Goal: Task Accomplishment & Management: Use online tool/utility

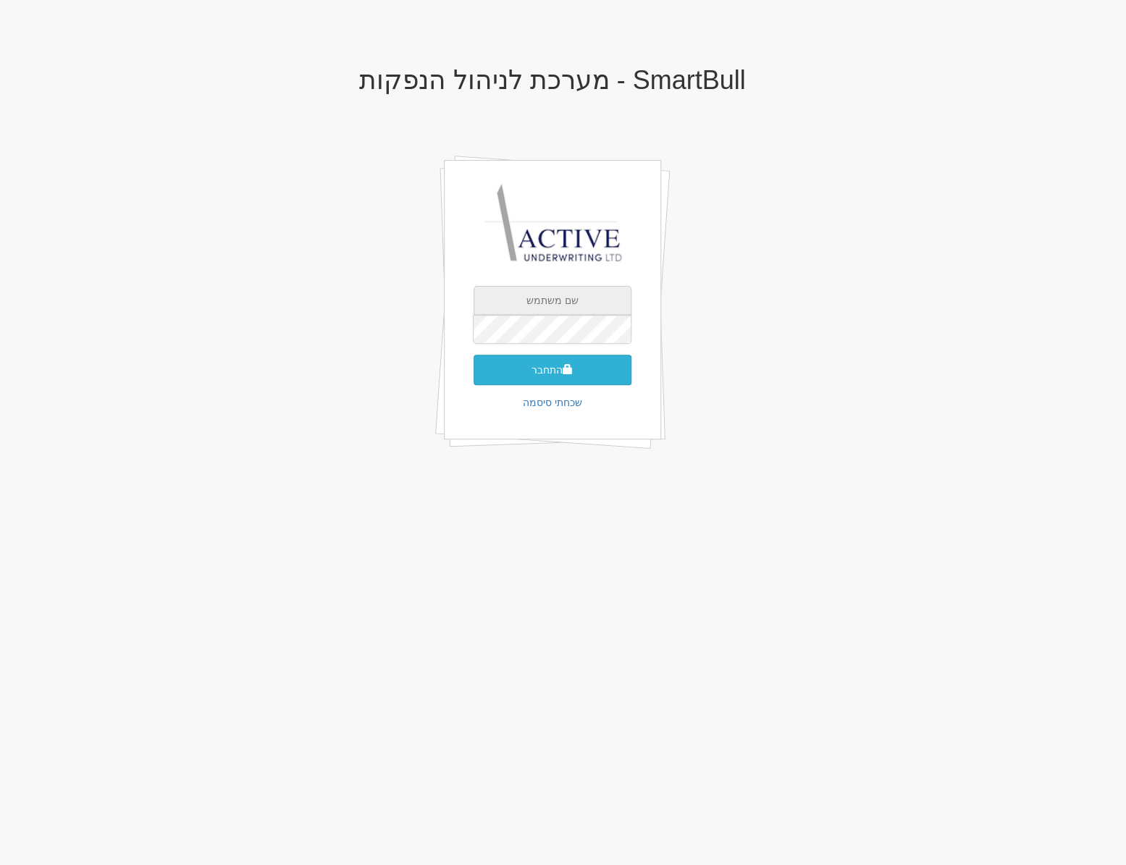
type input "neil@activeu.co.il"
click at [523, 383] on button "התחבר" at bounding box center [552, 370] width 158 height 30
type input "59418"
click at [473, 376] on button "התחבר" at bounding box center [552, 391] width 158 height 30
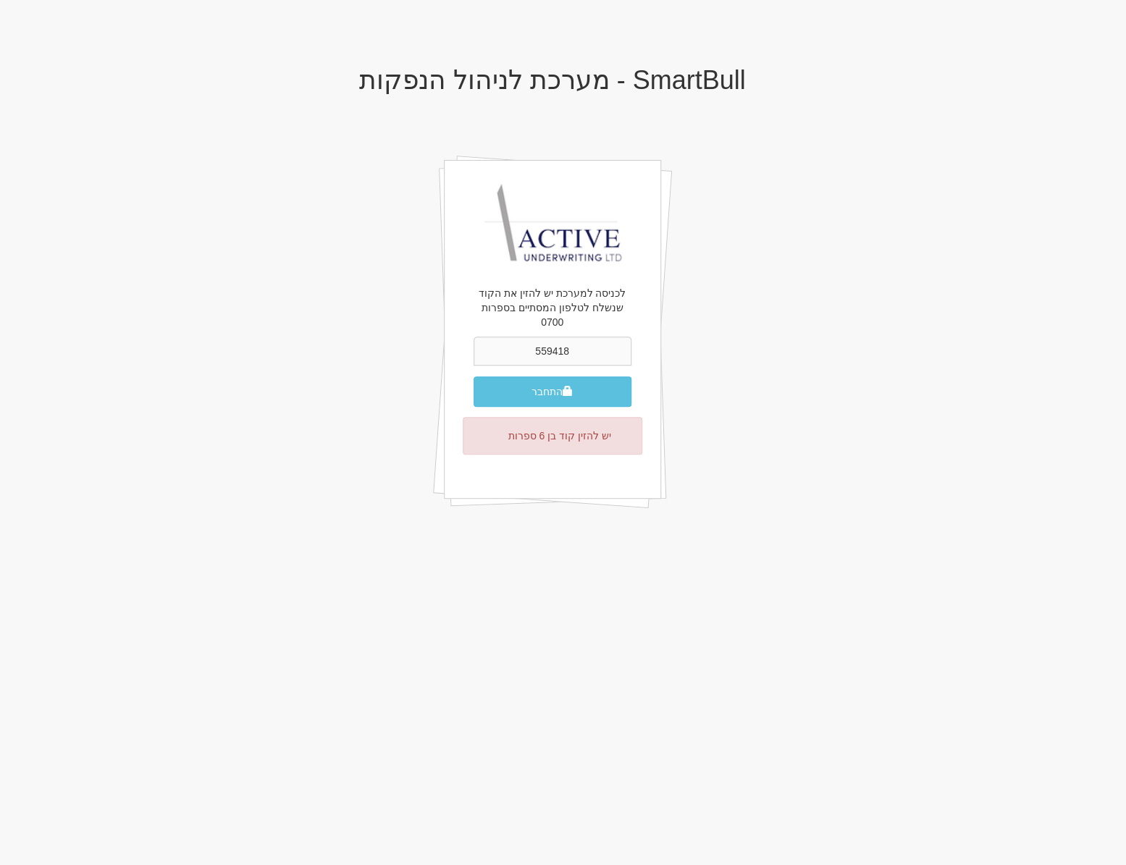
type input "559418"
click at [473, 376] on button "התחבר" at bounding box center [552, 391] width 158 height 30
drag, startPoint x: 581, startPoint y: 335, endPoint x: 480, endPoint y: 328, distance: 100.9
click at [480, 337] on input "59418" at bounding box center [552, 351] width 158 height 29
type input "559418"
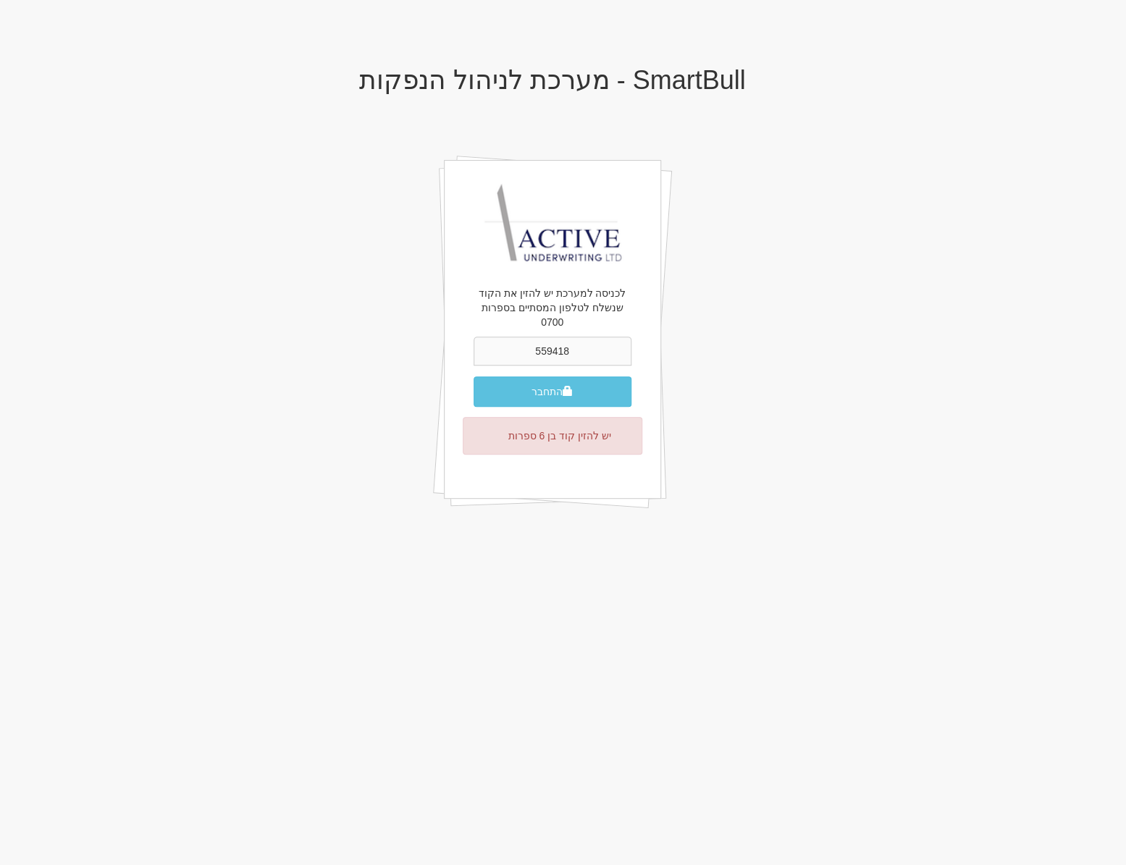
click at [473, 376] on button "התחבר" at bounding box center [552, 391] width 158 height 30
click at [536, 376] on button "התחבר" at bounding box center [552, 391] width 158 height 30
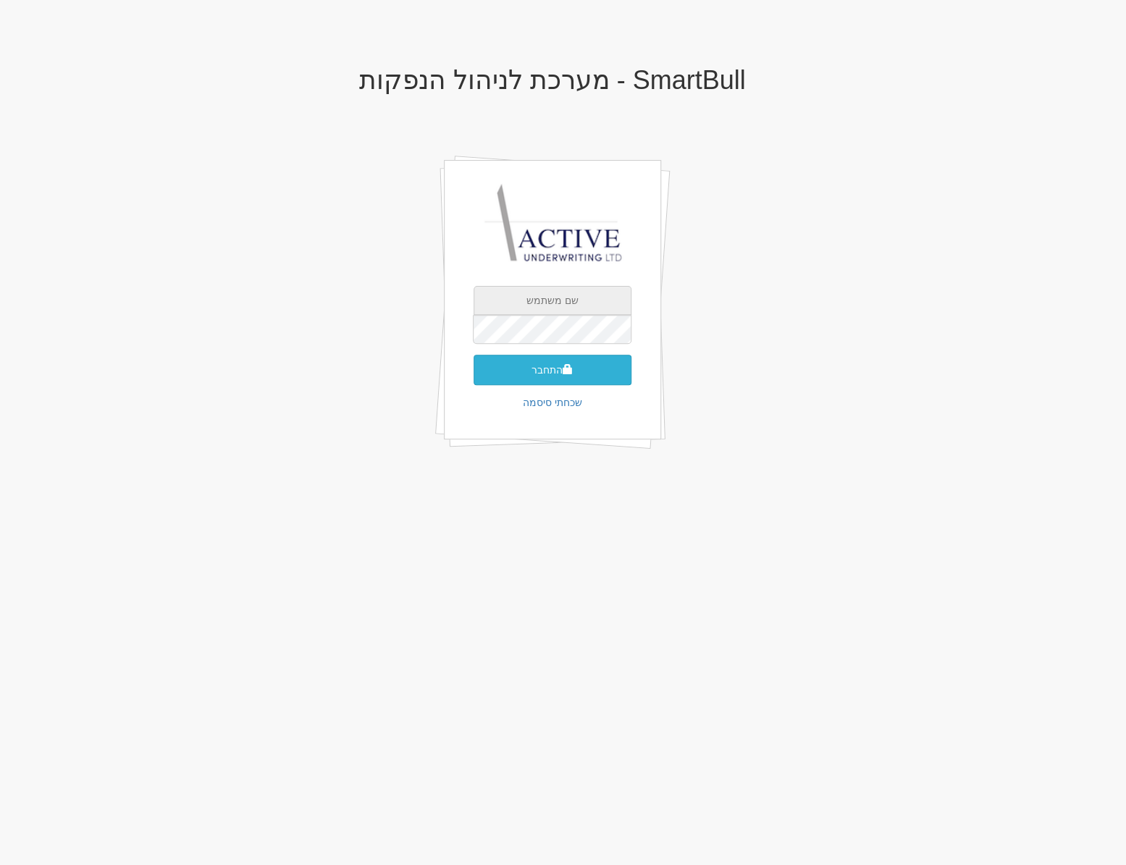
type input "[PERSON_NAME][EMAIL_ADDRESS][DOMAIN_NAME]"
click at [567, 364] on span "submit" at bounding box center [567, 369] width 10 height 10
type input "180351"
click at [473, 376] on button "התחבר" at bounding box center [552, 391] width 158 height 30
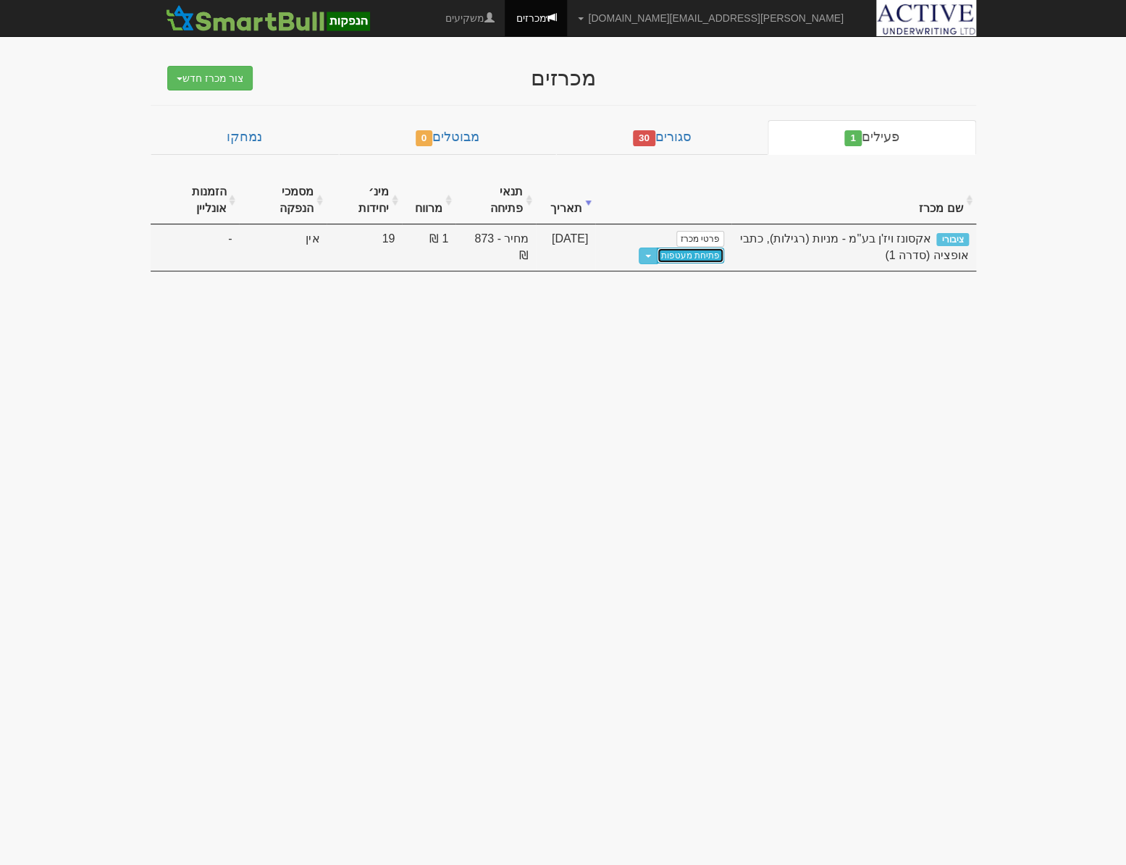
click at [701, 258] on link "פתיחת מעטפות" at bounding box center [690, 256] width 67 height 16
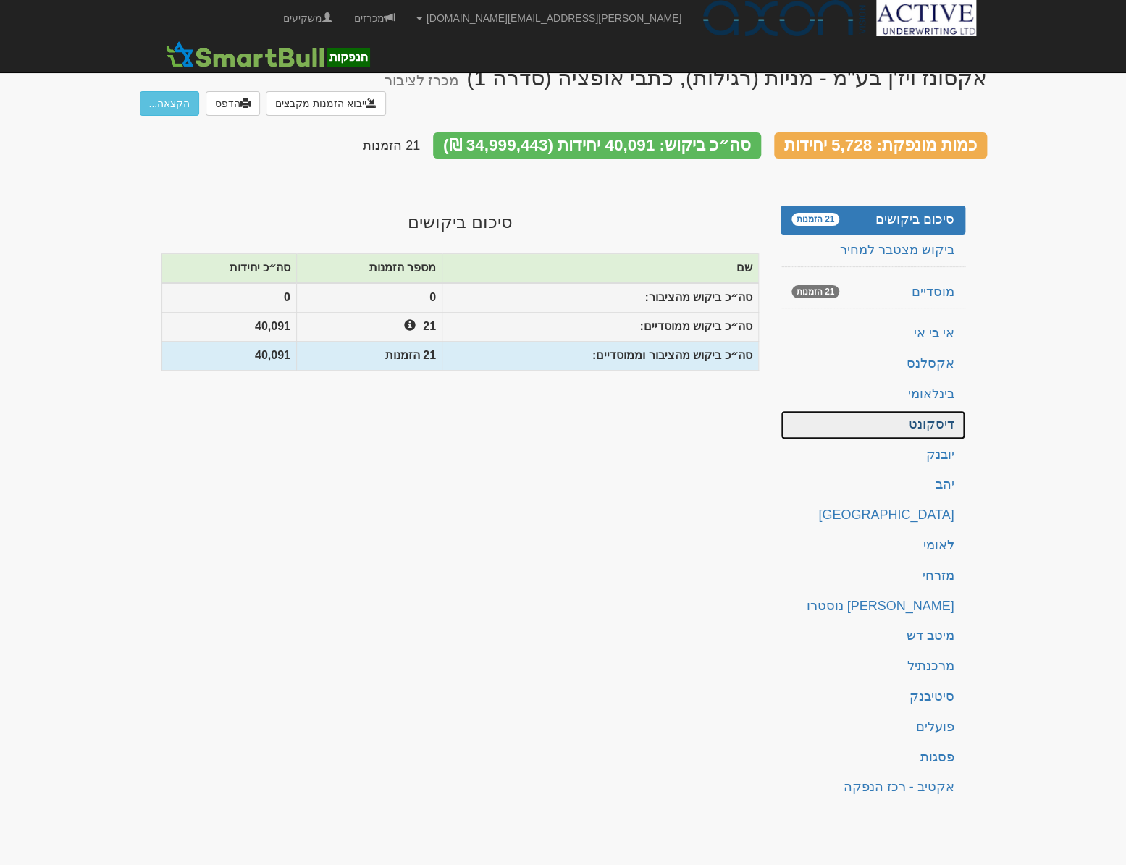
click at [928, 410] on link "דיסקונט" at bounding box center [872, 424] width 185 height 29
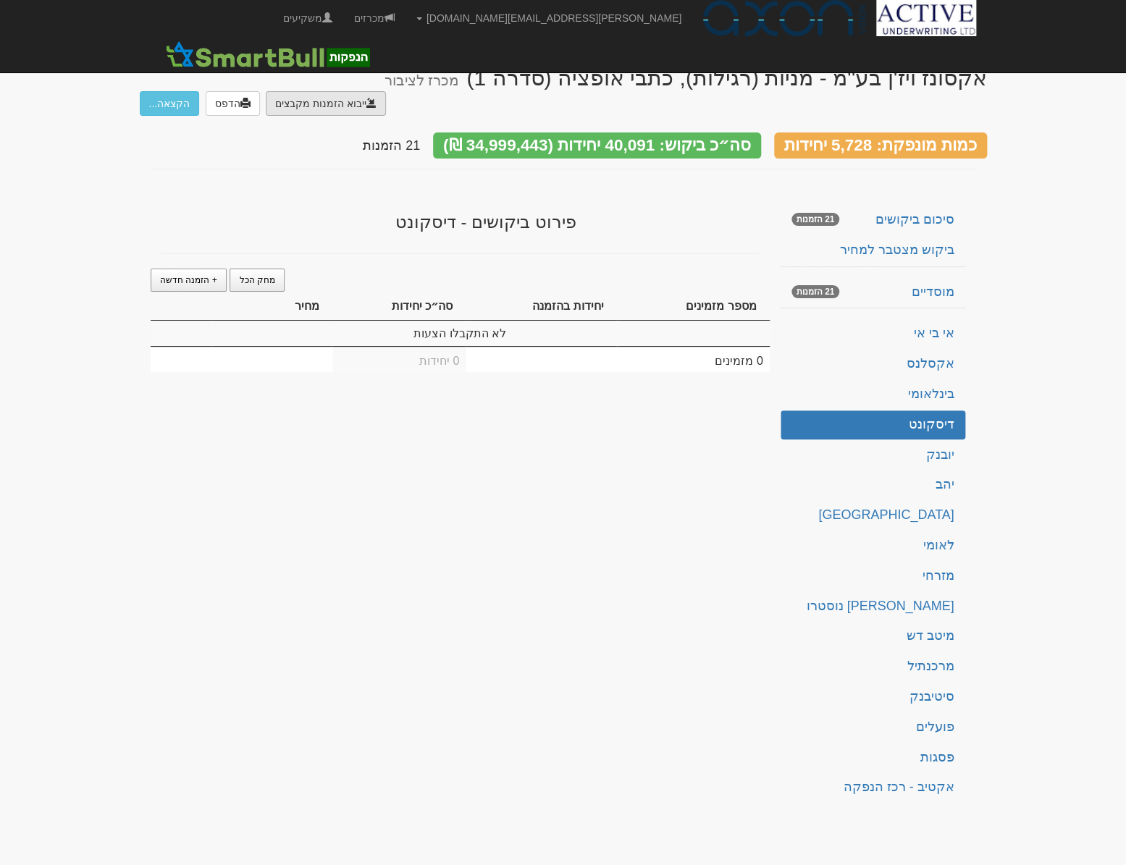
type input "C:\fakepath\ds137697"
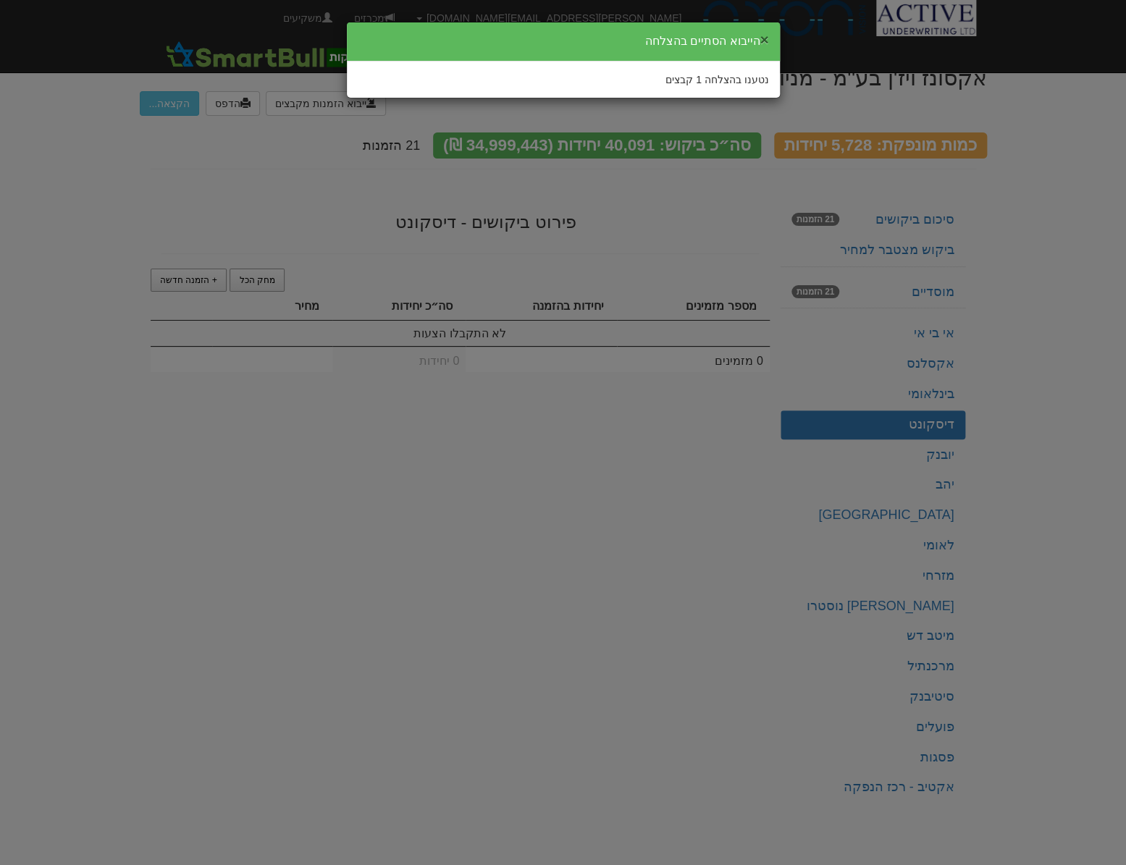
click at [759, 35] on button "×" at bounding box center [763, 39] width 9 height 15
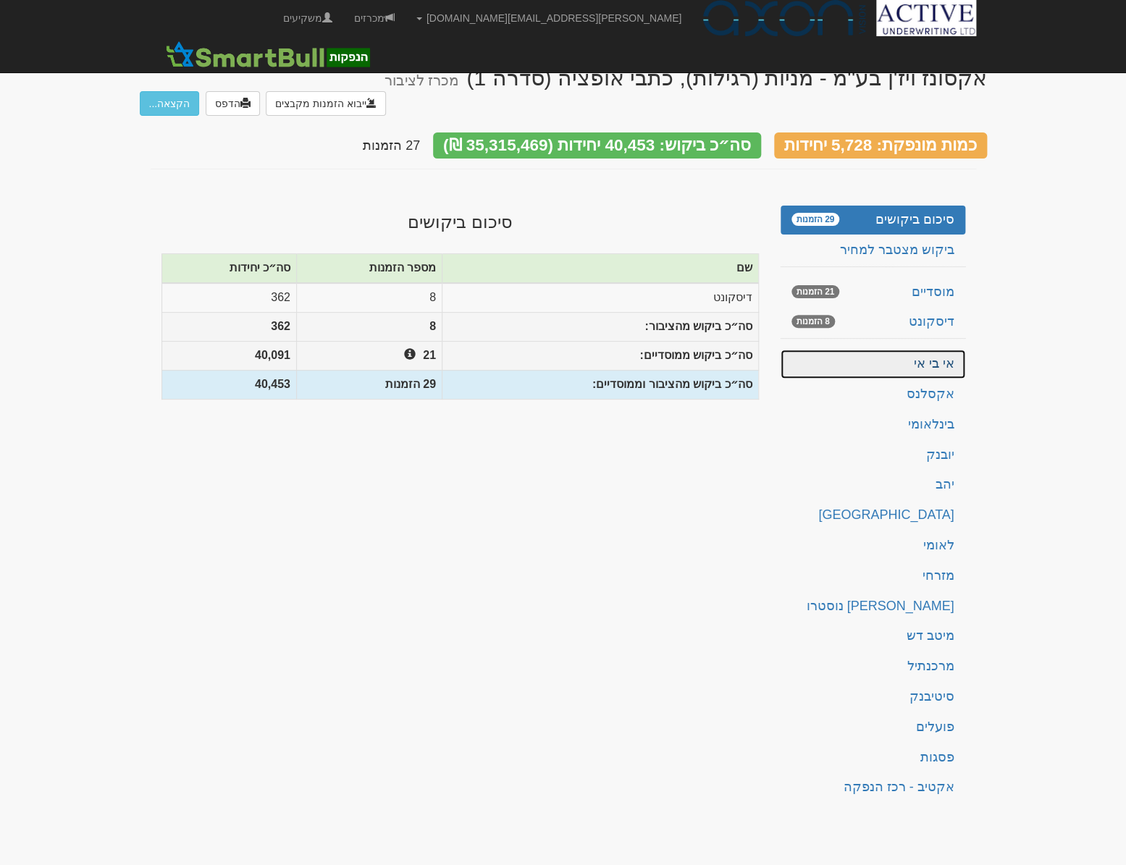
click at [938, 350] on link "אי בי אי" at bounding box center [872, 364] width 185 height 29
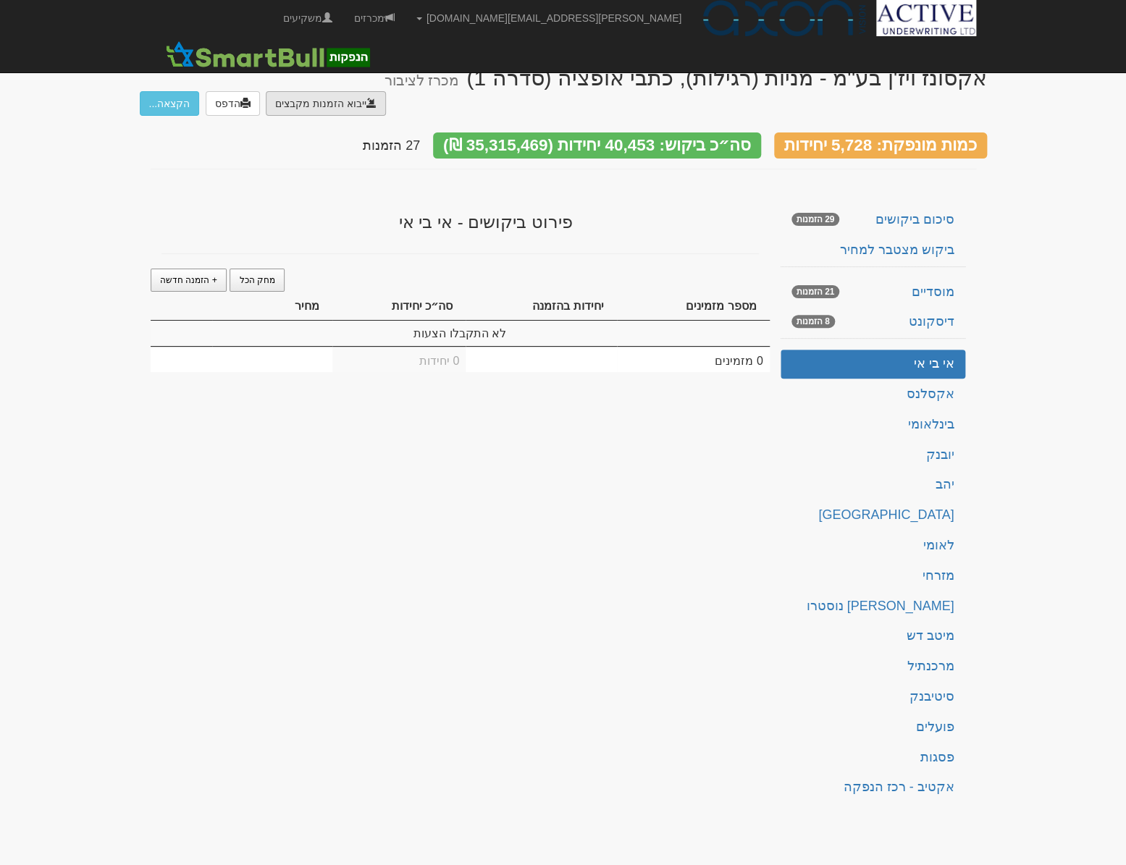
type input "C:\fakepath\PC#ISSU20250826_01226026.DAT"
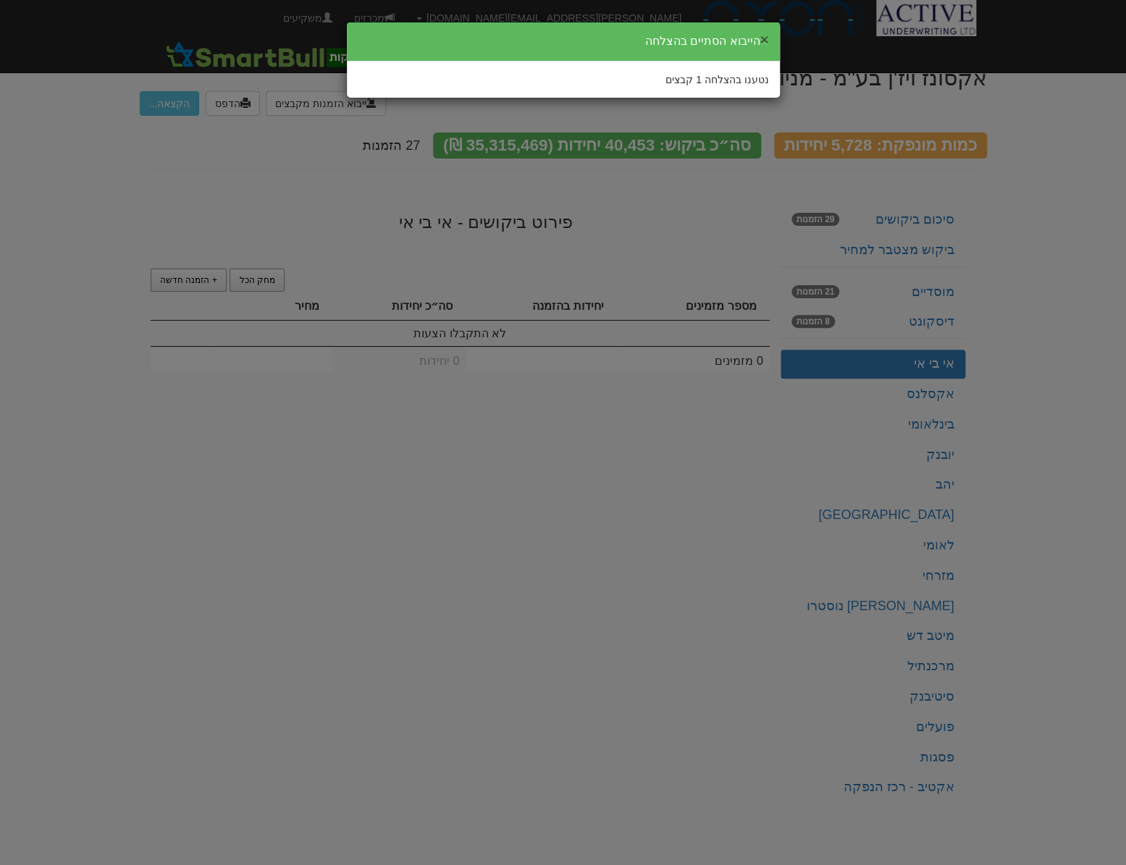
click at [762, 32] on button "×" at bounding box center [763, 39] width 9 height 15
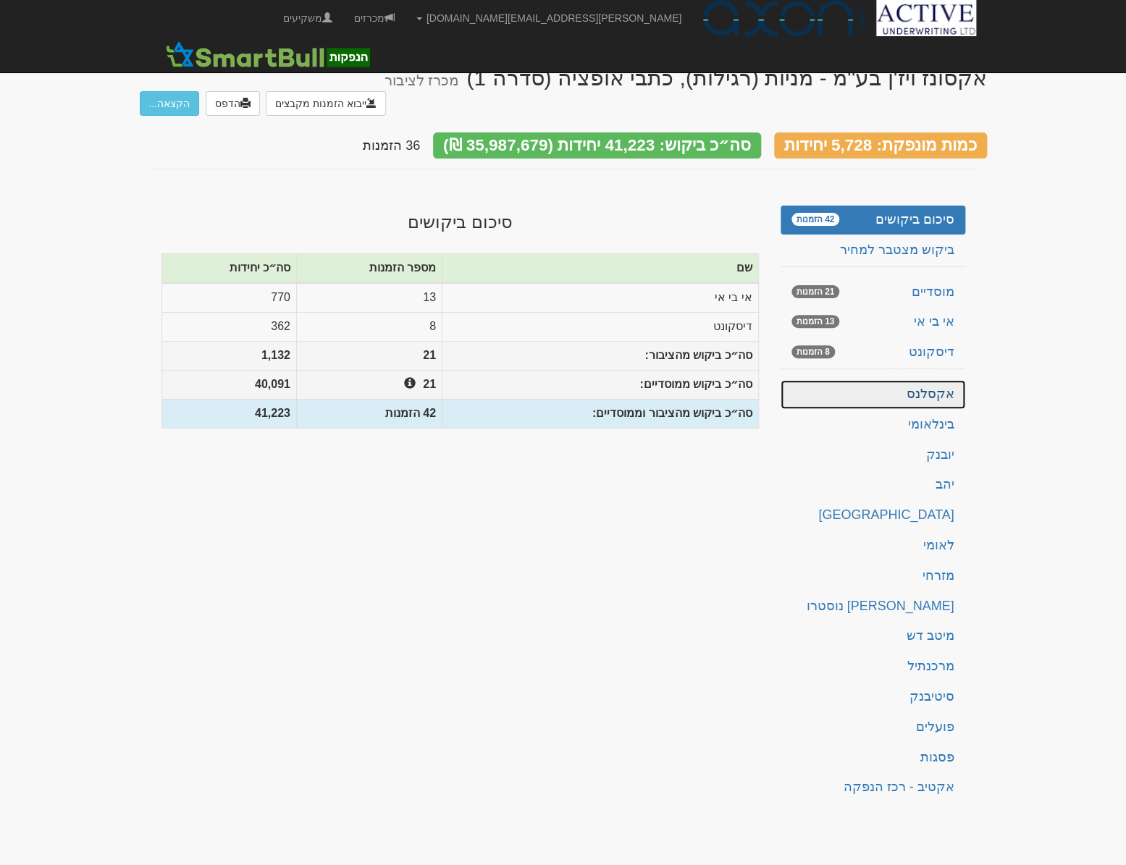
click at [929, 380] on link "אקסלנס" at bounding box center [872, 394] width 185 height 29
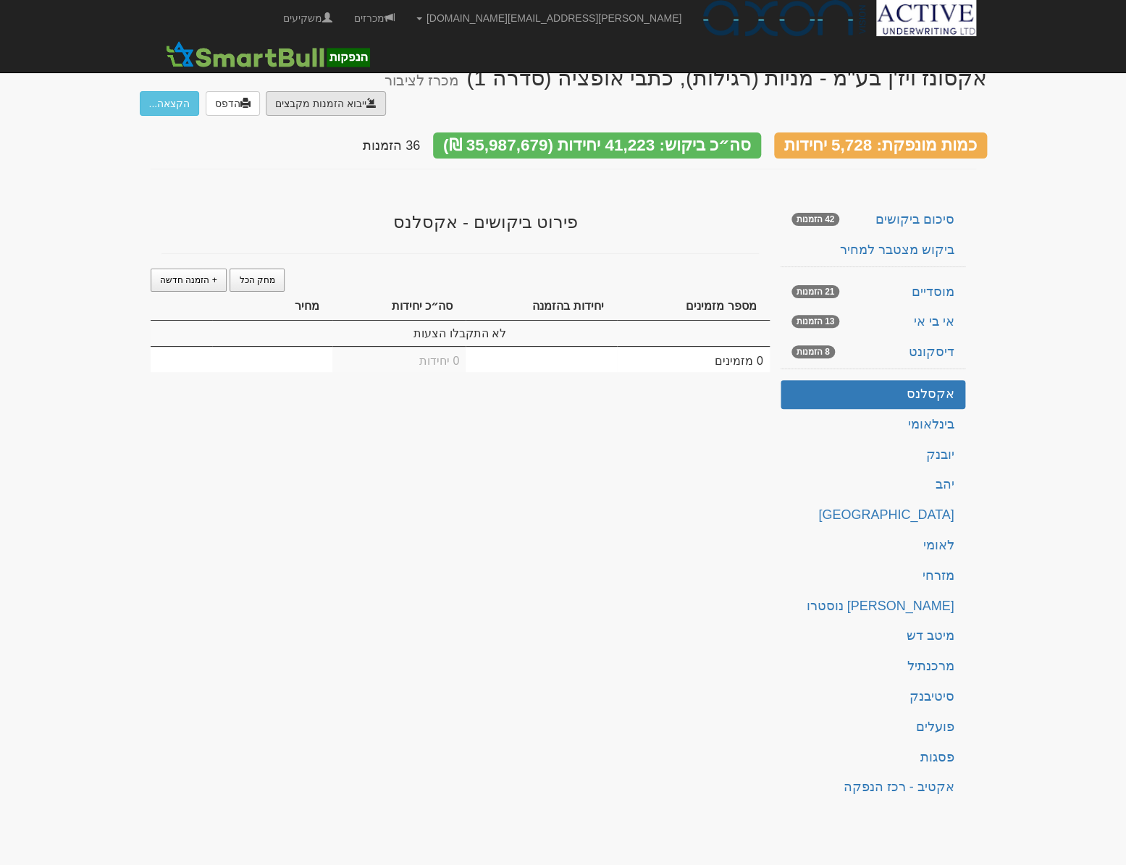
type input "C:\fakepath\הזמנת אקסלנס - הנפקת אקסונז ויזן.DAT"
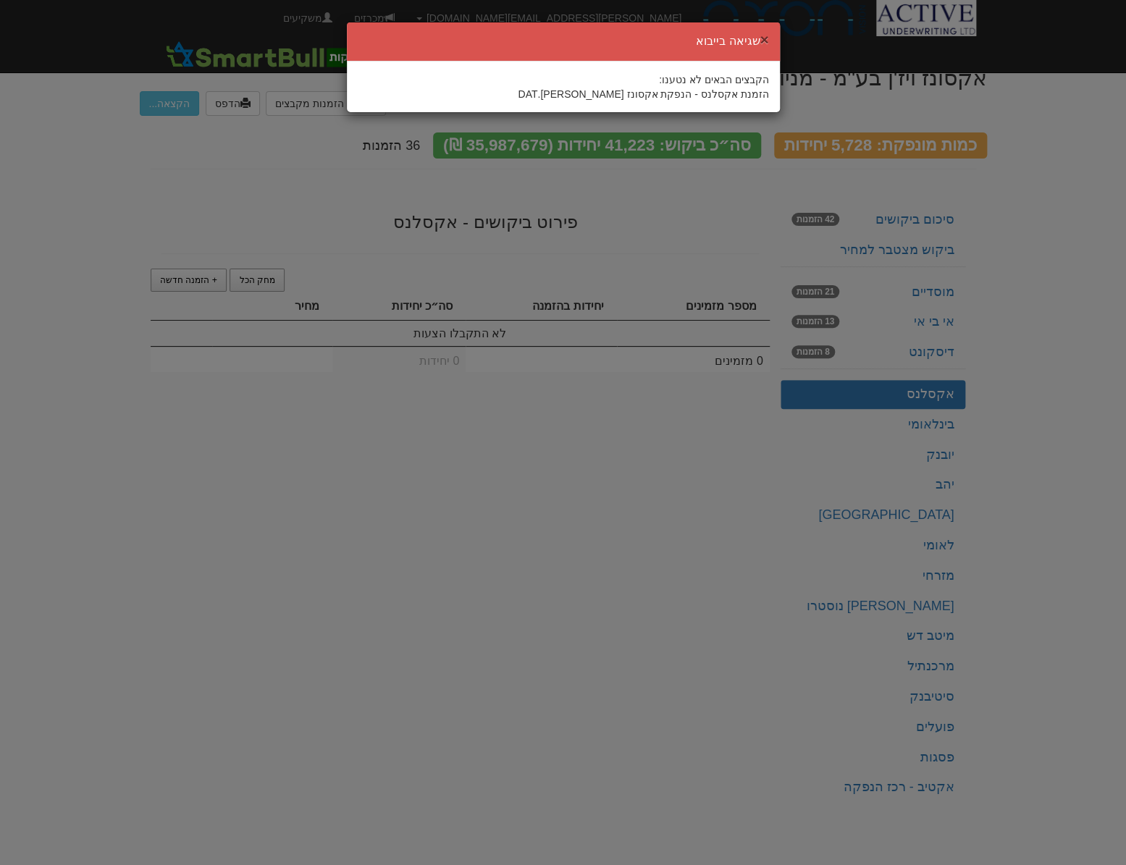
click at [763, 35] on button "×" at bounding box center [763, 39] width 9 height 15
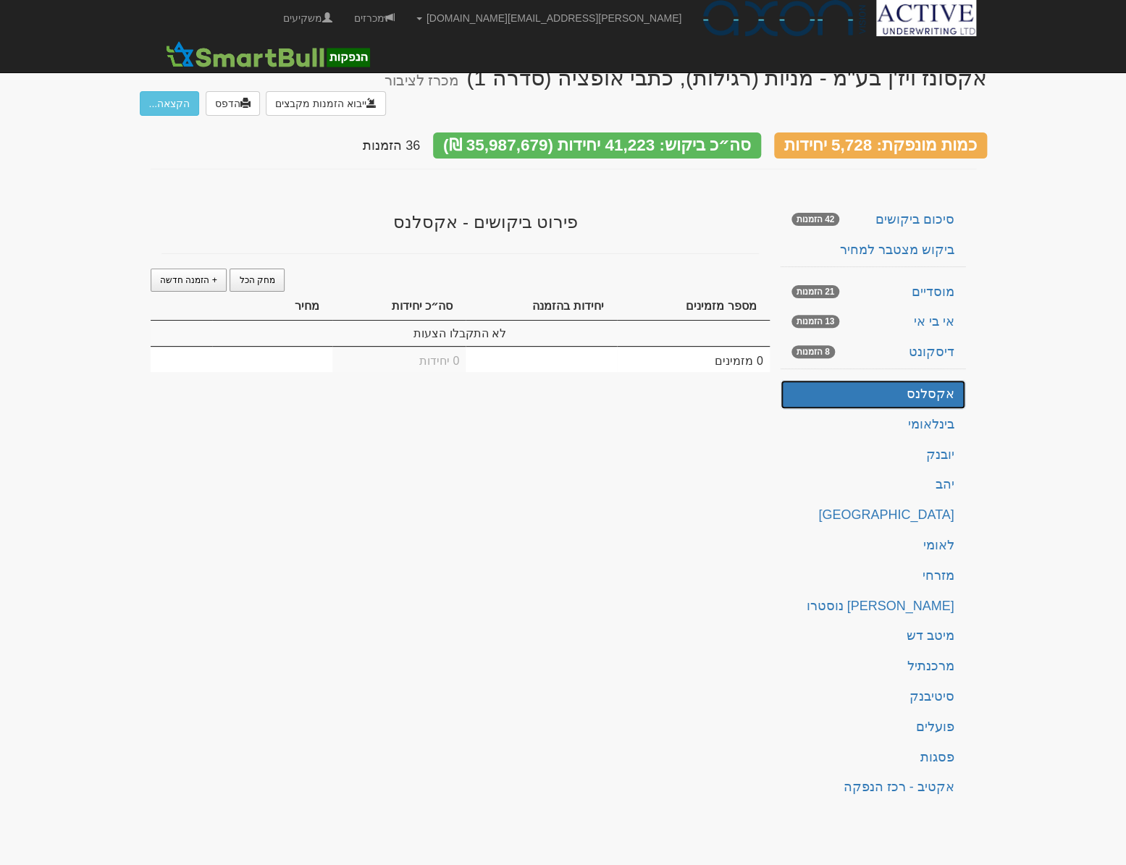
click at [948, 380] on link "אקסלנס" at bounding box center [872, 394] width 185 height 29
type input "C:\fakepath\הזמנת אקסלנס - הנפקת אקסונז [PERSON_NAME].DAT"
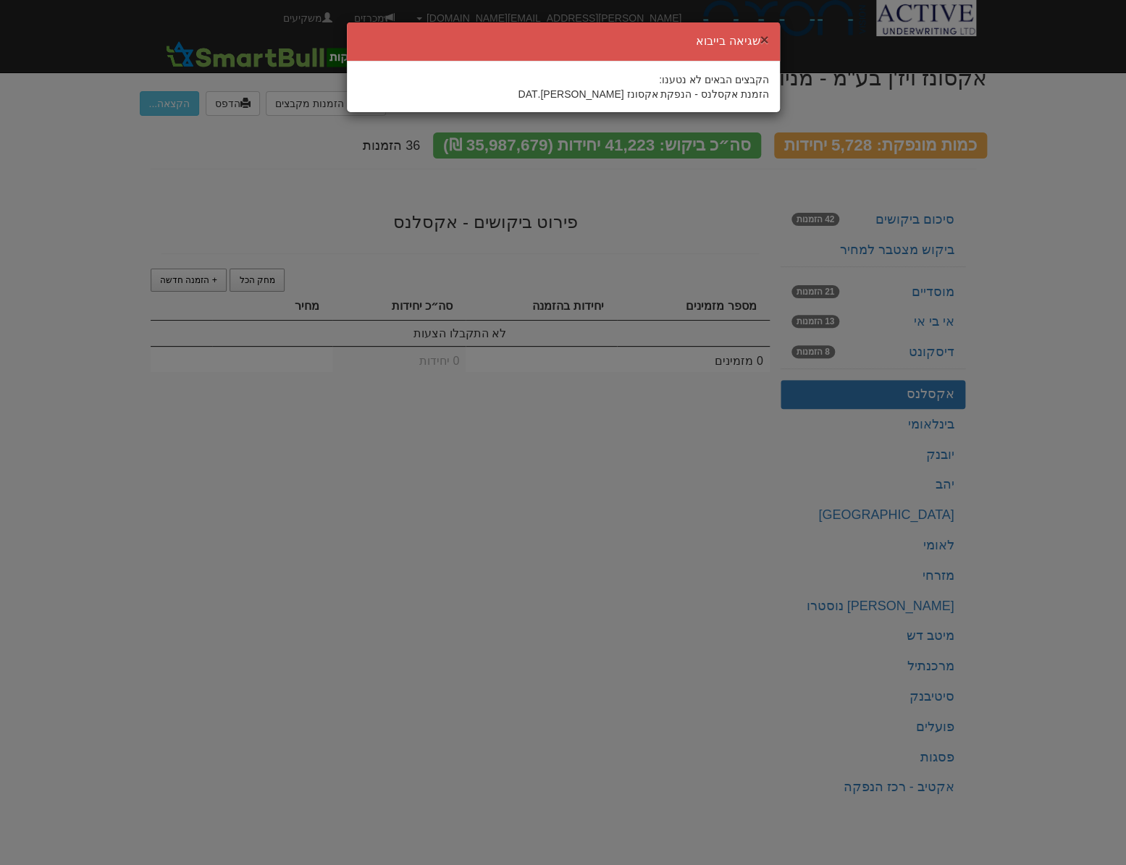
click at [767, 35] on button "×" at bounding box center [763, 39] width 9 height 15
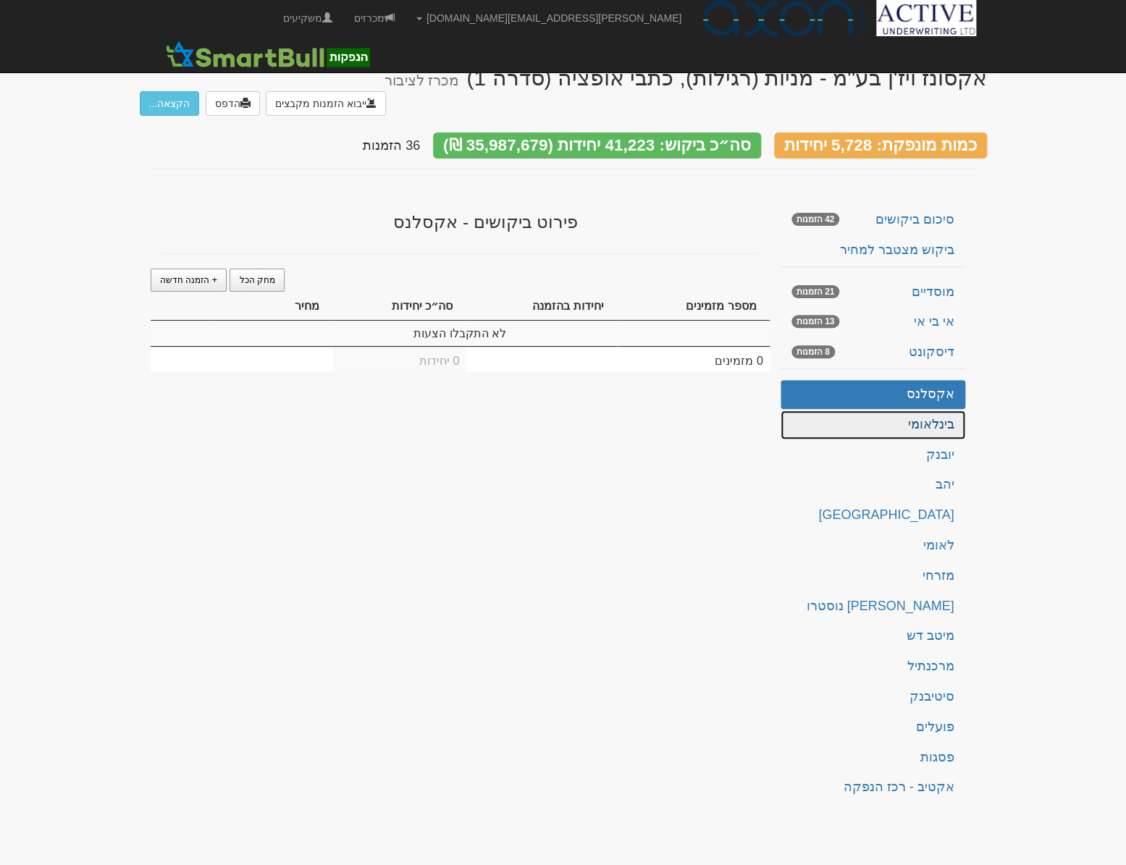
click at [905, 410] on link "בינלאומי" at bounding box center [872, 424] width 185 height 29
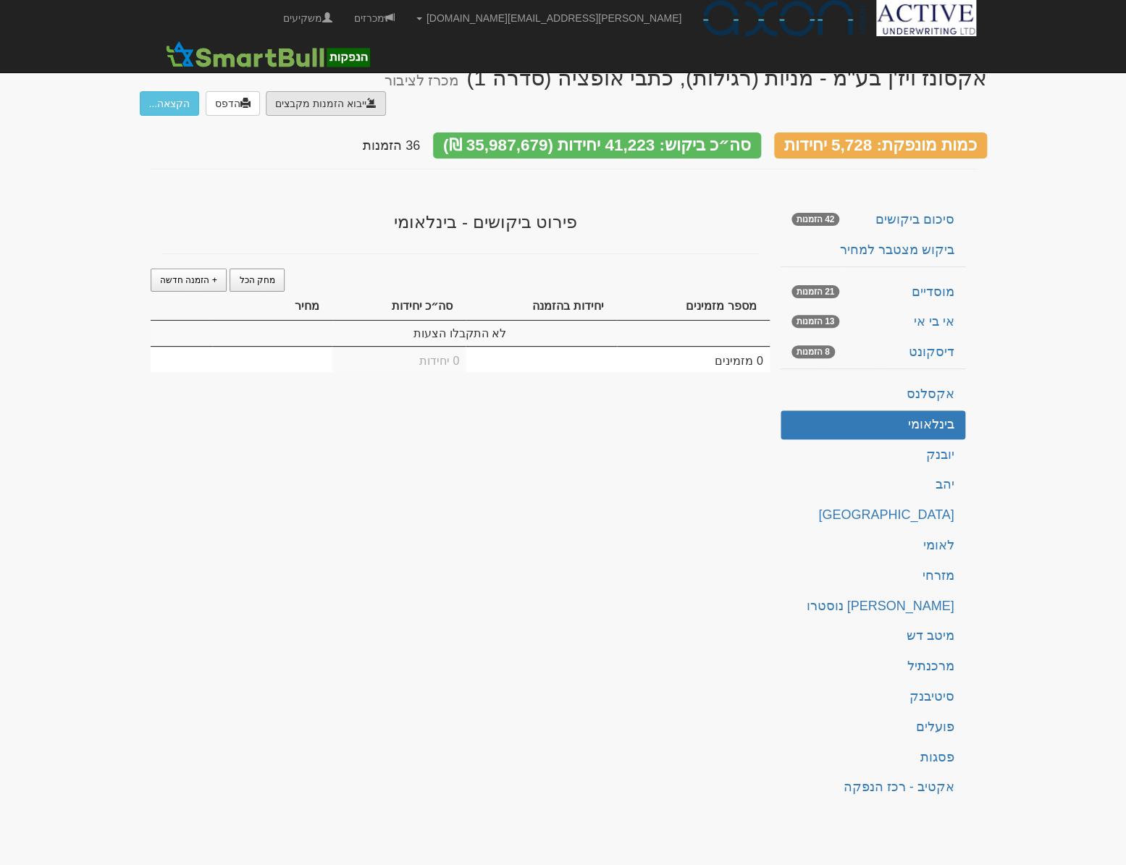
click at [876, 470] on link "יהב" at bounding box center [872, 484] width 185 height 29
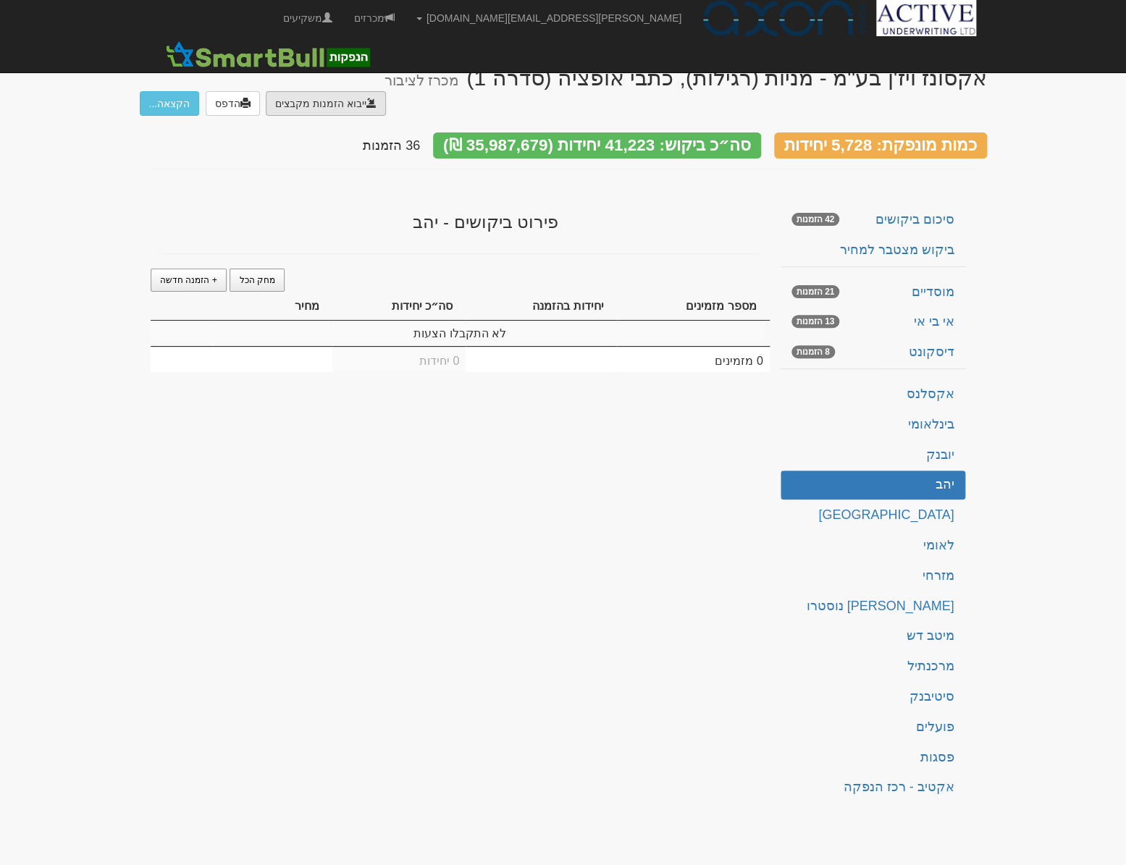
click at [930, 380] on link "אקסלנס" at bounding box center [872, 394] width 185 height 29
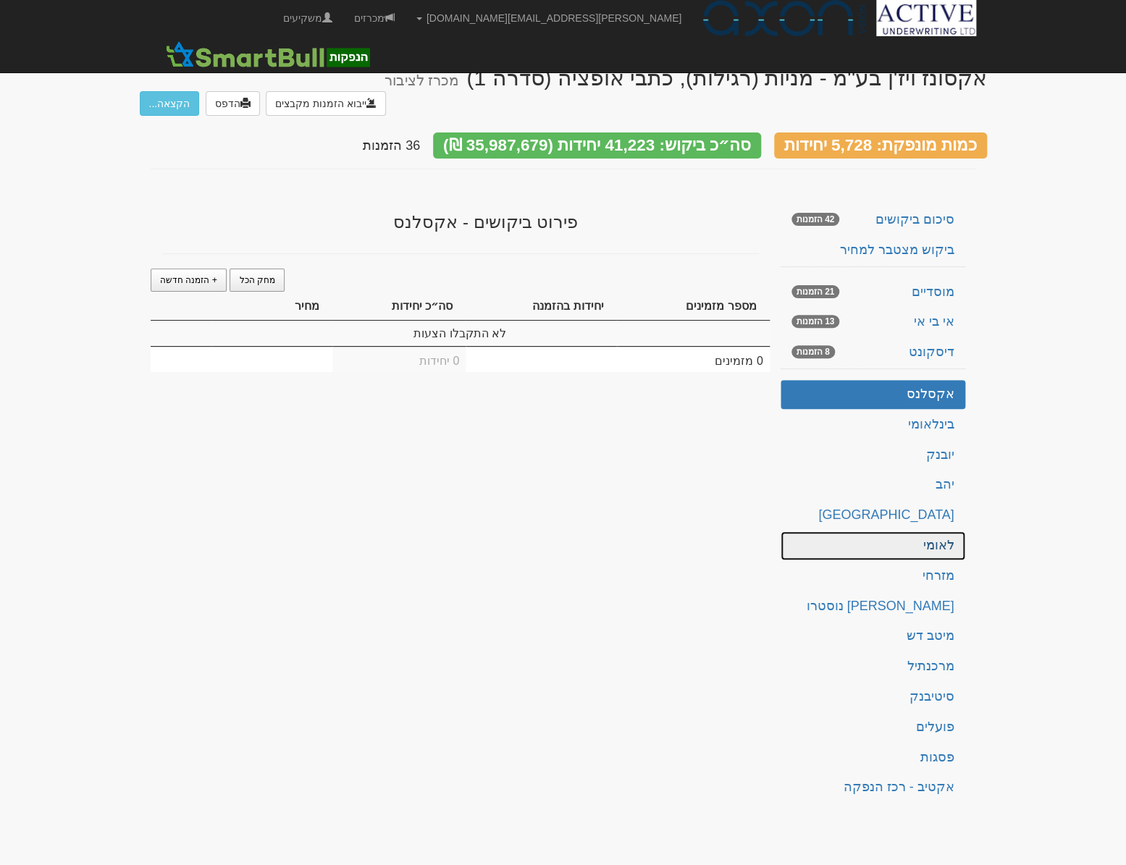
click at [925, 531] on link "לאומי" at bounding box center [872, 545] width 185 height 29
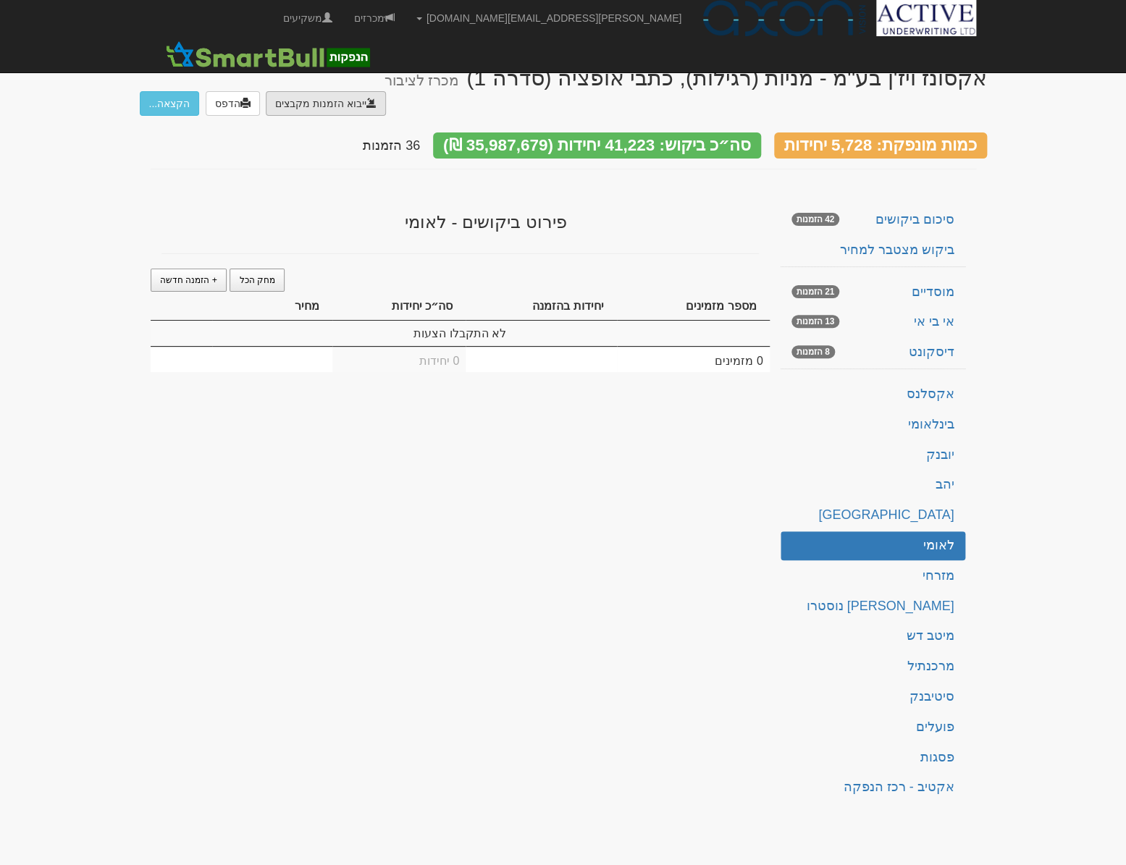
type input "C:\fakepath\bl501122.ems"
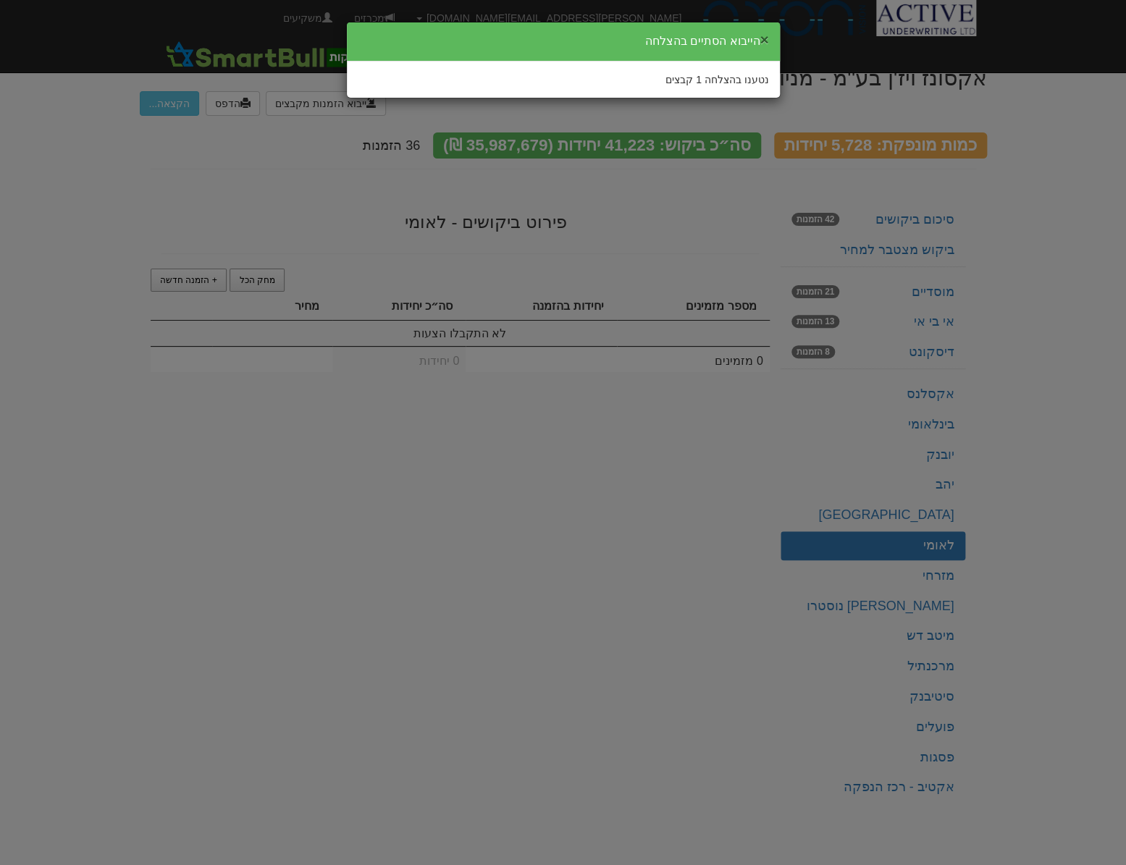
click at [763, 36] on button "×" at bounding box center [763, 39] width 9 height 15
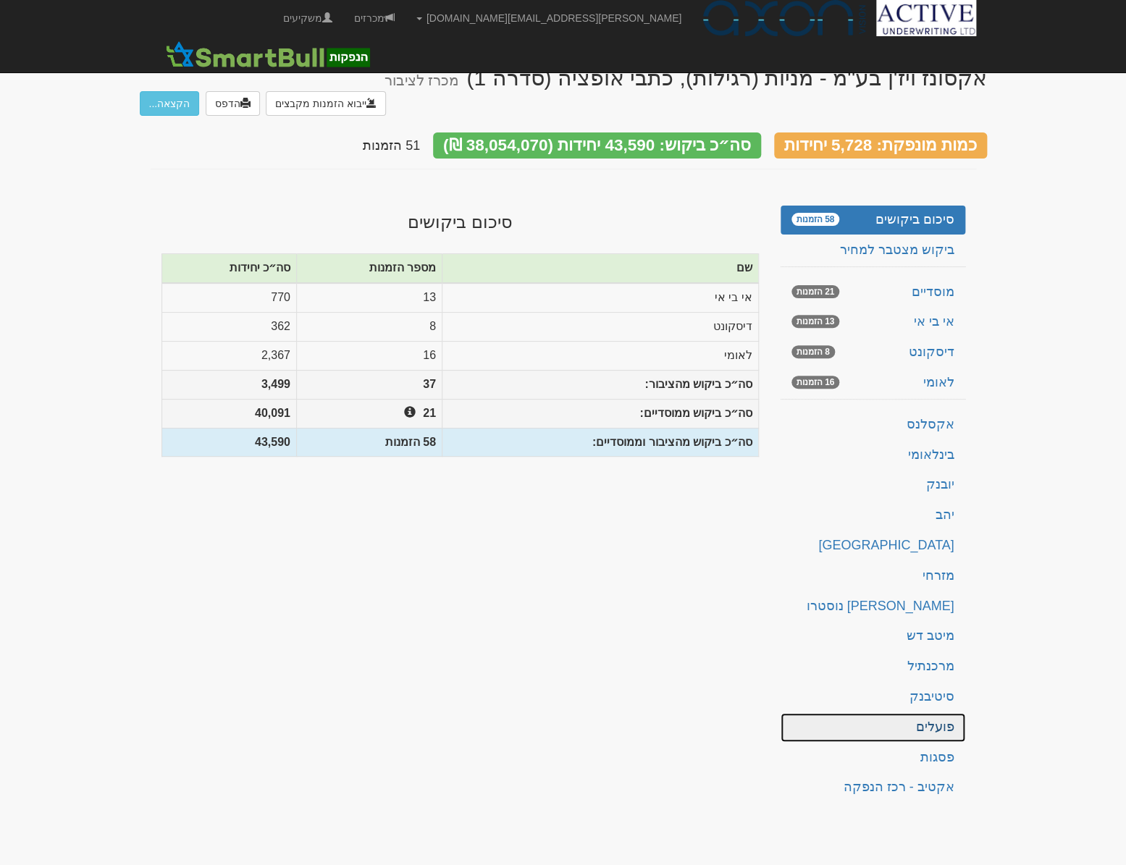
click at [923, 713] on link "פועלים" at bounding box center [872, 727] width 185 height 29
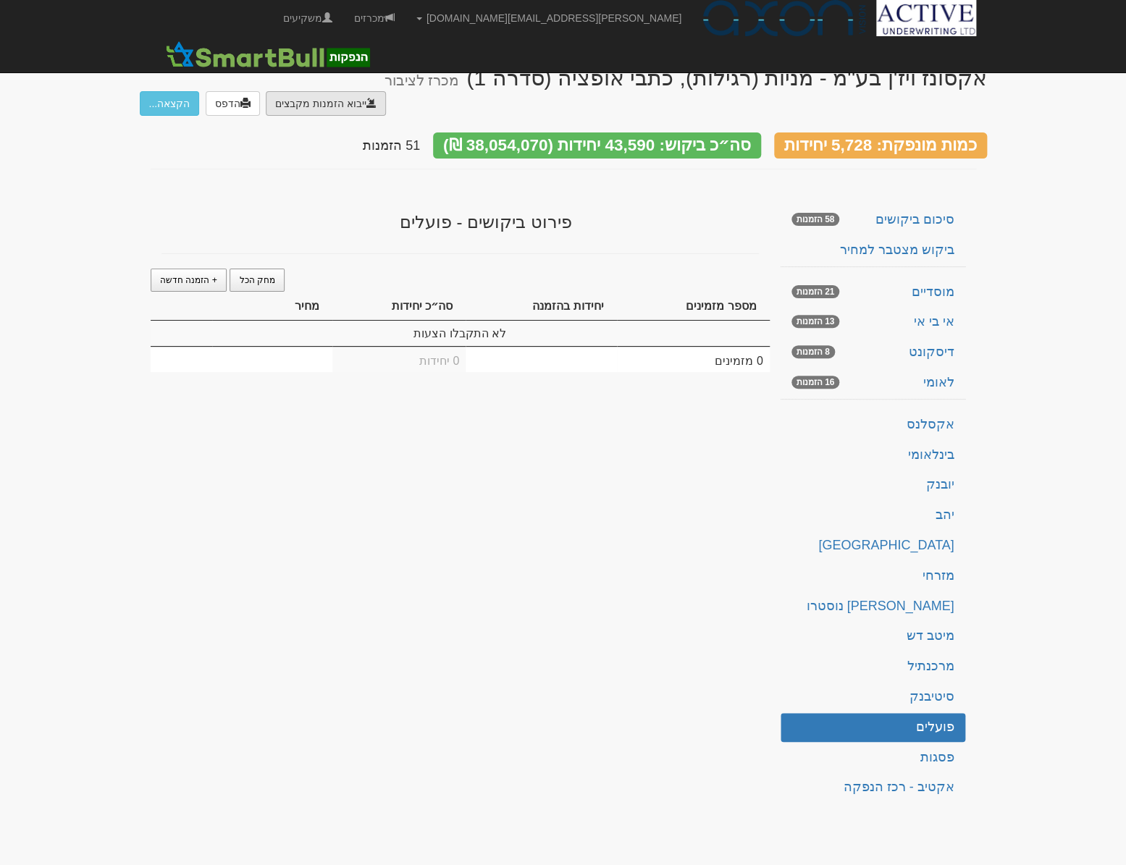
type input "C:\fakepath\bl501122.ems"
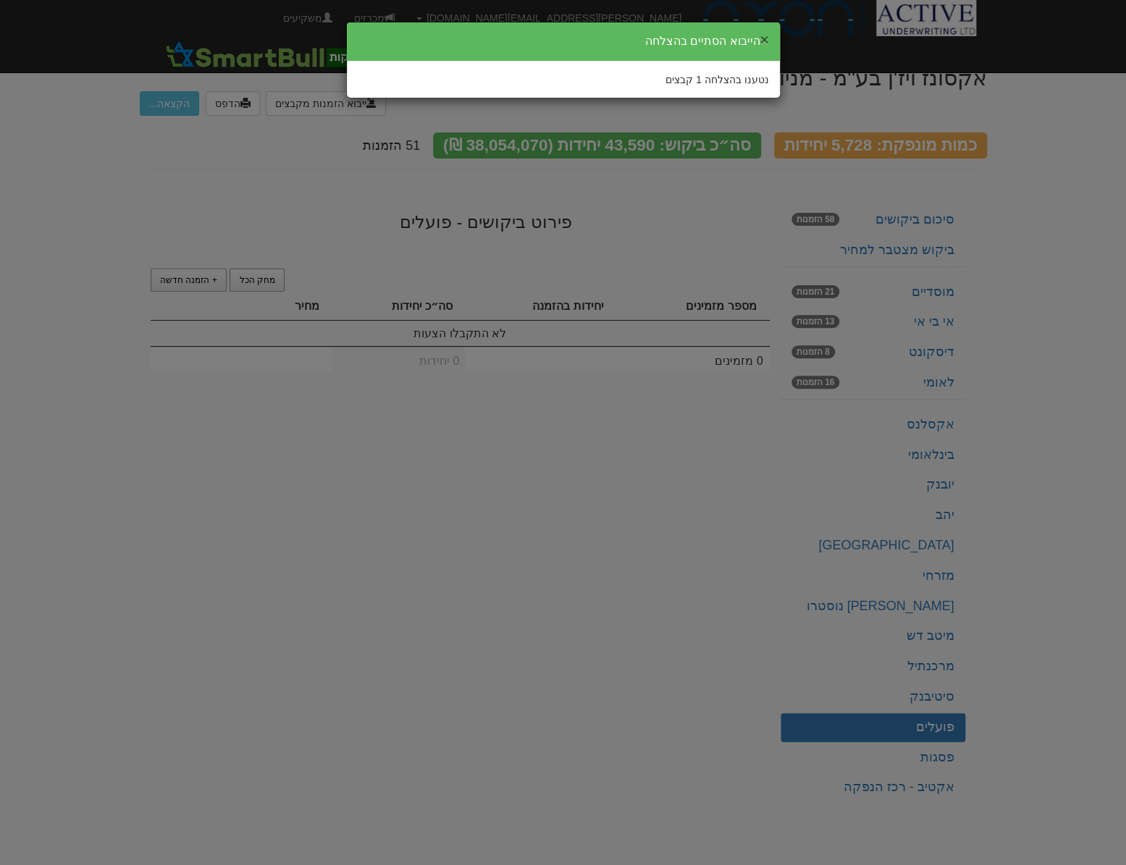
click at [761, 36] on button "×" at bounding box center [763, 39] width 9 height 15
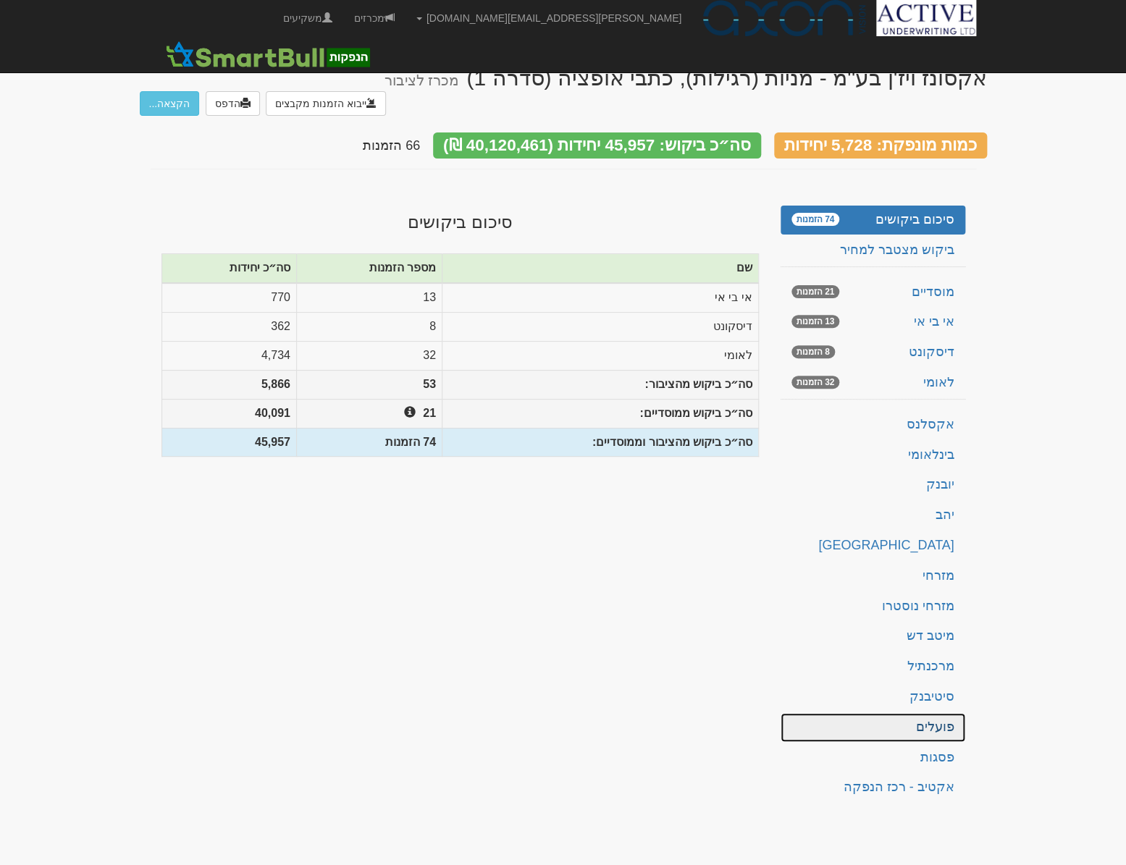
click at [934, 713] on link "פועלים" at bounding box center [872, 727] width 185 height 29
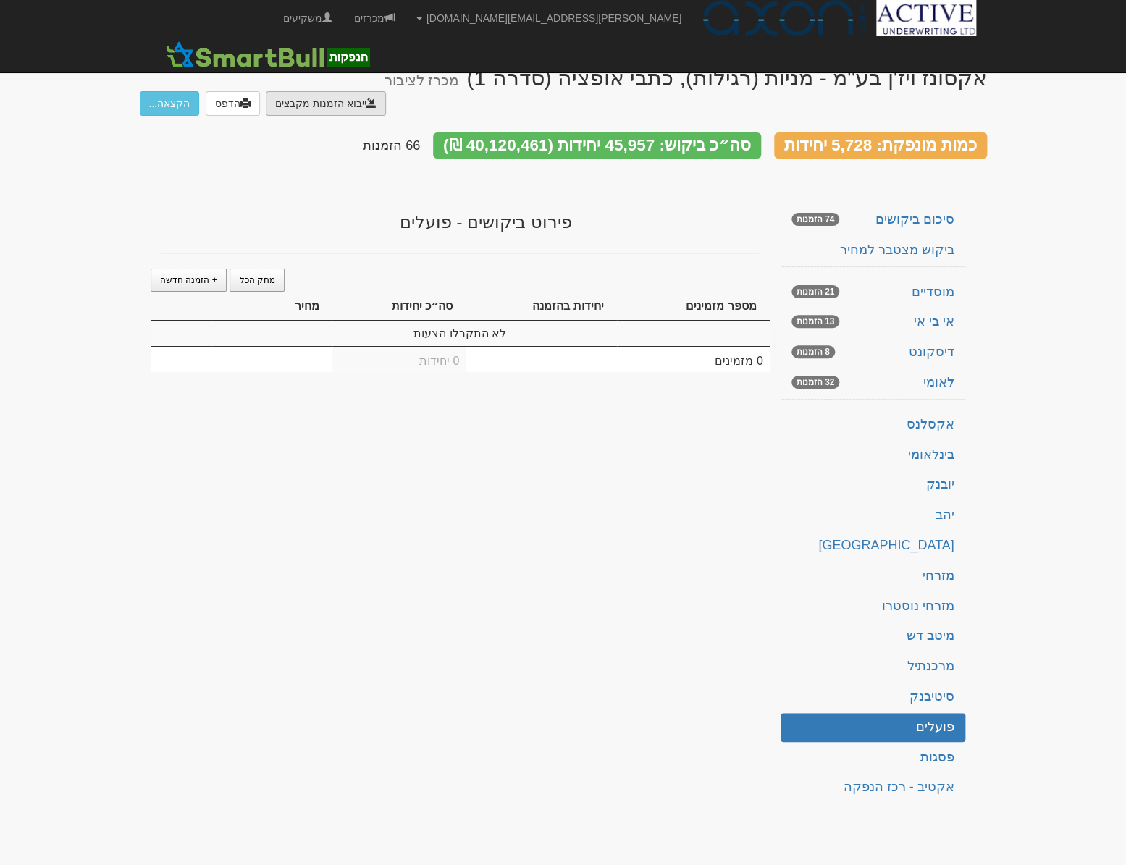
type input "C:\fakepath\NLPO.DMYKLALI.HANPAKOT.C1123"
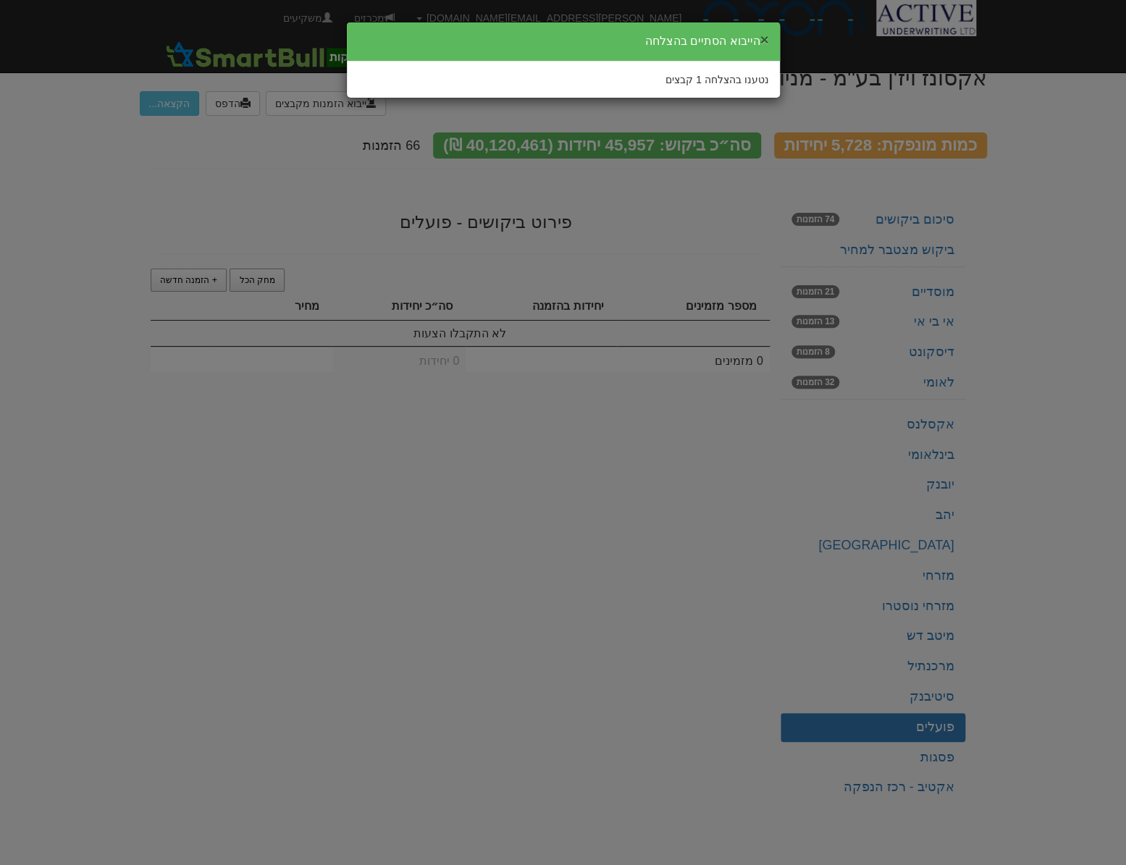
click at [763, 40] on button "×" at bounding box center [763, 39] width 9 height 15
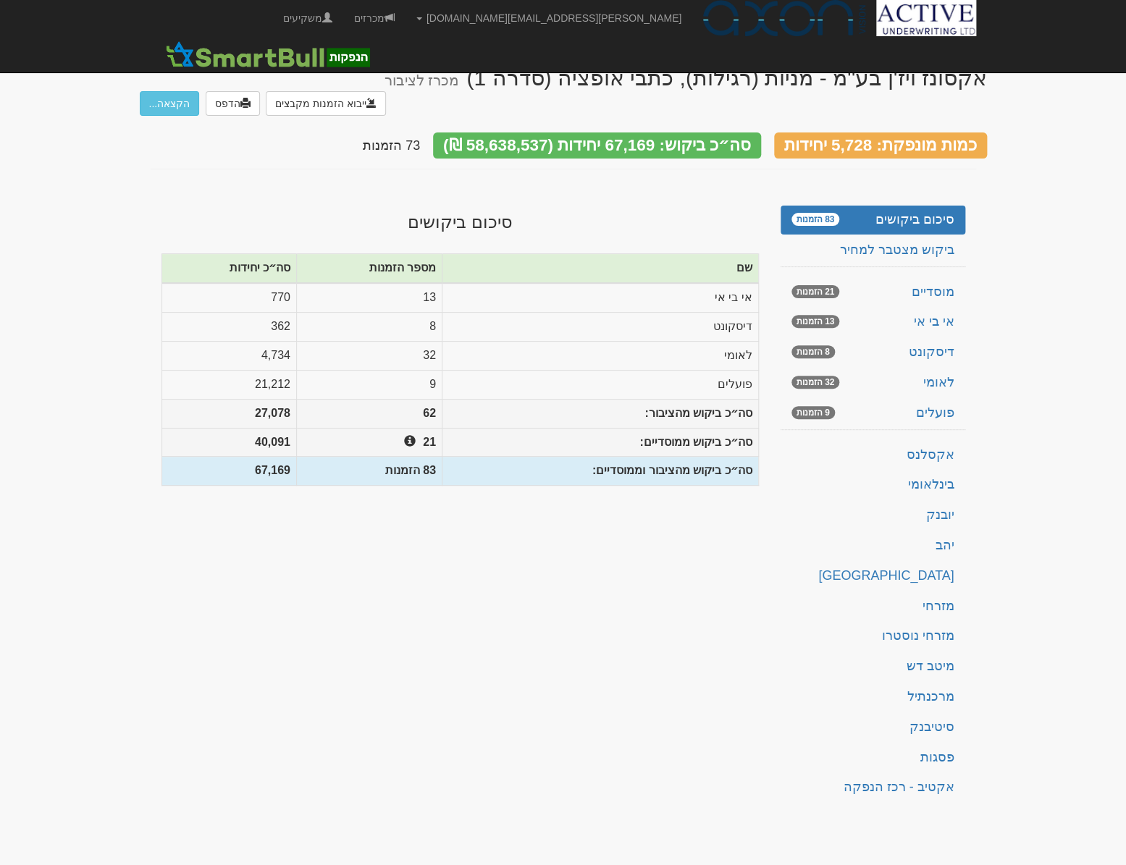
click at [1022, 444] on body "[PERSON_NAME][EMAIL_ADDRESS][DOMAIN_NAME] הגדרות חשבונות הנפקה תבניות הודעות קי…" at bounding box center [563, 432] width 1126 height 865
click at [931, 531] on link "יהב" at bounding box center [872, 545] width 185 height 29
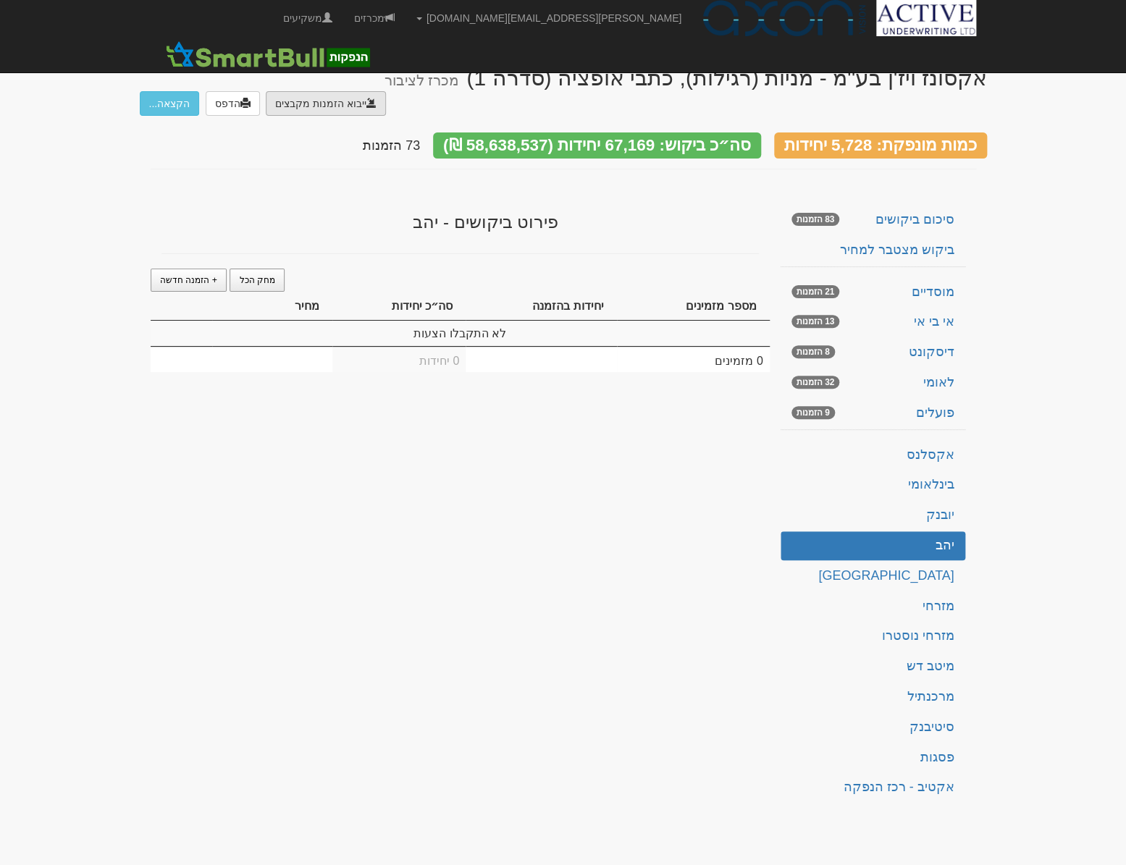
click at [934, 441] on link "אקסלנס" at bounding box center [872, 455] width 185 height 29
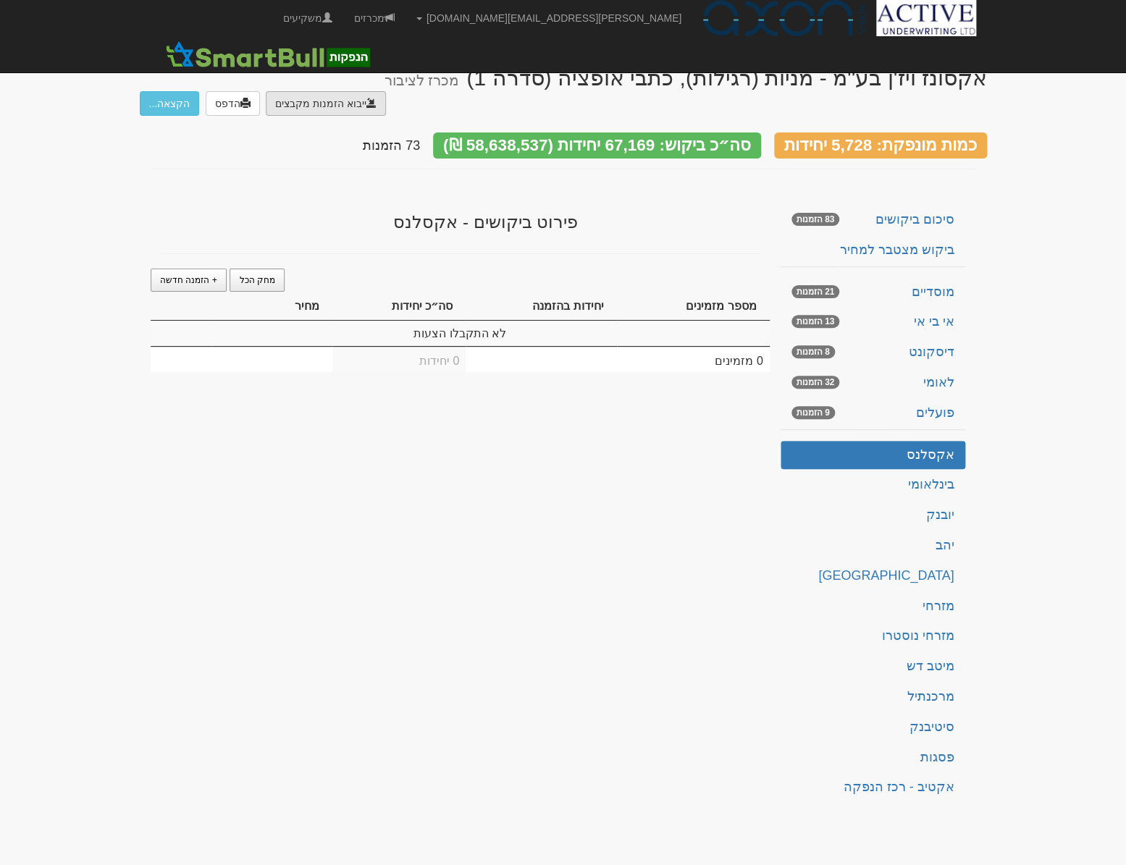
type input "C:\fakepath\הזמנת אקסלנס - הנפקת אקסונז [PERSON_NAME].DAT"
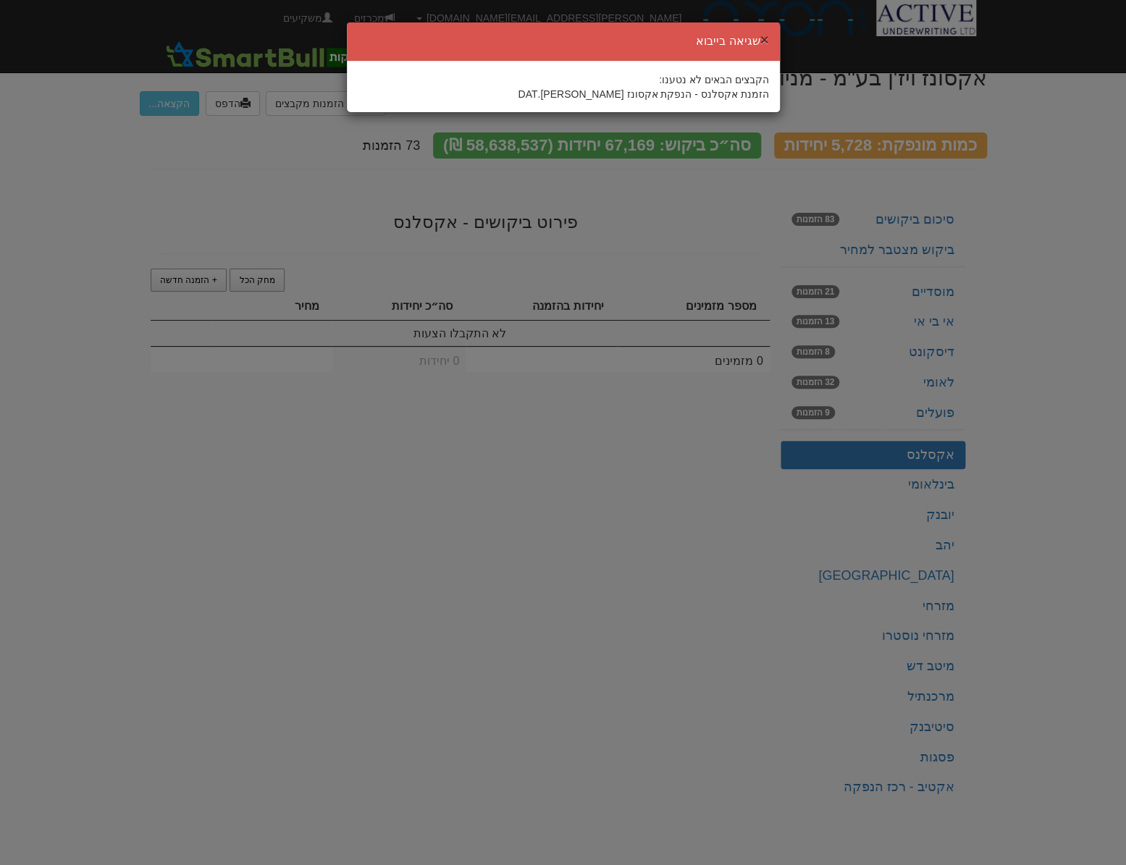
click at [763, 43] on button "×" at bounding box center [763, 39] width 9 height 15
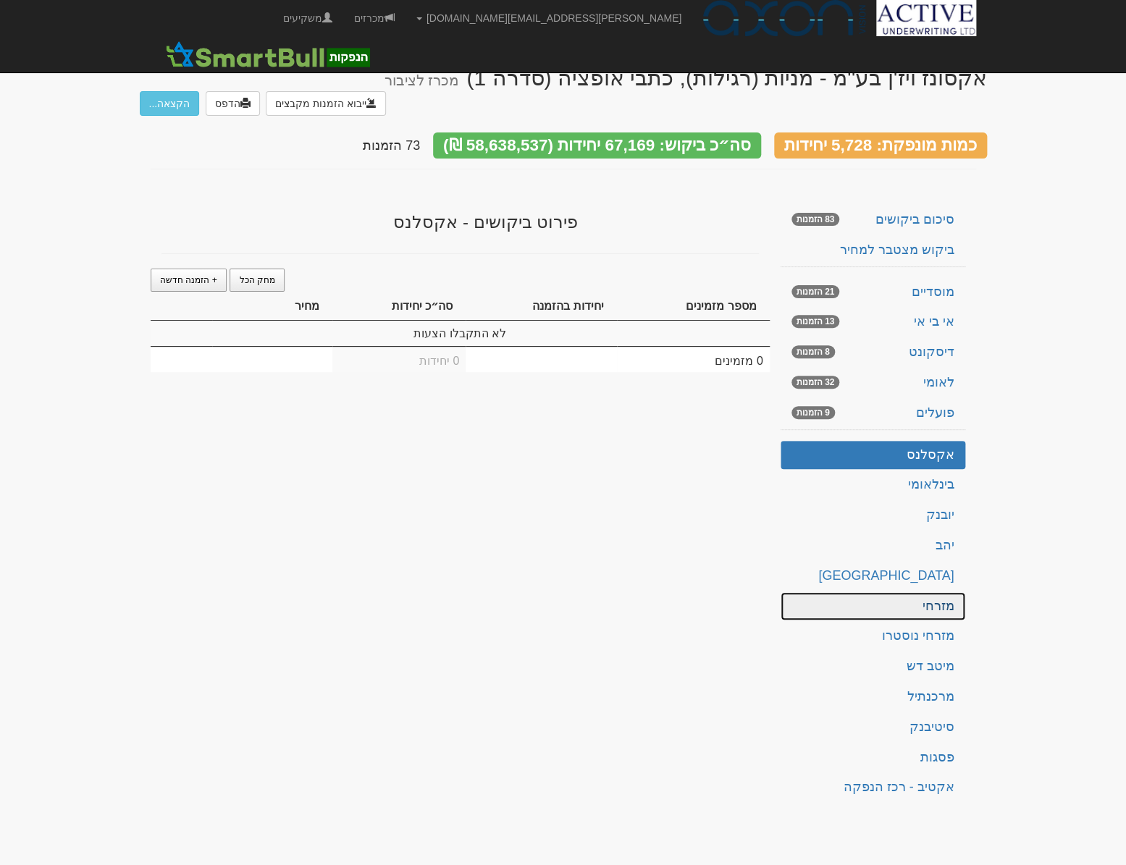
click at [934, 592] on link "מזרחי" at bounding box center [872, 606] width 185 height 29
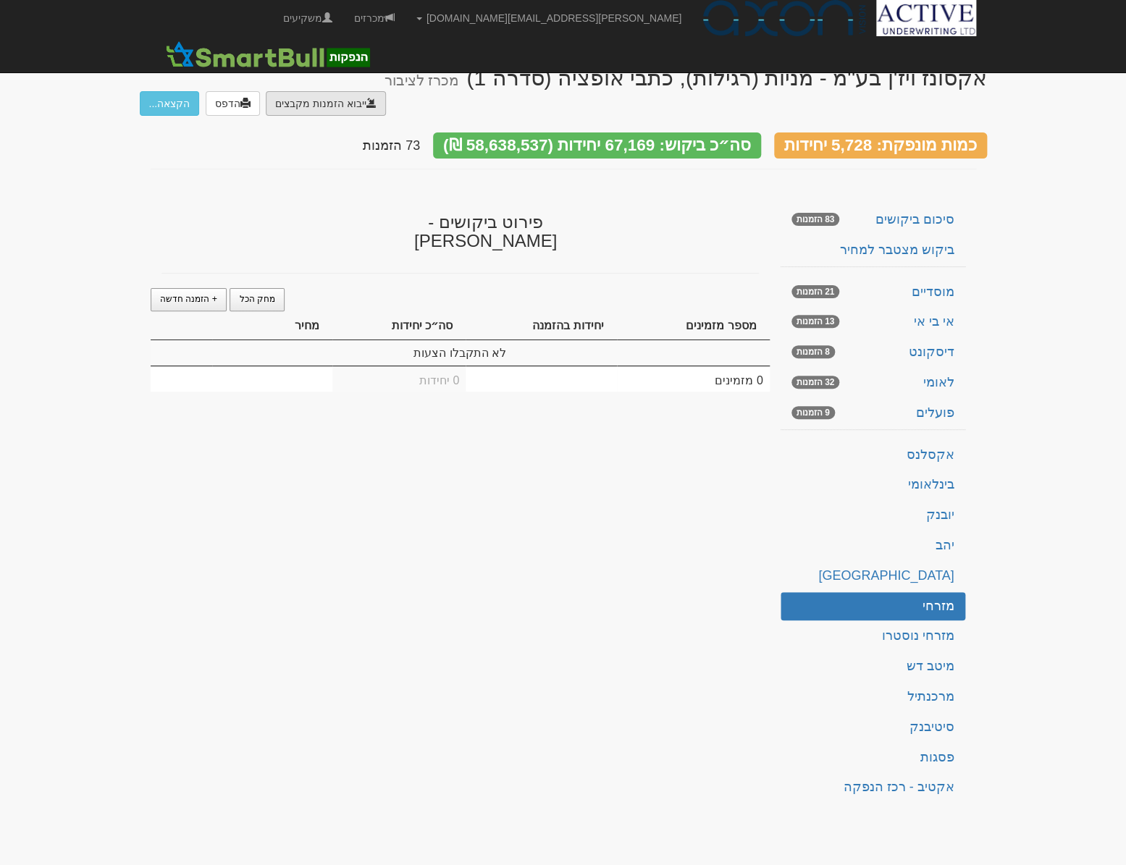
type input "C:\fakepath\MZ1226026.EMS"
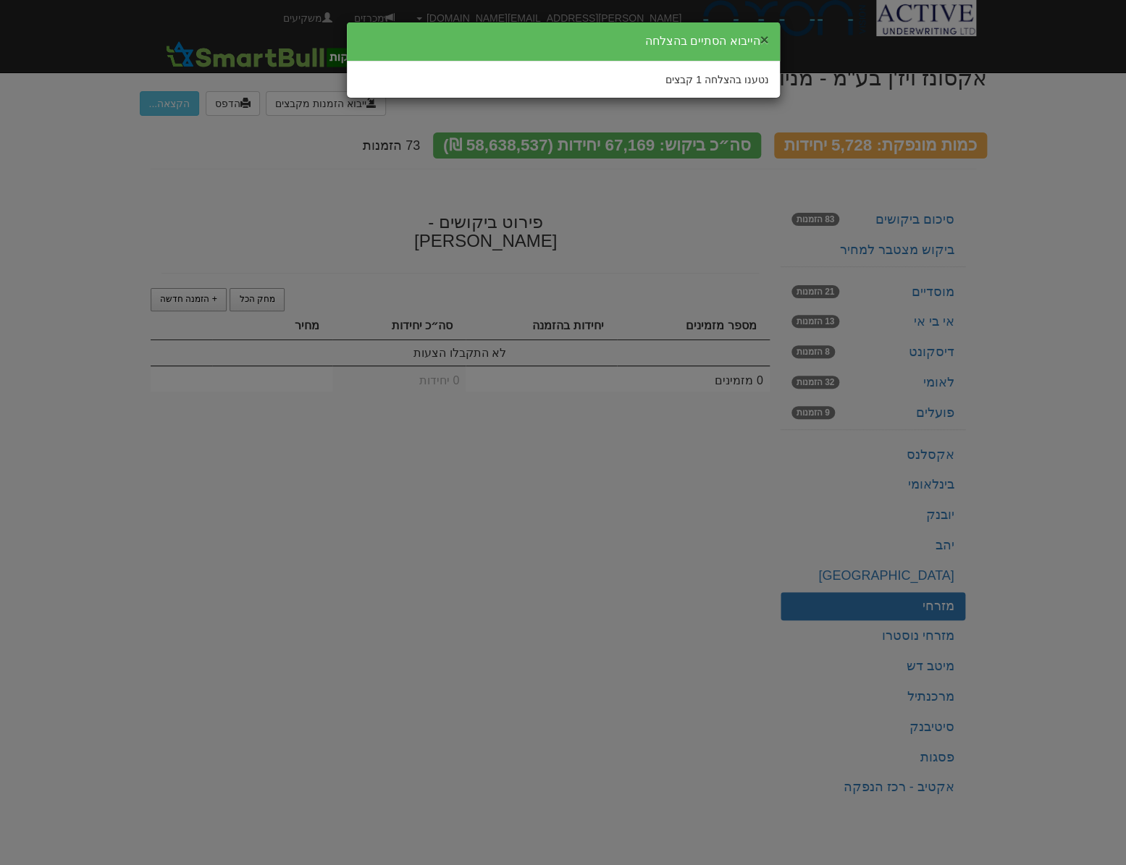
click at [764, 34] on button "×" at bounding box center [763, 39] width 9 height 15
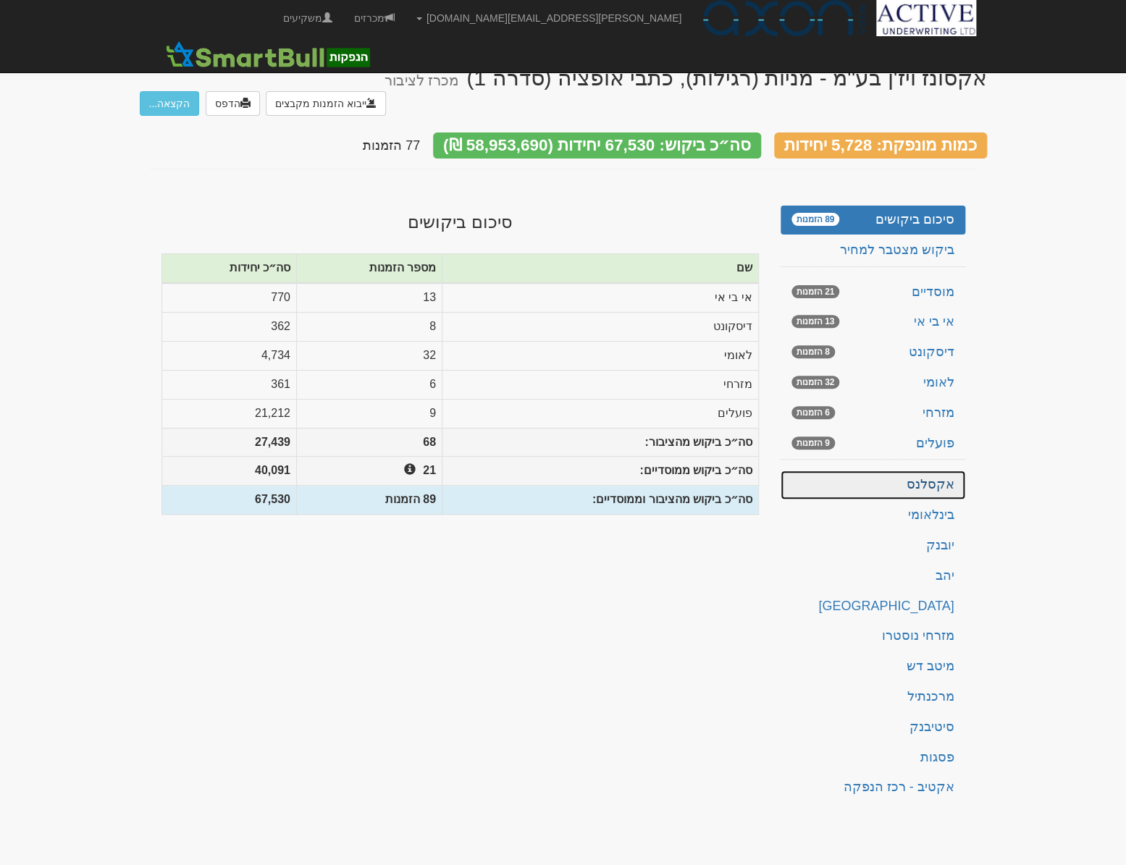
click at [908, 470] on link "אקסלנס" at bounding box center [872, 484] width 185 height 29
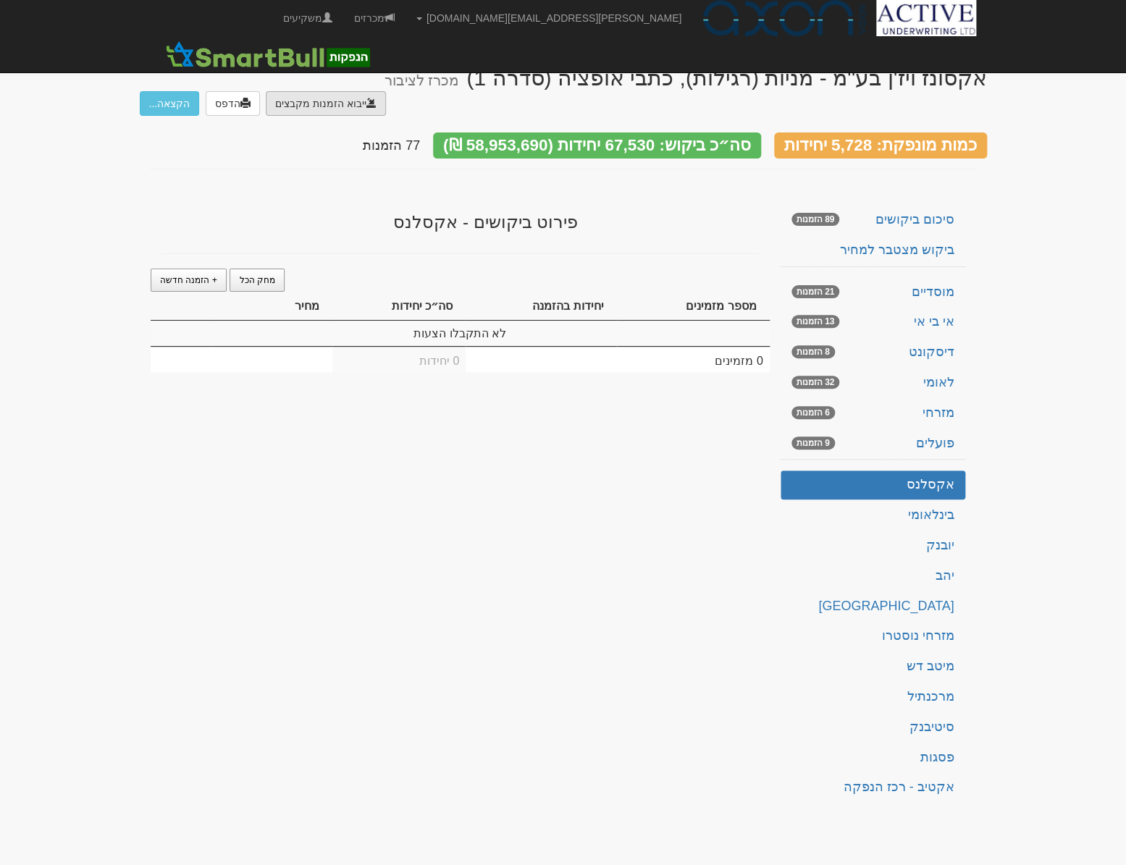
type input "C:\fakepath\הזמנת אקסלנס - הנפקת אקסונז [PERSON_NAME].DAT"
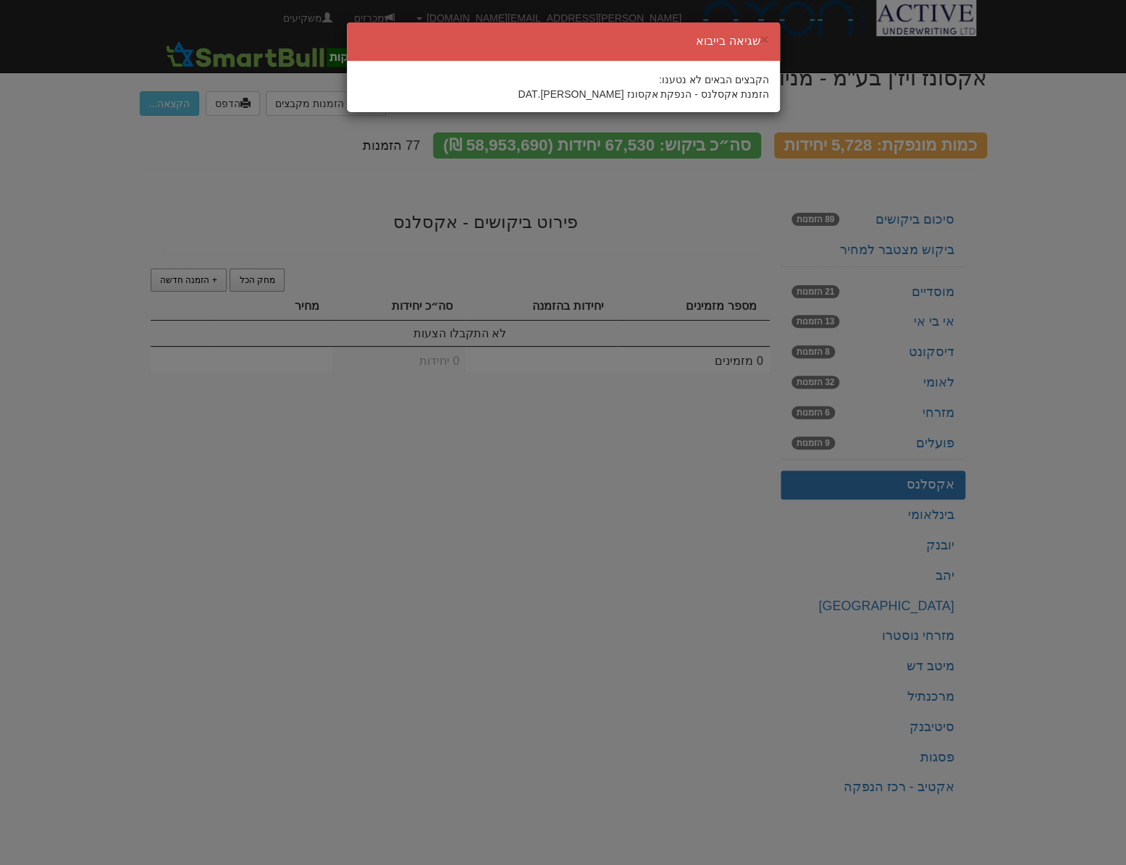
click at [769, 38] on div "× שגיאה בייבוא" at bounding box center [563, 41] width 433 height 39
click at [764, 38] on button "×" at bounding box center [763, 39] width 9 height 15
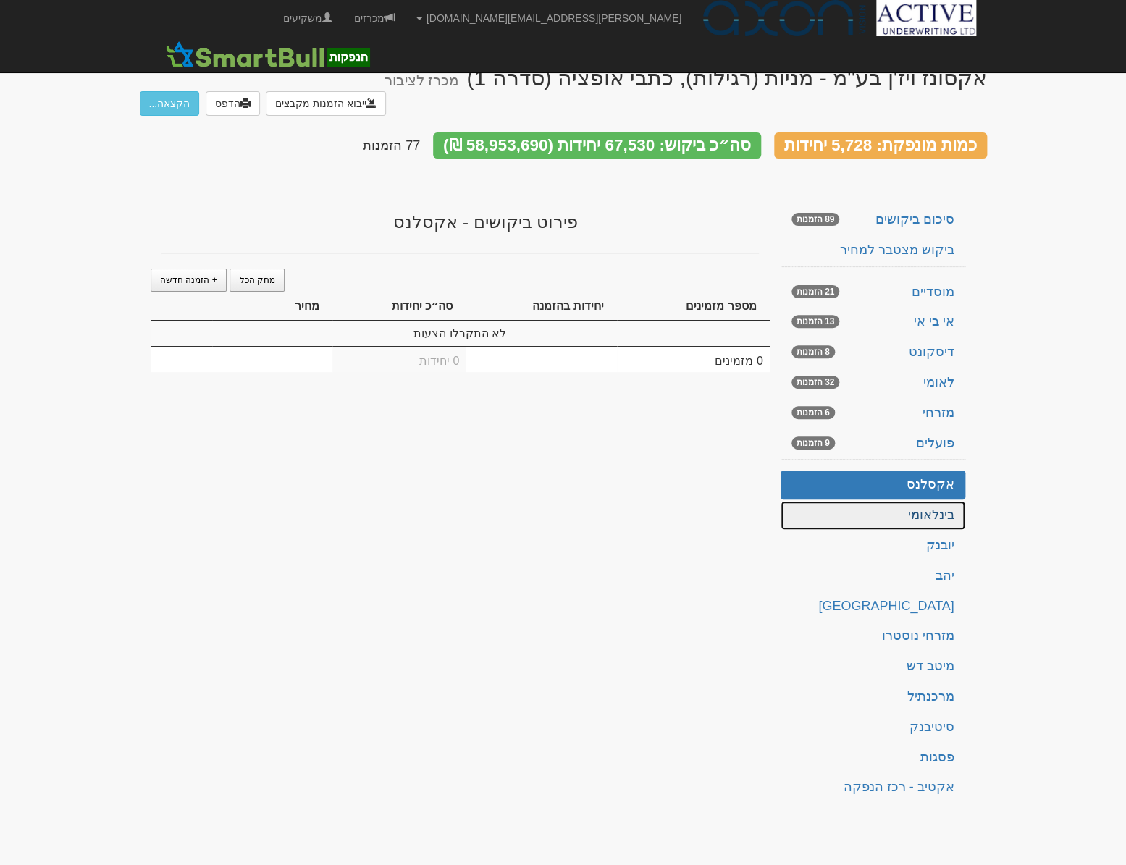
click at [925, 501] on link "בינלאומי" at bounding box center [872, 515] width 185 height 29
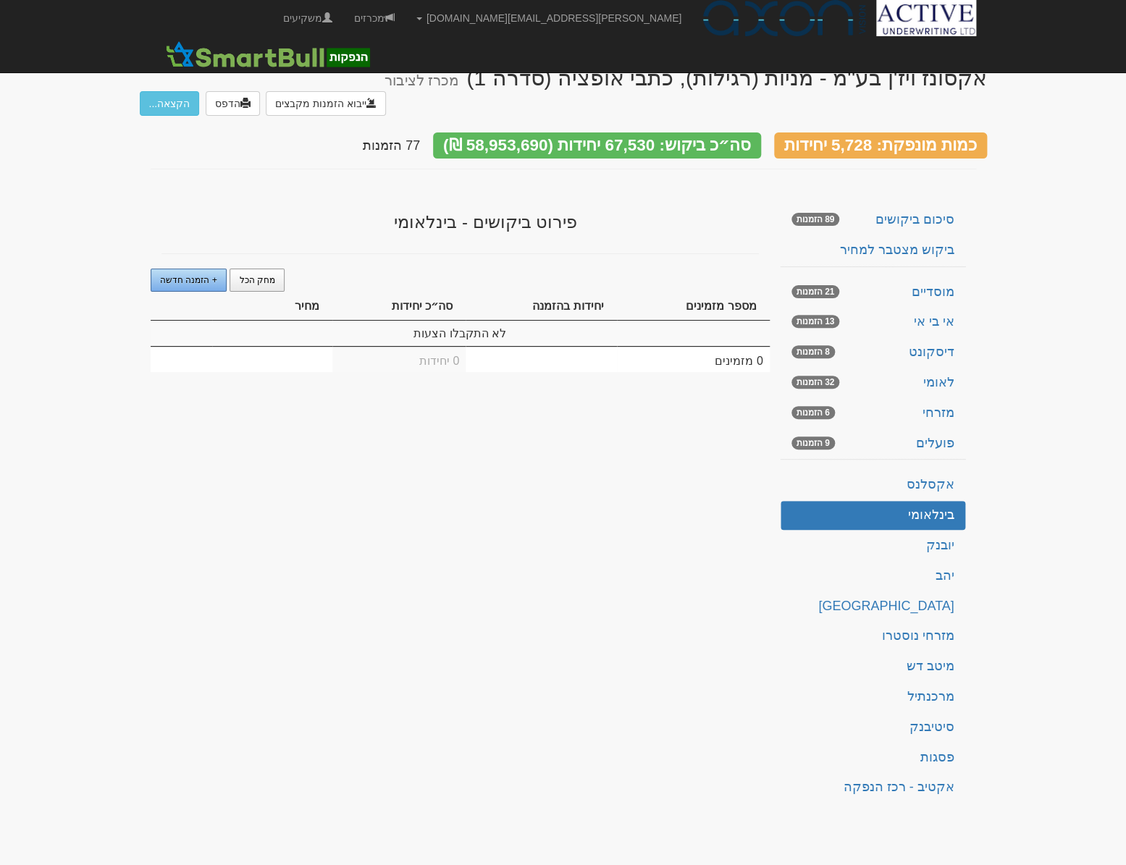
click at [212, 275] on span "+ הזמנה חדשה" at bounding box center [188, 280] width 57 height 10
click at [1034, 547] on body "neil@activeu.co.il הגדרות חשבונות הנפקה תבניות הודעות קיבול" at bounding box center [563, 432] width 1126 height 865
click at [743, 321] on td "1" at bounding box center [693, 333] width 153 height 25
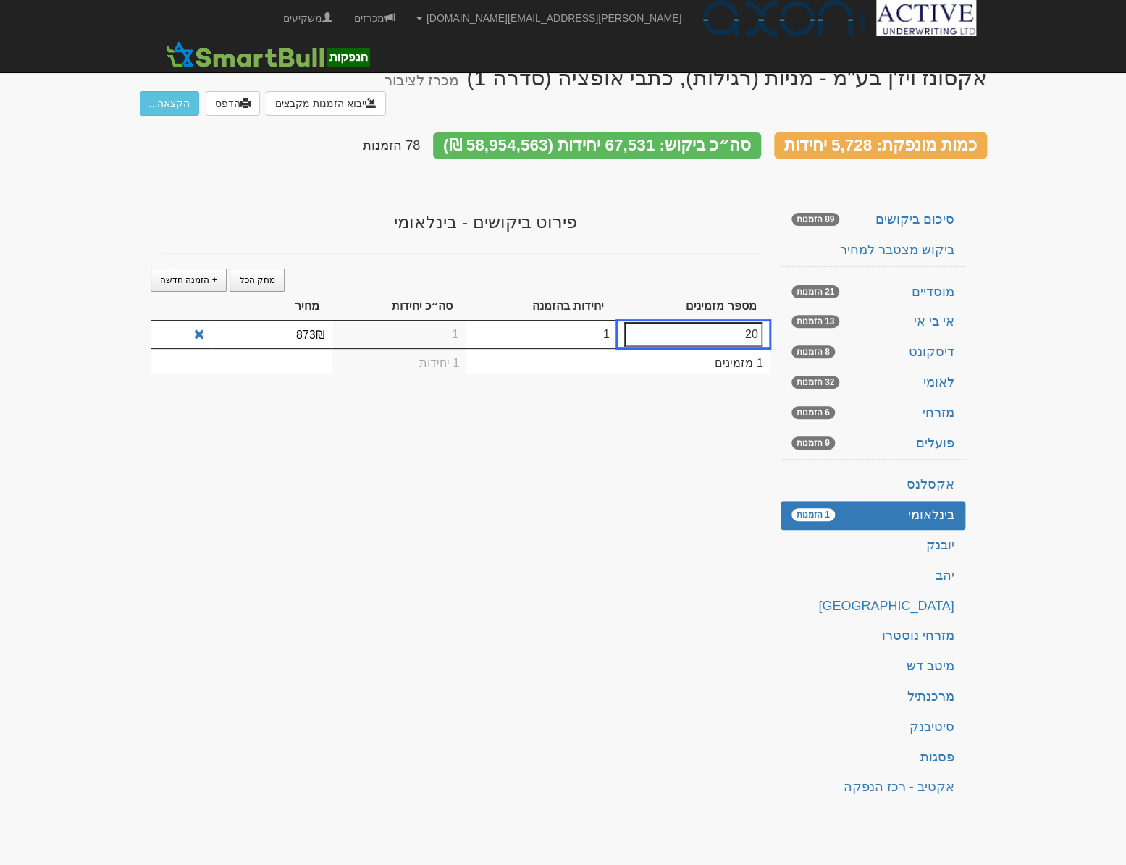
type input "20"
click at [526, 321] on td "1" at bounding box center [540, 335] width 151 height 28
type input "3981"
drag, startPoint x: 747, startPoint y: 306, endPoint x: 769, endPoint y: 305, distance: 22.5
click at [769, 305] on div "אקסונז ויז'ן בע''מ - מניות (רגילות), כתבי אופציה (סדרה 1) מכרז לציבור ייבוא הזמ…" at bounding box center [563, 430] width 847 height 758
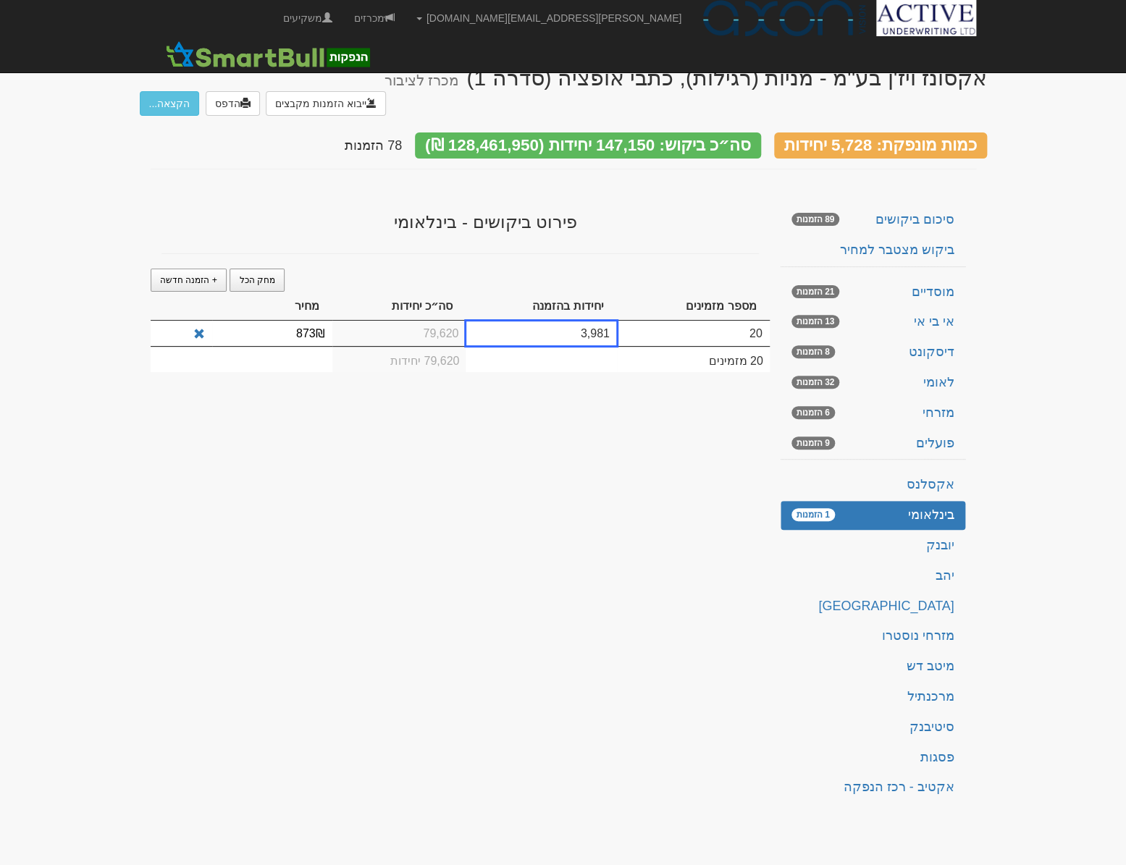
drag, startPoint x: 769, startPoint y: 305, endPoint x: 741, endPoint y: 310, distance: 28.6
click at [741, 321] on td "20" at bounding box center [693, 333] width 153 height 25
click at [750, 321] on td "20" at bounding box center [693, 333] width 153 height 25
click at [751, 321] on td "20" at bounding box center [693, 333] width 153 height 25
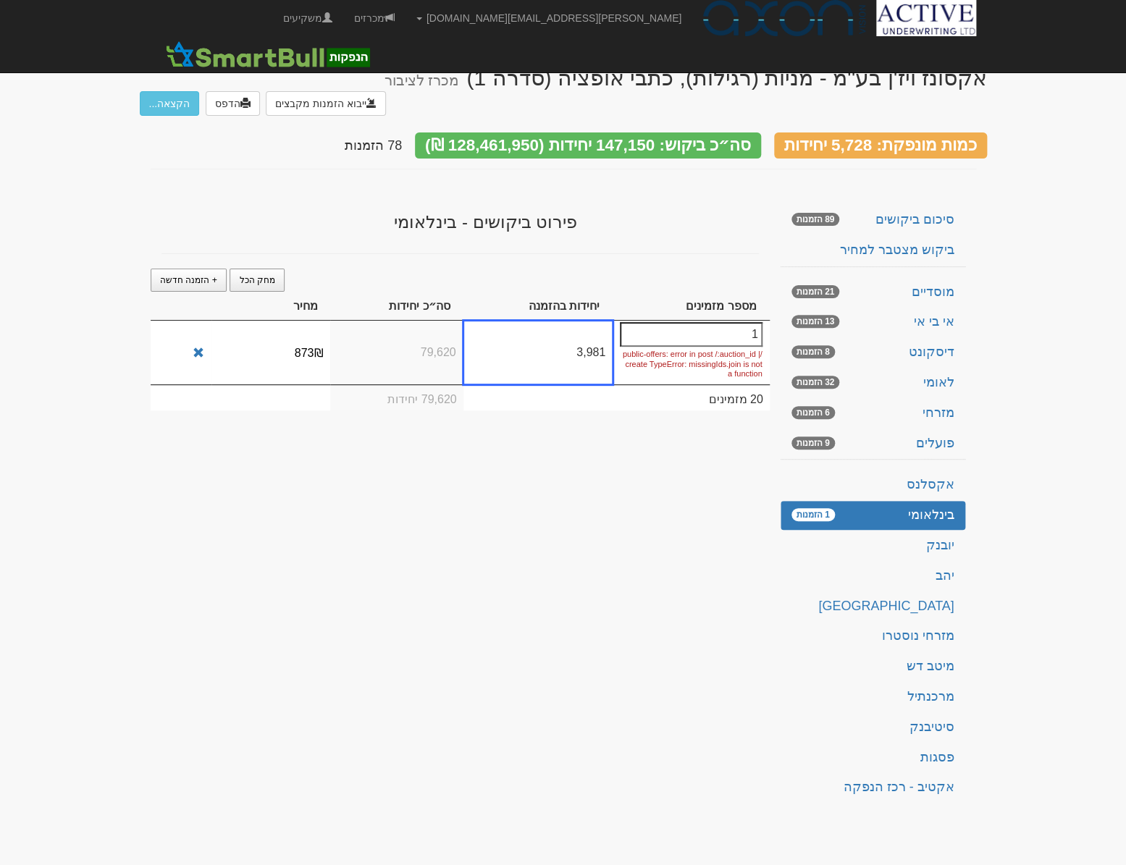
type input "13"
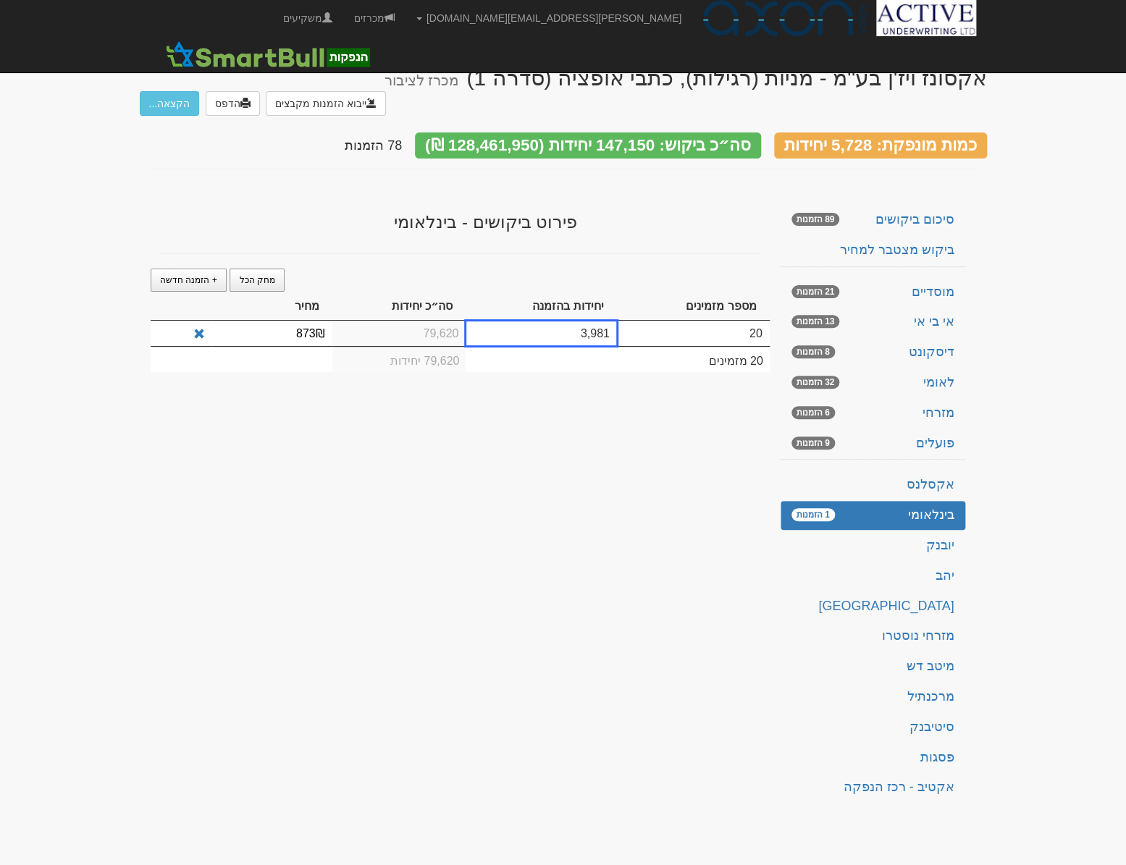
click at [606, 321] on td "3,981" at bounding box center [540, 333] width 151 height 25
drag, startPoint x: 606, startPoint y: 304, endPoint x: 584, endPoint y: 304, distance: 21.7
click at [585, 321] on td "3,981" at bounding box center [540, 333] width 151 height 25
drag, startPoint x: 578, startPoint y: 307, endPoint x: 609, endPoint y: 308, distance: 31.2
click at [609, 321] on td "3,981" at bounding box center [540, 333] width 151 height 25
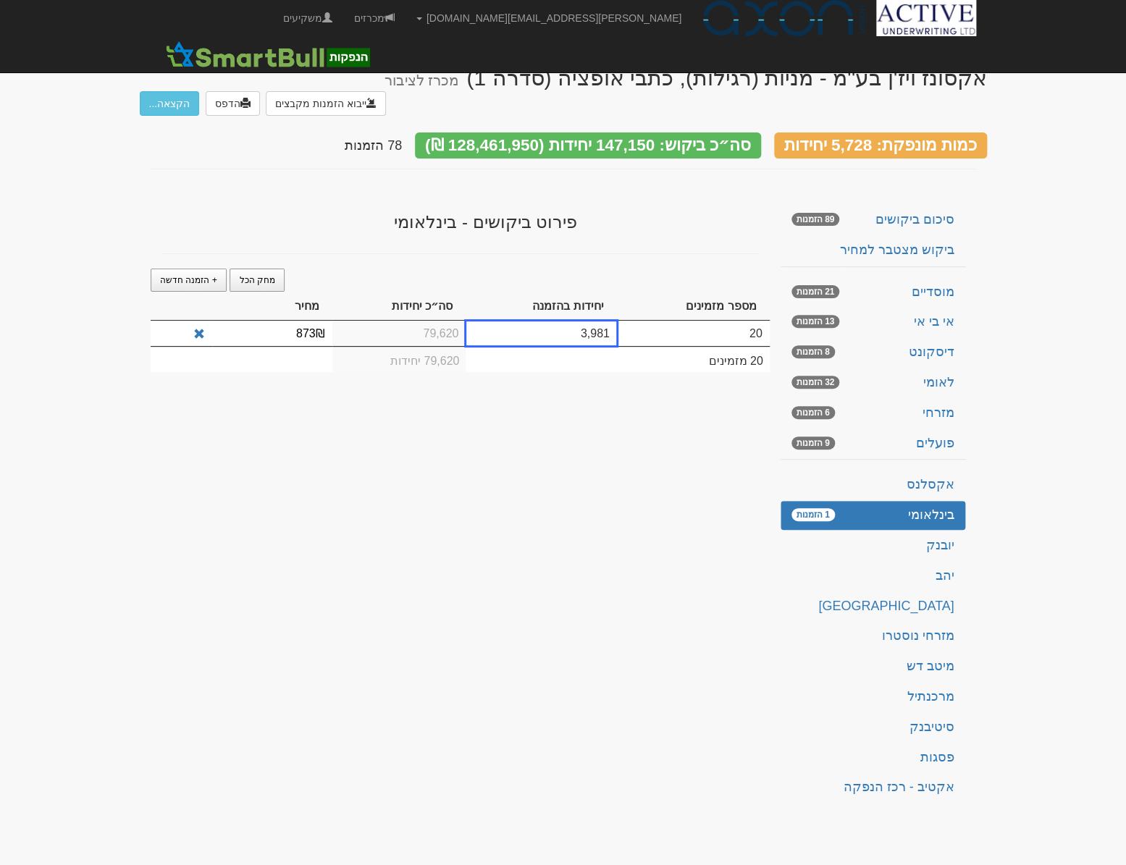
click at [586, 455] on div "אקסונז ויז'ן בע''מ - מניות (רגילות), כתבי אופציה (סדרה 1) מכרז לציבור ייבוא הזמ…" at bounding box center [563, 430] width 847 height 758
click at [204, 329] on span at bounding box center [199, 335] width 12 height 12
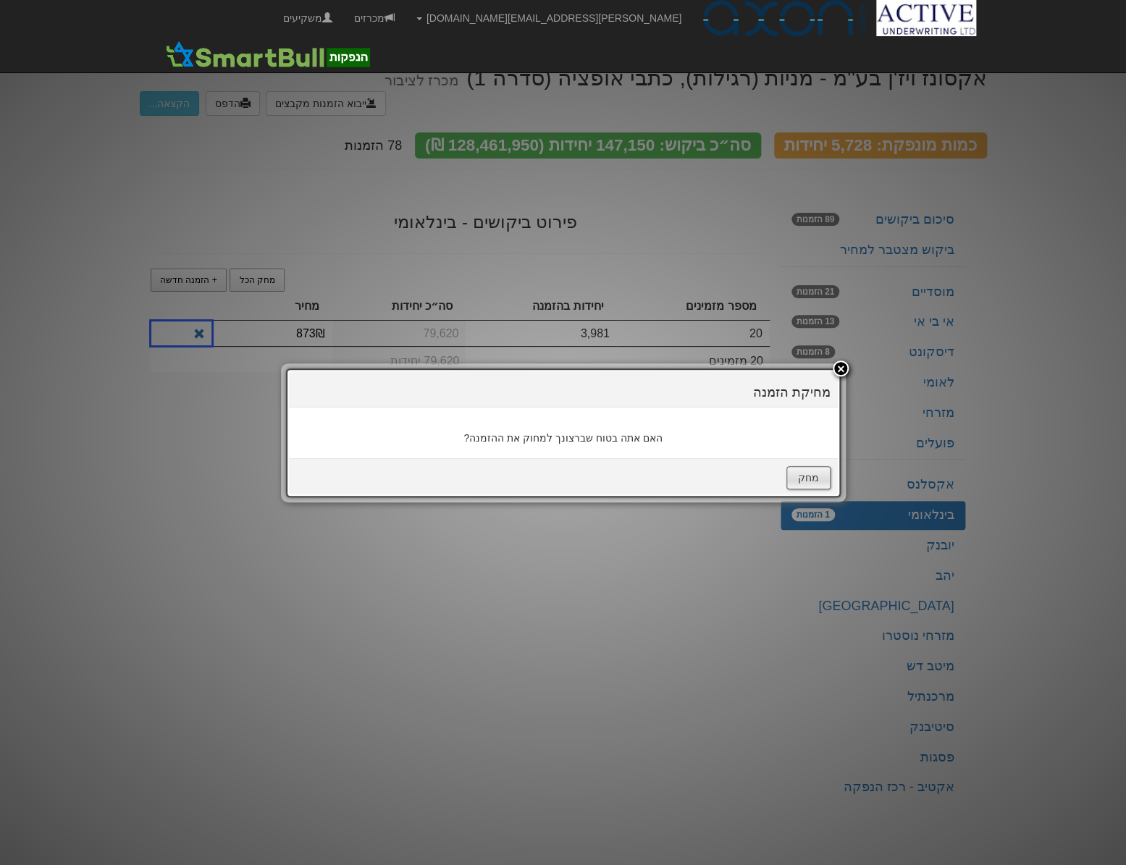
click at [800, 478] on button "מחק" at bounding box center [808, 477] width 44 height 23
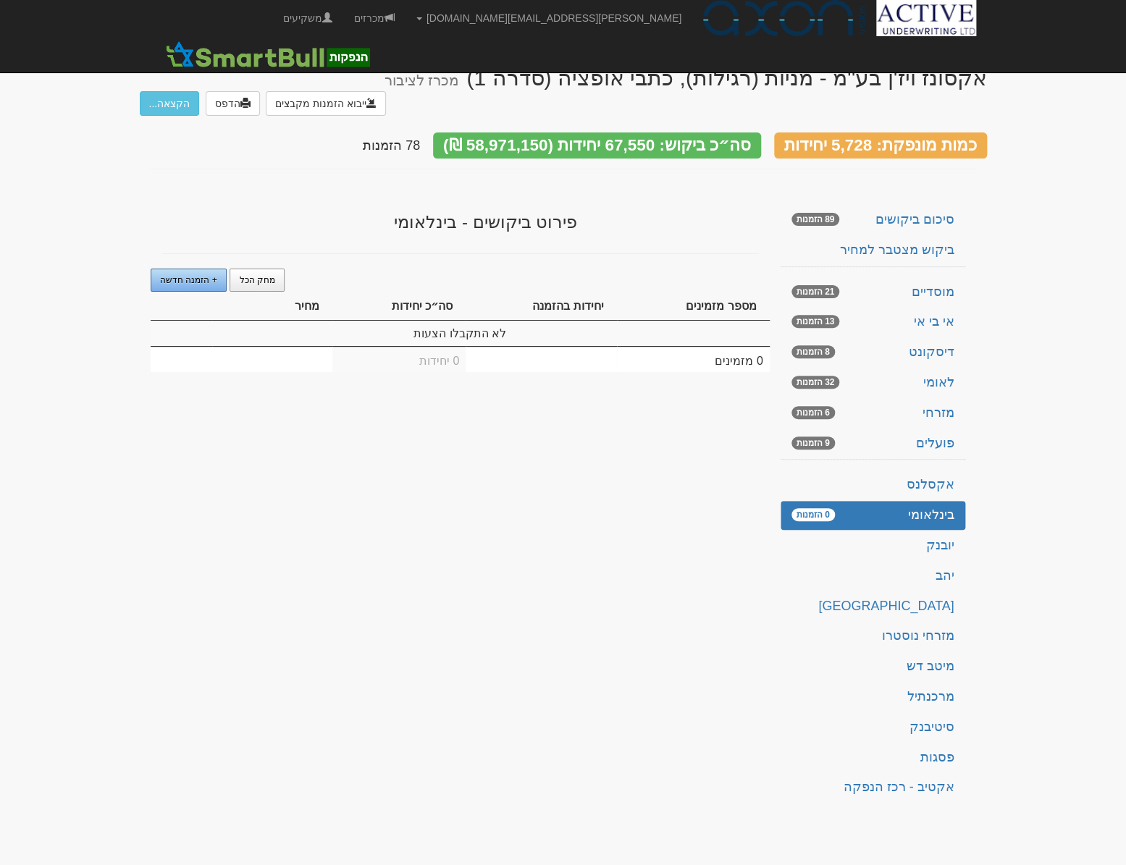
click at [190, 269] on link "+ הזמנה חדשה" at bounding box center [189, 280] width 77 height 23
click at [196, 329] on span at bounding box center [199, 335] width 12 height 12
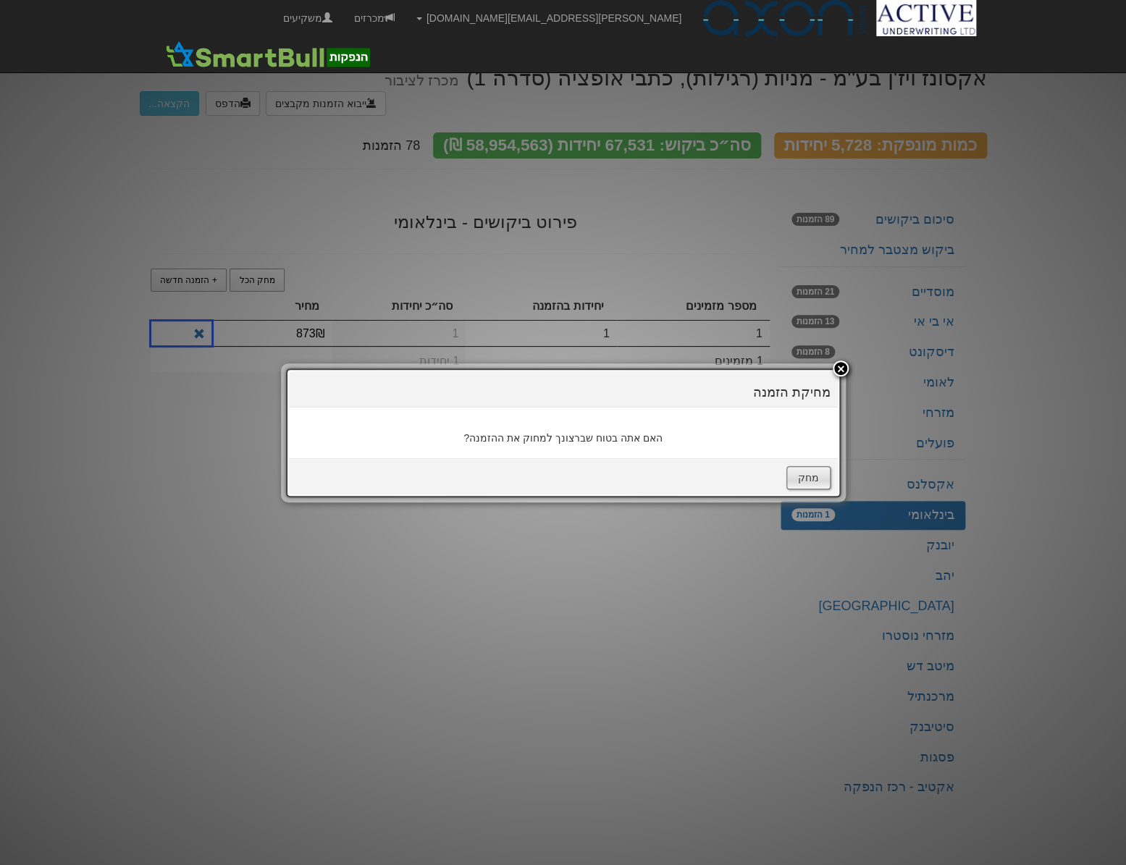
click at [827, 479] on button "מחק" at bounding box center [808, 477] width 44 height 23
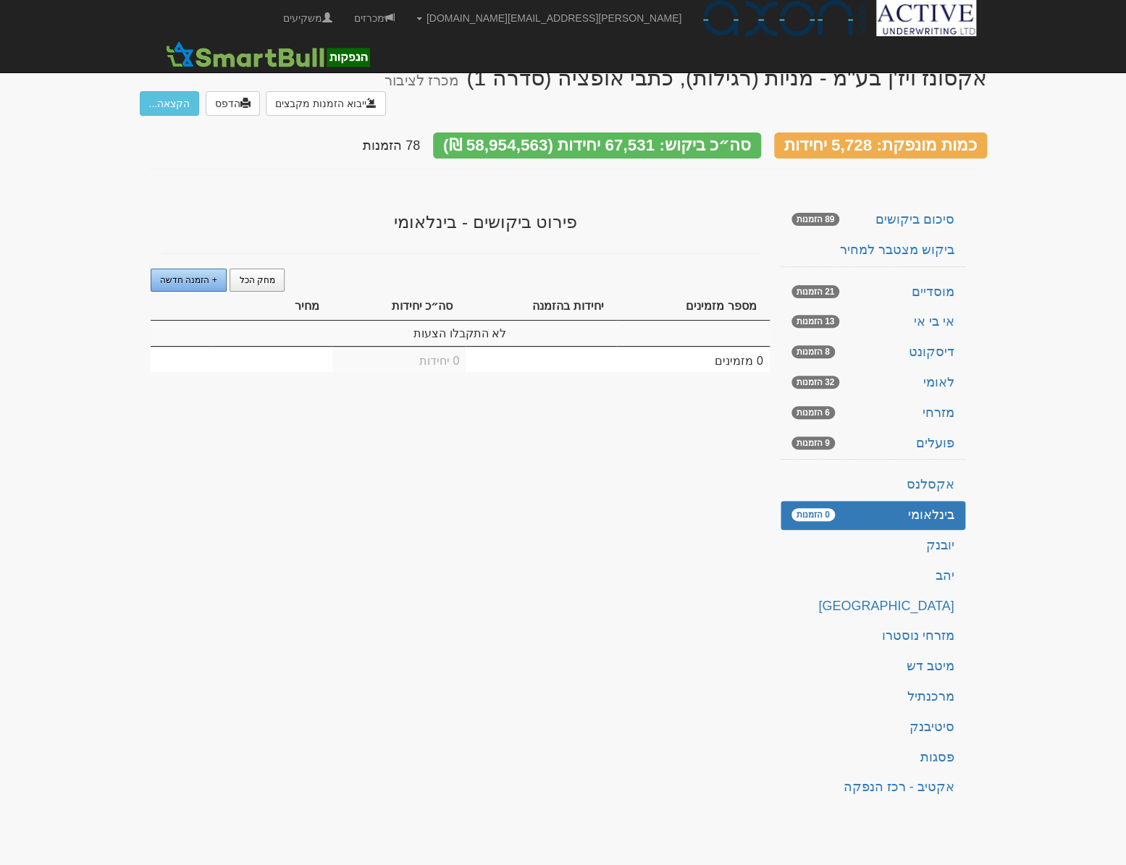
click at [203, 275] on span "+ הזמנה חדשה" at bounding box center [188, 280] width 57 height 10
click at [575, 321] on td "1" at bounding box center [540, 333] width 151 height 25
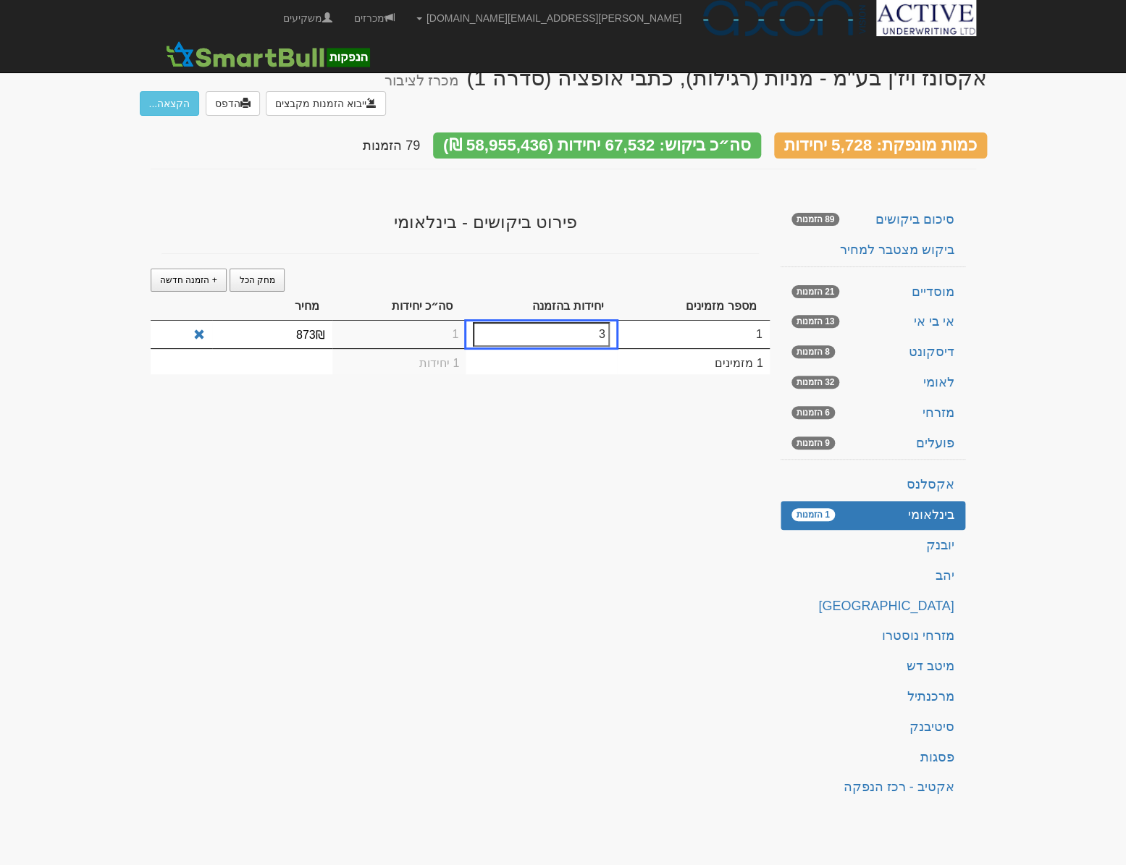
click at [432, 321] on td "1" at bounding box center [399, 335] width 134 height 28
click at [174, 275] on span "+ הזמנה חדשה" at bounding box center [188, 280] width 57 height 10
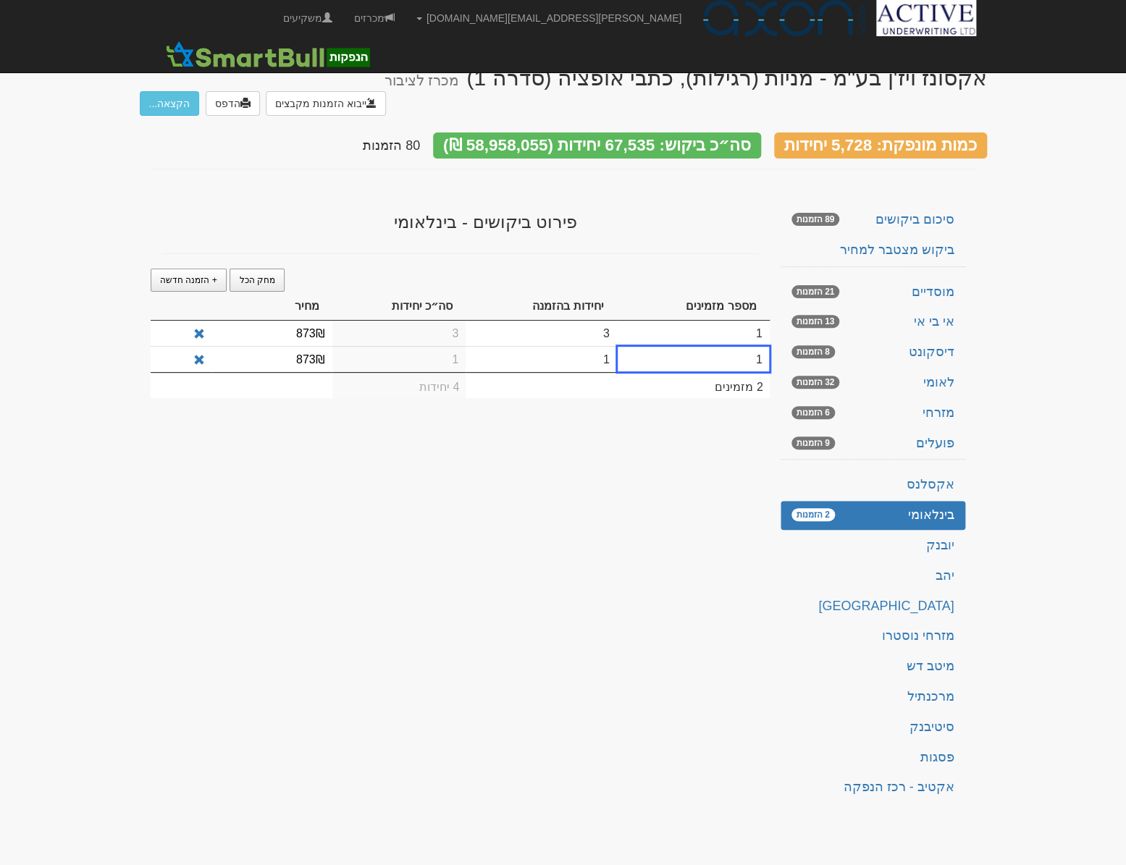
click at [564, 346] on td "1" at bounding box center [540, 359] width 151 height 26
click at [754, 346] on td "1" at bounding box center [693, 359] width 153 height 26
click at [570, 346] on td "1" at bounding box center [540, 359] width 151 height 26
click at [366, 346] on td "1" at bounding box center [399, 360] width 134 height 28
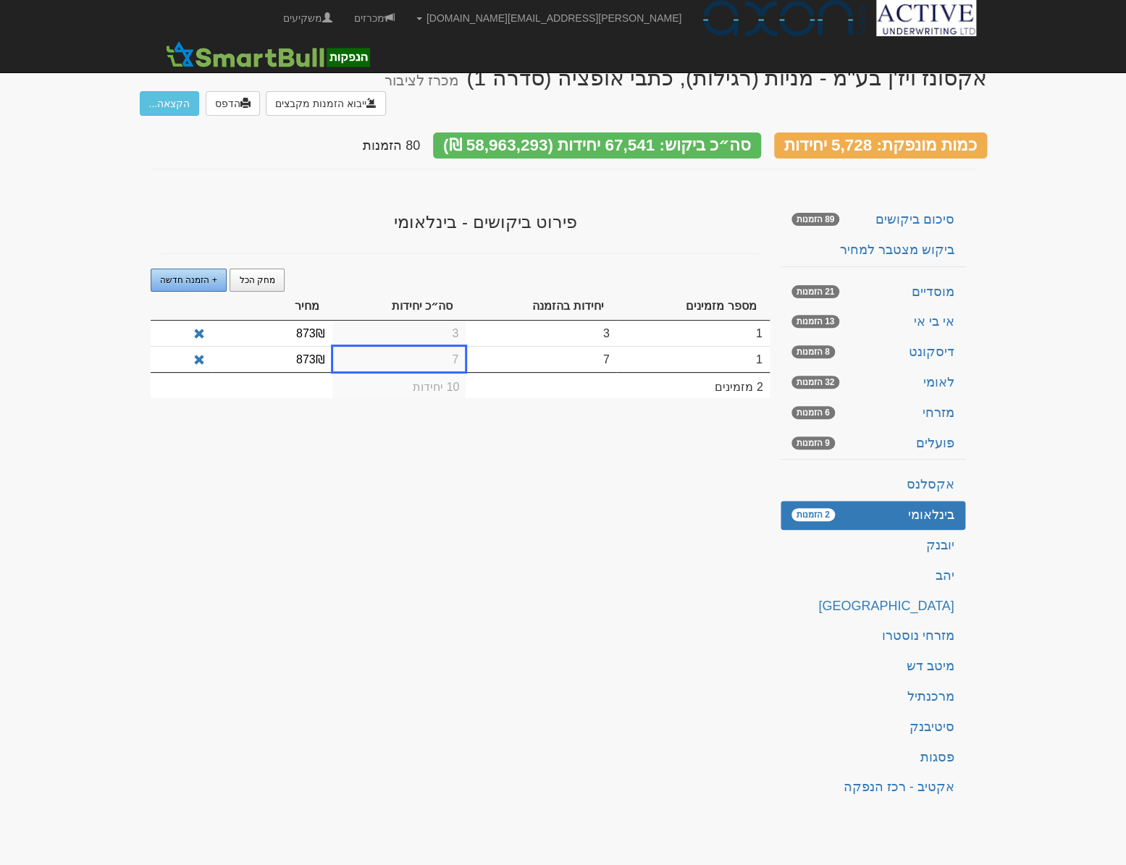
click at [204, 275] on span "+ הזמנה חדשה" at bounding box center [188, 280] width 57 height 10
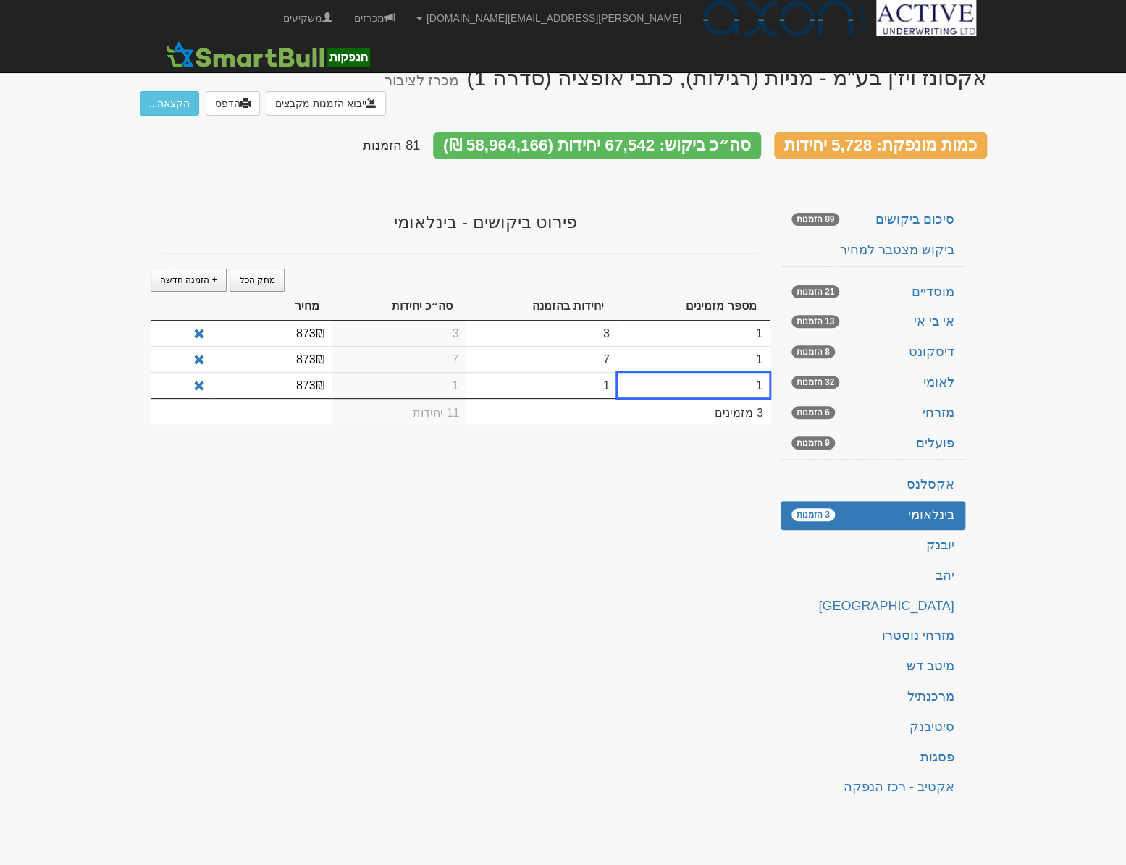
click at [534, 372] on td "1" at bounding box center [540, 385] width 151 height 26
type input "7"
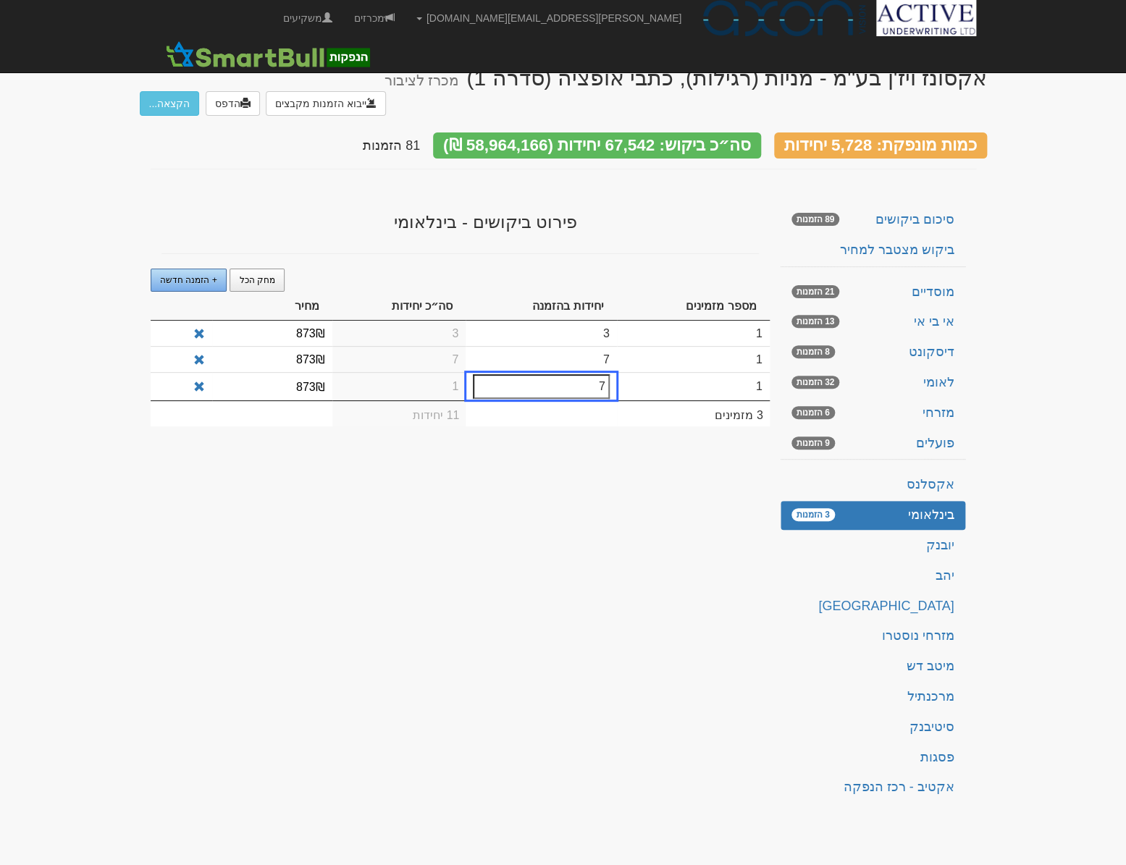
click at [178, 275] on span "+ הזמנה חדשה" at bounding box center [188, 280] width 57 height 10
click at [201, 381] on span at bounding box center [199, 387] width 12 height 12
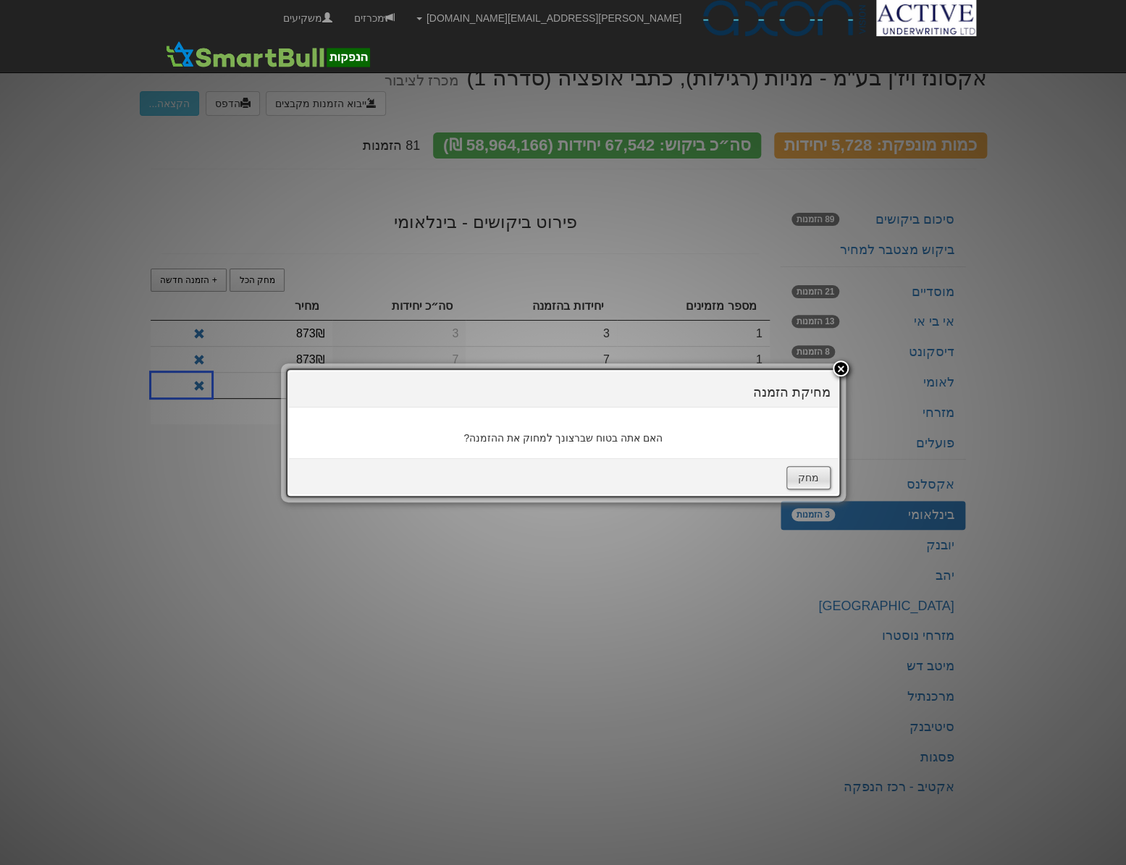
click at [827, 481] on button "מחק" at bounding box center [808, 477] width 44 height 23
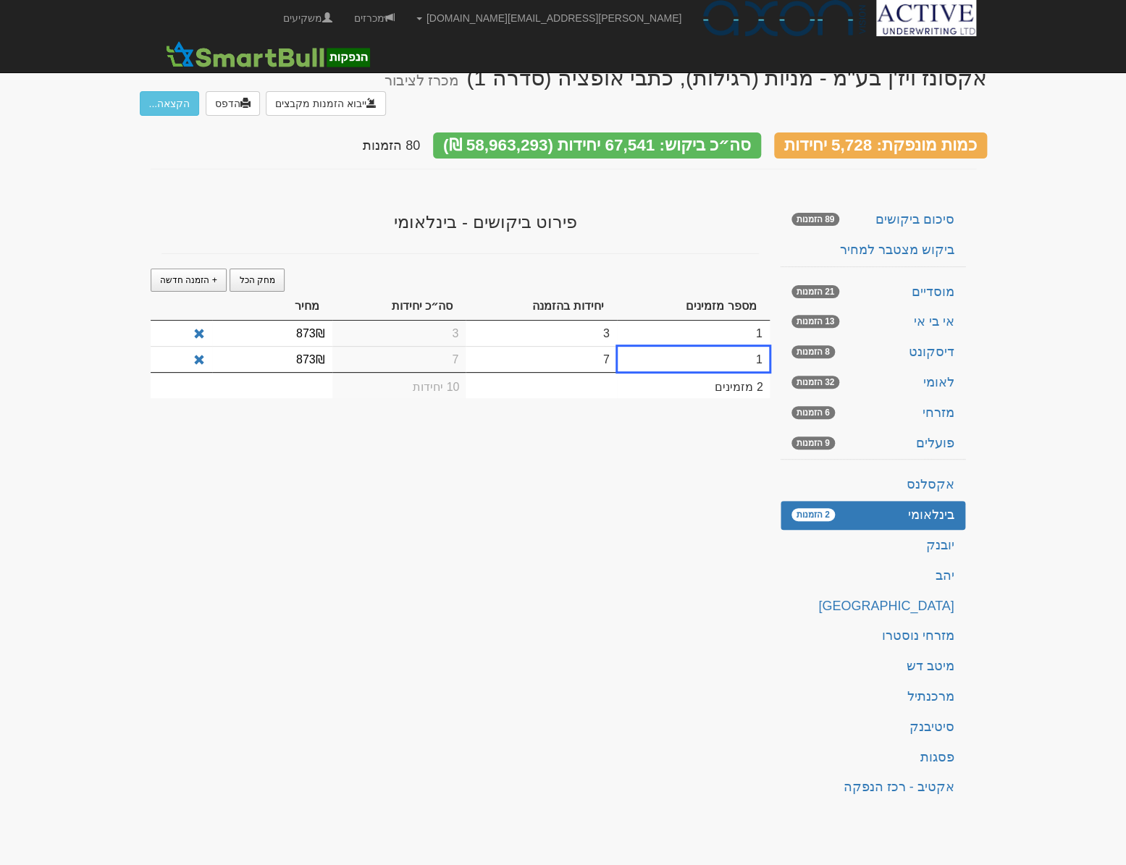
click at [521, 346] on td "7" at bounding box center [540, 359] width 151 height 26
click at [418, 346] on td "7" at bounding box center [399, 359] width 134 height 26
click at [442, 478] on div "אקסונז ויז'ן בע''מ - מניות (רגילות), כתבי אופציה (סדרה 1) מכרז לציבור ייבוא הזמ…" at bounding box center [563, 430] width 847 height 758
click at [463, 612] on div "אקסונז ויז'ן בע''מ - מניות (רגילות), כתבי אופציה (סדרה 1) מכרז לציבור ייבוא הזמ…" at bounding box center [563, 430] width 847 height 758
click at [202, 355] on span at bounding box center [199, 361] width 12 height 12
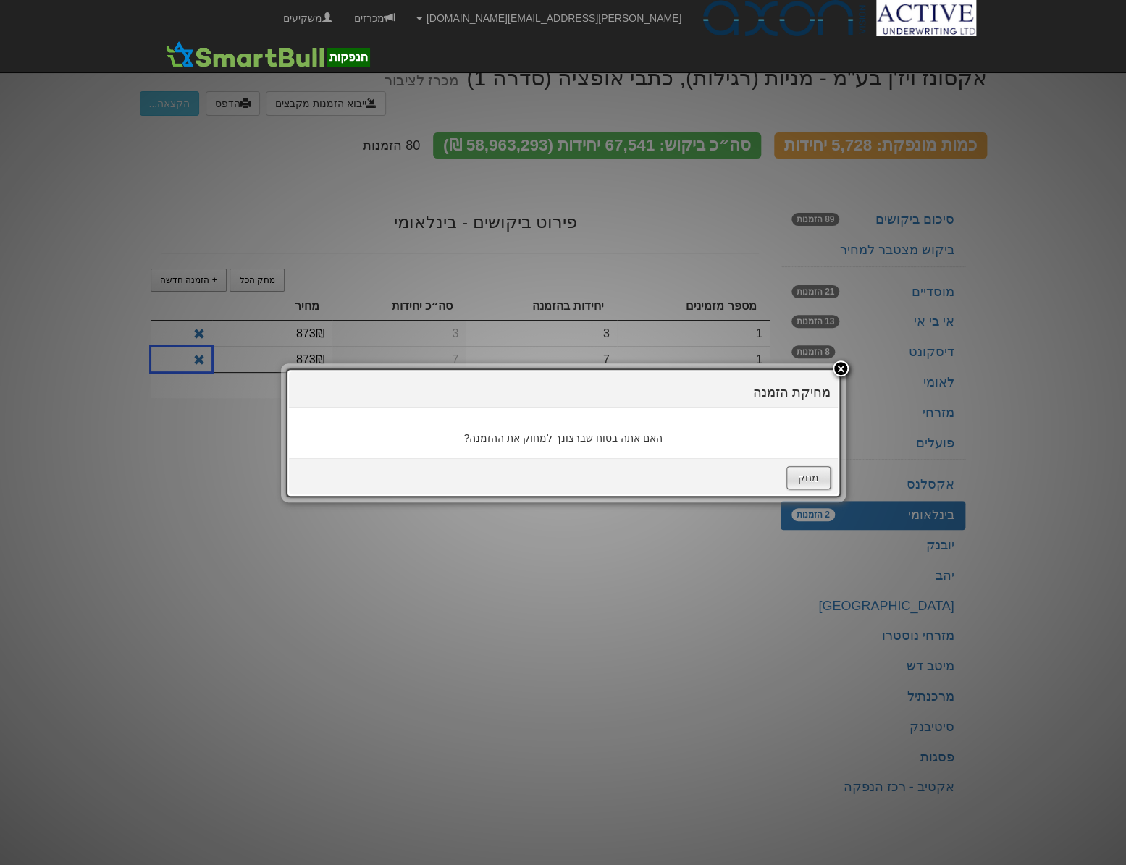
click at [805, 476] on button "מחק" at bounding box center [808, 477] width 44 height 23
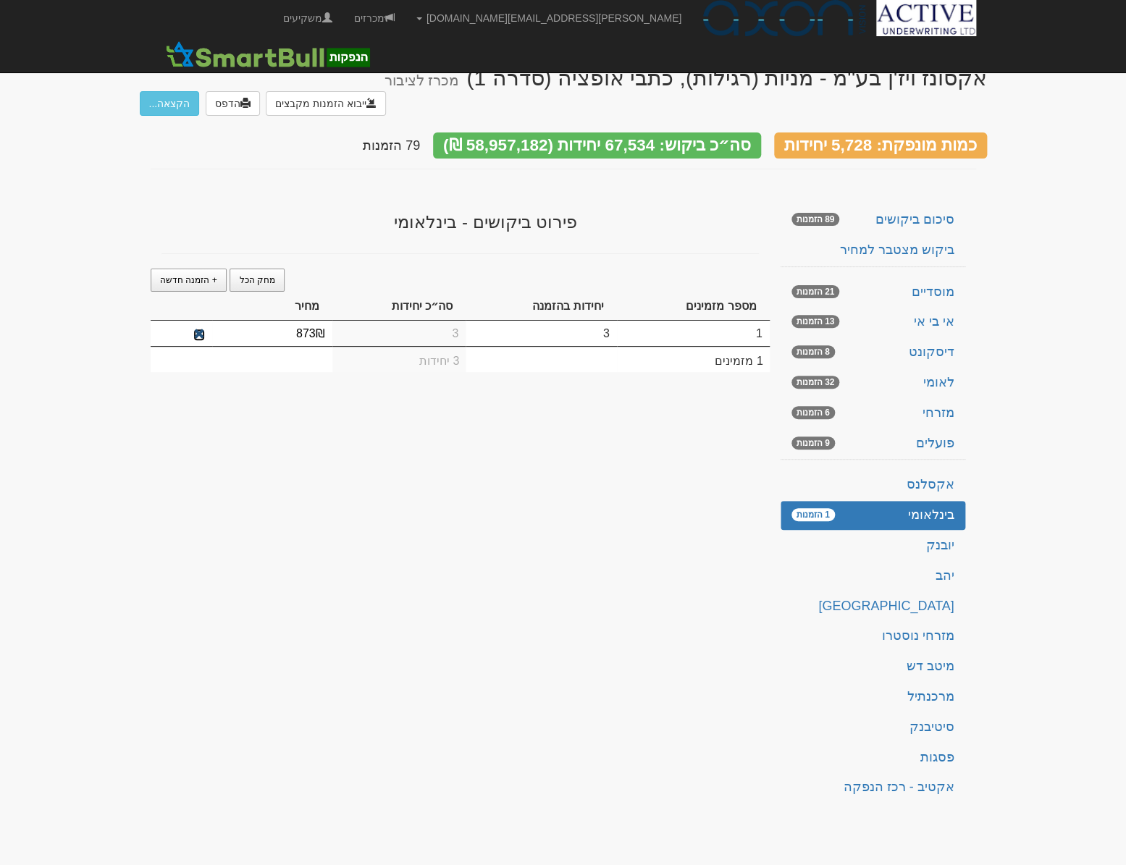
click at [193, 329] on span at bounding box center [199, 335] width 12 height 12
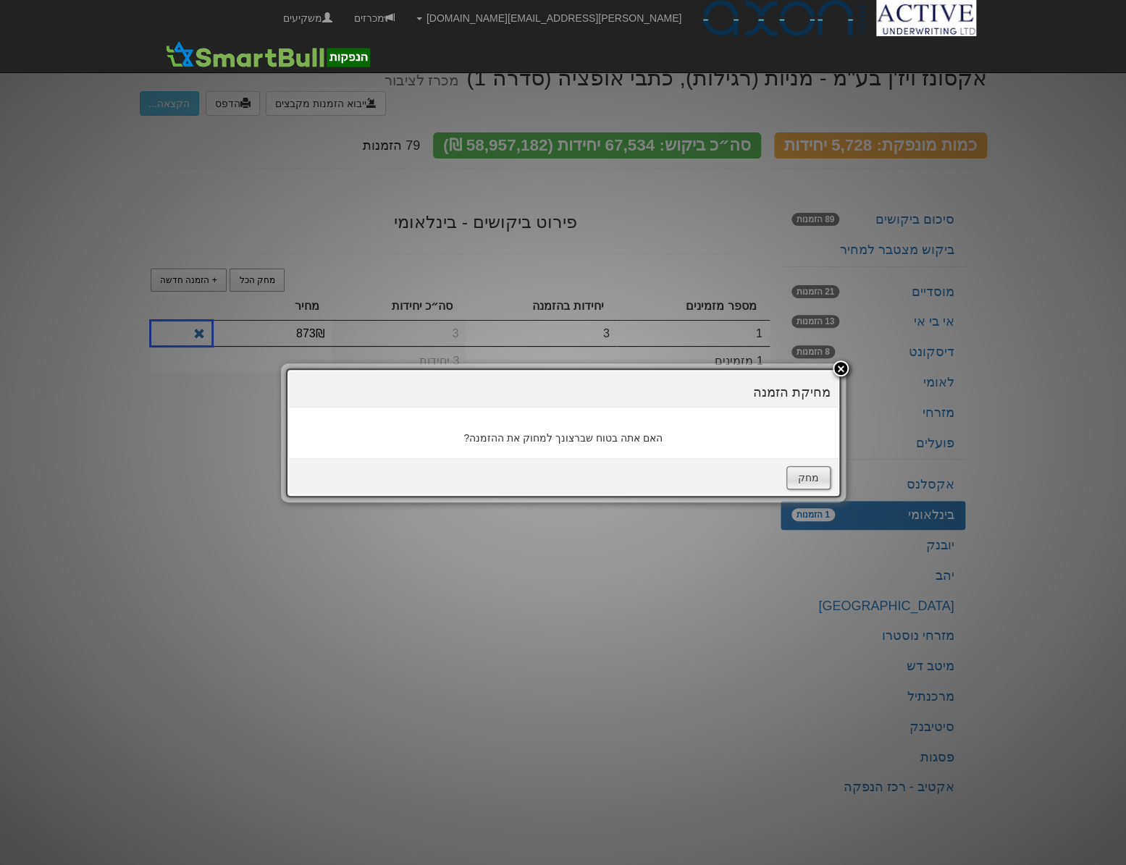
click at [818, 474] on button "מחק" at bounding box center [808, 477] width 44 height 23
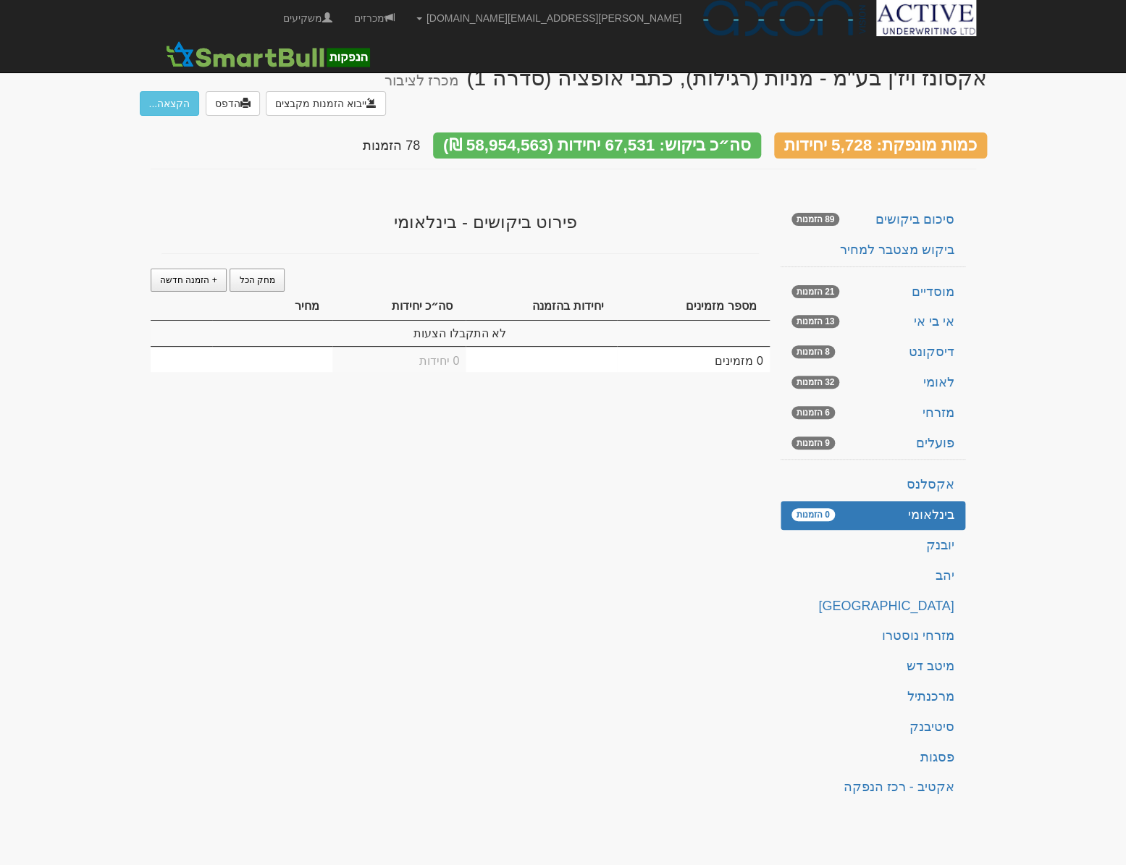
click at [162, 377] on div "אקסונז ויז'ן בע''מ - מניות (רגילות), כתבי אופציה (סדרה 1) מכרז לציבור ייבוא הזמ…" at bounding box center [563, 430] width 847 height 758
click at [195, 275] on span "+ הזמנה חדשה" at bounding box center [188, 280] width 57 height 10
click at [532, 321] on td "1" at bounding box center [540, 333] width 151 height 25
type input "3"
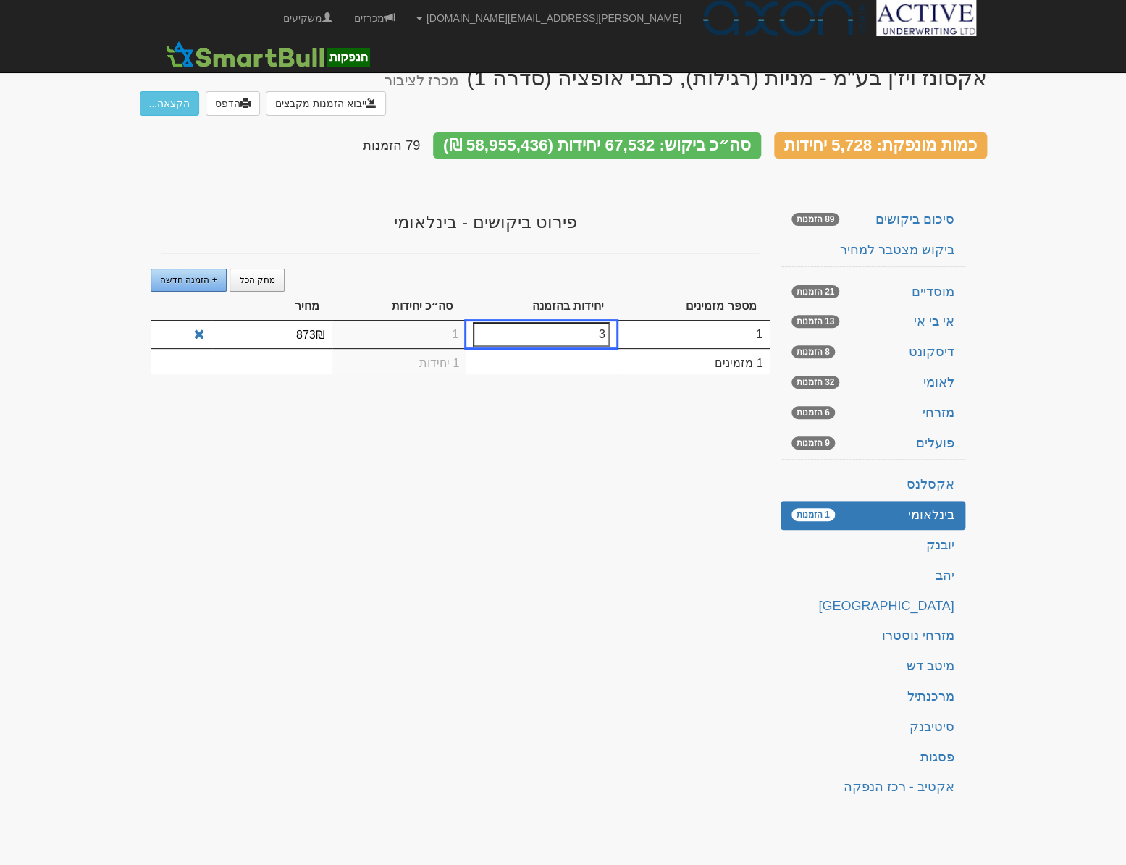
click at [206, 275] on span "+ הזמנה חדשה" at bounding box center [188, 280] width 57 height 10
click at [505, 321] on td "1" at bounding box center [540, 333] width 151 height 25
type input "3"
click at [410, 321] on td "1" at bounding box center [399, 335] width 134 height 28
click at [368, 346] on td "3 יחידות" at bounding box center [399, 359] width 134 height 26
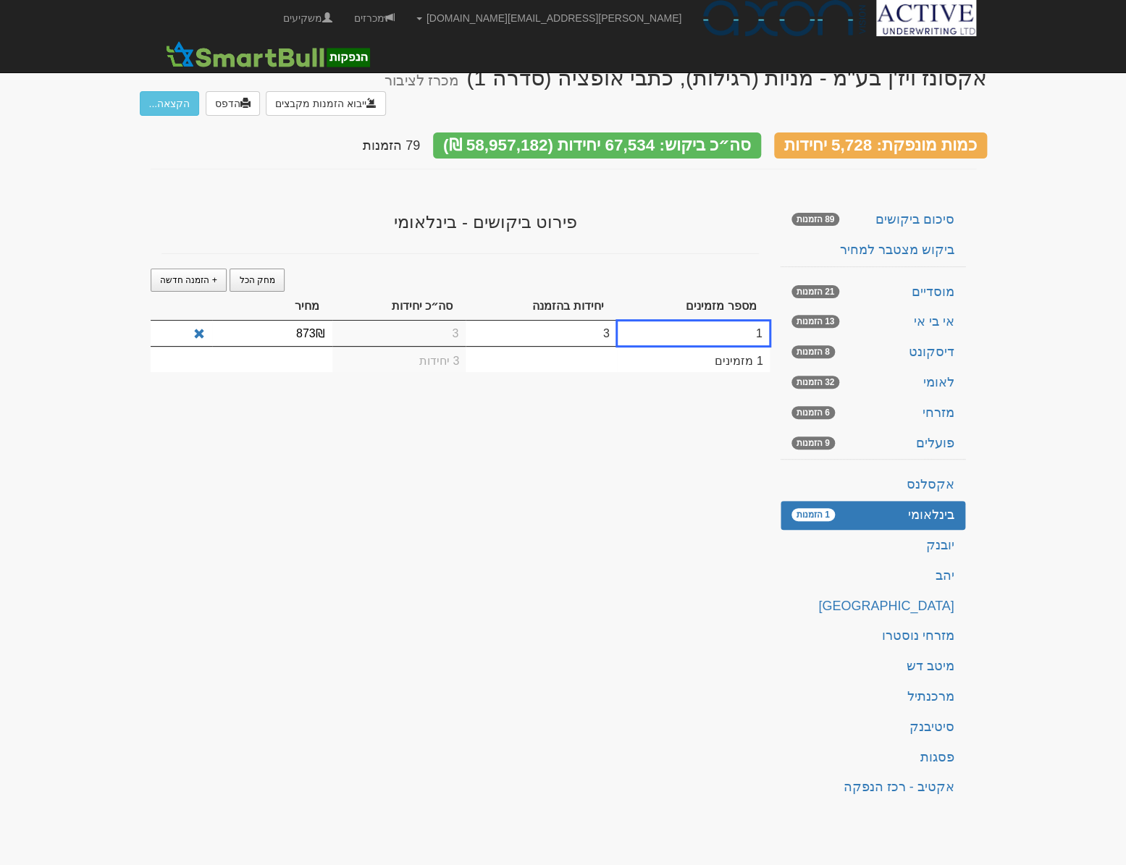
click at [694, 346] on td "1 מזמינים" at bounding box center [693, 359] width 153 height 26
click at [171, 275] on span "+ הזמנה חדשה" at bounding box center [188, 280] width 57 height 10
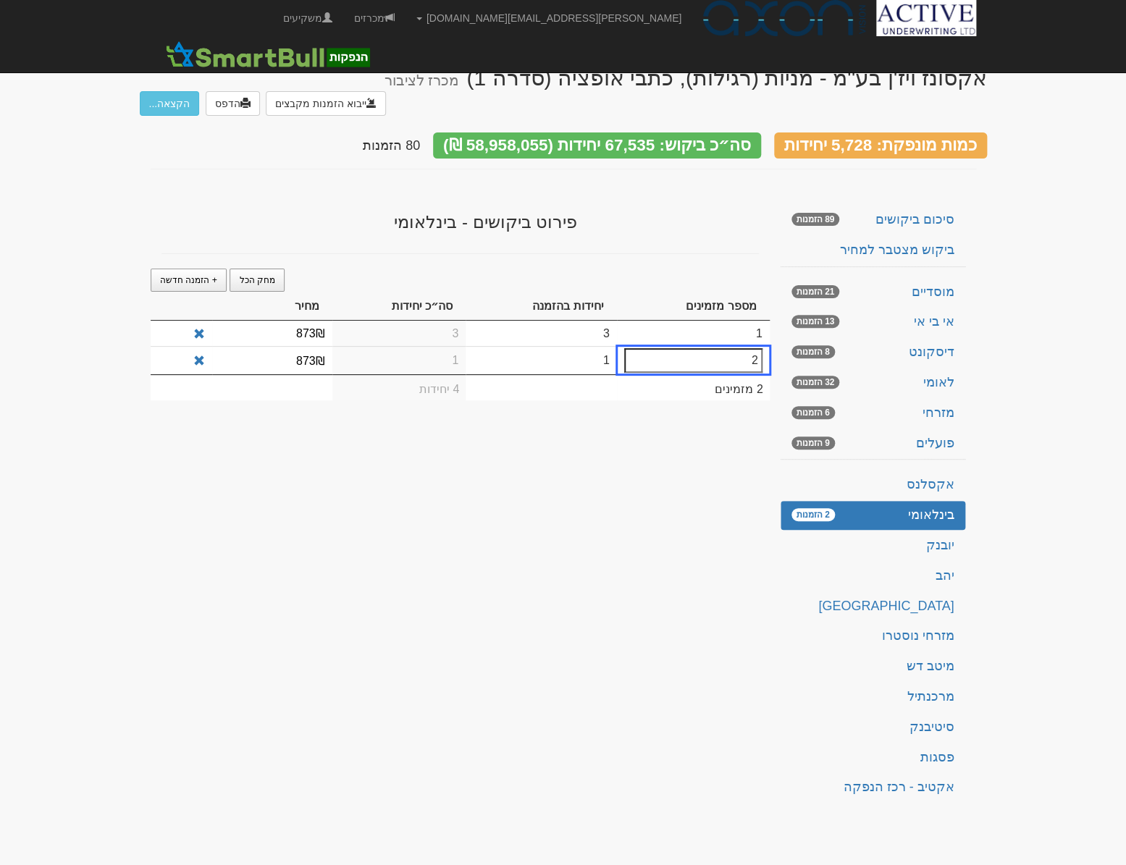
type input "2"
click at [594, 346] on td "1" at bounding box center [540, 360] width 151 height 28
type input "7"
click at [427, 346] on td "2" at bounding box center [399, 360] width 134 height 28
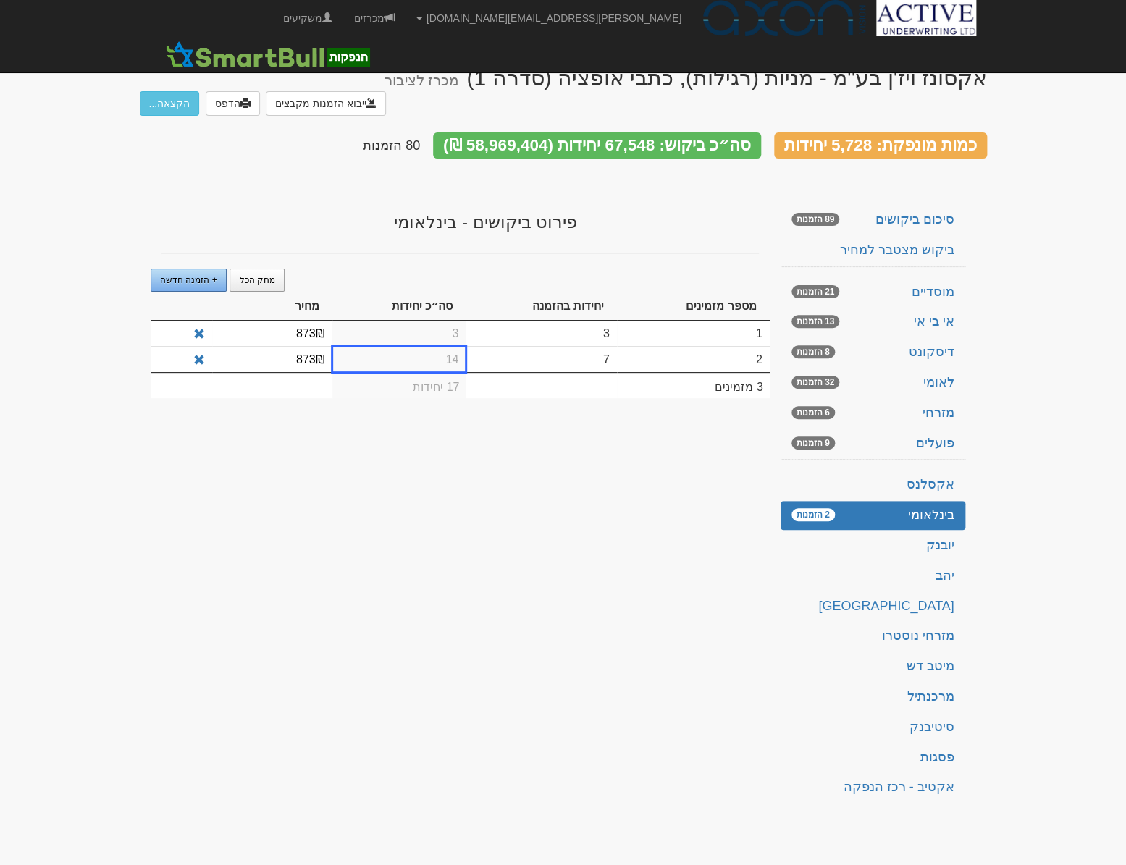
click at [182, 269] on link "+ הזמנה חדשה" at bounding box center [189, 280] width 77 height 23
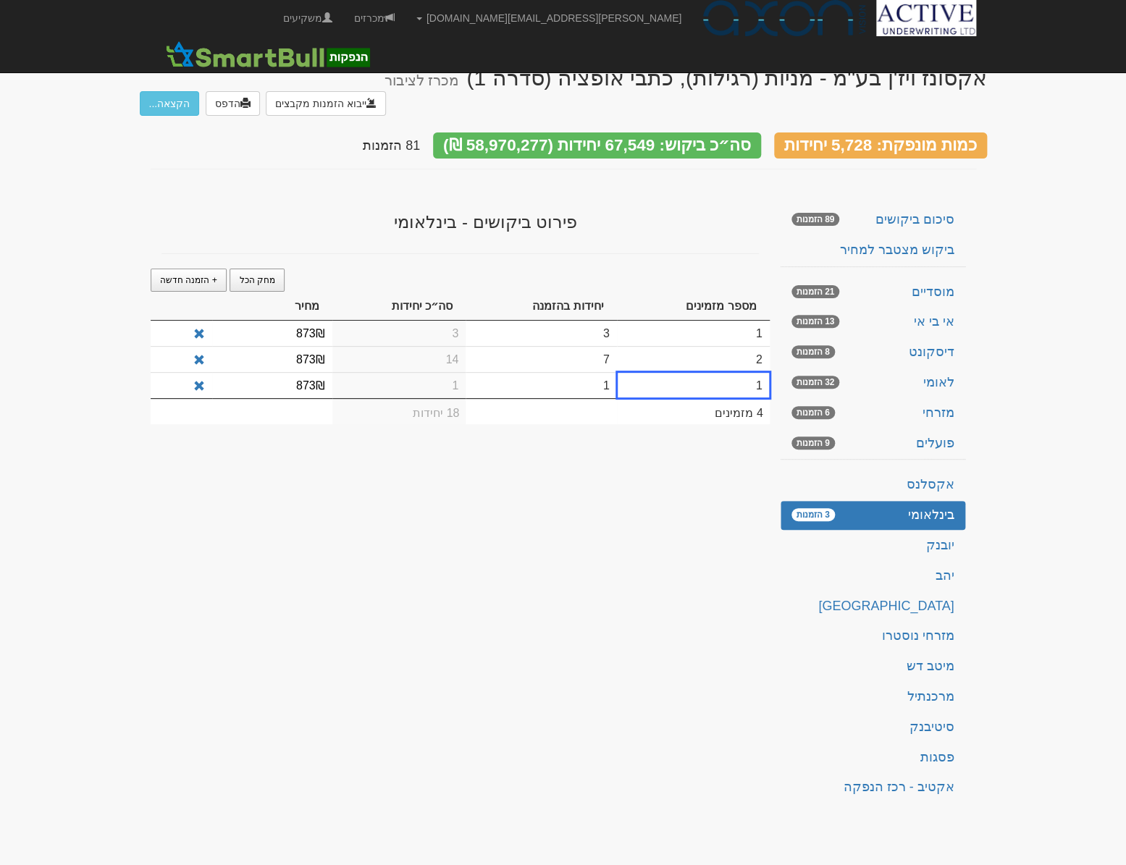
click at [547, 372] on td "1" at bounding box center [540, 385] width 151 height 26
type input "20"
click at [435, 372] on td "1" at bounding box center [399, 386] width 134 height 28
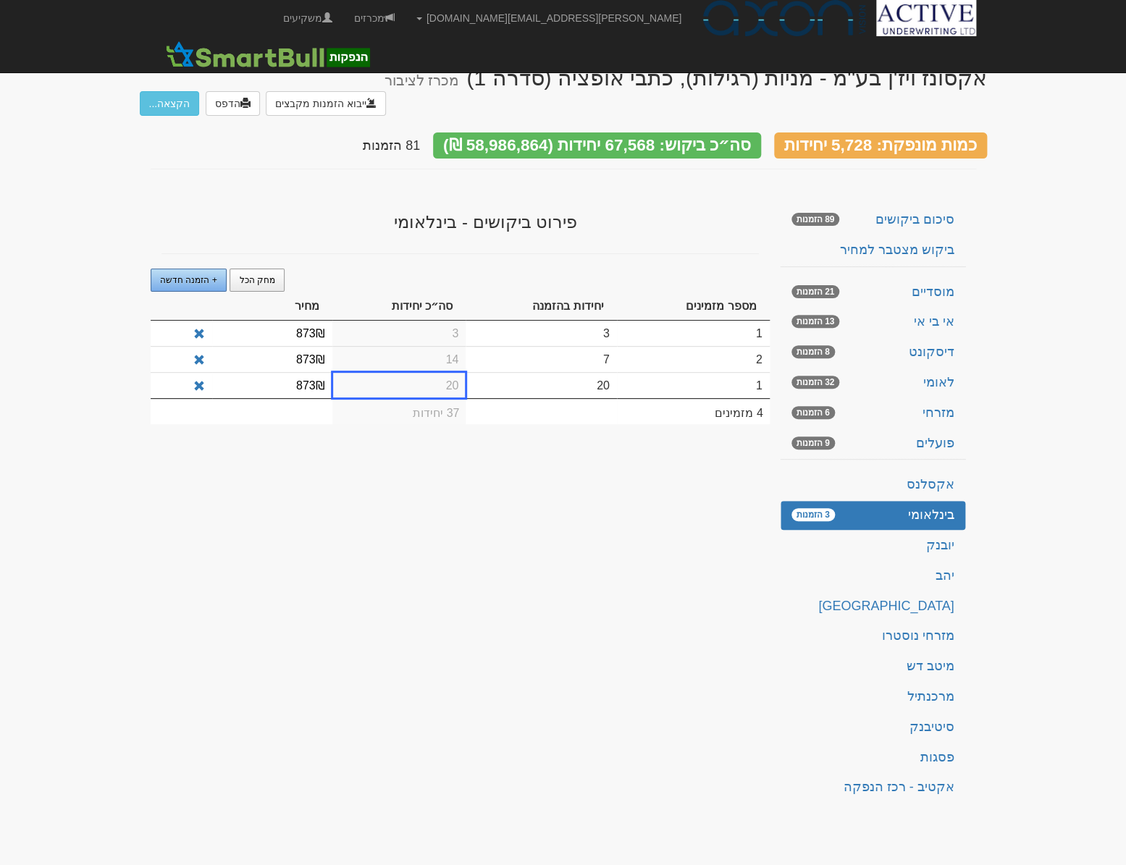
click at [176, 275] on span "+ הזמנה חדשה" at bounding box center [188, 280] width 57 height 10
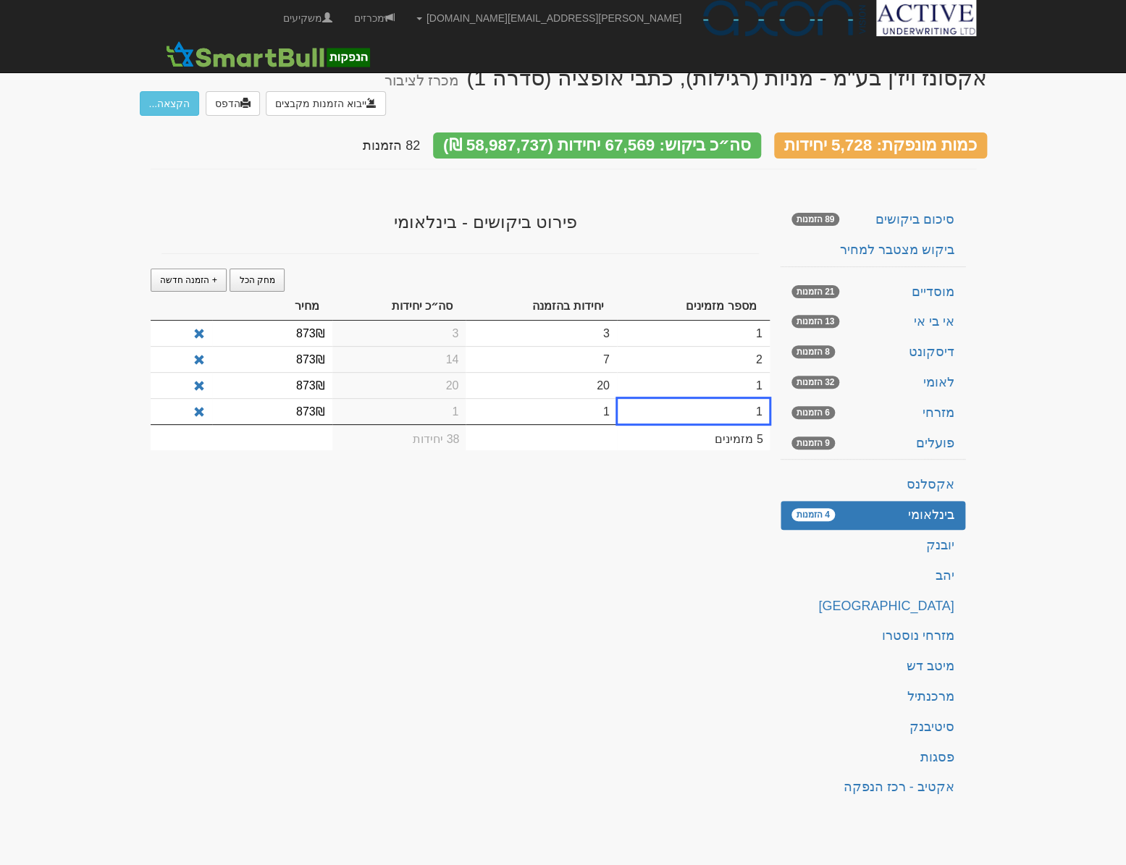
click at [602, 398] on td "1" at bounding box center [540, 411] width 151 height 26
type input "28"
click at [445, 398] on td "1" at bounding box center [399, 412] width 134 height 28
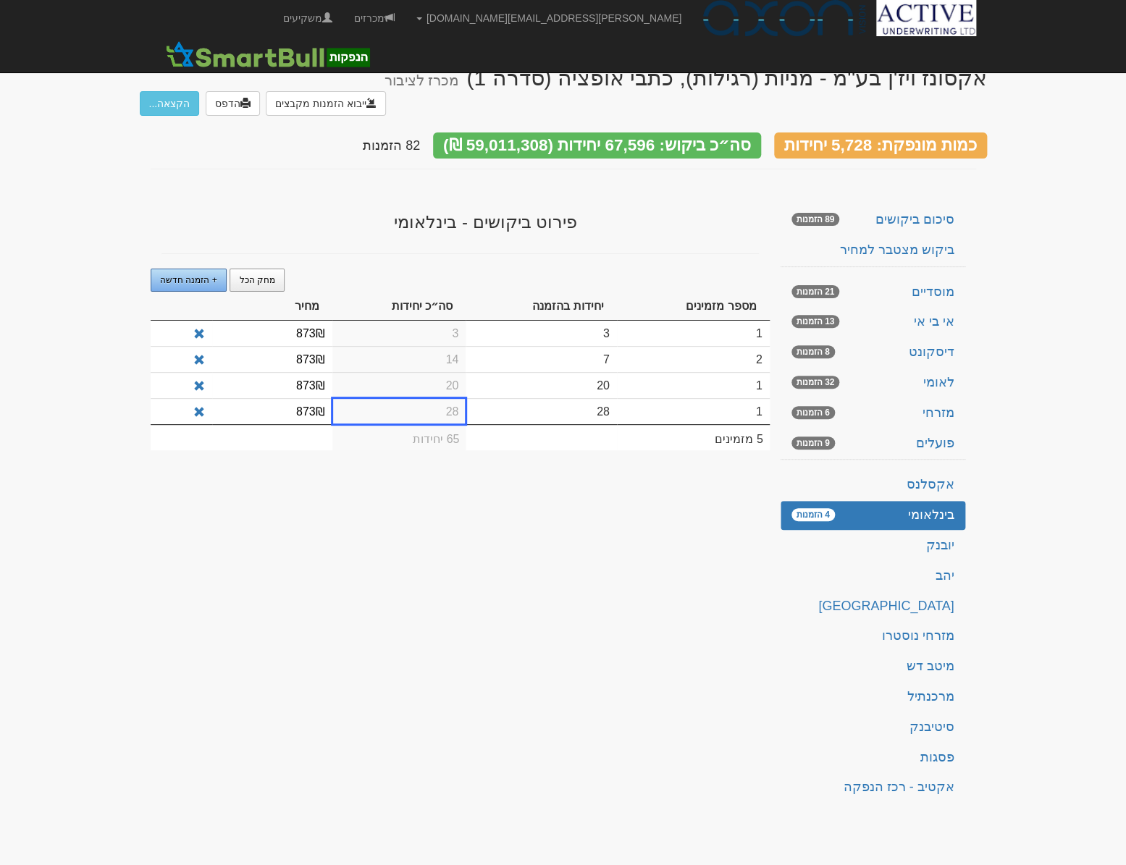
click at [201, 275] on span "+ הזמנה חדשה" at bounding box center [188, 280] width 57 height 10
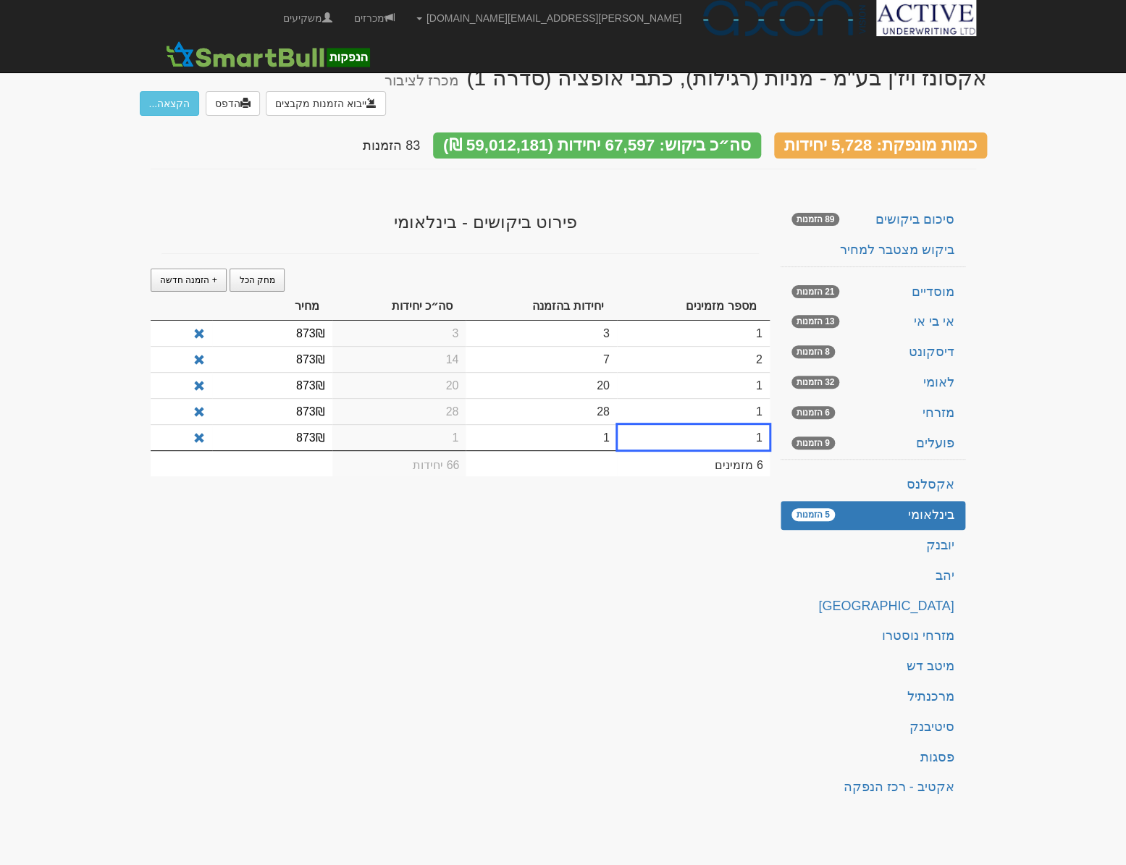
click at [583, 424] on td "1" at bounding box center [540, 437] width 151 height 26
type input "50"
click at [422, 424] on td "1" at bounding box center [399, 438] width 134 height 28
click at [173, 275] on span "+ הזמנה חדשה" at bounding box center [188, 280] width 57 height 10
click at [511, 450] on td "1" at bounding box center [540, 463] width 151 height 26
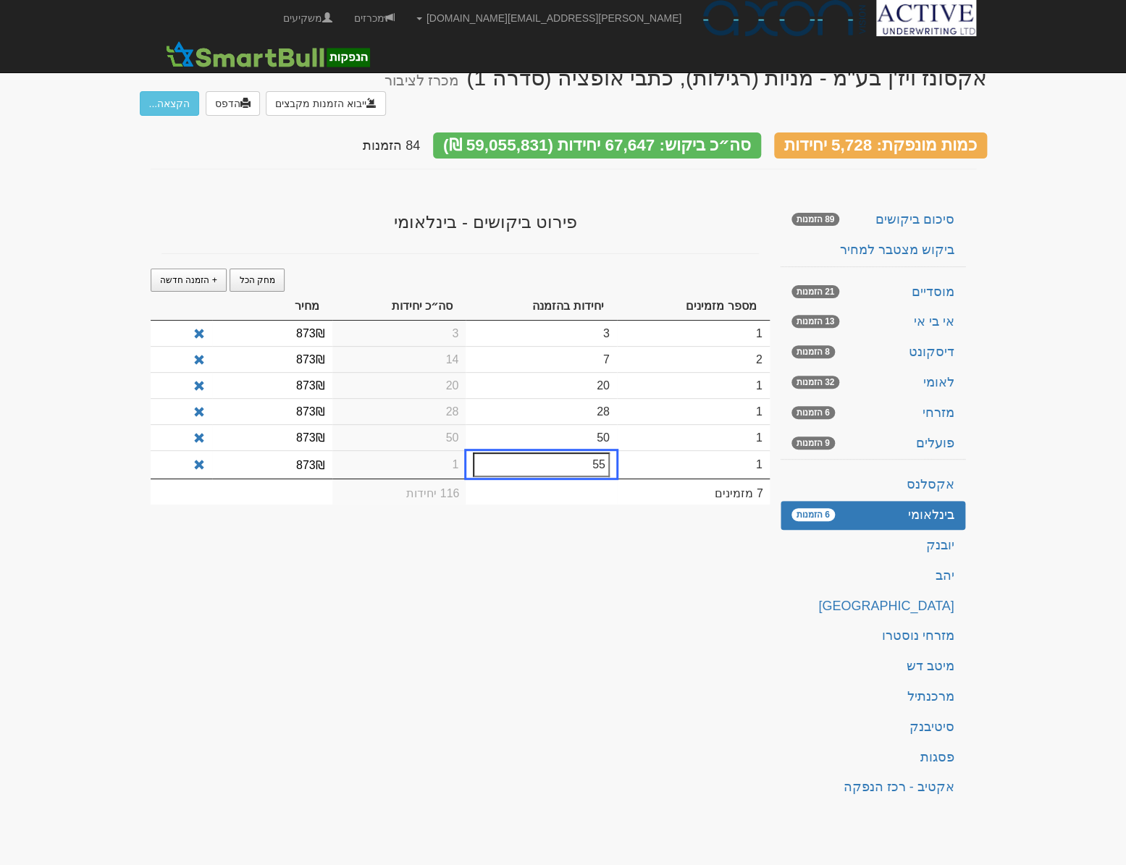
type input "55"
click at [392, 450] on td "1" at bounding box center [399, 464] width 134 height 28
click at [175, 242] on div "פירוט ביקושים - בינלאומי מחק הכל + הזמנה חדשה מספר מזמינים יחידות בהזמנה סה״כ י…" at bounding box center [459, 357] width 597 height 318
click at [180, 275] on span "+ הזמנה חדשה" at bounding box center [188, 280] width 57 height 10
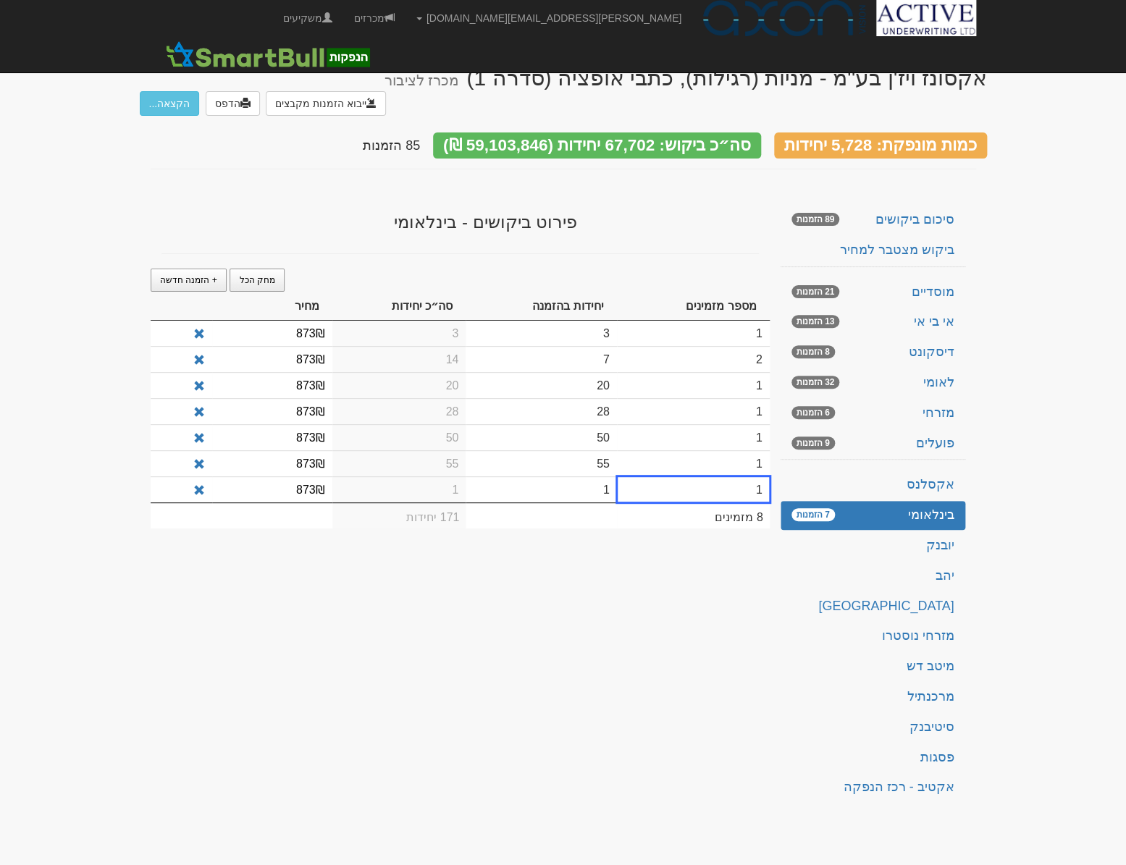
click at [588, 476] on td "1" at bounding box center [540, 489] width 151 height 26
type input "68"
click at [442, 476] on td "1" at bounding box center [399, 490] width 134 height 28
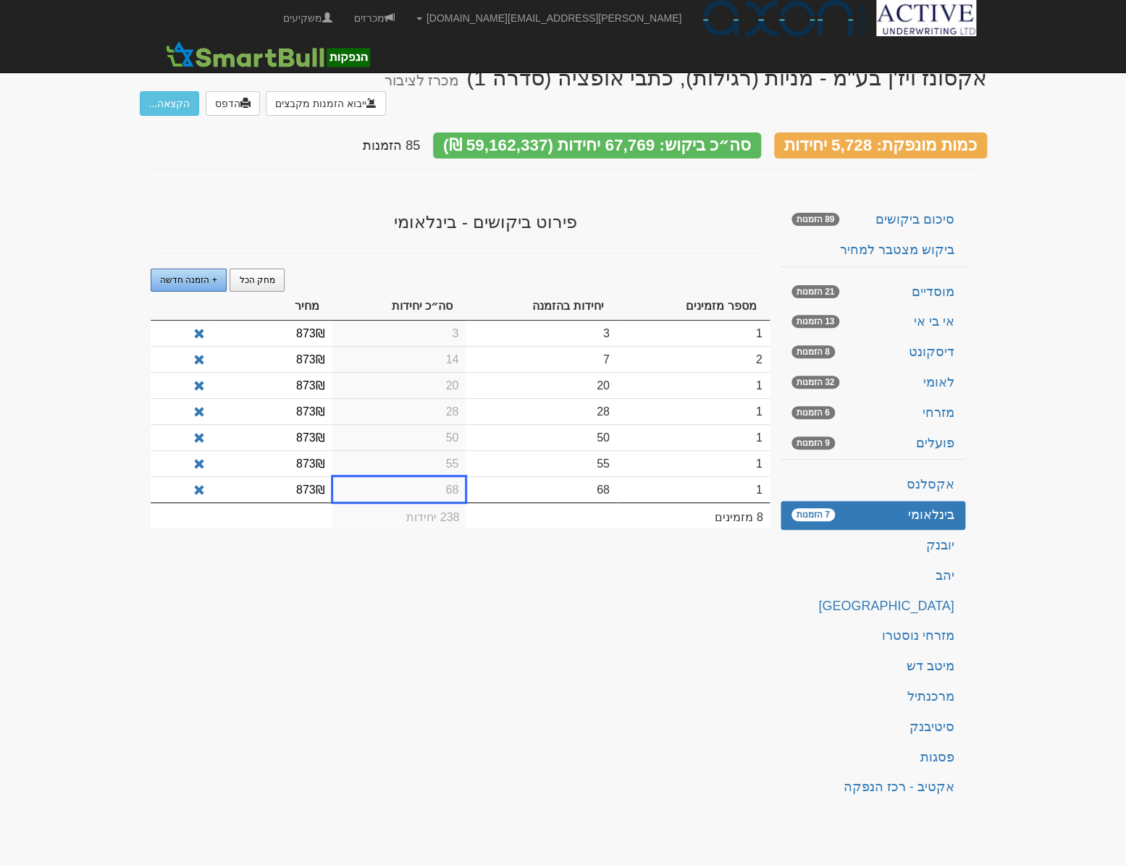
click at [180, 275] on span "+ הזמנה חדשה" at bounding box center [188, 280] width 57 height 10
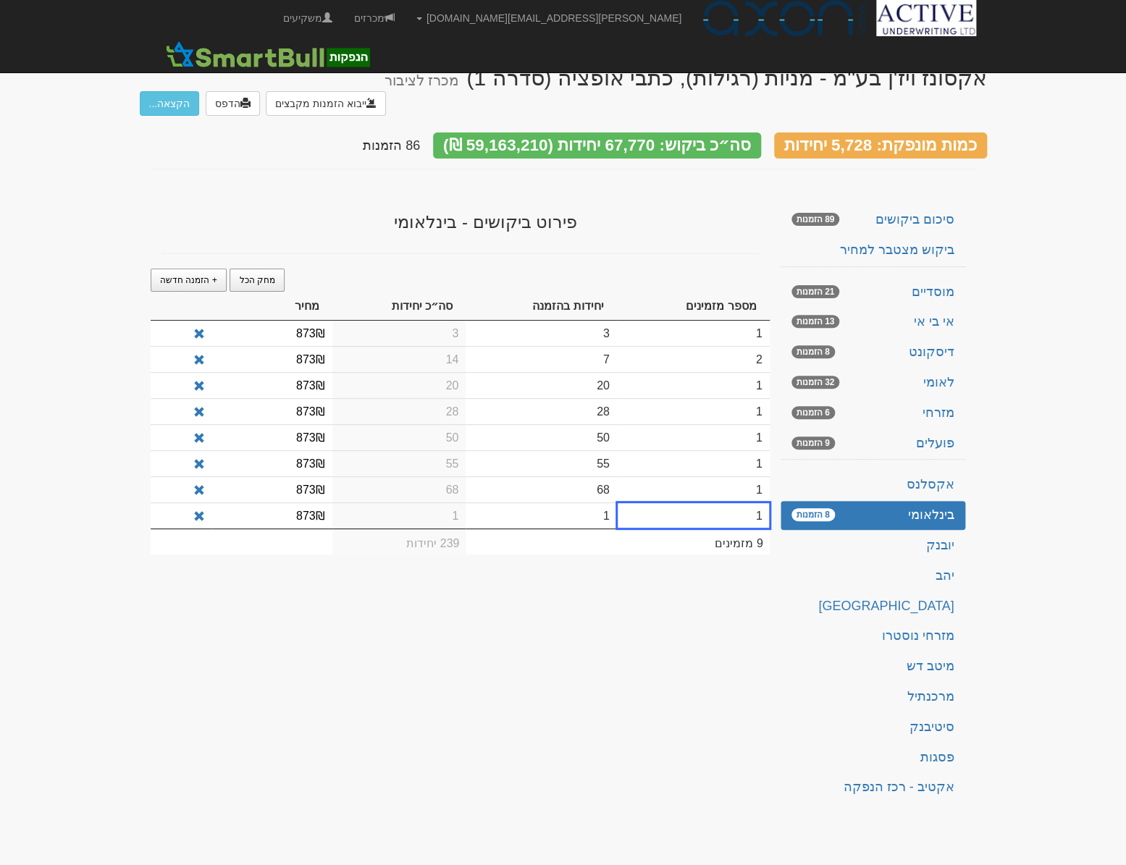
click at [590, 502] on td "1" at bounding box center [540, 515] width 151 height 26
type input "75"
click at [442, 502] on td "1" at bounding box center [399, 516] width 134 height 28
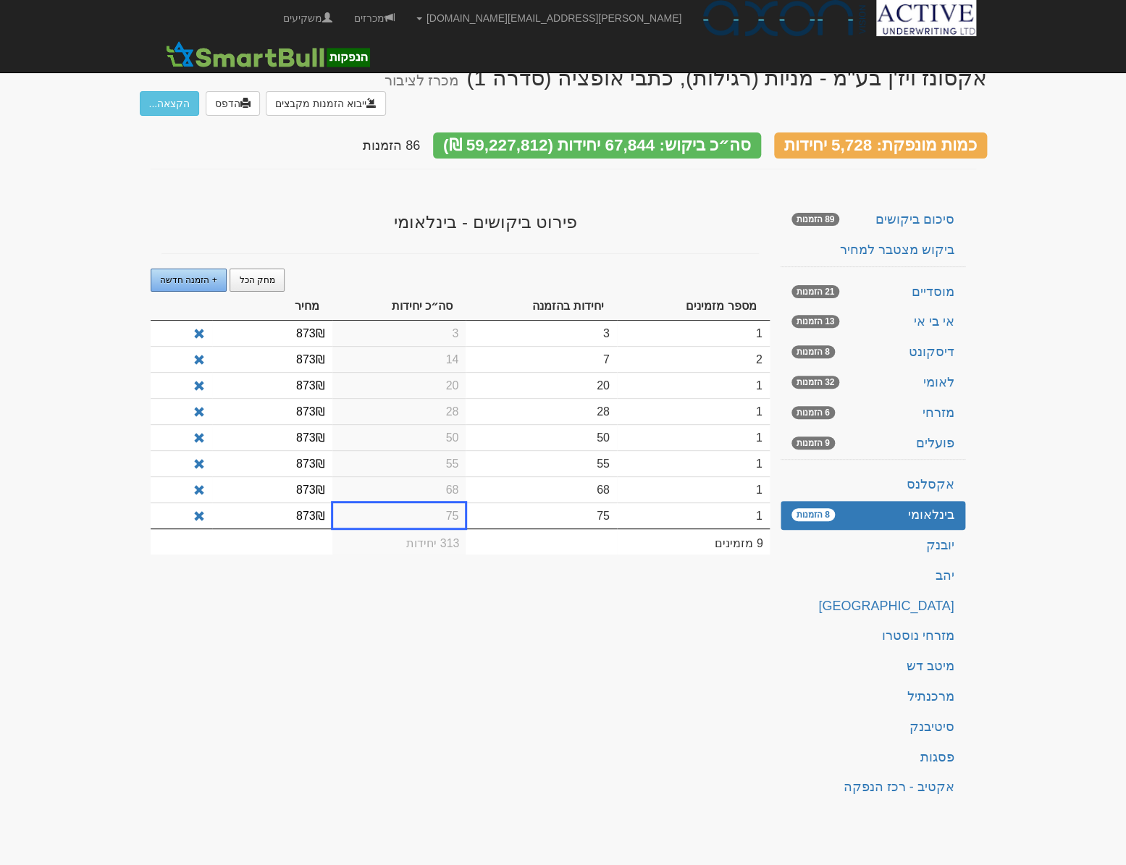
click at [197, 275] on span "+ הזמנה חדשה" at bounding box center [188, 280] width 57 height 10
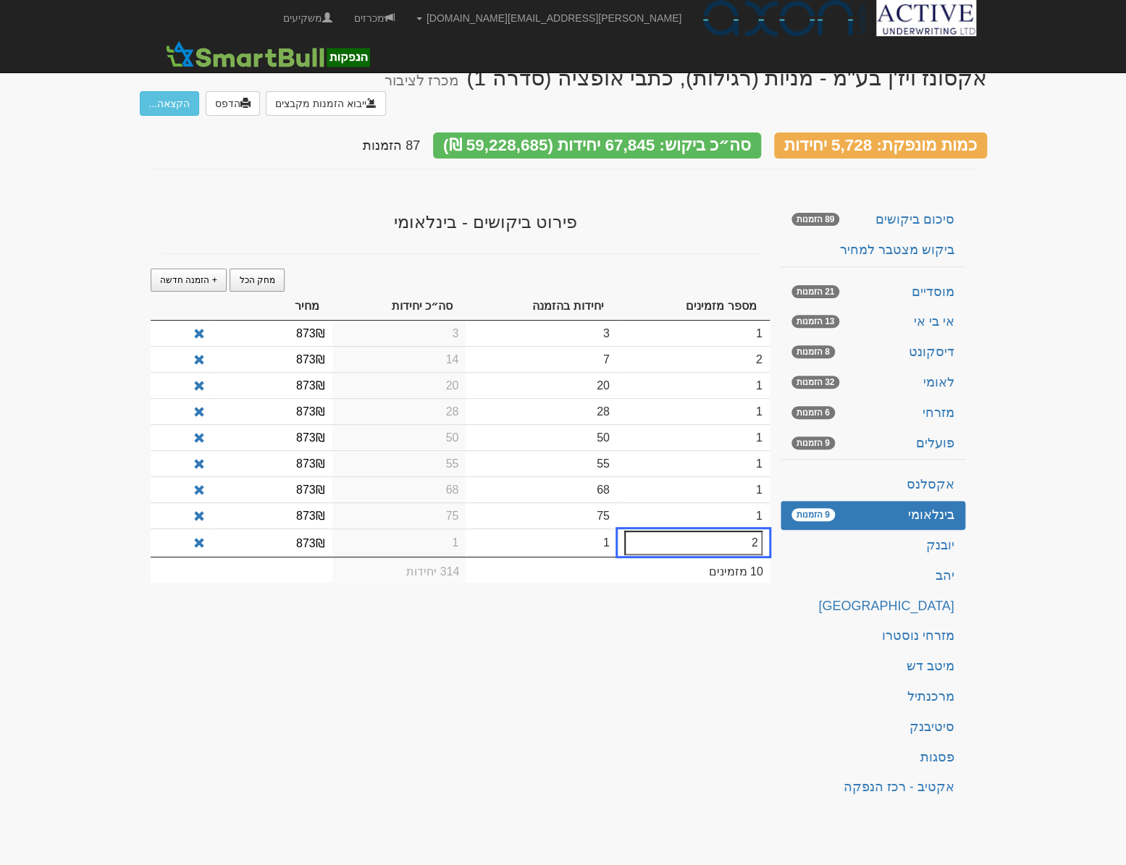
type input "2"
click at [604, 528] on td "1" at bounding box center [540, 542] width 151 height 28
type input "100"
click at [415, 528] on td "2" at bounding box center [399, 542] width 134 height 28
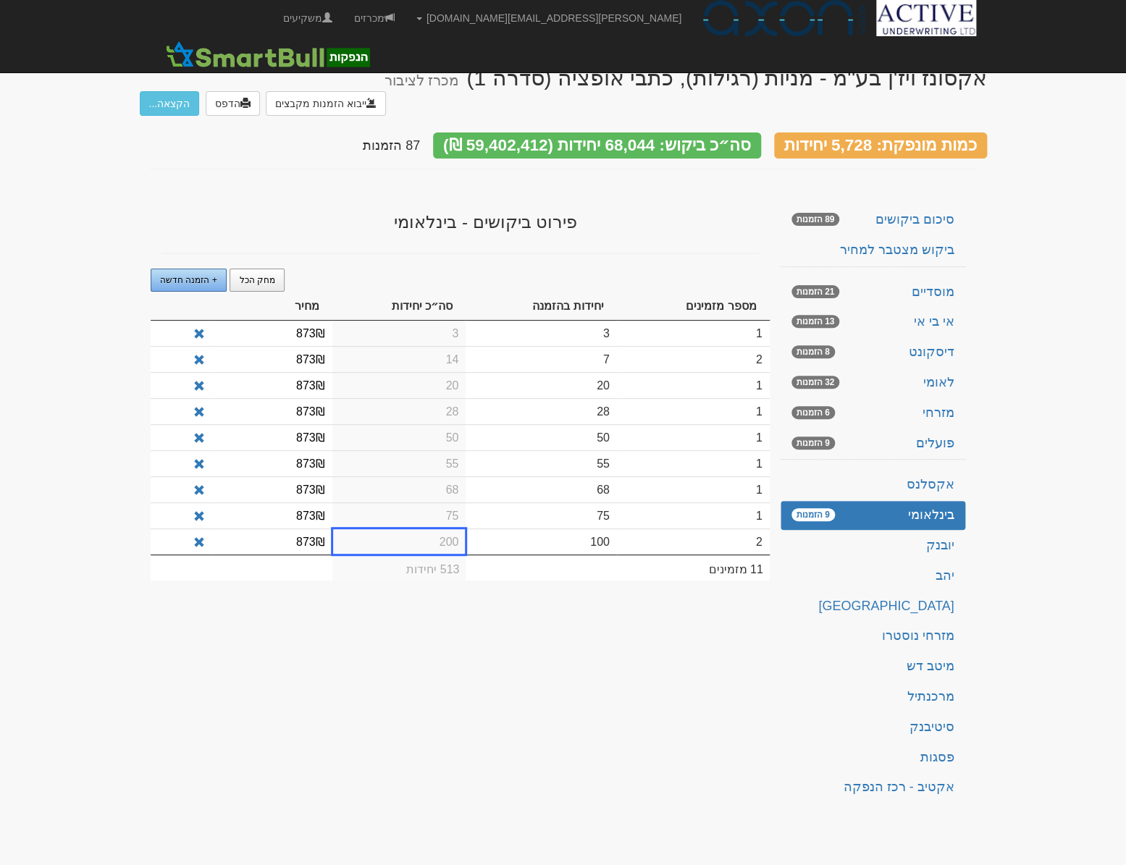
click at [192, 275] on span "+ הזמנה חדשה" at bounding box center [188, 280] width 57 height 10
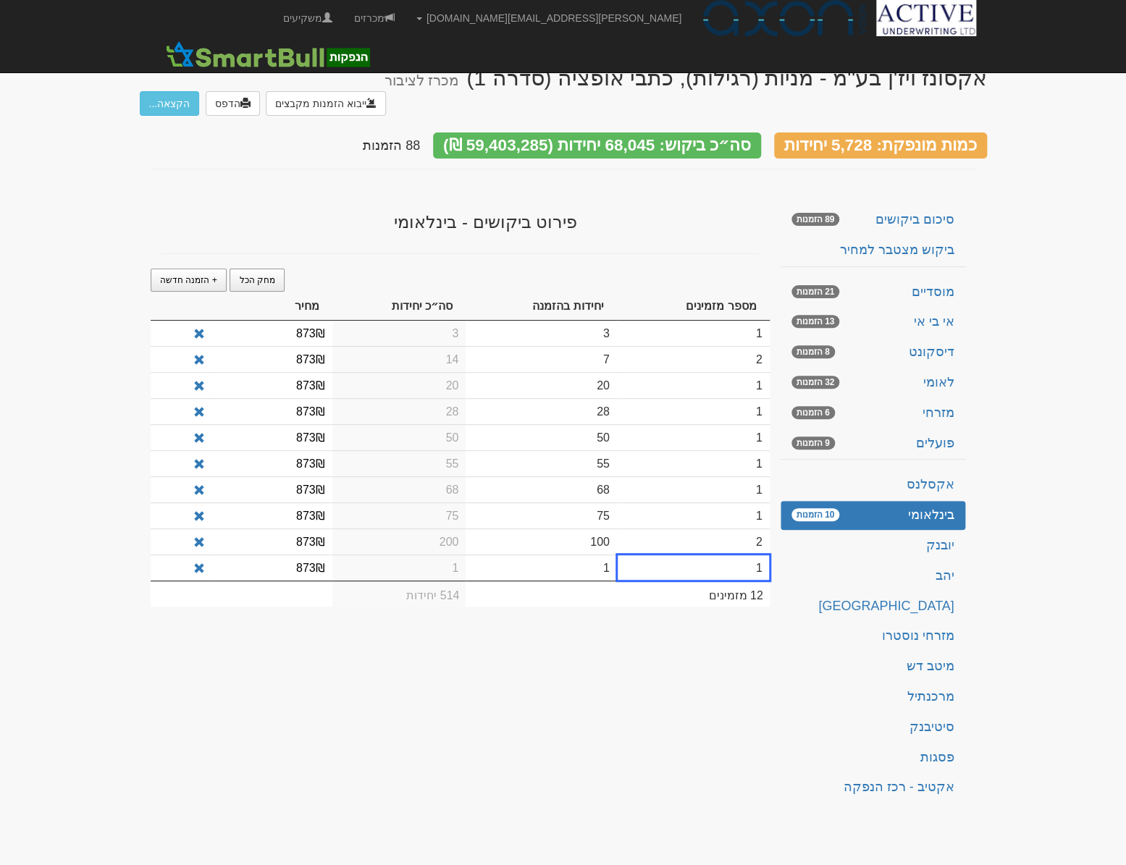
click at [543, 554] on td "1" at bounding box center [540, 567] width 151 height 26
type input "230"
click at [368, 557] on td "1" at bounding box center [399, 568] width 134 height 28
click at [172, 275] on span "+ הזמנה חדשה" at bounding box center [188, 280] width 57 height 10
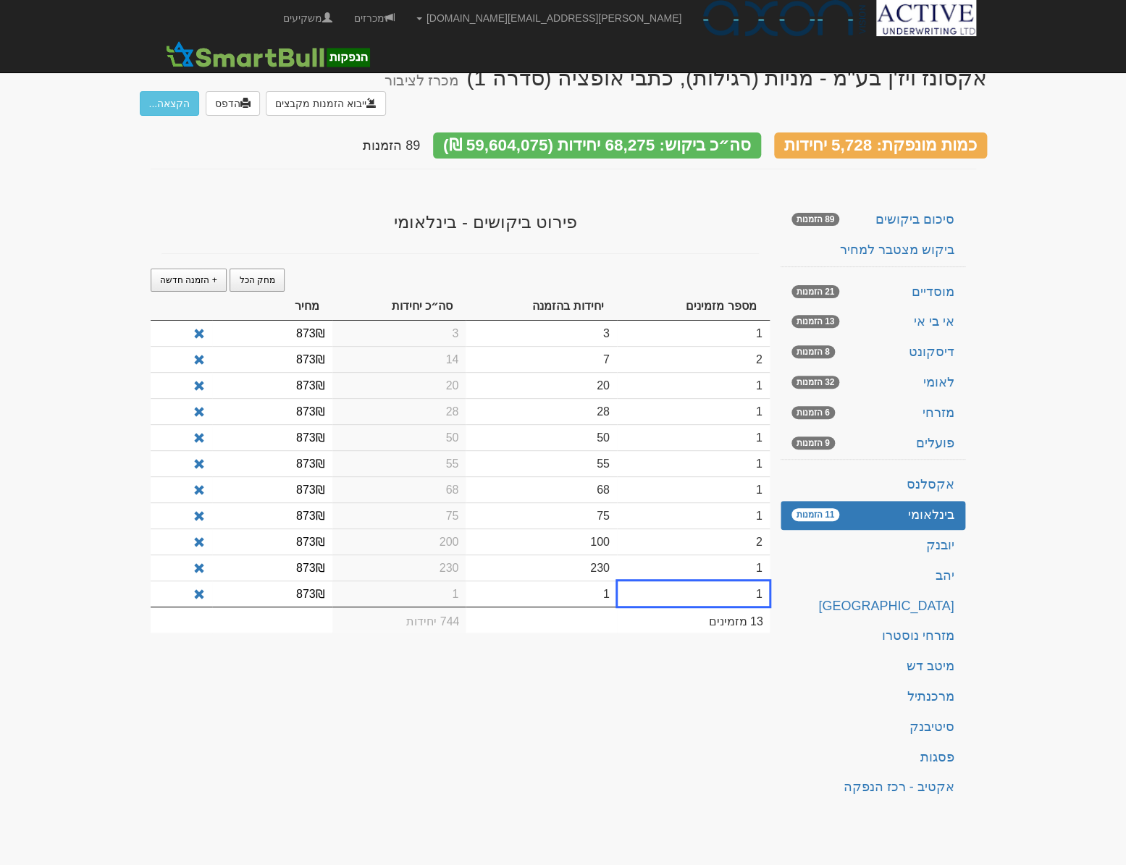
click at [607, 581] on td "1" at bounding box center [540, 594] width 151 height 26
type input "340"
click at [434, 581] on td "1" at bounding box center [399, 595] width 134 height 28
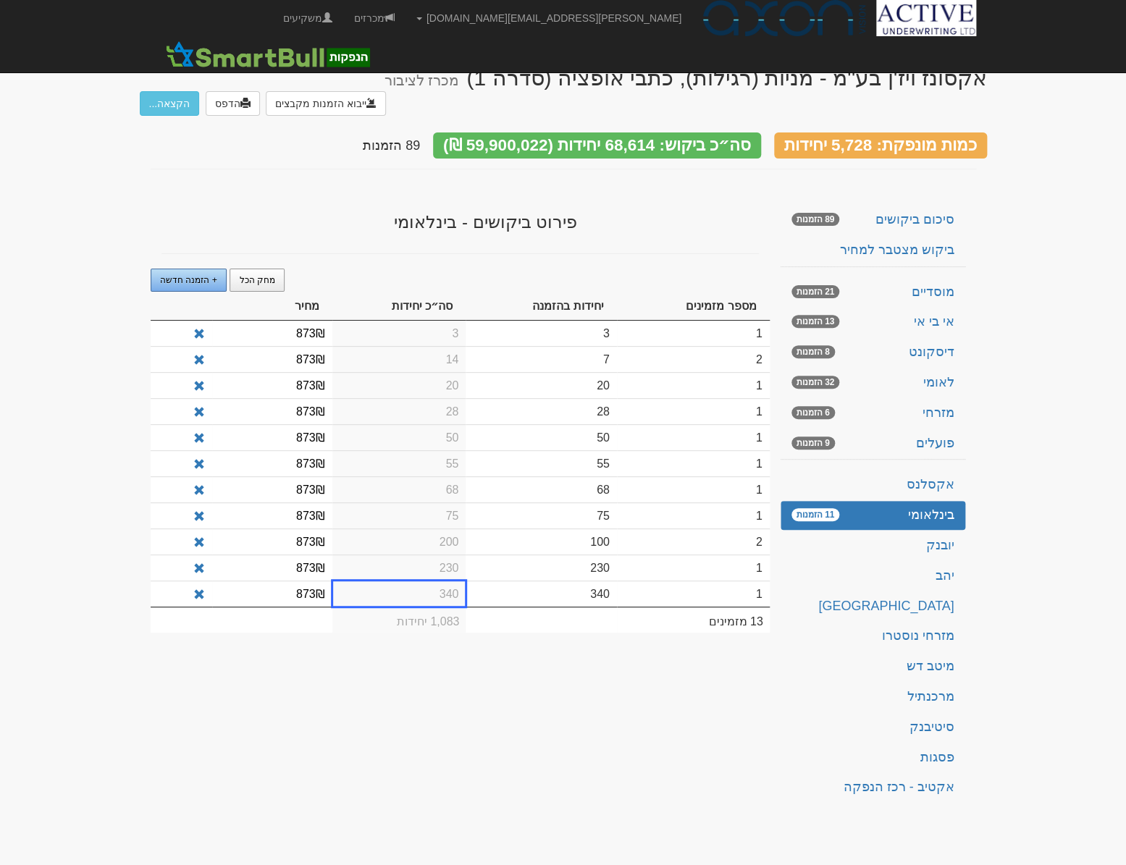
click at [186, 275] on span "+ הזמנה חדשה" at bounding box center [188, 280] width 57 height 10
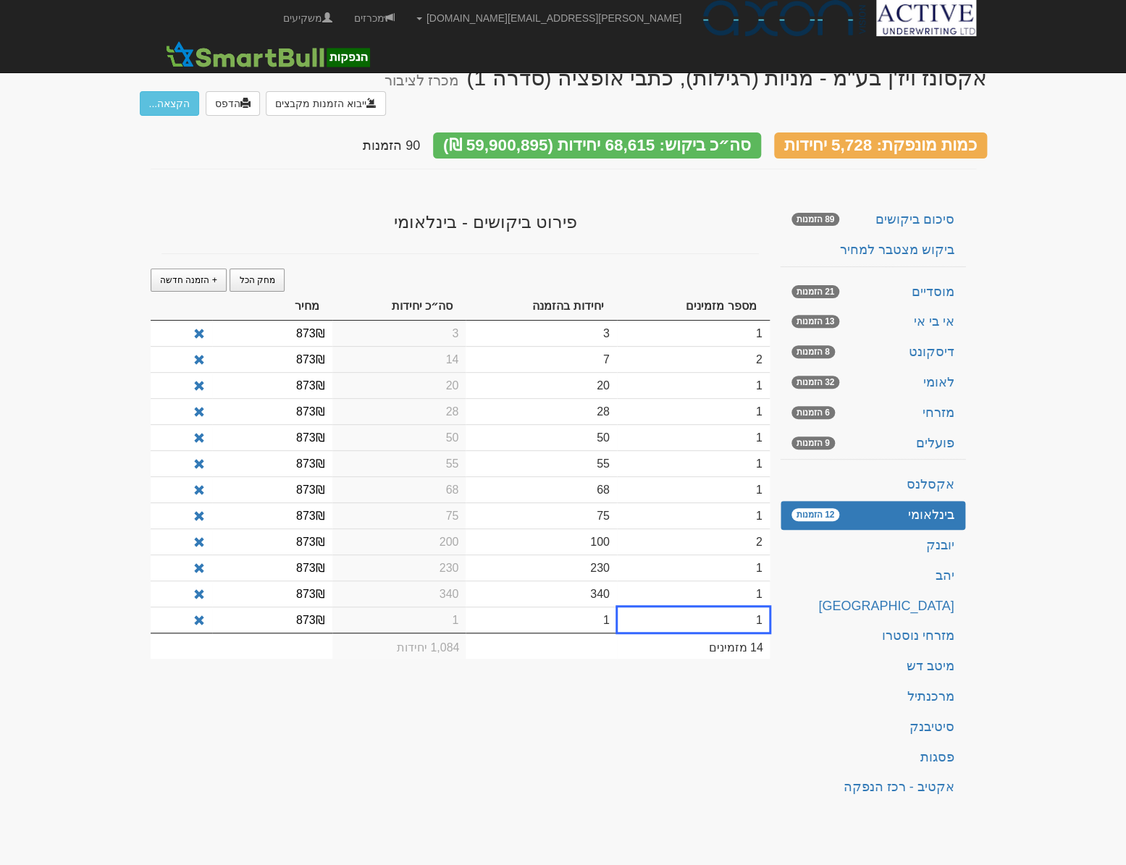
click at [579, 607] on td "1" at bounding box center [540, 620] width 151 height 26
type input "343"
click at [442, 607] on td "1" at bounding box center [399, 621] width 134 height 28
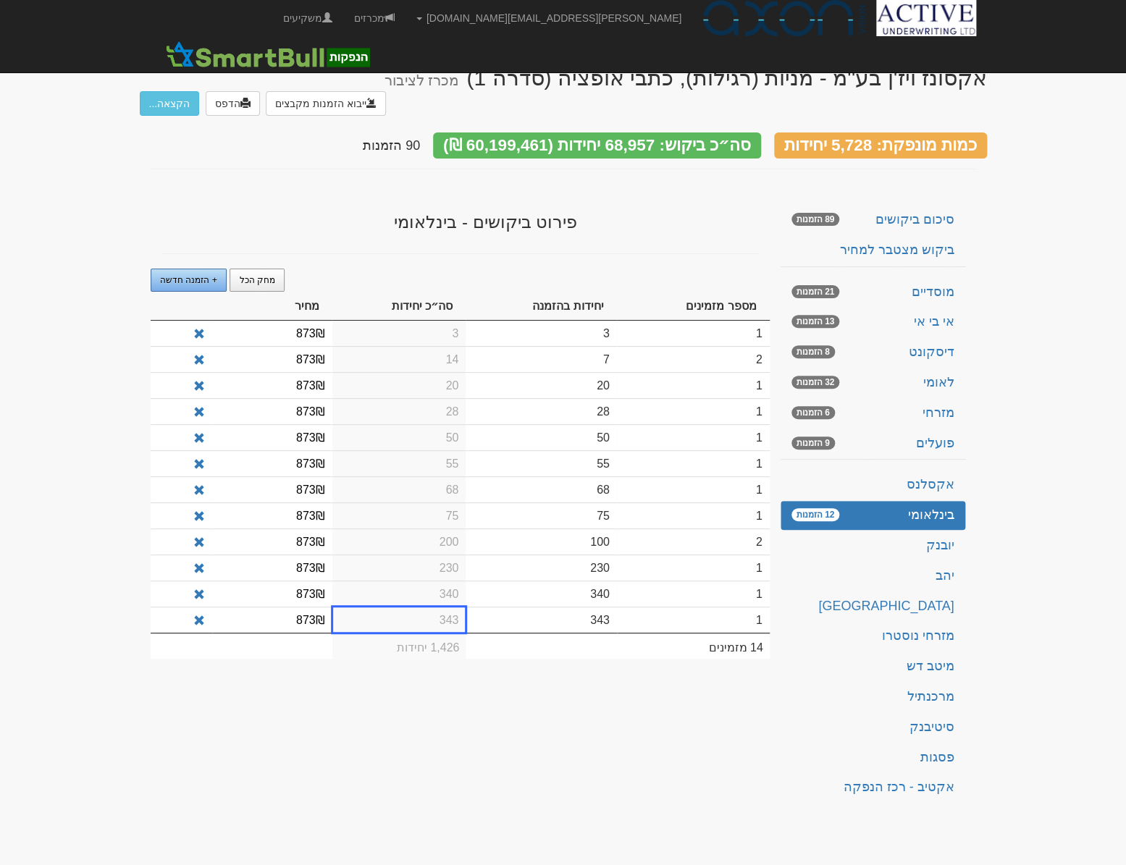
click at [169, 275] on span "+ הזמנה חדשה" at bounding box center [188, 280] width 57 height 10
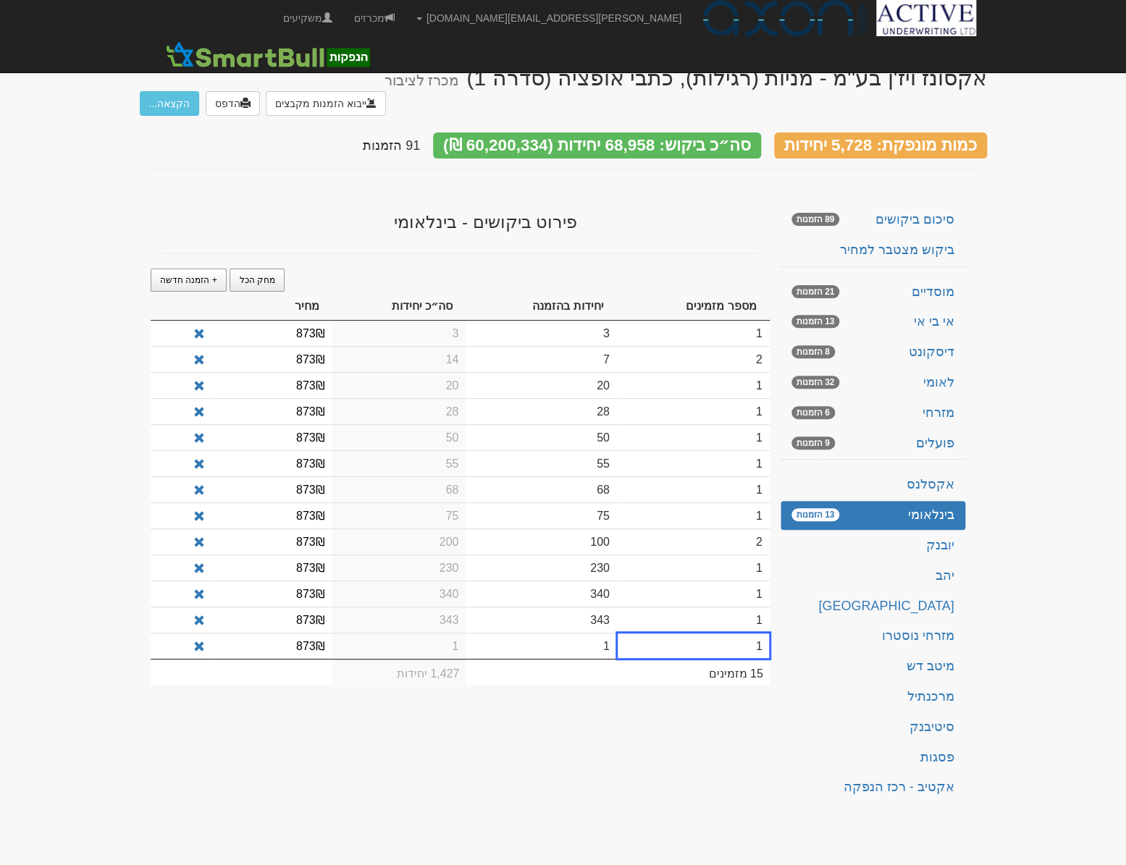
click at [588, 633] on td "1" at bounding box center [540, 646] width 151 height 26
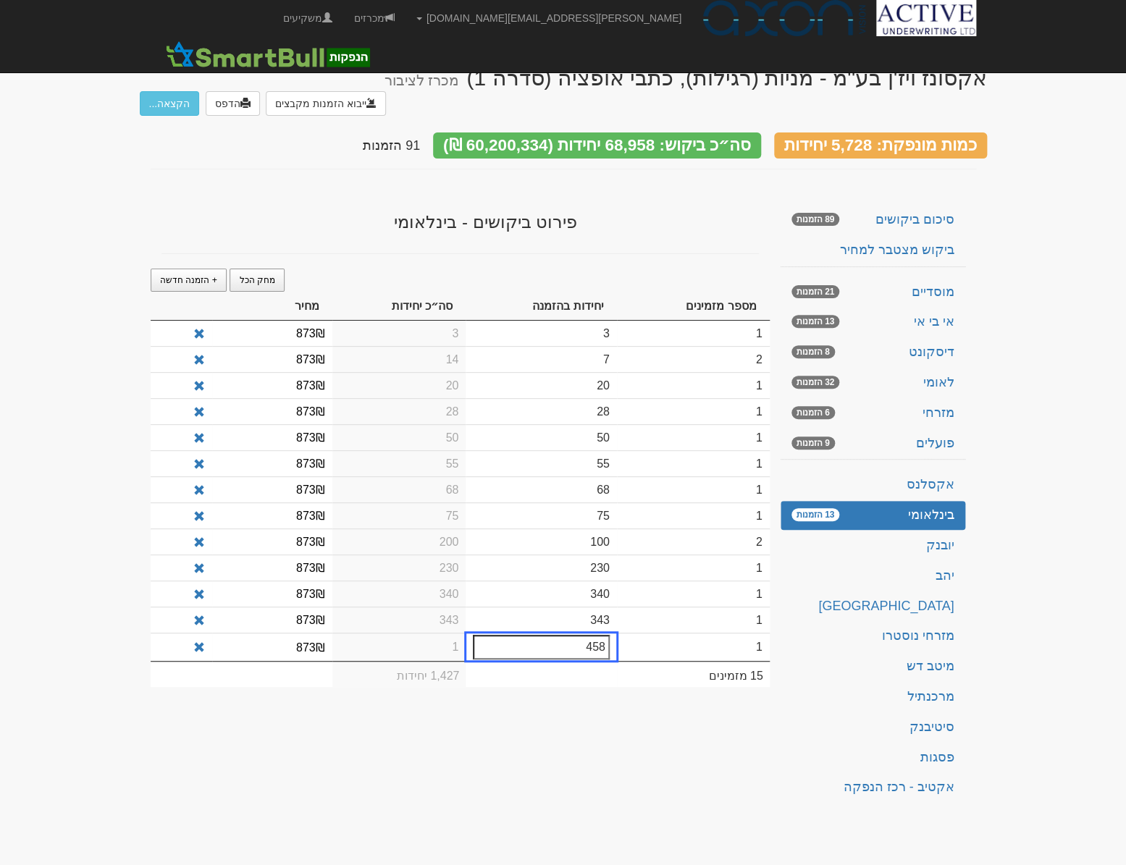
type input "458"
click at [447, 633] on td "1" at bounding box center [399, 647] width 134 height 28
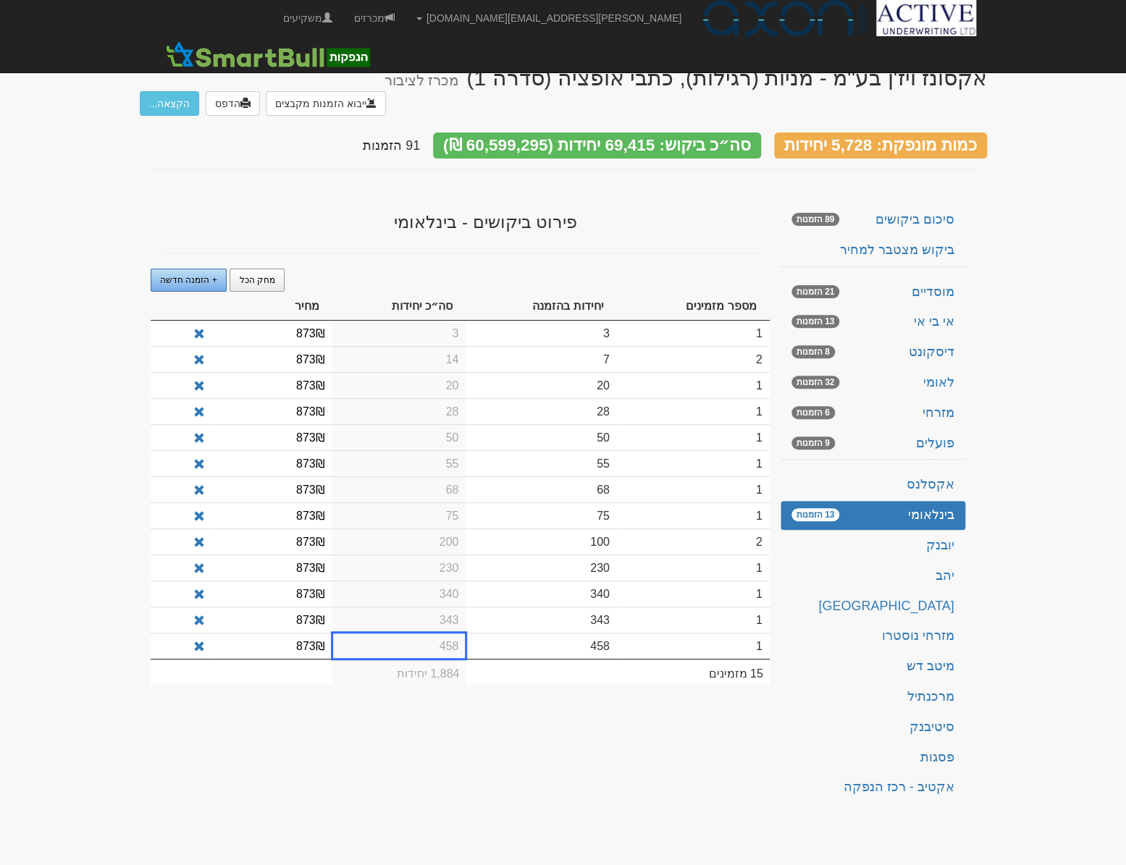
click at [174, 275] on span "+ הזמנה חדשה" at bounding box center [188, 280] width 57 height 10
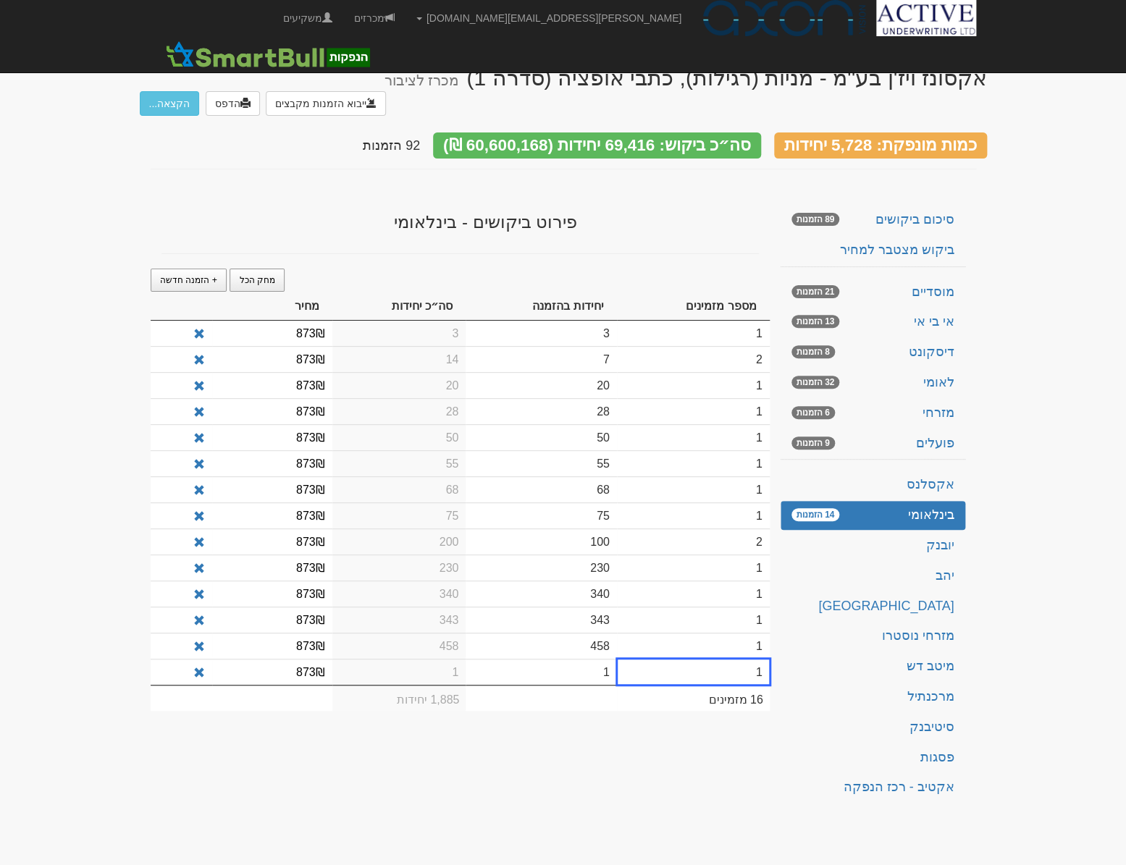
click at [680, 659] on td "1" at bounding box center [693, 672] width 153 height 26
type input "2"
click at [553, 659] on td "1" at bounding box center [540, 673] width 151 height 28
type input "460"
click at [452, 659] on td "2" at bounding box center [399, 673] width 134 height 28
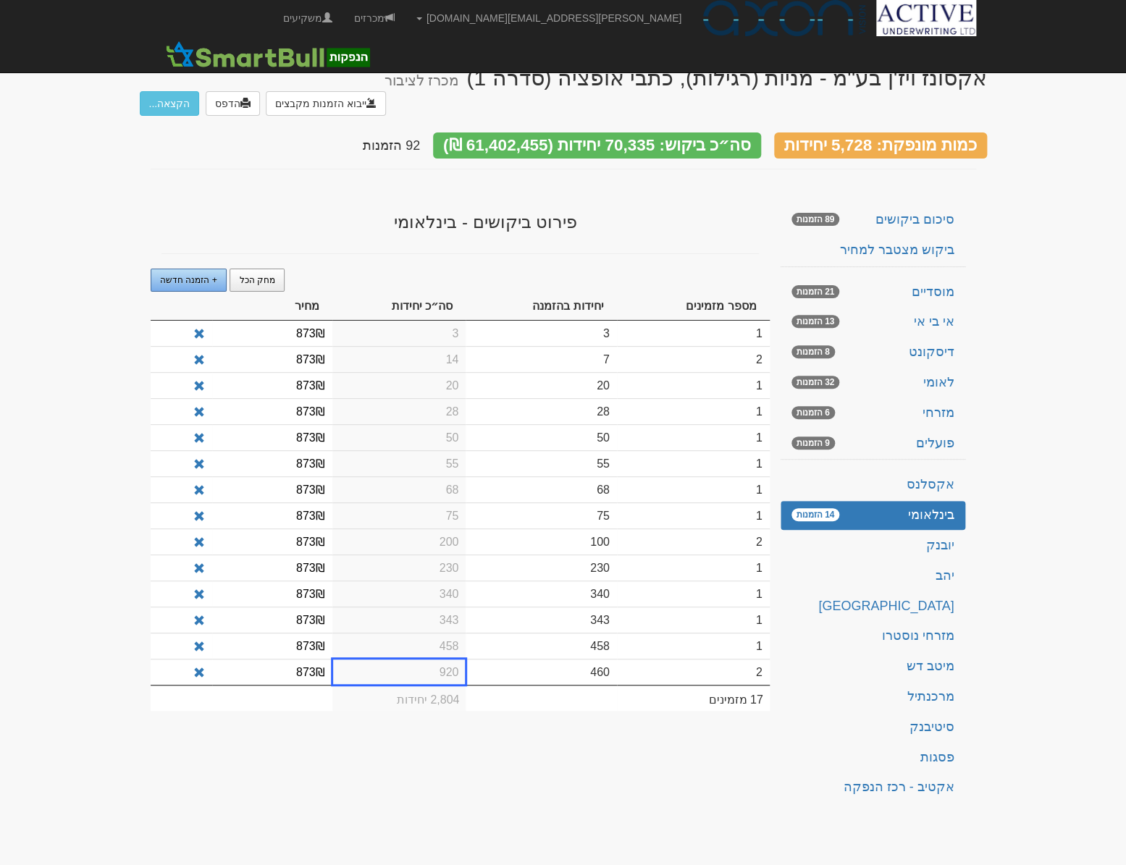
click at [197, 275] on span "+ הזמנה חדשה" at bounding box center [188, 280] width 57 height 10
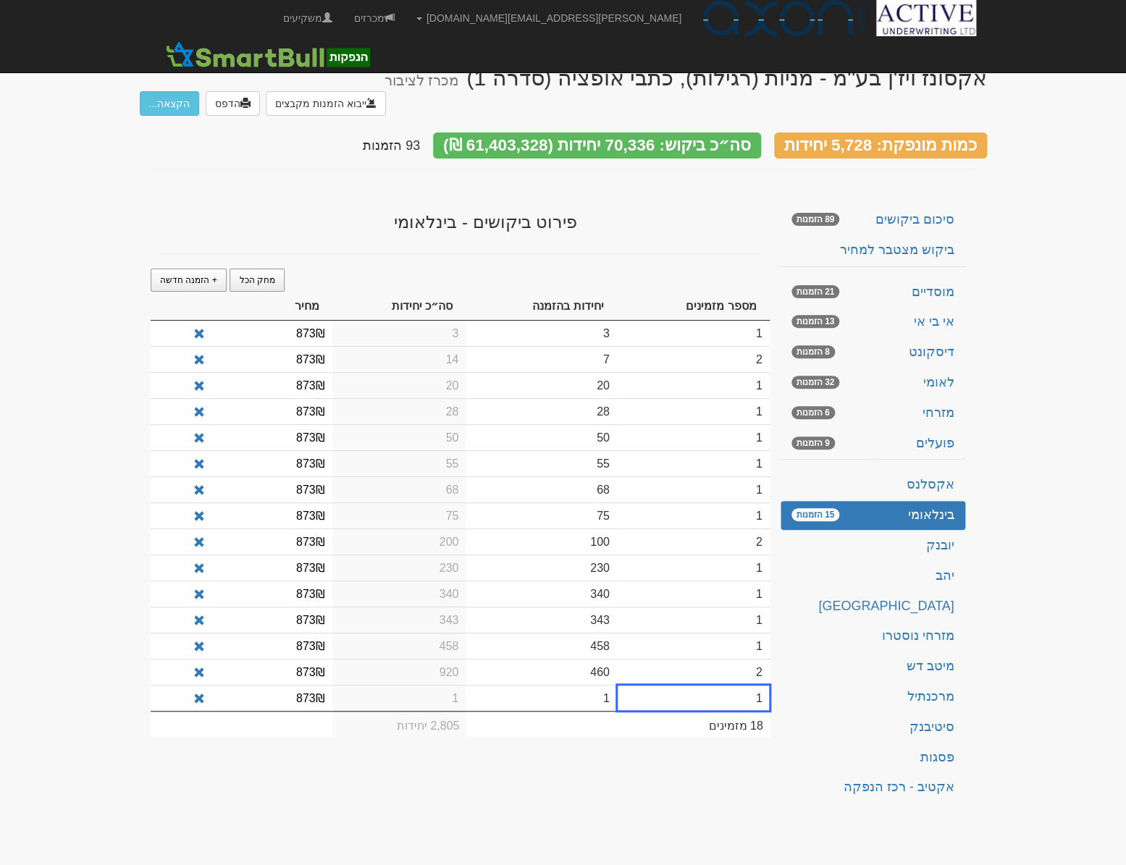
click at [581, 685] on td "1" at bounding box center [540, 698] width 151 height 26
type input "570"
click at [423, 685] on td "1" at bounding box center [399, 699] width 134 height 28
click at [193, 275] on span "+ הזמנה חדשה" at bounding box center [188, 280] width 57 height 10
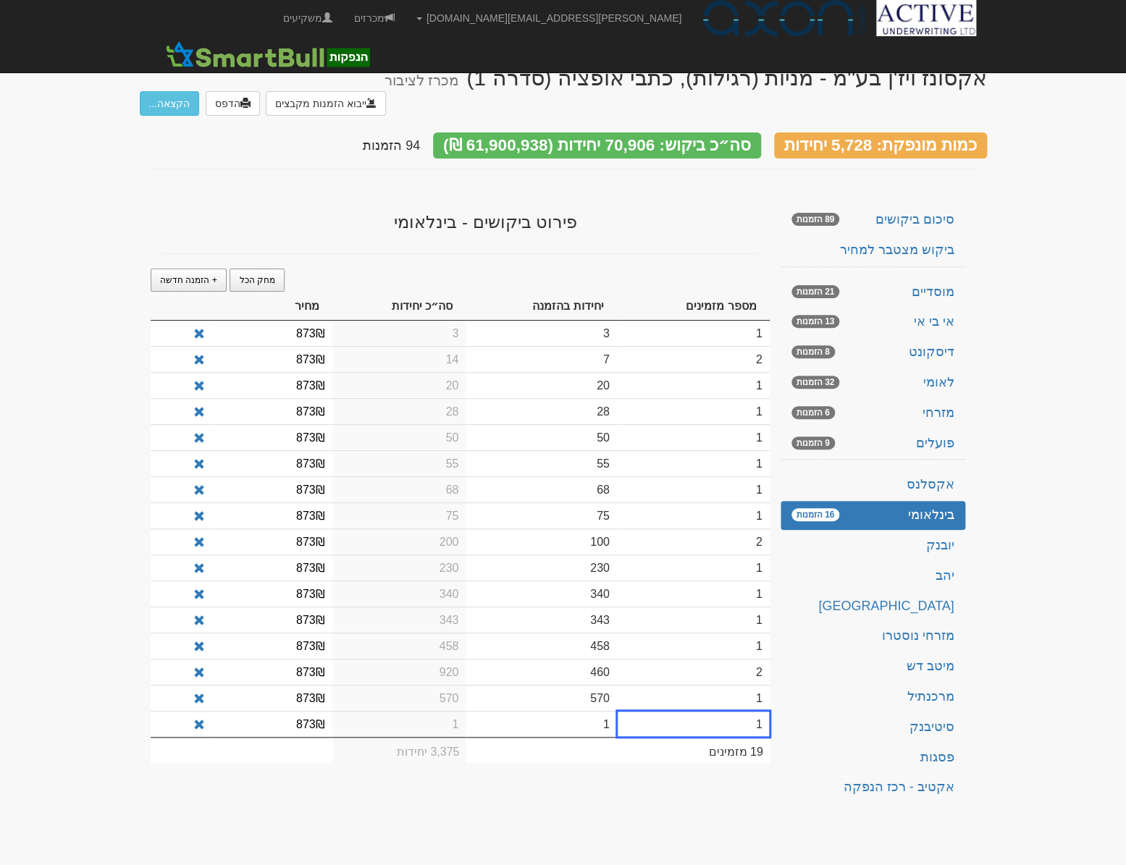
click at [594, 711] on td "1" at bounding box center [540, 724] width 151 height 26
type input "600"
click at [429, 711] on td "1" at bounding box center [399, 725] width 134 height 28
click at [206, 275] on span "+ הזמנה חדשה" at bounding box center [188, 280] width 57 height 10
click at [572, 737] on td "1" at bounding box center [540, 750] width 151 height 26
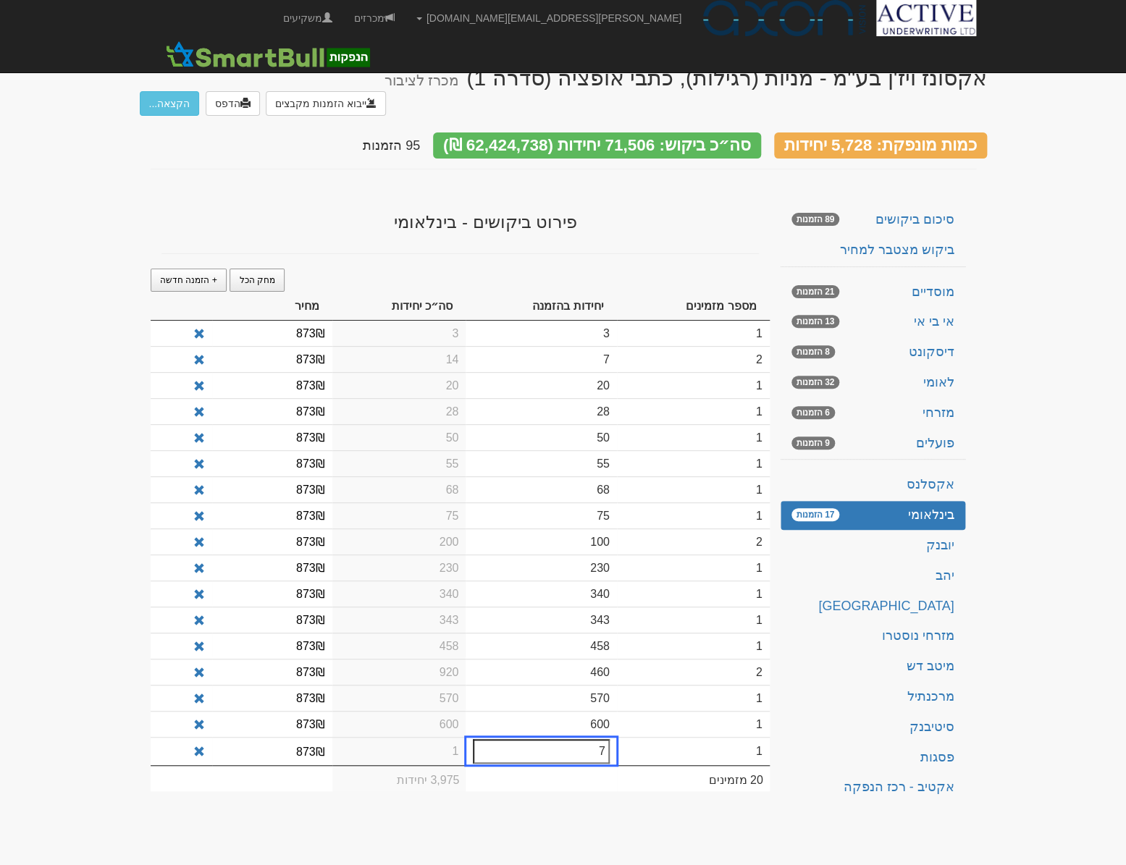
type input "7"
click at [418, 737] on td "1" at bounding box center [399, 751] width 134 height 28
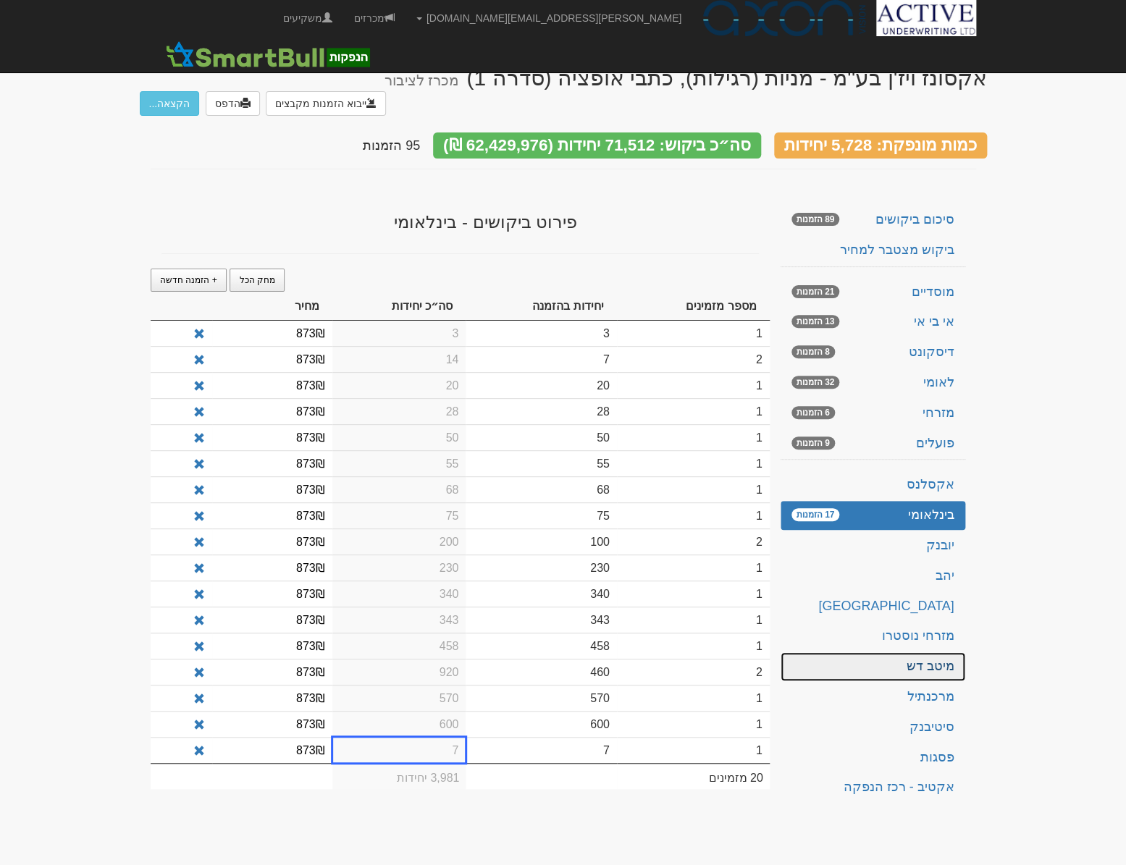
click at [843, 652] on link "מיטב דש" at bounding box center [872, 666] width 185 height 29
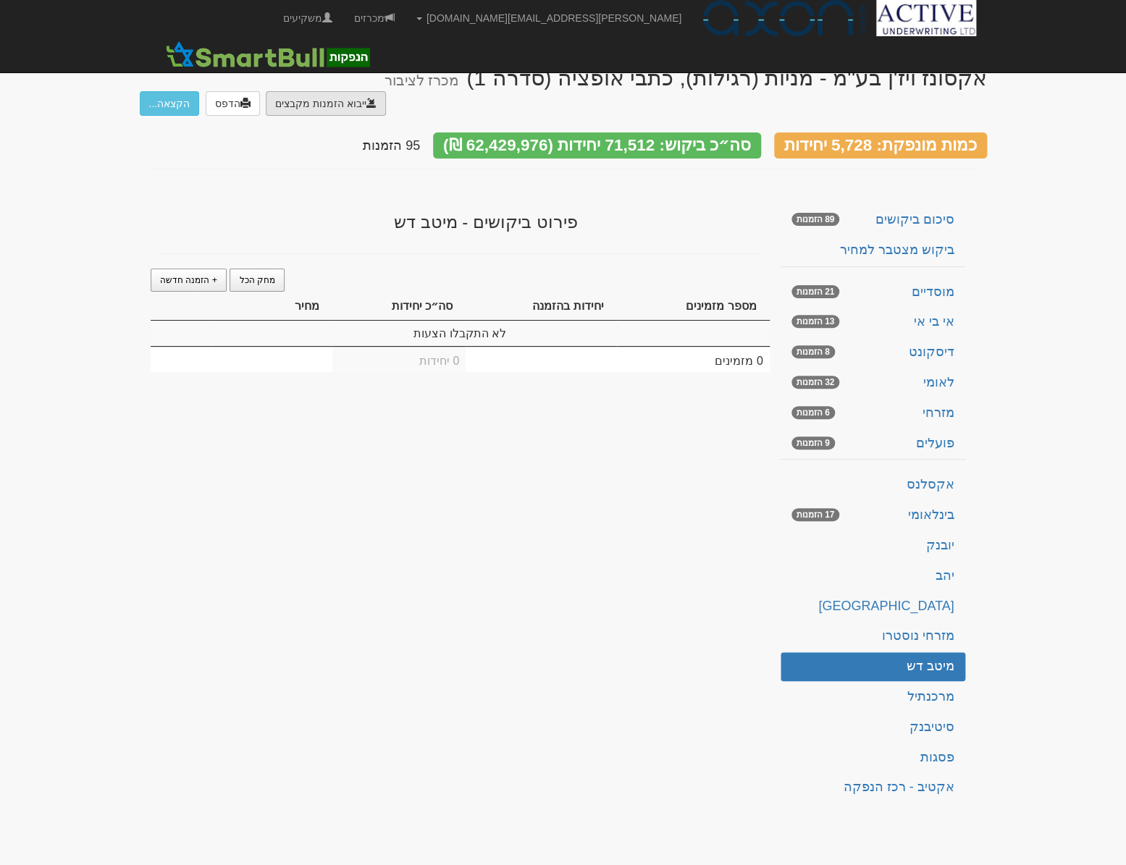
type input "C:\fakepath\PC#ISSU20250826_01226026.DAT"
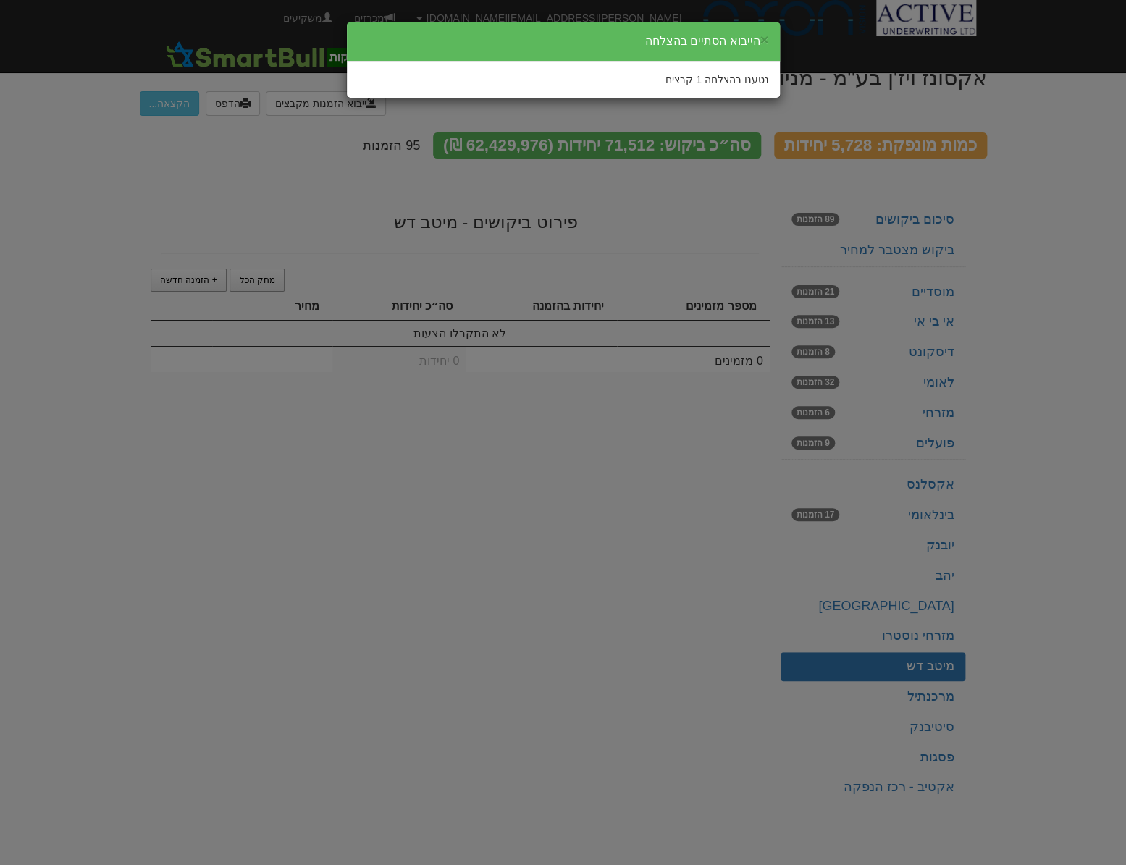
click at [516, 717] on div "× הייבוא הסתיים בהצלחה נטענו בהצלחה 1 קבצים" at bounding box center [563, 432] width 1126 height 865
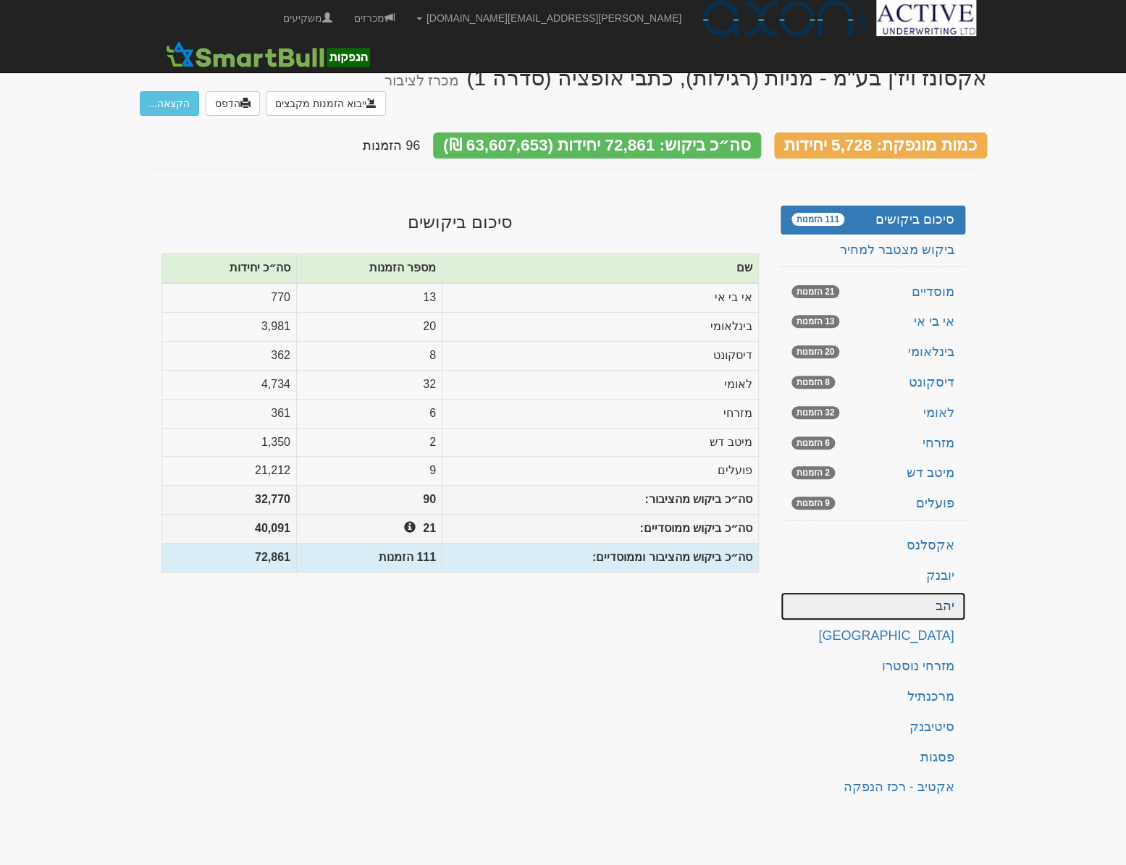
click at [948, 592] on link "יהב" at bounding box center [872, 606] width 185 height 29
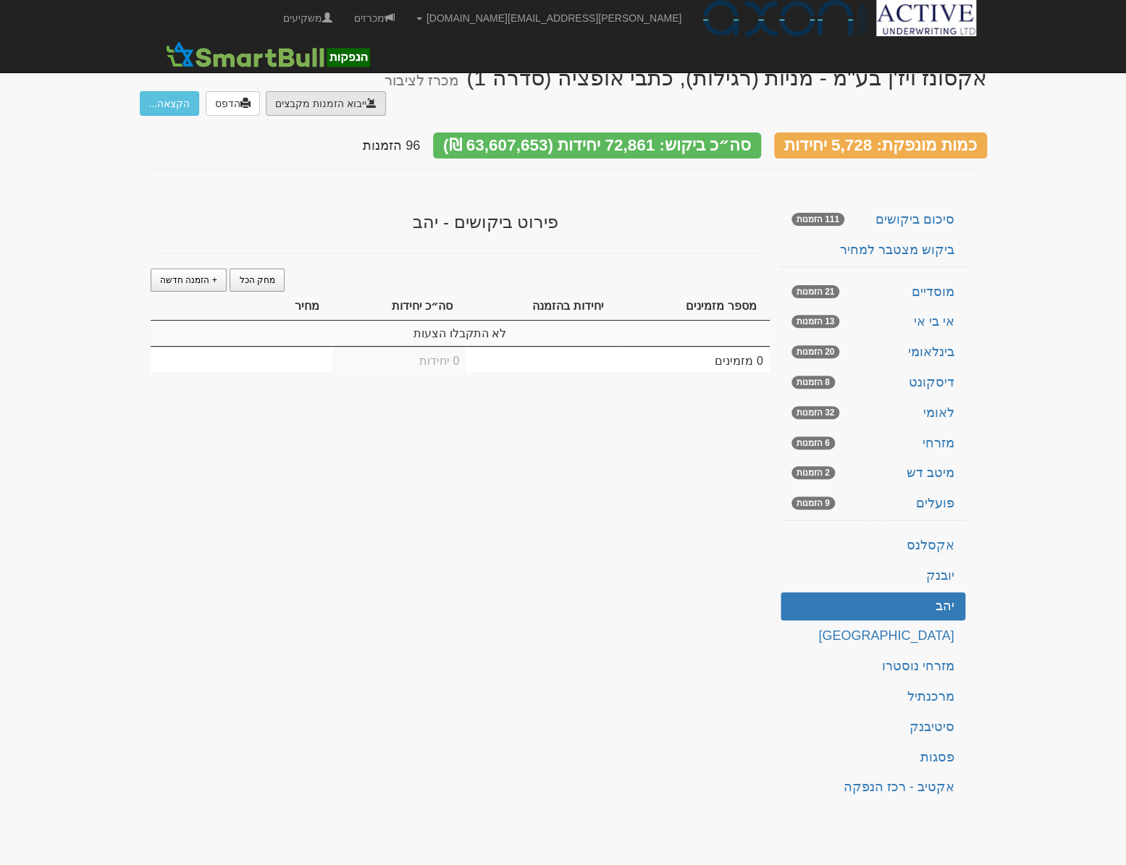
click at [853, 531] on link "אקסלנס" at bounding box center [872, 545] width 185 height 29
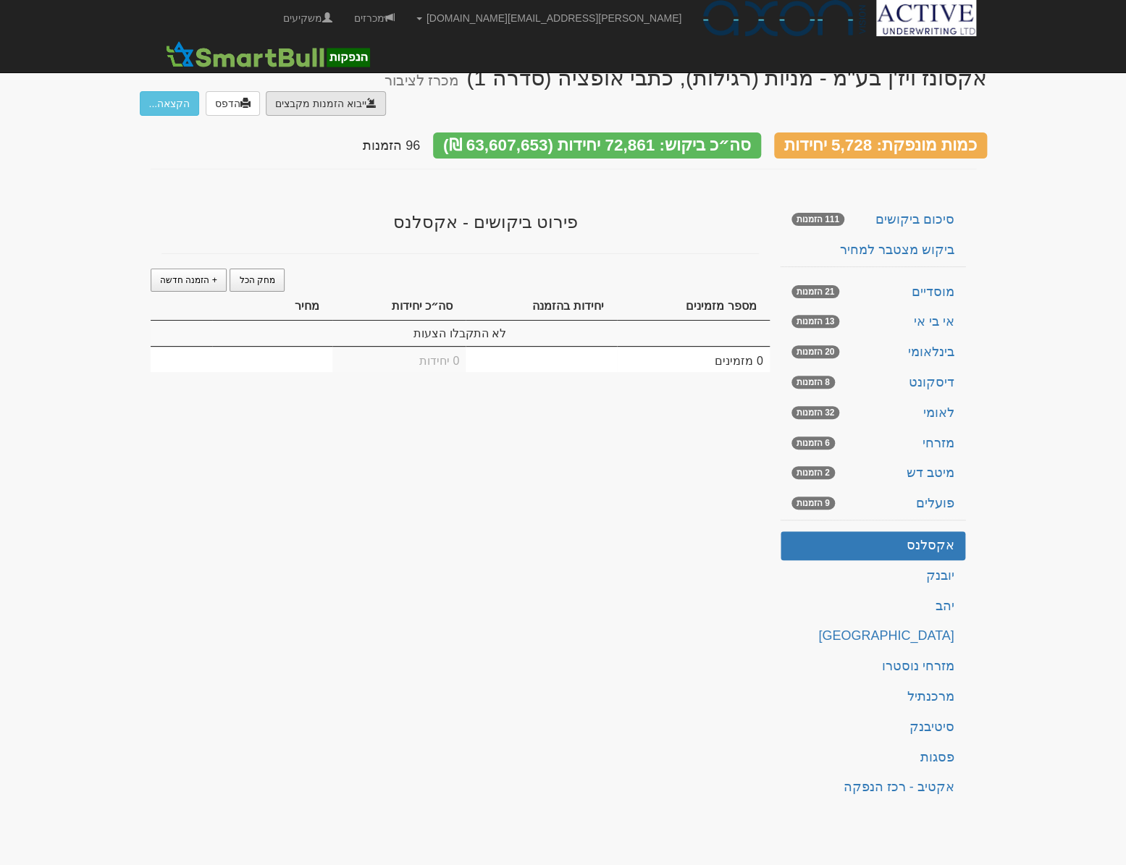
type input "C:\fakepath\הזמנת אקסלנס - הנפקת אקסונז [PERSON_NAME].DAT"
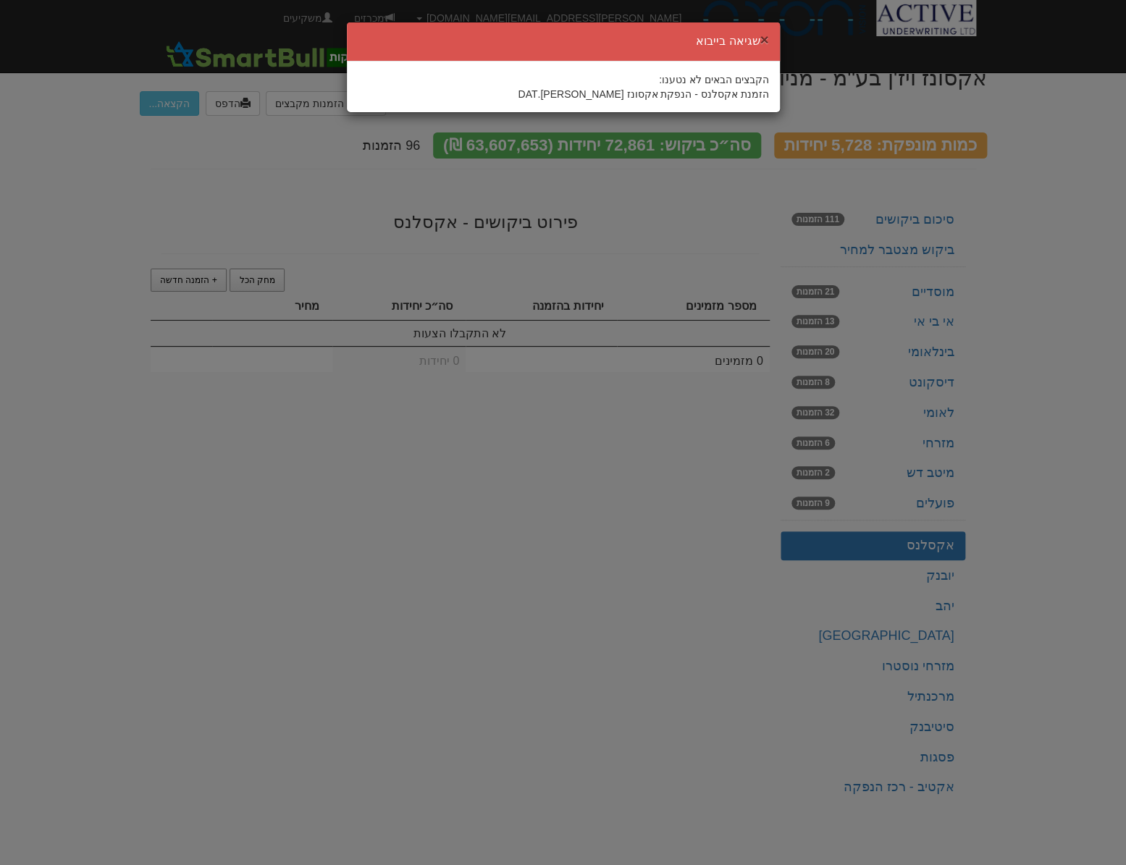
click at [759, 34] on button "×" at bounding box center [763, 39] width 9 height 15
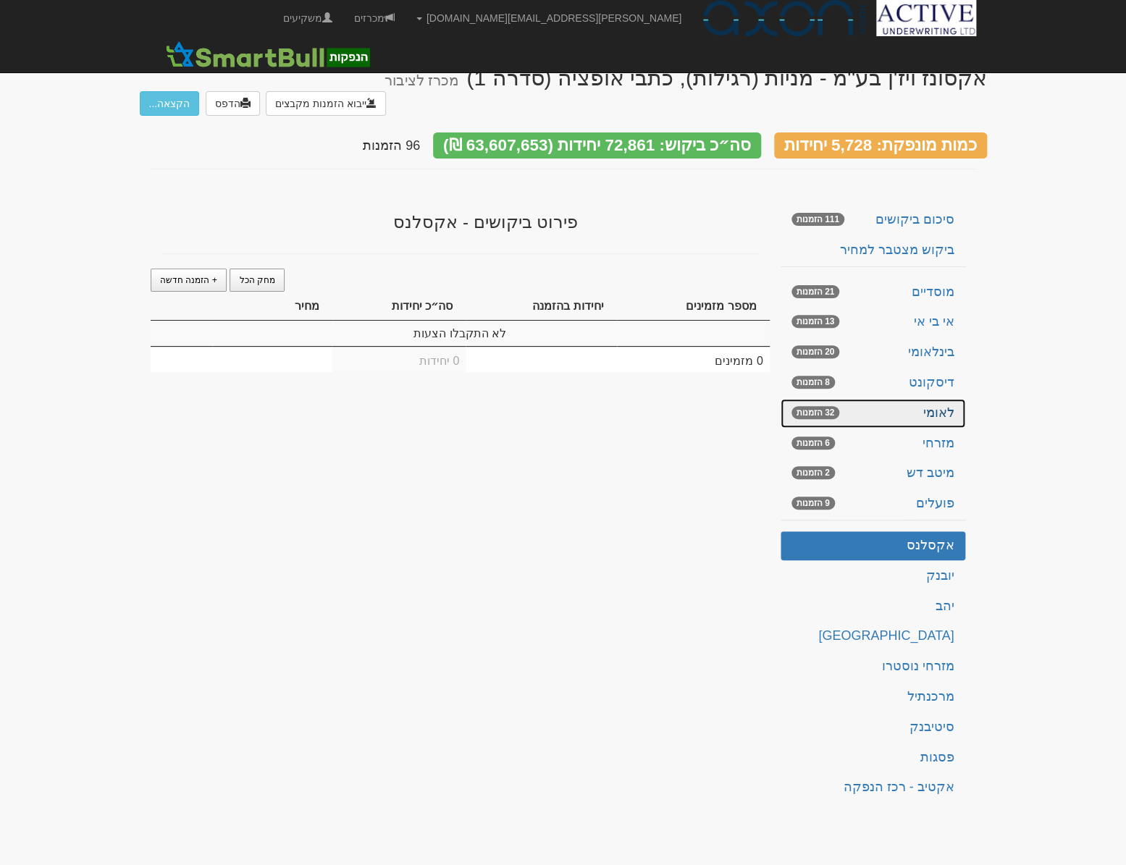
click at [876, 399] on link "לאומי 32 הזמנות" at bounding box center [872, 413] width 185 height 29
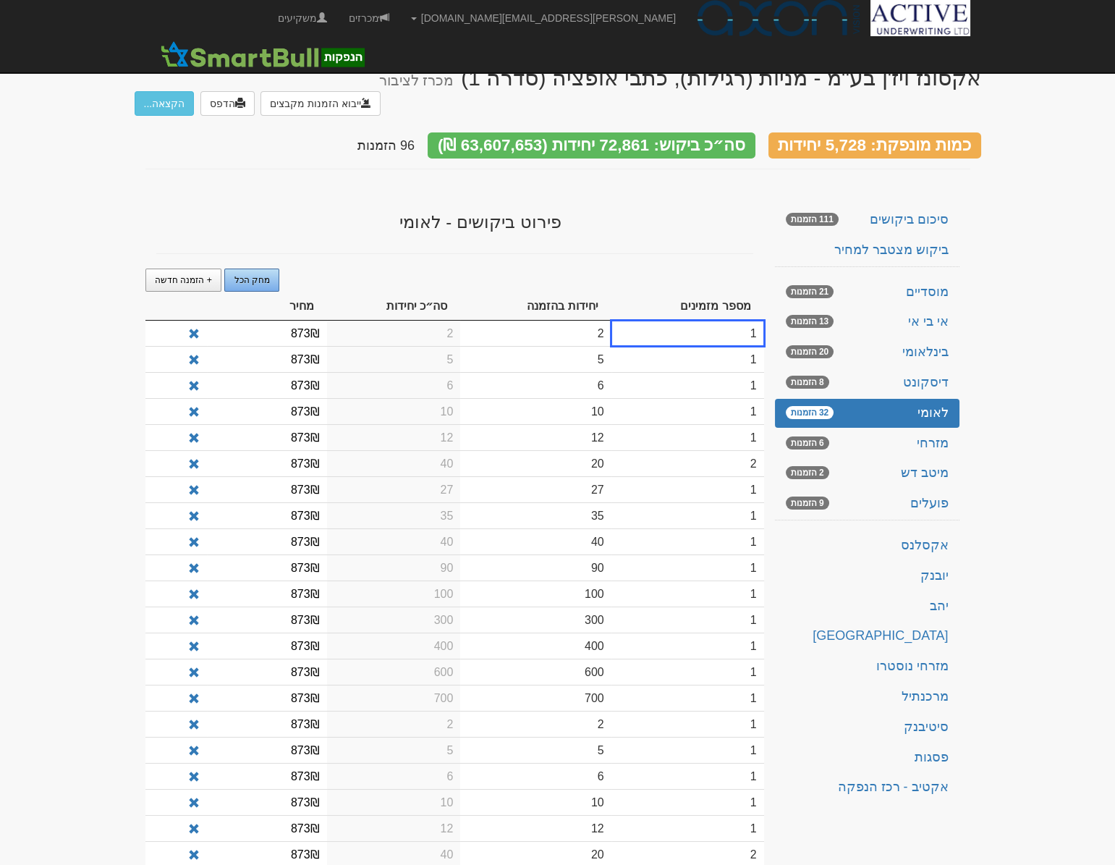
click at [248, 275] on span "מחק הכל" at bounding box center [252, 280] width 35 height 10
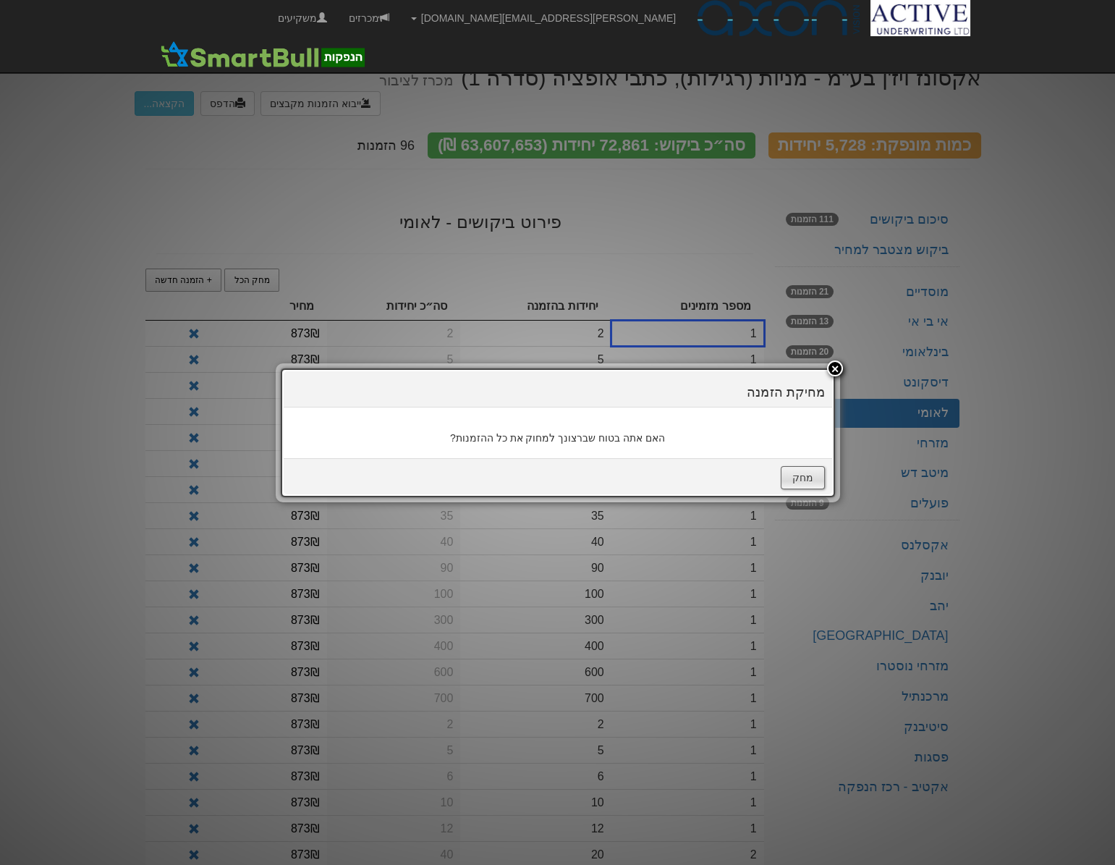
click at [802, 483] on button "מחק" at bounding box center [803, 477] width 44 height 23
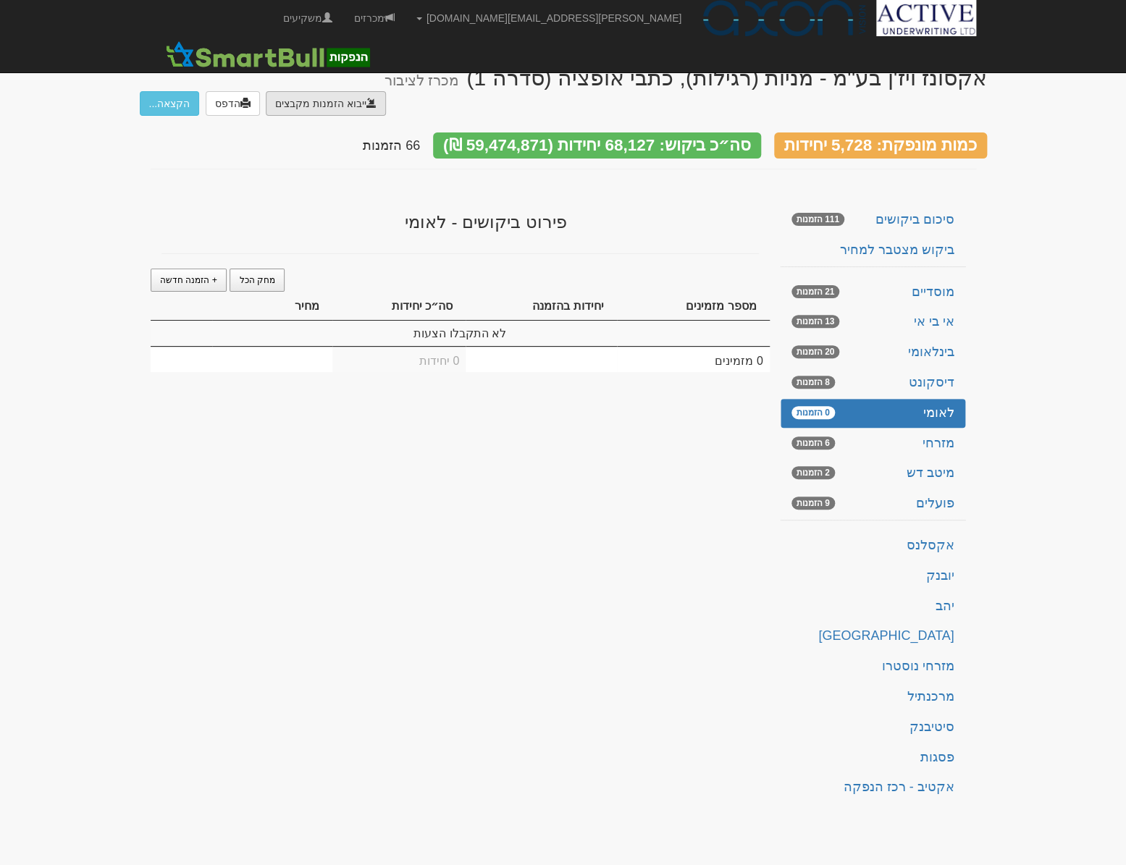
type input "C:\fakepath\bl501122.ems"
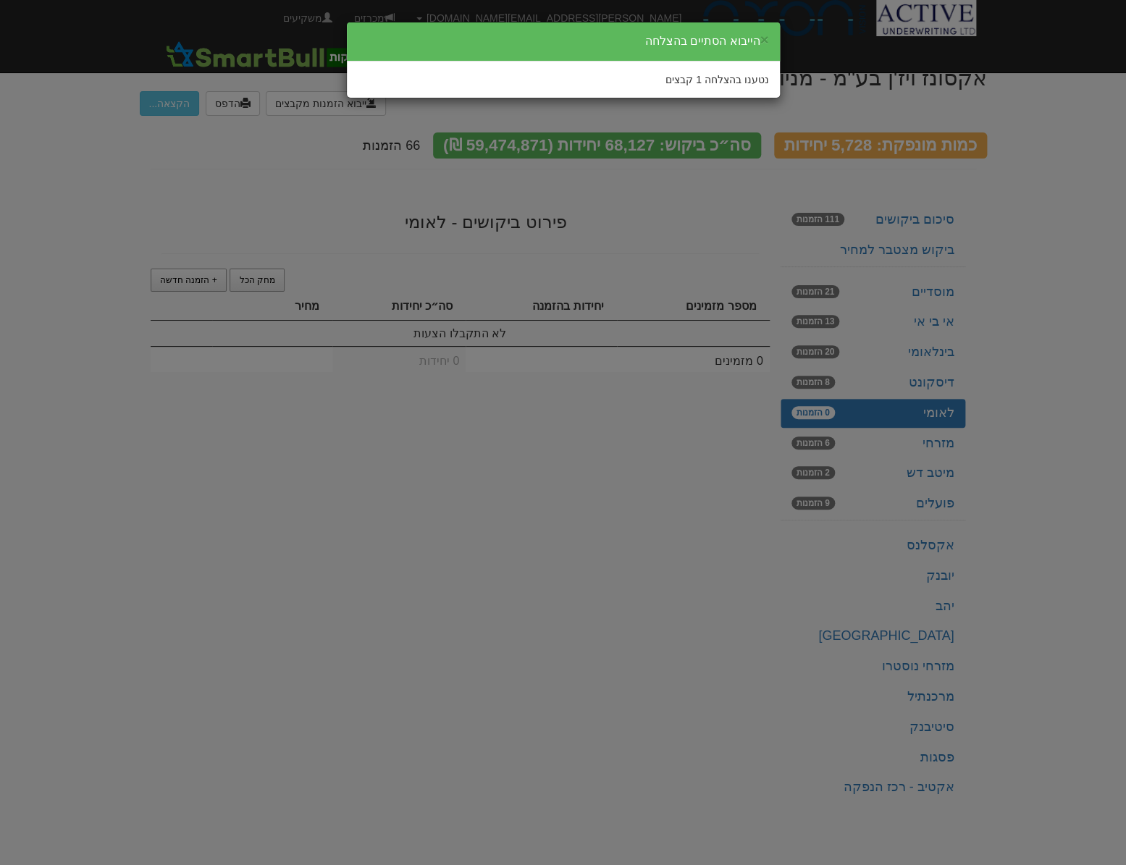
click at [629, 518] on div "× הייבוא הסתיים בהצלחה נטענו בהצלחה 1 קבצים" at bounding box center [563, 432] width 1126 height 865
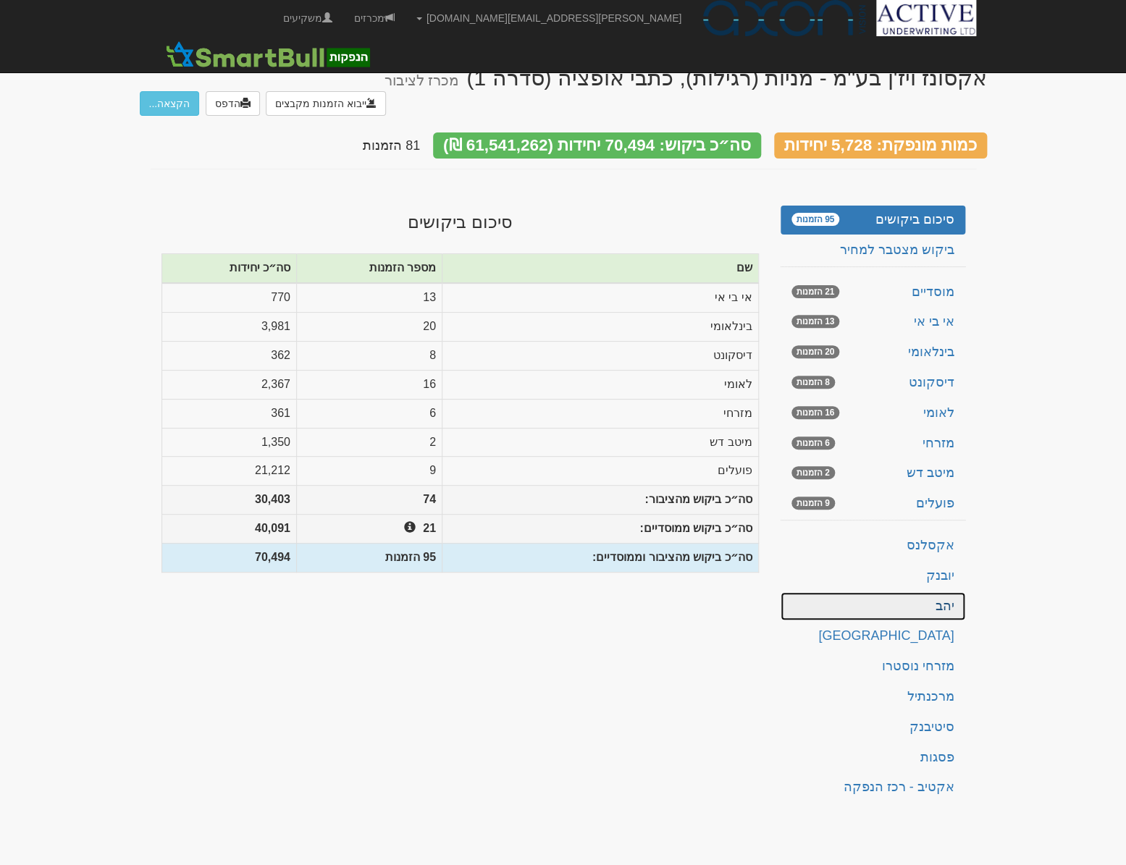
click at [910, 592] on link "יהב" at bounding box center [872, 606] width 185 height 29
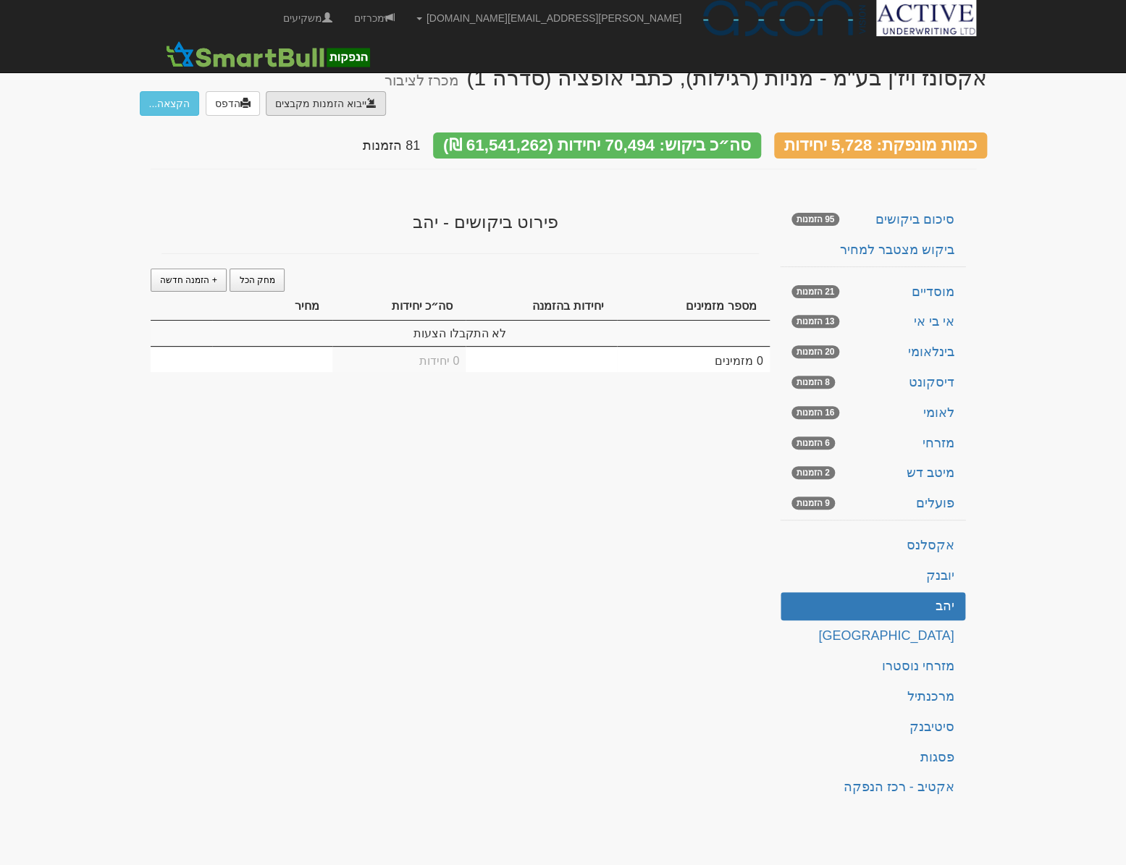
type input "C:\fakepath\אקסון ויזן.pdf"
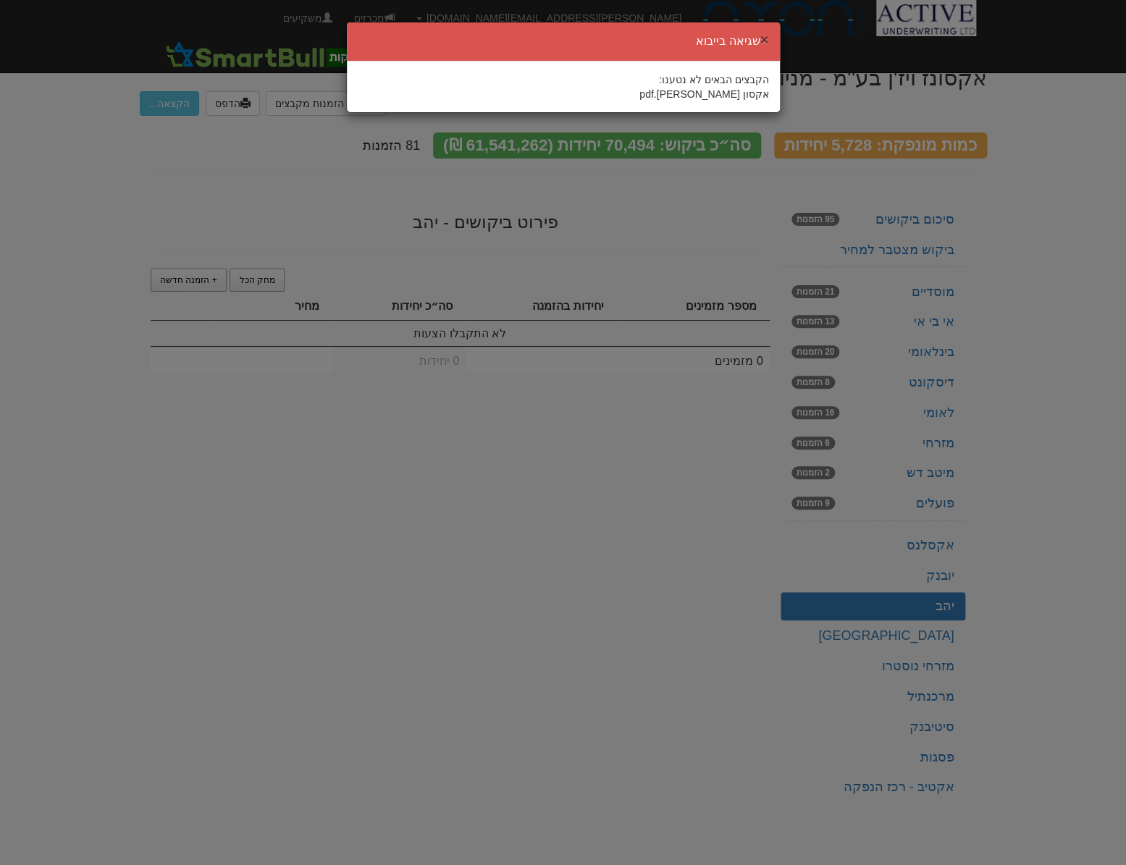
click at [763, 34] on button "×" at bounding box center [763, 39] width 9 height 15
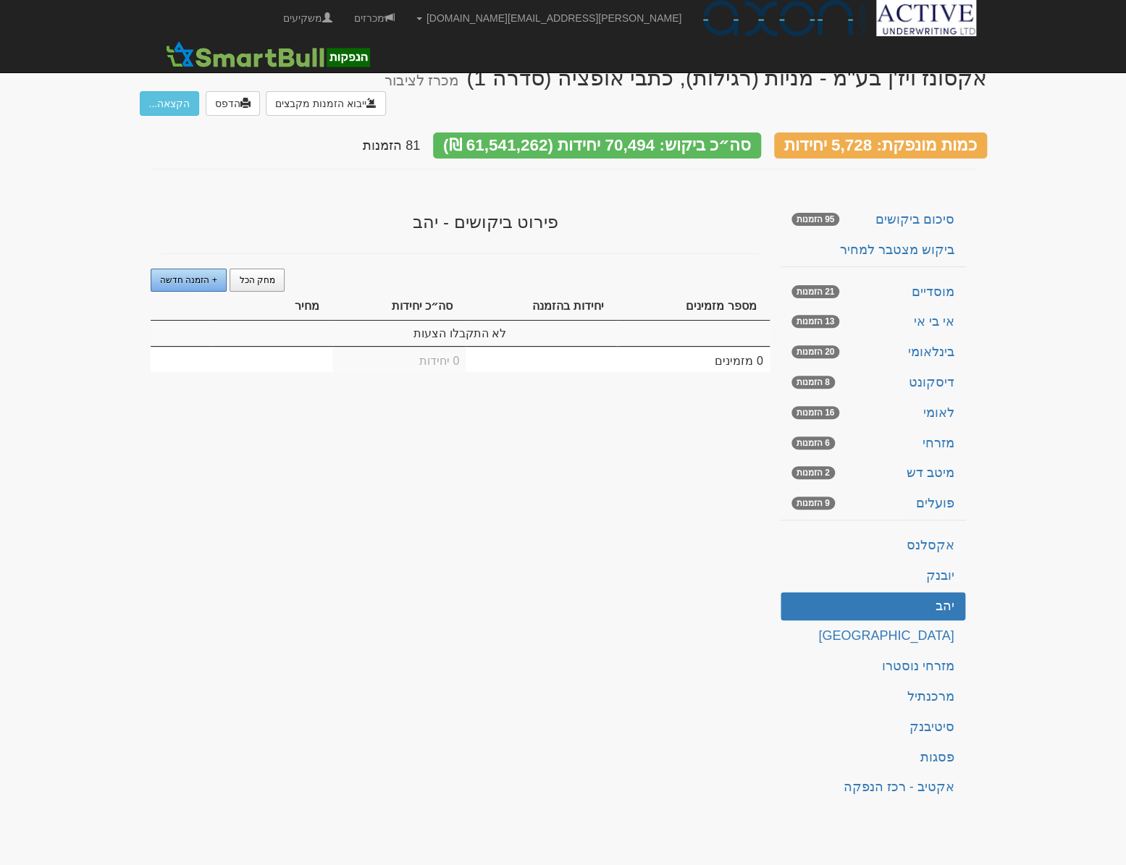
click at [190, 275] on span "+ הזמנה חדשה" at bounding box center [188, 280] width 57 height 10
click at [549, 321] on td "1" at bounding box center [540, 333] width 151 height 25
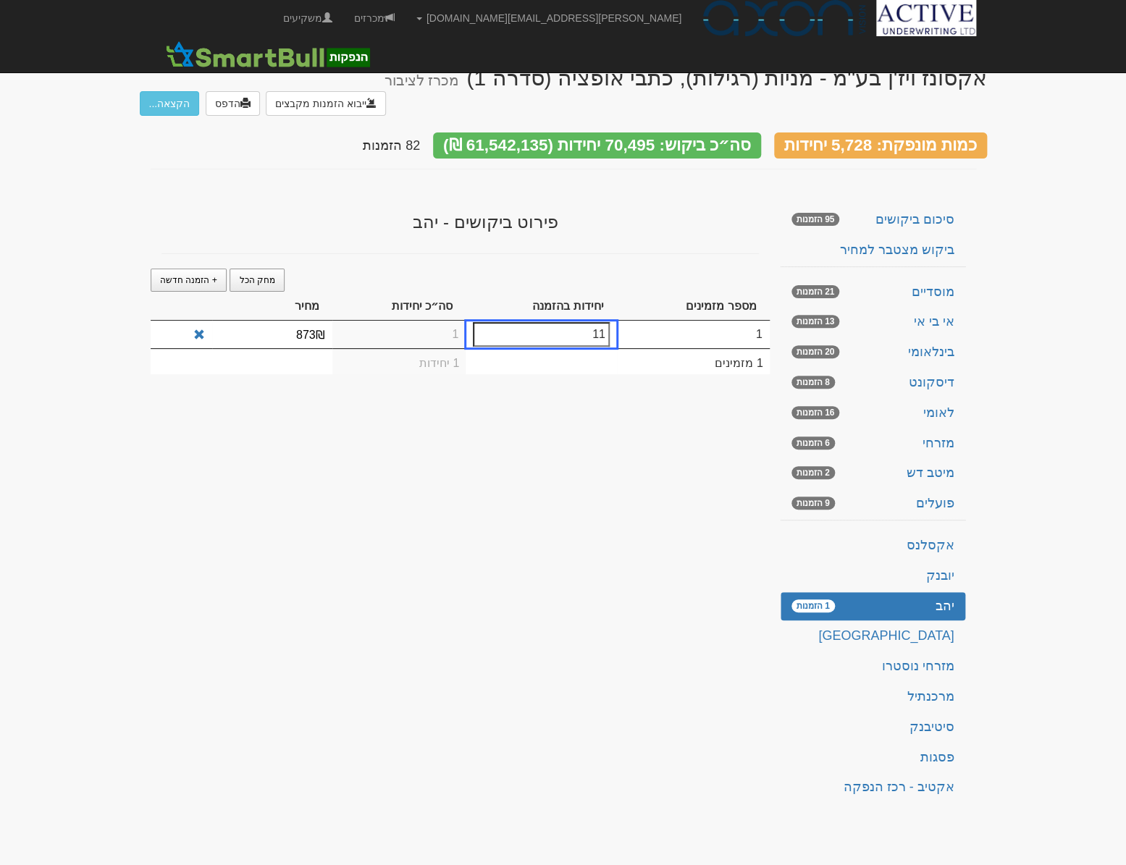
type input "11"
click at [439, 321] on td "1" at bounding box center [399, 335] width 134 height 28
click at [421, 391] on div "אקסונז ויז'ן בע''מ - מניות (רגילות), כתבי אופציה (סדרה 1) מכרז לציבור ייבוא הזמ…" at bounding box center [563, 430] width 847 height 758
click at [391, 446] on div "אקסונז ויז'ן בע''מ - מניות (רגילות), כתבי אופציה (סדרה 1) מכרז לציבור ייבוא הזמ…" at bounding box center [563, 430] width 847 height 758
click at [919, 622] on link "ירושלים" at bounding box center [872, 636] width 185 height 29
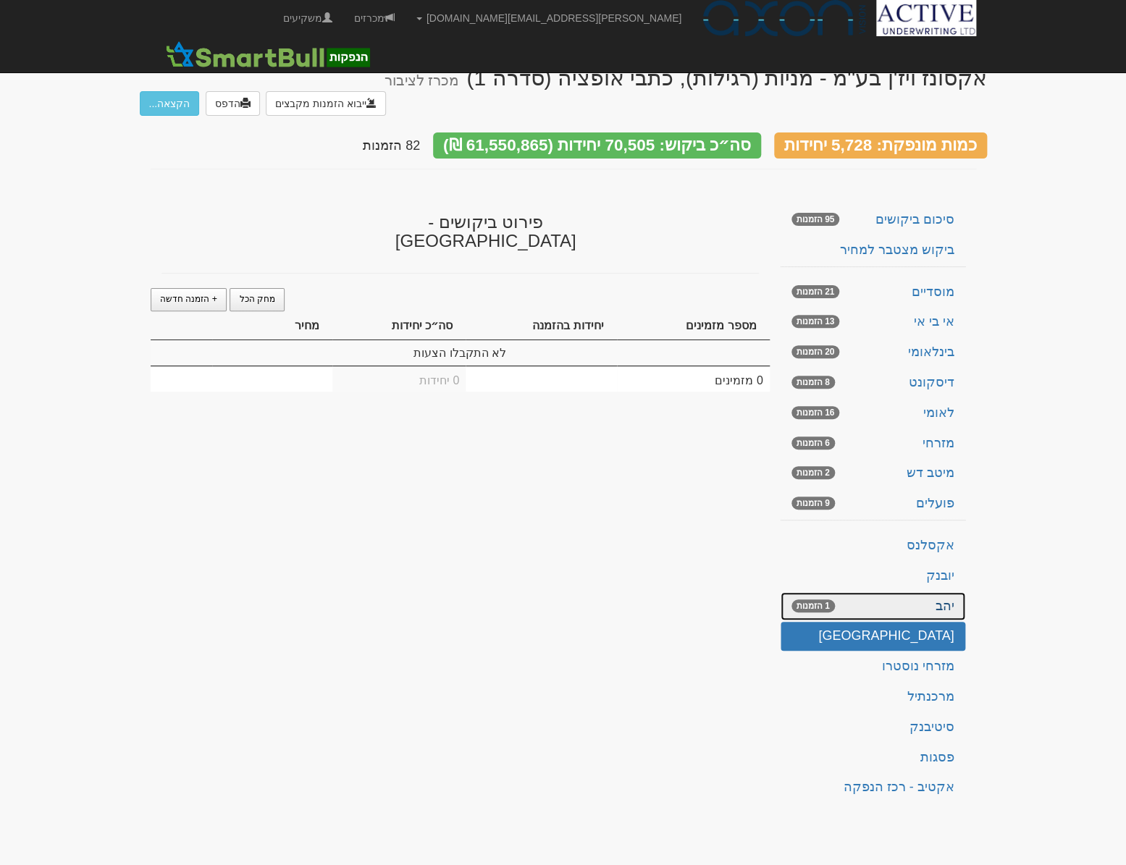
click at [927, 592] on link "יהב 1 הזמנות" at bounding box center [872, 606] width 185 height 29
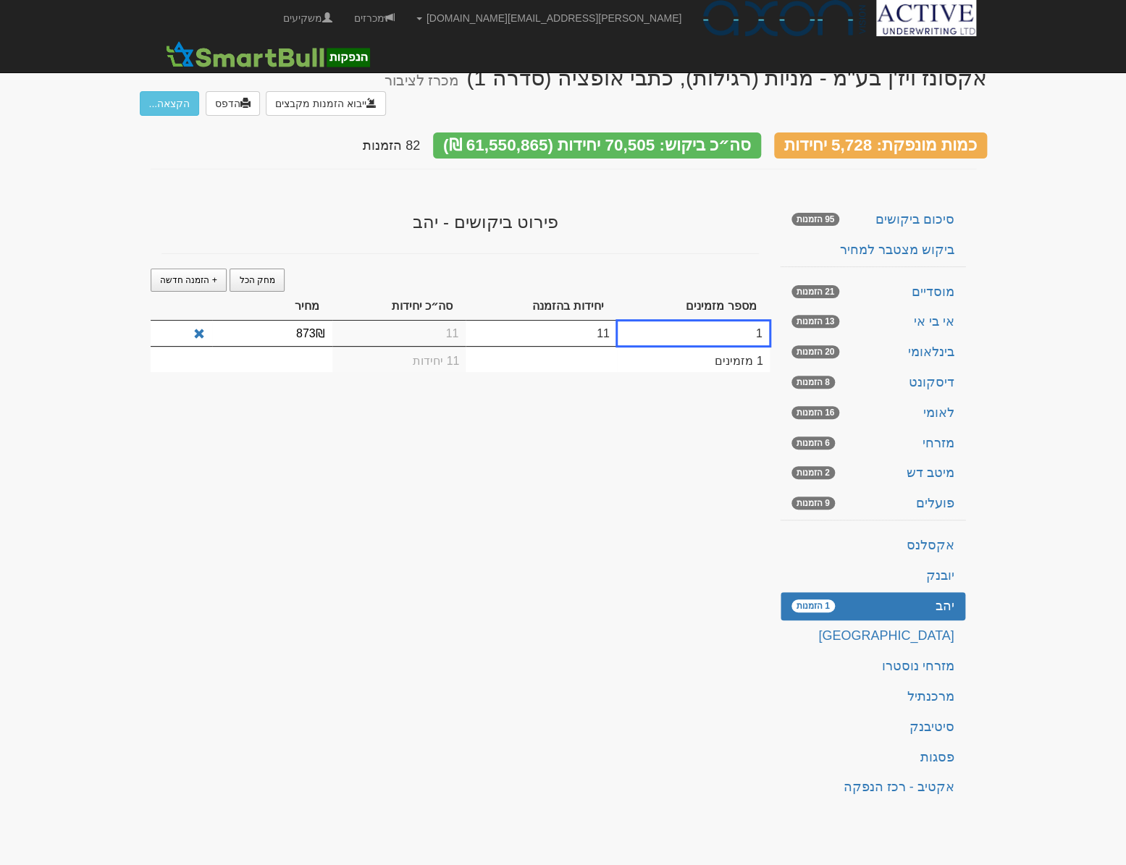
click at [517, 346] on td at bounding box center [540, 359] width 151 height 26
click at [931, 532] on link "אקסלנס" at bounding box center [872, 545] width 185 height 29
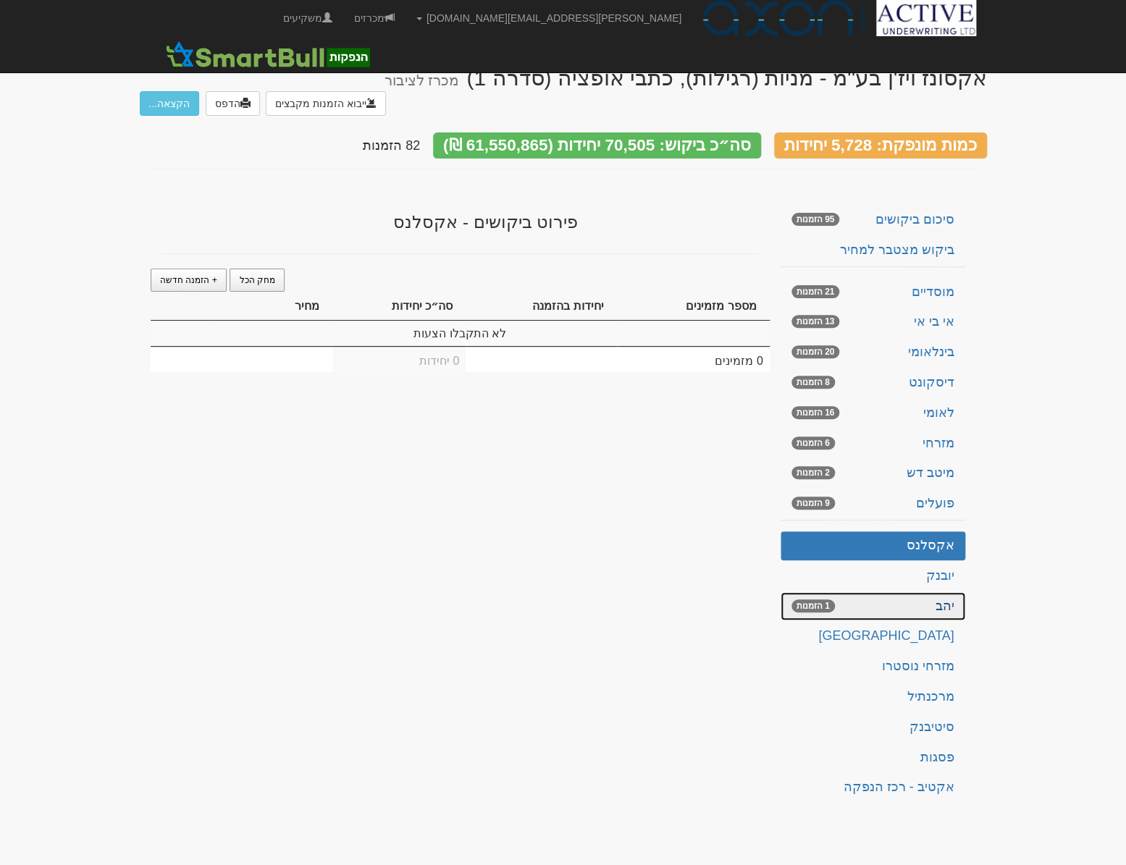
click at [929, 592] on link "יהב 1 הזמנות" at bounding box center [872, 606] width 185 height 29
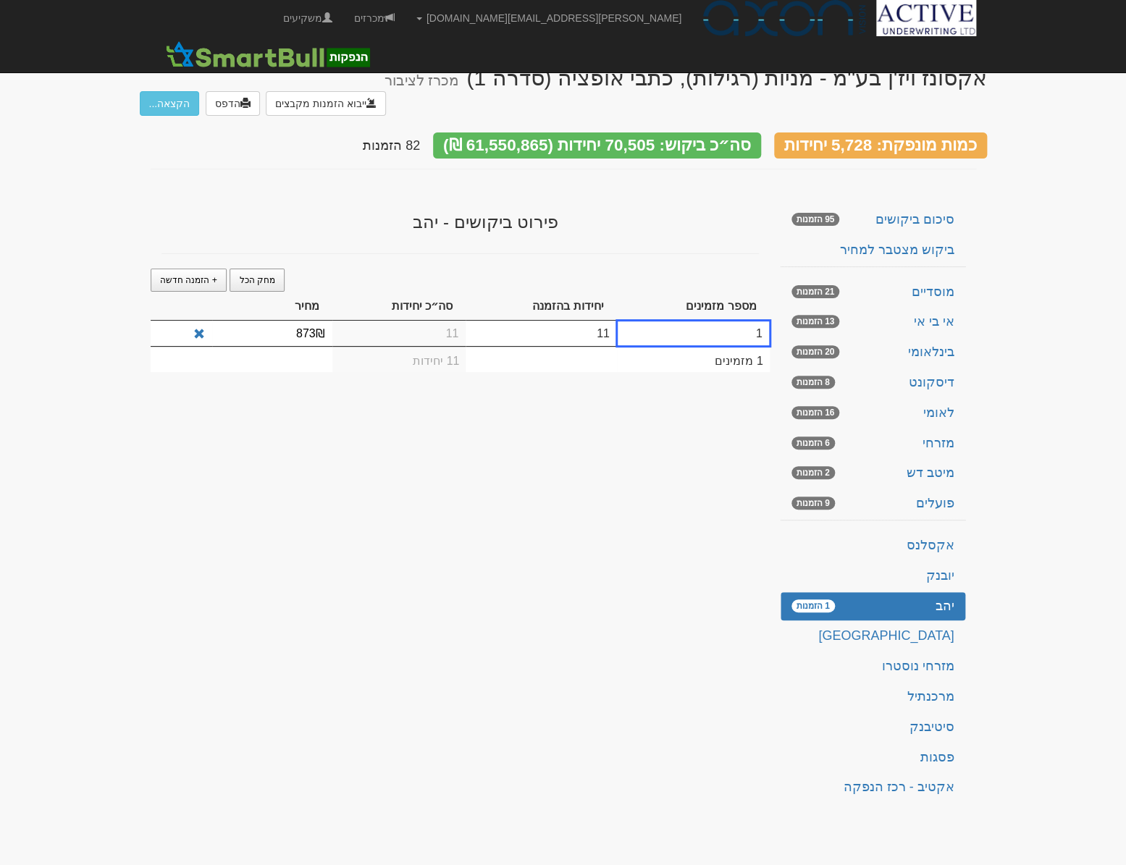
click at [392, 321] on td "11" at bounding box center [399, 333] width 134 height 25
click at [535, 321] on td "11" at bounding box center [540, 333] width 151 height 25
click at [435, 321] on td "11" at bounding box center [399, 333] width 134 height 25
click at [209, 346] on td at bounding box center [182, 359] width 62 height 26
click at [392, 346] on td "11 יחידות" at bounding box center [399, 359] width 134 height 26
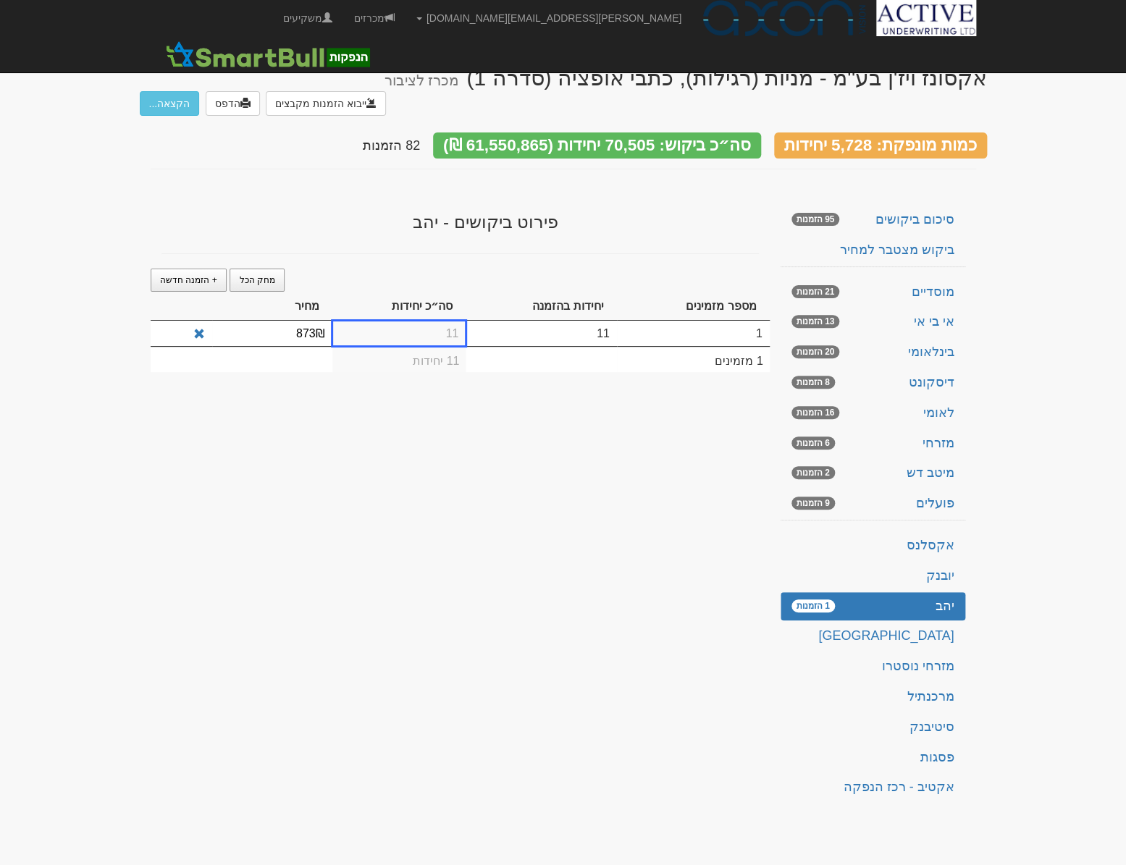
click at [504, 346] on td at bounding box center [540, 359] width 151 height 26
click at [196, 275] on span "+ הזמנה חדשה" at bounding box center [188, 280] width 57 height 10
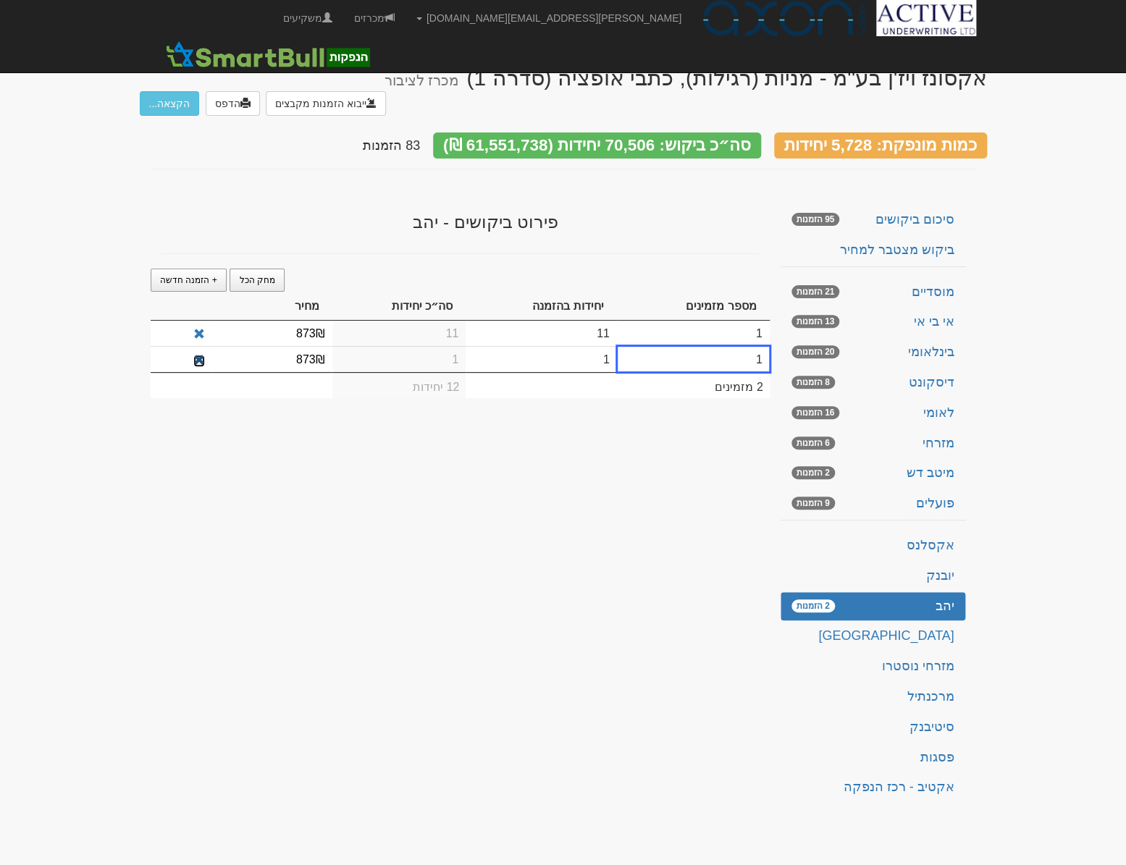
click at [196, 355] on span at bounding box center [199, 361] width 12 height 12
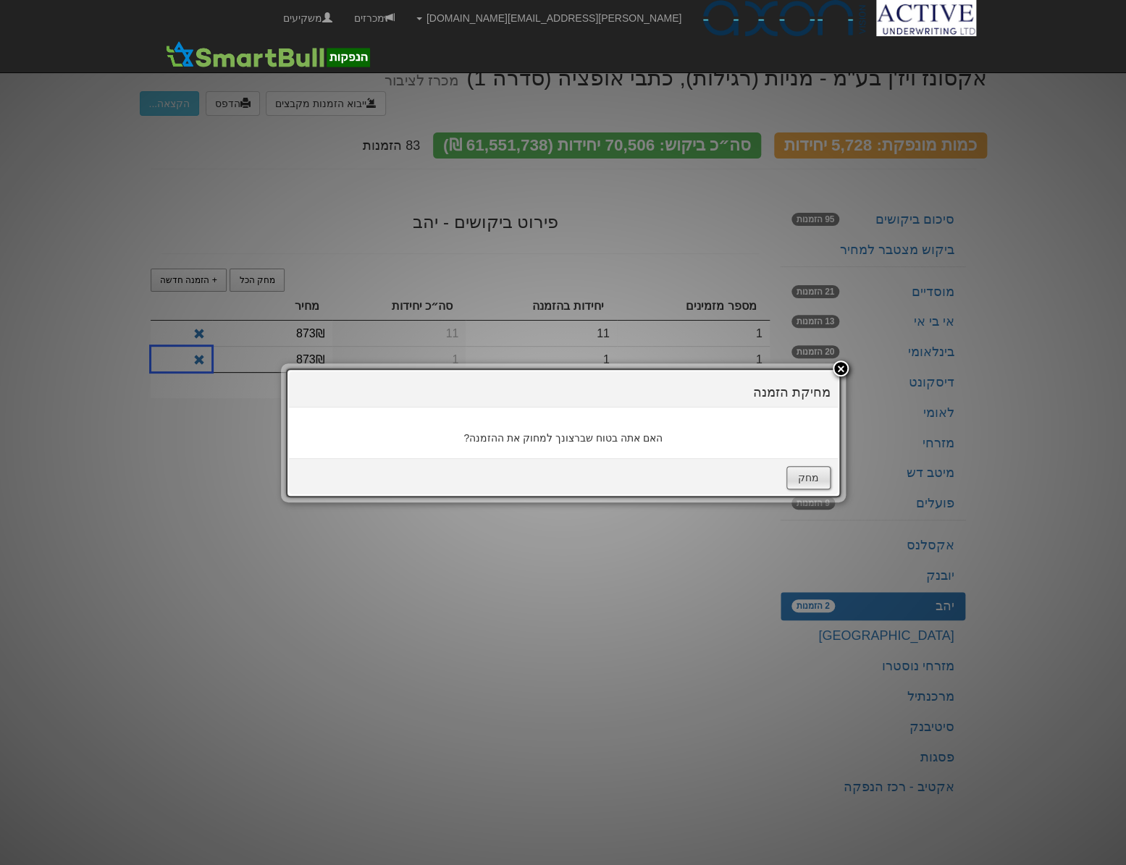
click at [814, 477] on button "מחק" at bounding box center [808, 477] width 44 height 23
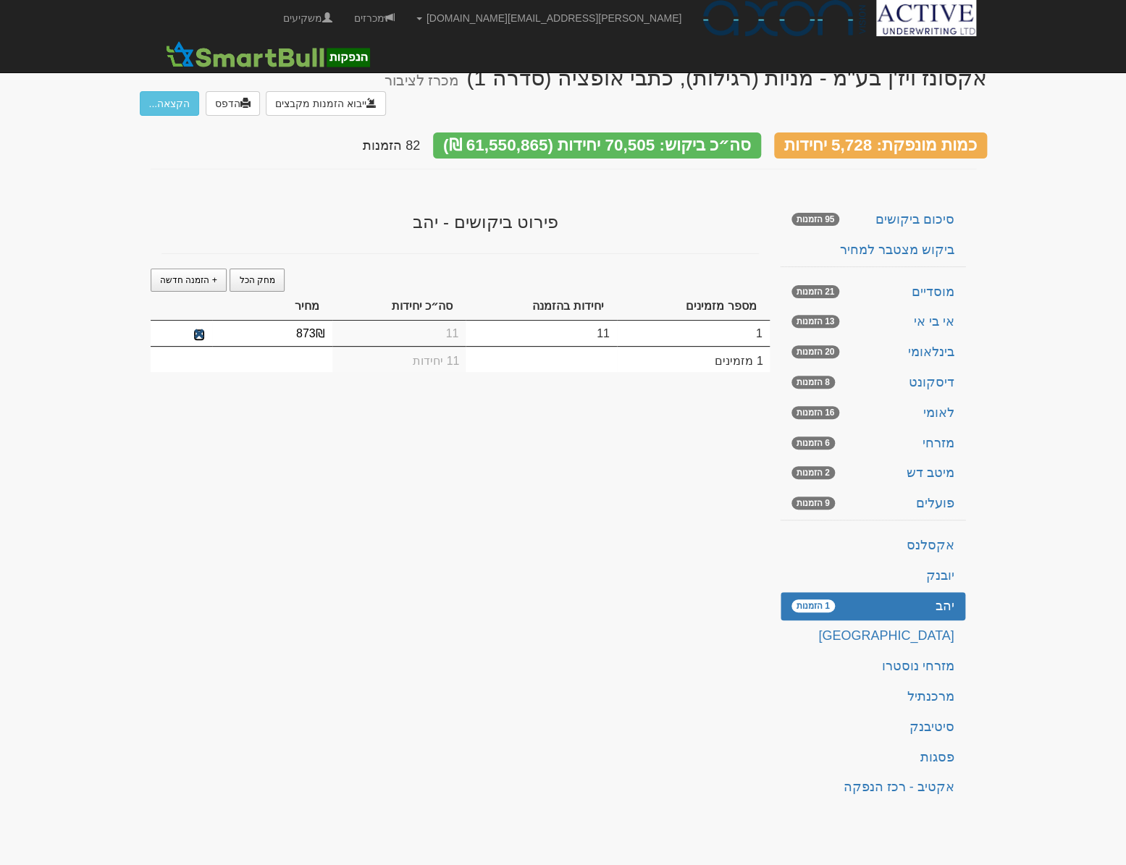
click at [196, 329] on span at bounding box center [199, 335] width 12 height 12
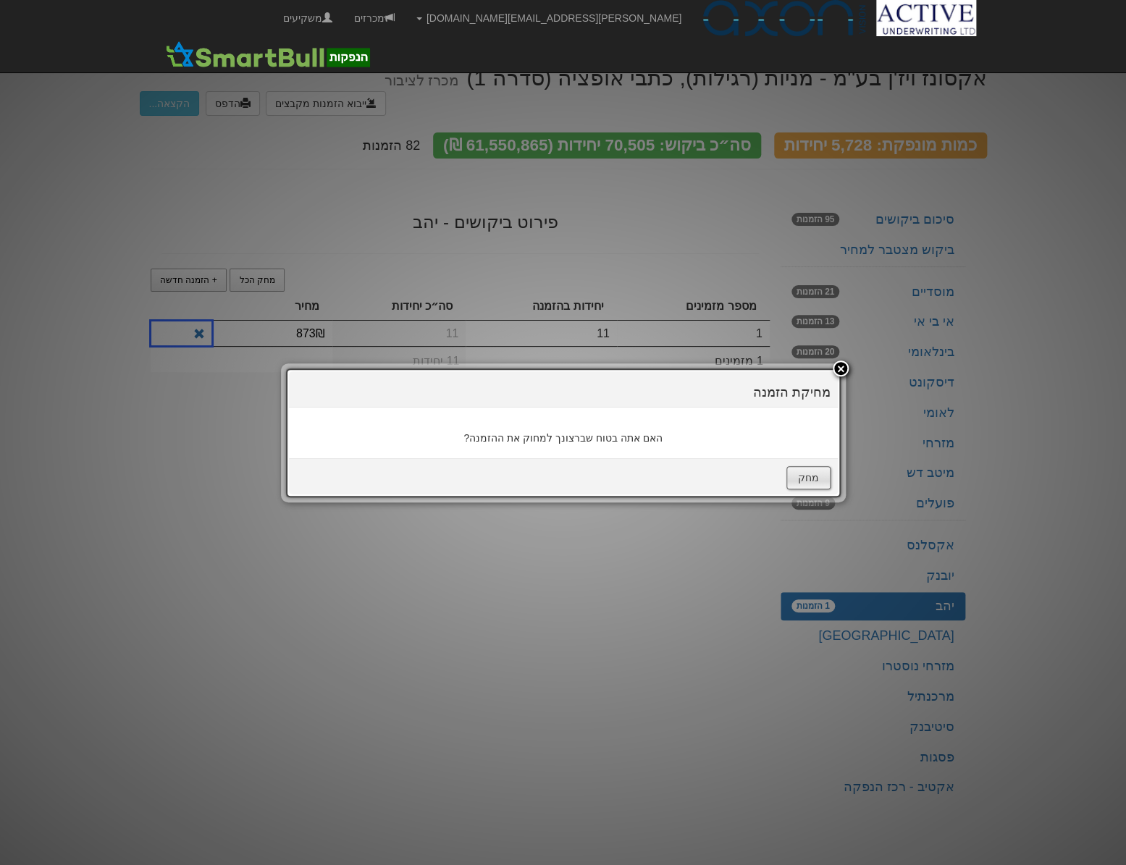
click at [814, 477] on button "מחק" at bounding box center [808, 477] width 44 height 23
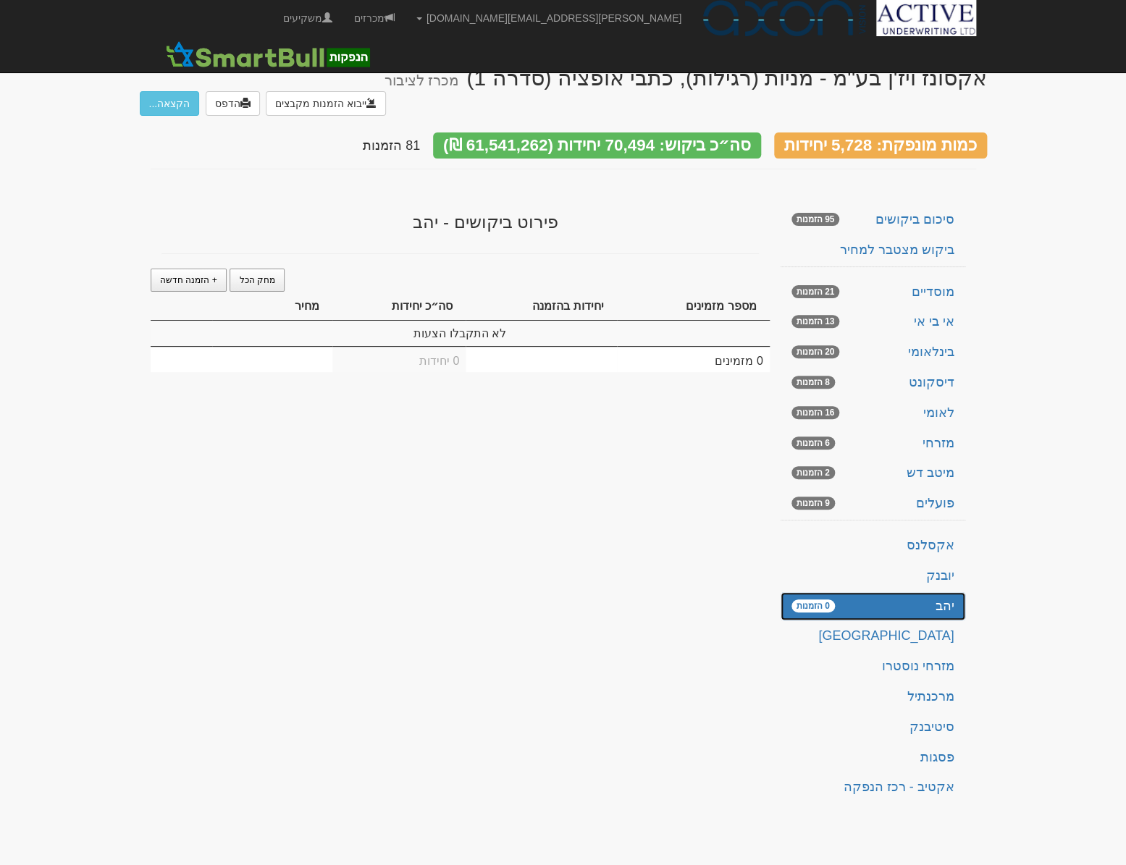
click at [940, 592] on link "יהב 0 הזמנות" at bounding box center [872, 606] width 185 height 29
click at [179, 275] on span "+ הזמנה חדשה" at bounding box center [188, 280] width 57 height 10
click at [569, 321] on td "1" at bounding box center [540, 333] width 151 height 25
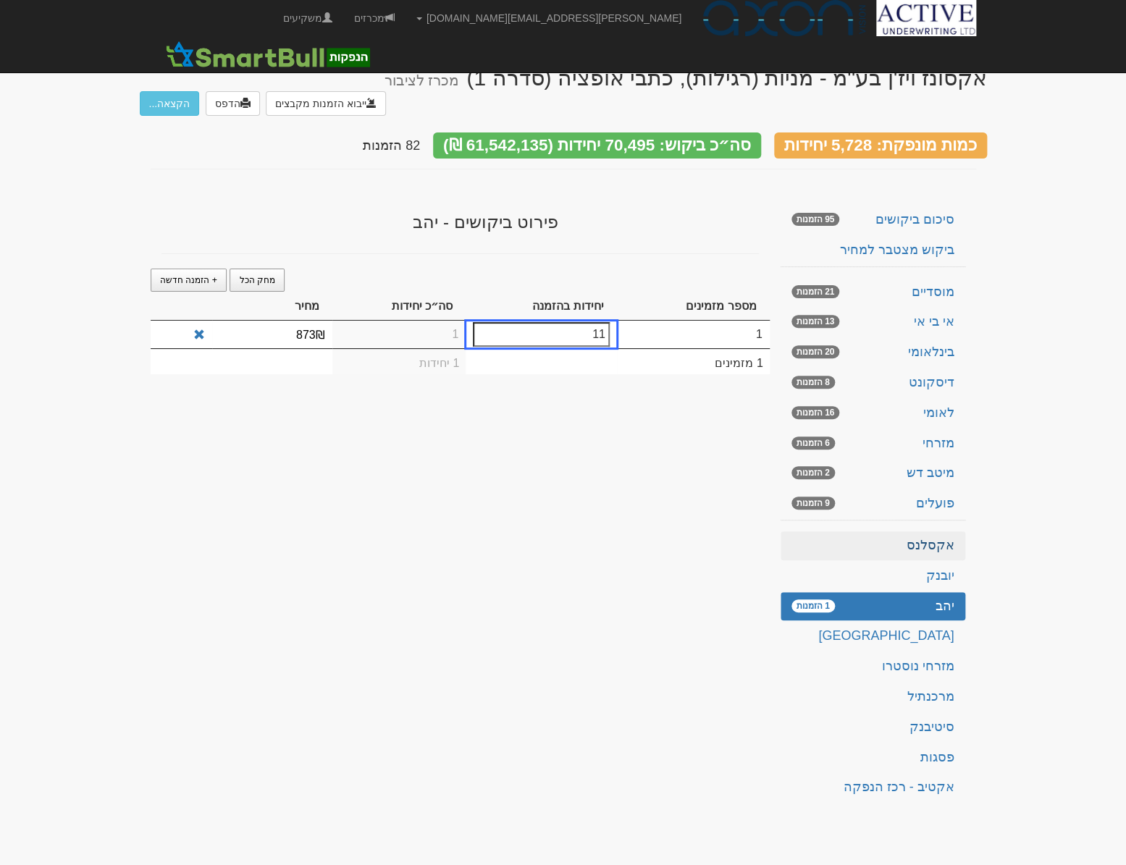
type input "11"
click at [908, 531] on link "אקסלנס" at bounding box center [872, 545] width 185 height 29
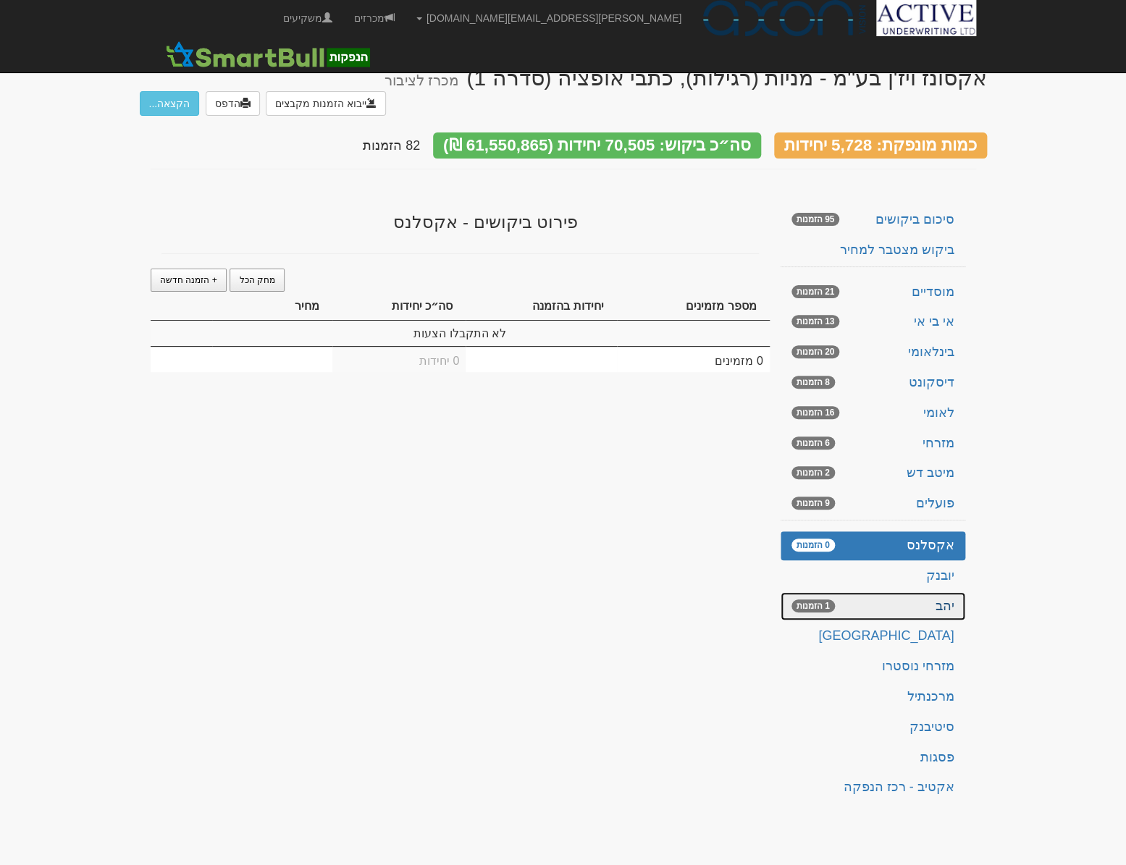
click at [896, 592] on link "יהב 1 הזמנות" at bounding box center [872, 606] width 185 height 29
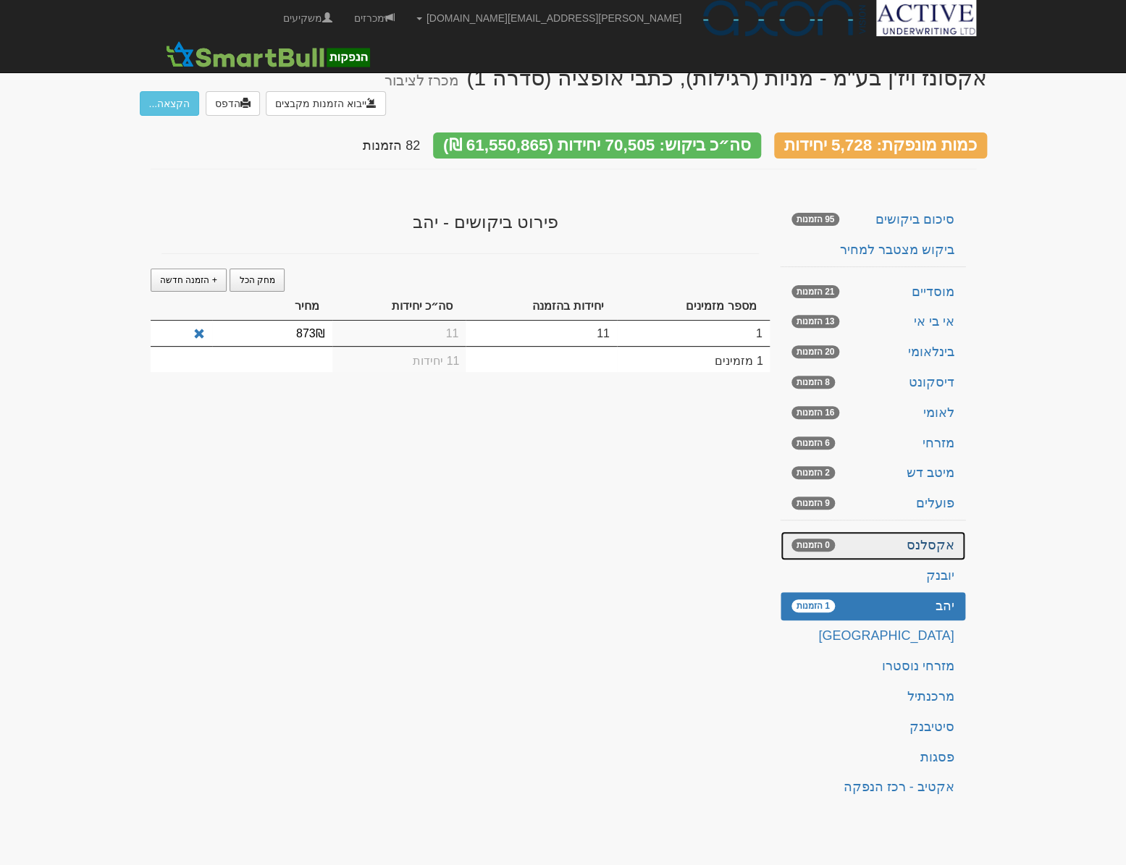
click at [880, 531] on link "אקסלנס 0 הזמנות" at bounding box center [872, 545] width 185 height 29
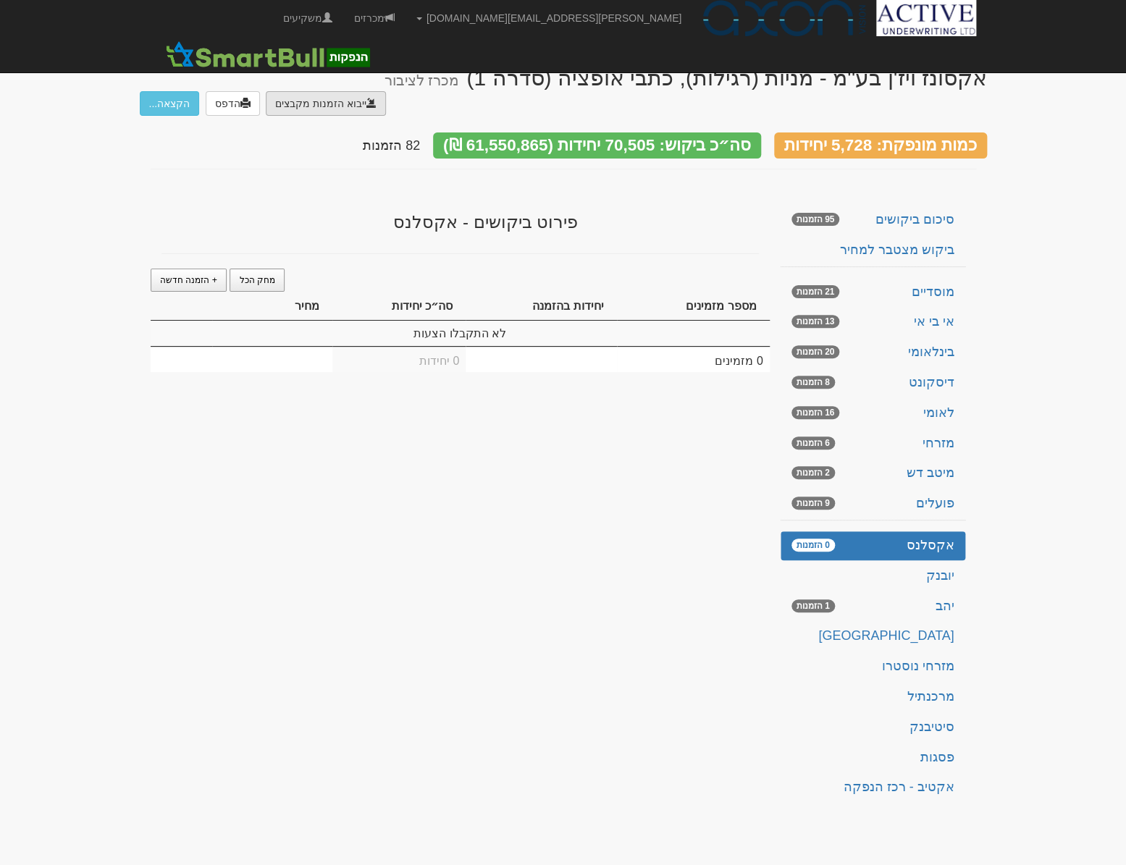
type input "C:\fakepath\הזמנת אקסלנס - הנפקת אקסונז ויזן.DAT"
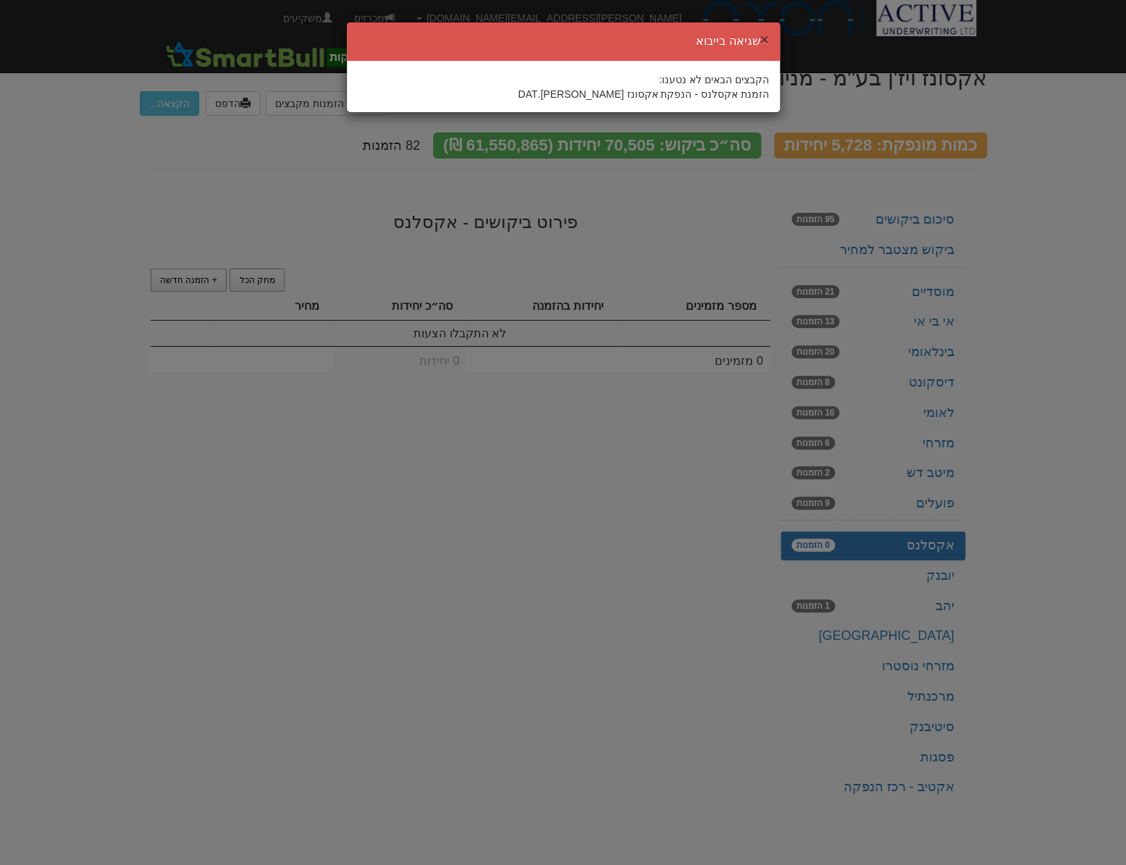
click at [767, 33] on div "× שגיאה בייבוא" at bounding box center [563, 41] width 433 height 39
drag, startPoint x: 767, startPoint y: 33, endPoint x: 760, endPoint y: 36, distance: 7.8
click at [760, 36] on button "×" at bounding box center [763, 39] width 9 height 15
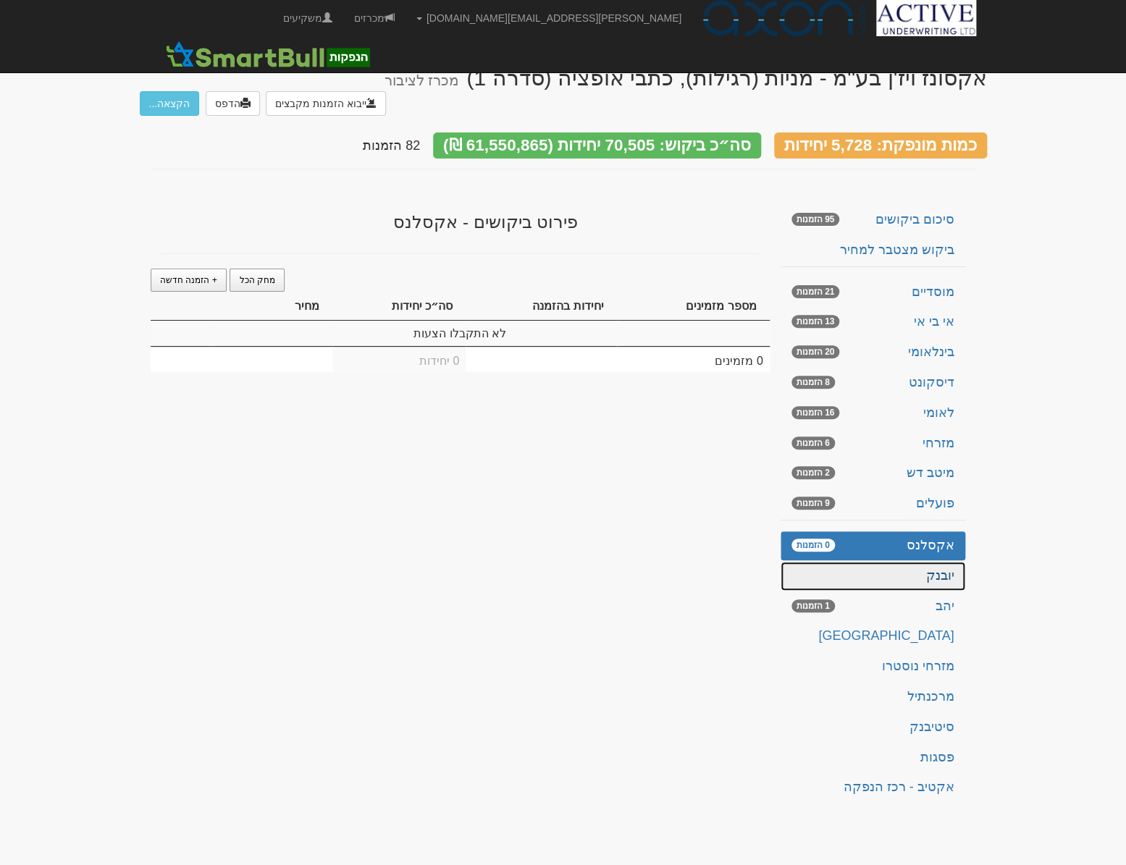
click at [876, 565] on link "יובנק" at bounding box center [872, 576] width 185 height 29
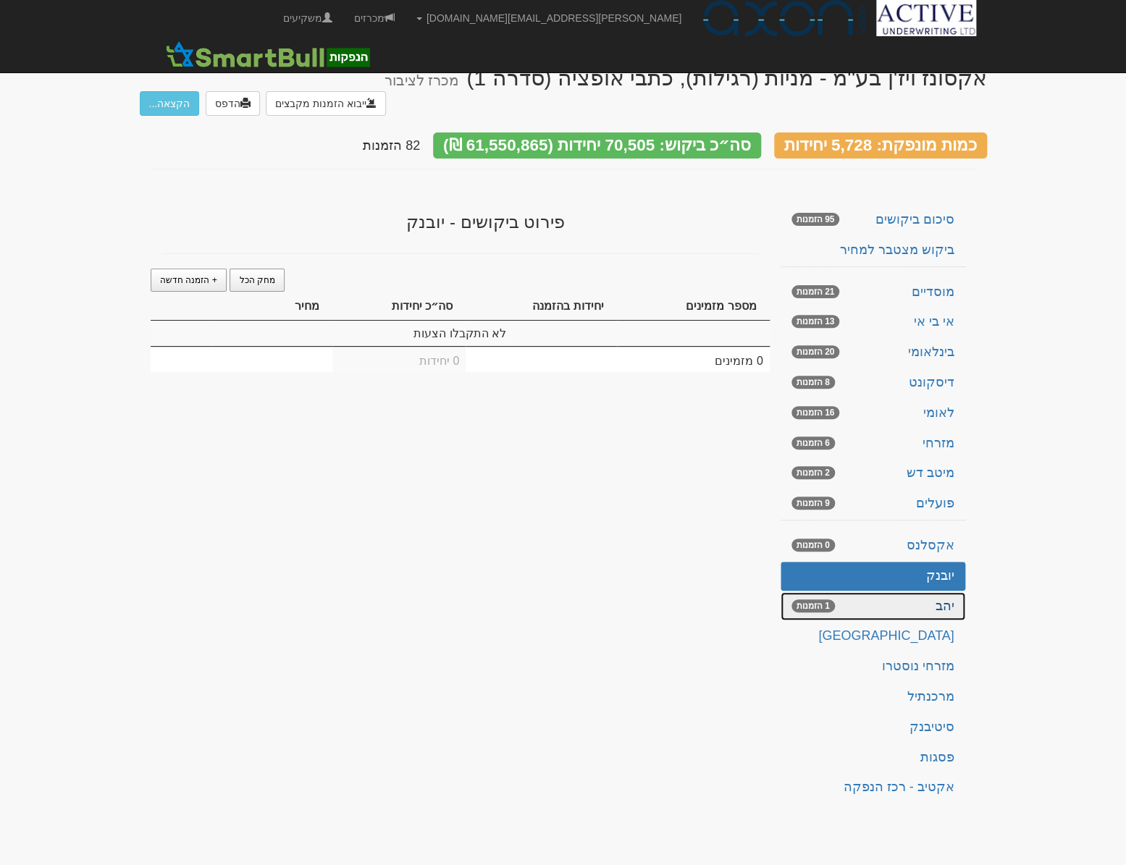
click at [882, 592] on link "יהב 1 הזמנות" at bounding box center [872, 606] width 185 height 29
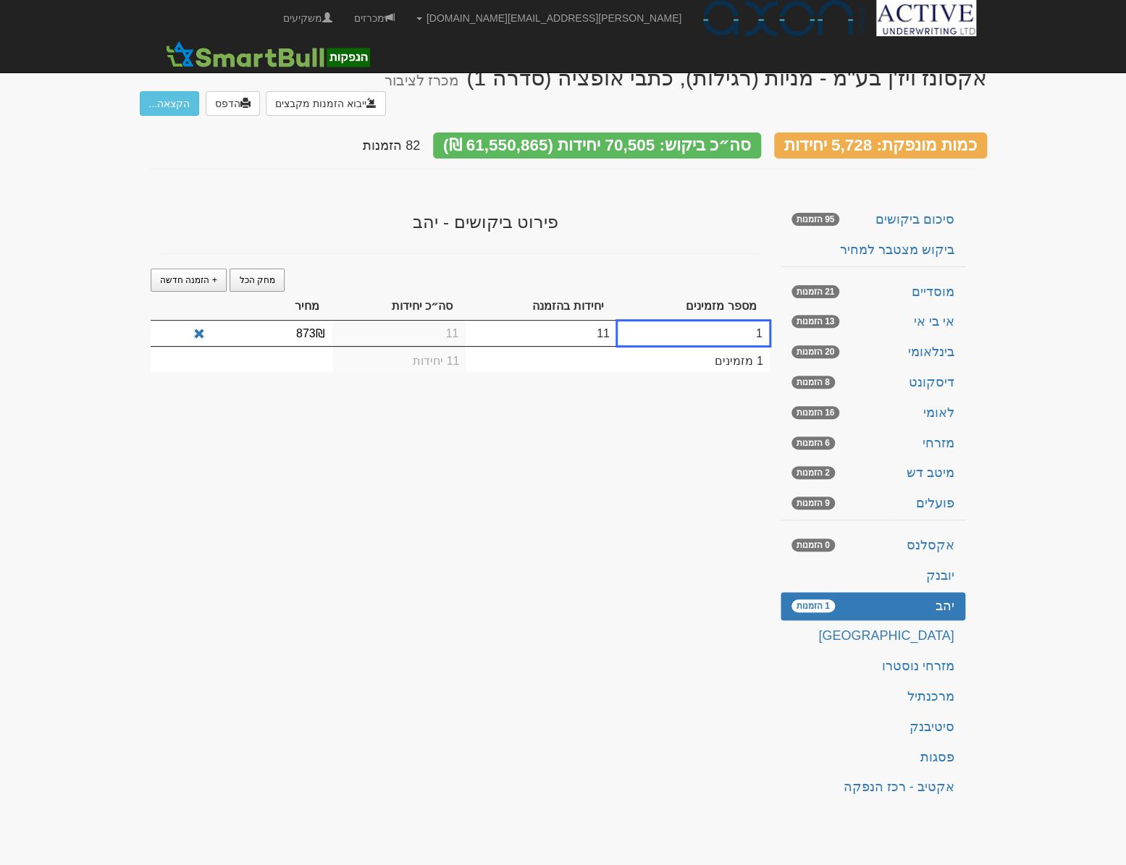
click at [541, 321] on td "11" at bounding box center [540, 333] width 151 height 25
click at [421, 321] on td "11" at bounding box center [399, 333] width 134 height 25
click at [468, 346] on td at bounding box center [540, 359] width 151 height 26
click at [526, 346] on td at bounding box center [540, 359] width 151 height 26
click at [685, 321] on td "1" at bounding box center [693, 333] width 153 height 25
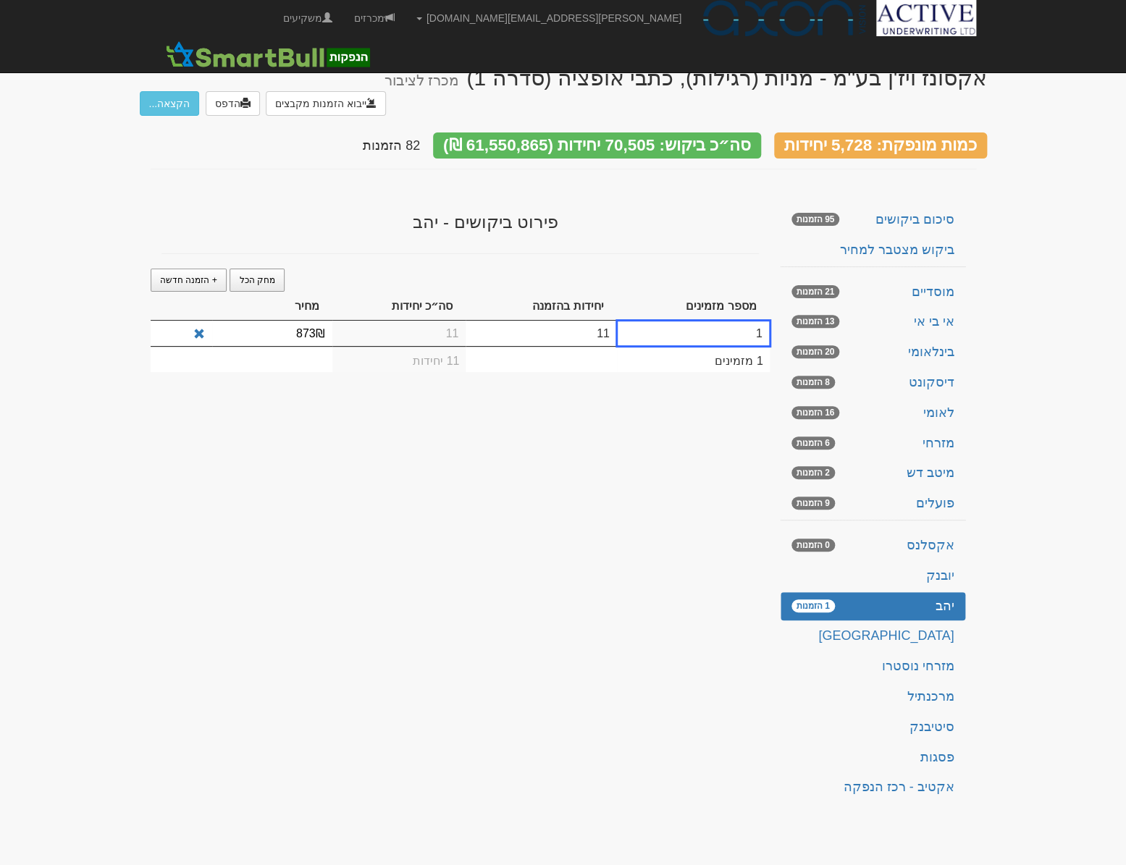
click at [588, 321] on td "11" at bounding box center [540, 333] width 151 height 25
click at [899, 592] on link "יהב 1 הזמנות" at bounding box center [872, 606] width 185 height 29
click at [948, 592] on link "יהב 1 הזמנות" at bounding box center [872, 606] width 185 height 29
click at [197, 329] on span at bounding box center [199, 335] width 12 height 12
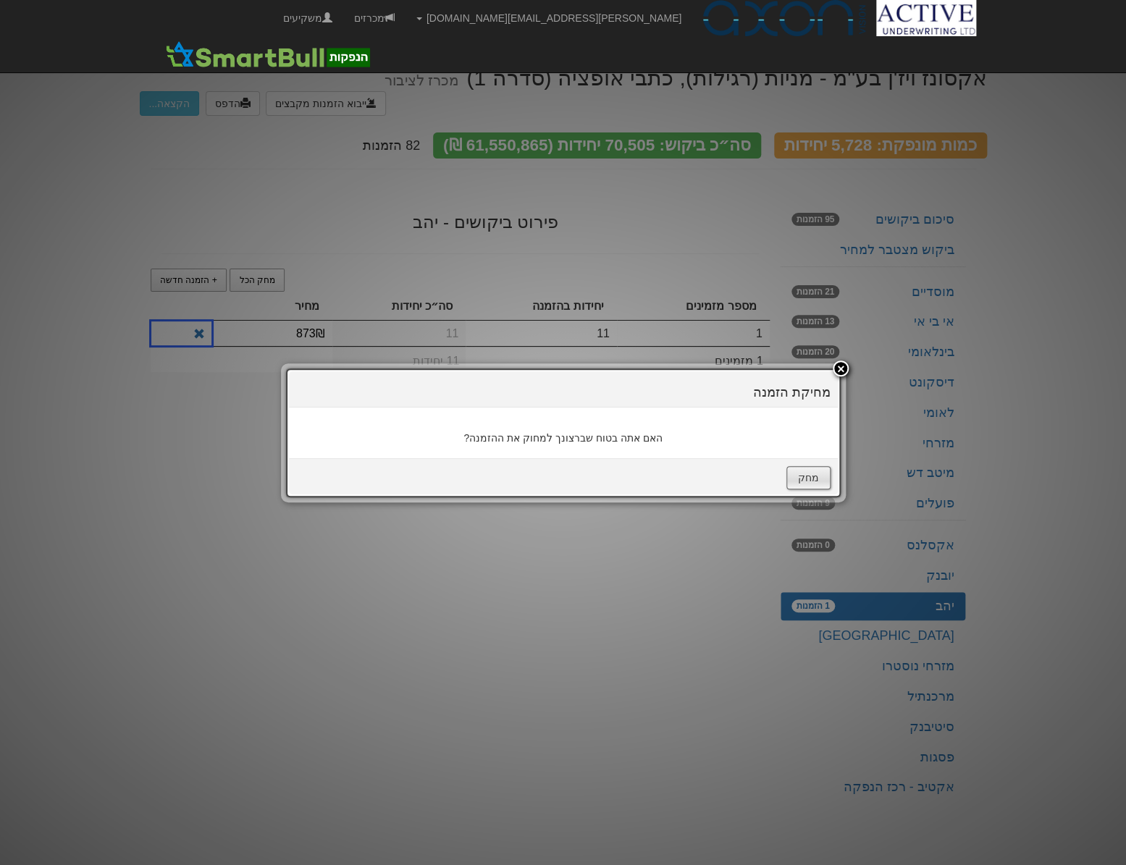
click at [803, 470] on button "מחק" at bounding box center [808, 477] width 44 height 23
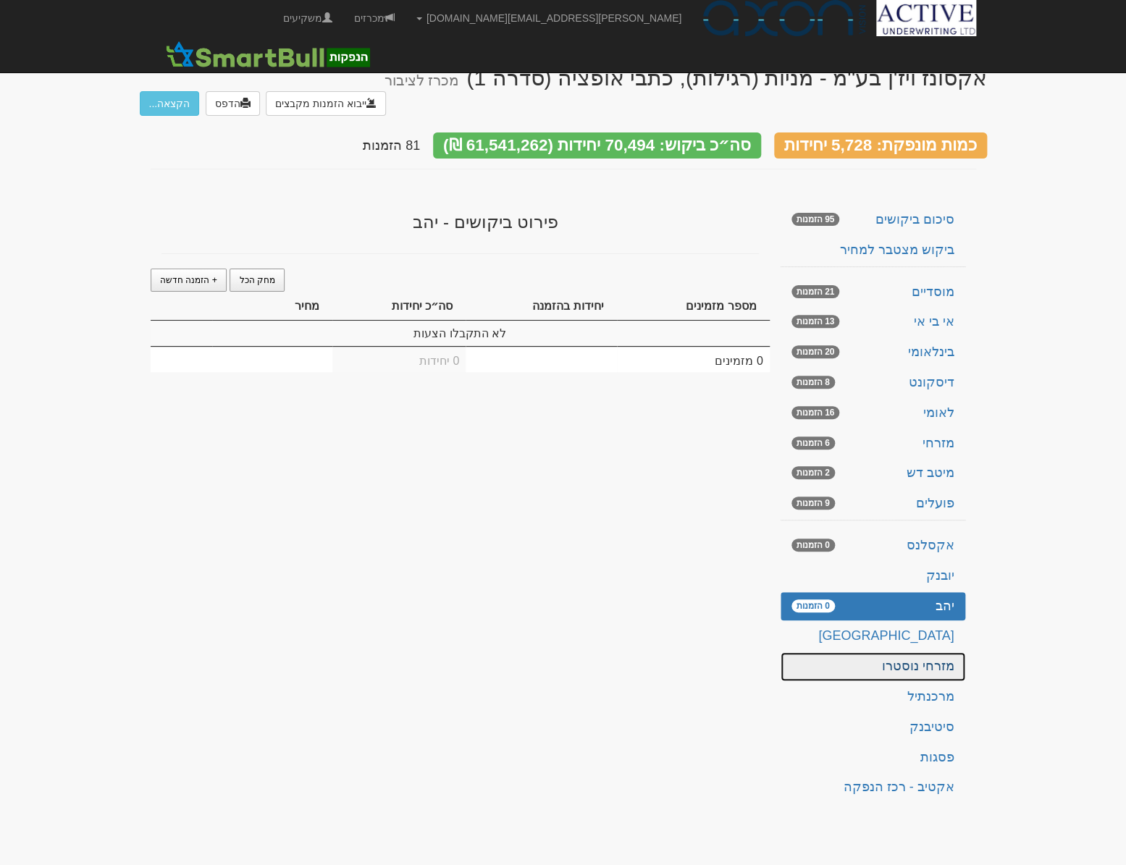
click at [832, 652] on link "מזרחי נוסטרו" at bounding box center [872, 666] width 185 height 29
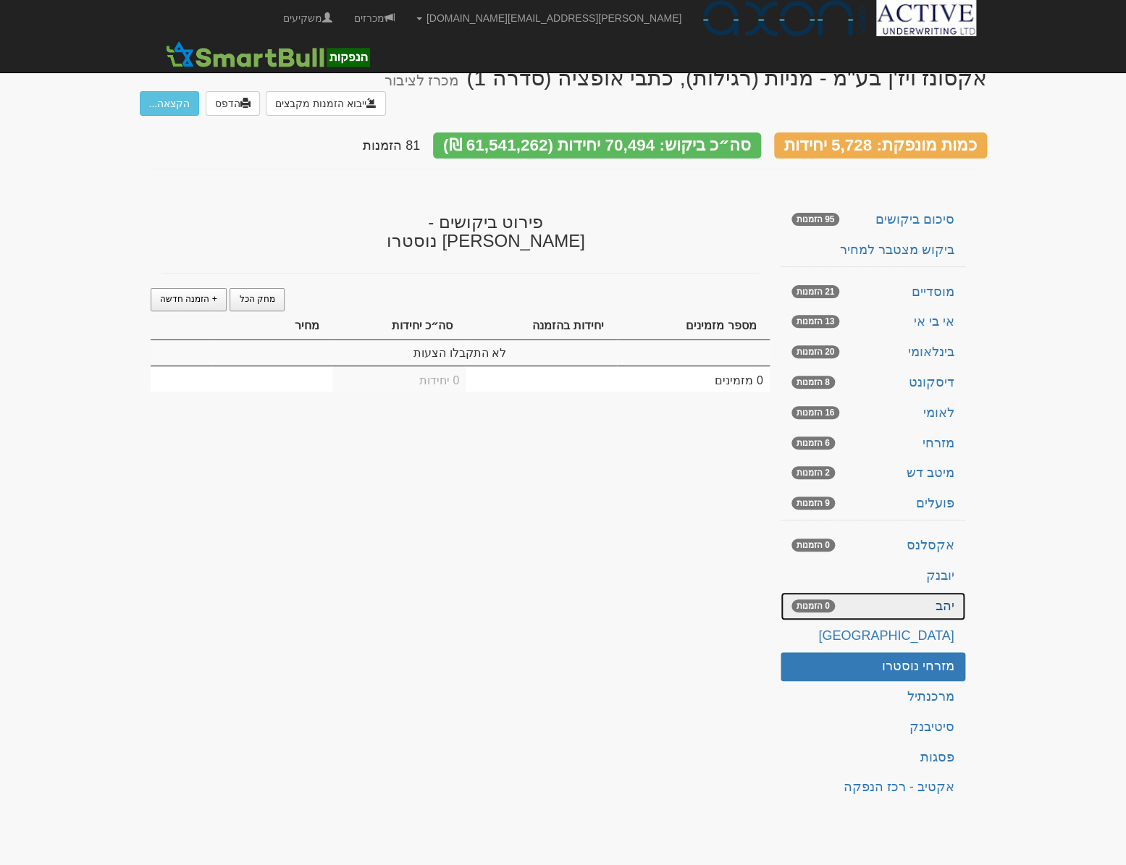
click at [879, 592] on link "יהב 0 הזמנות" at bounding box center [872, 606] width 185 height 29
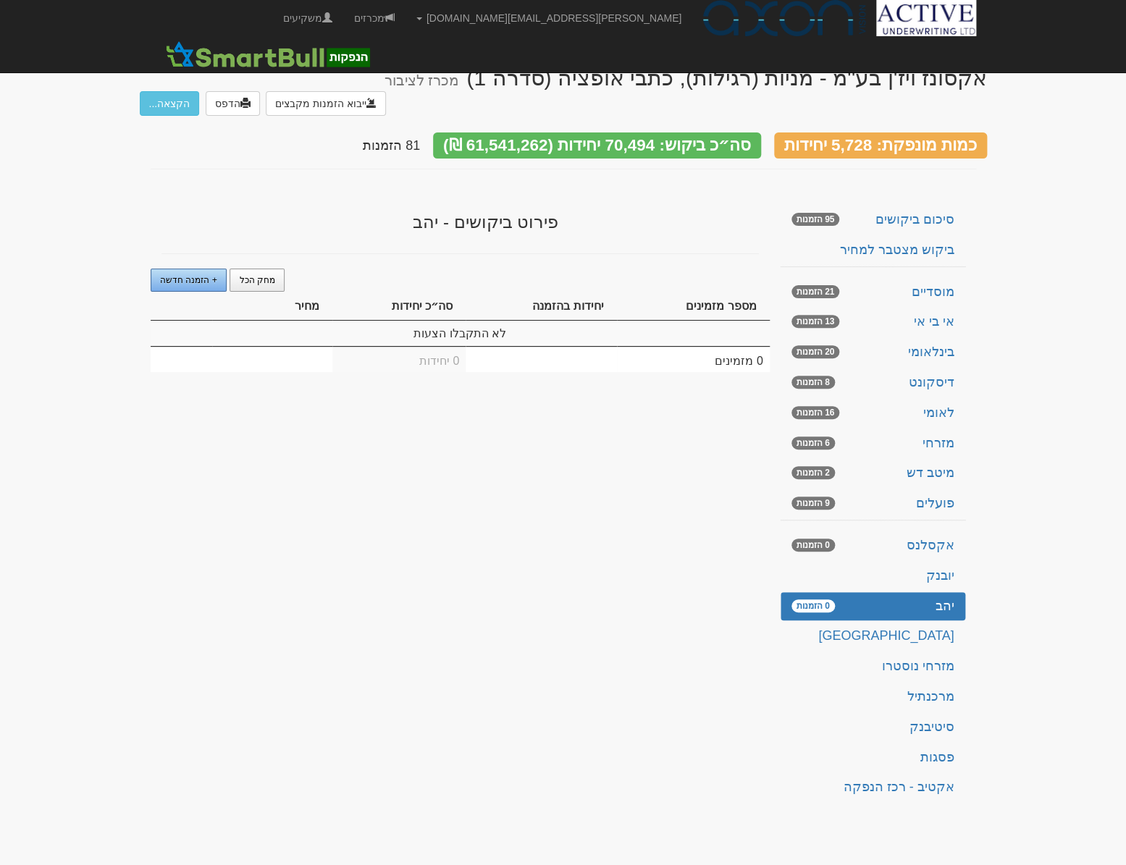
click at [166, 275] on span "+ הזמנה חדשה" at bounding box center [188, 280] width 57 height 10
click at [701, 321] on td "1" at bounding box center [693, 333] width 153 height 25
click at [539, 321] on td "1" at bounding box center [540, 333] width 151 height 25
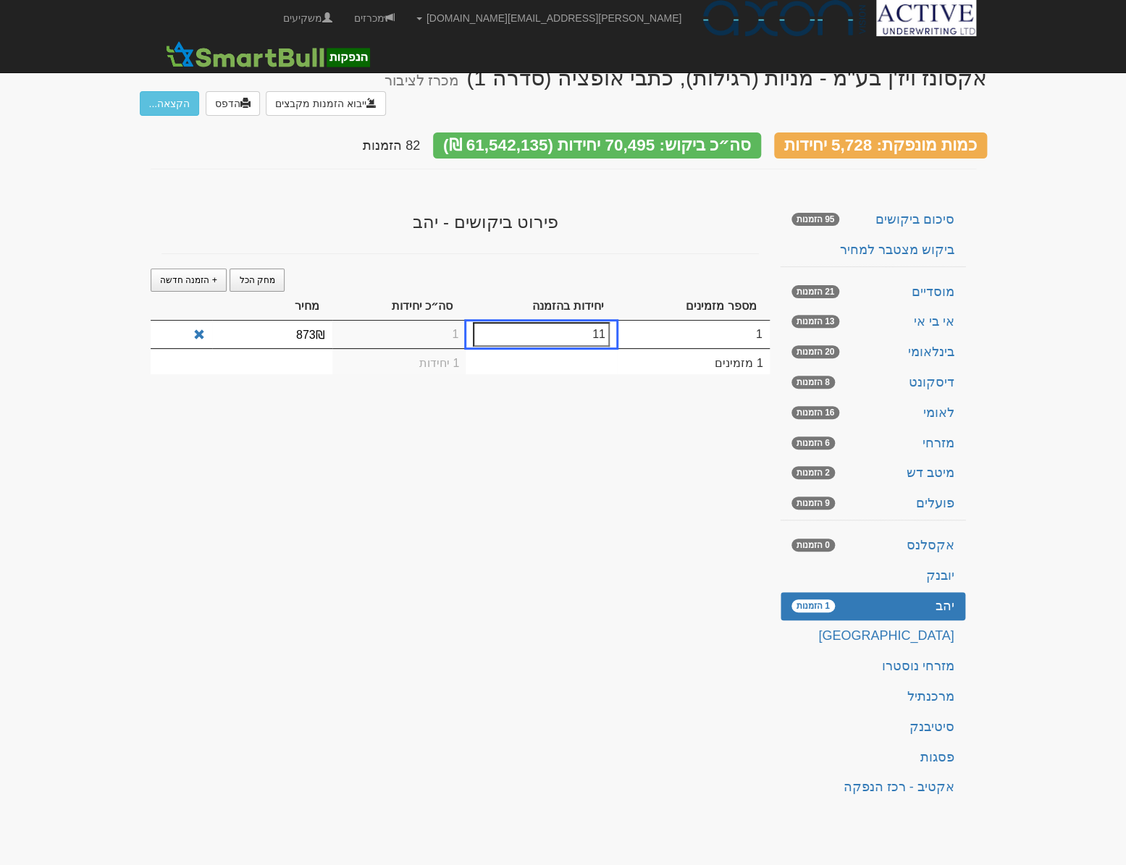
type input "11"
click at [427, 321] on td "1" at bounding box center [399, 335] width 134 height 28
click at [544, 530] on div "אקסונז ויז'ן בע''מ - מניות (רגילות), כתבי אופציה (סדרה 1) מכרז לציבור ייבוא הזמ…" at bounding box center [563, 430] width 847 height 758
click at [351, 672] on div "אקסונז ויז'ן בע''מ - מניות (רגילות), כתבי אופציה (סדרה 1) מכרז לציבור ייבוא הזמ…" at bounding box center [563, 430] width 847 height 758
click at [911, 622] on link "ירושלים" at bounding box center [872, 636] width 185 height 29
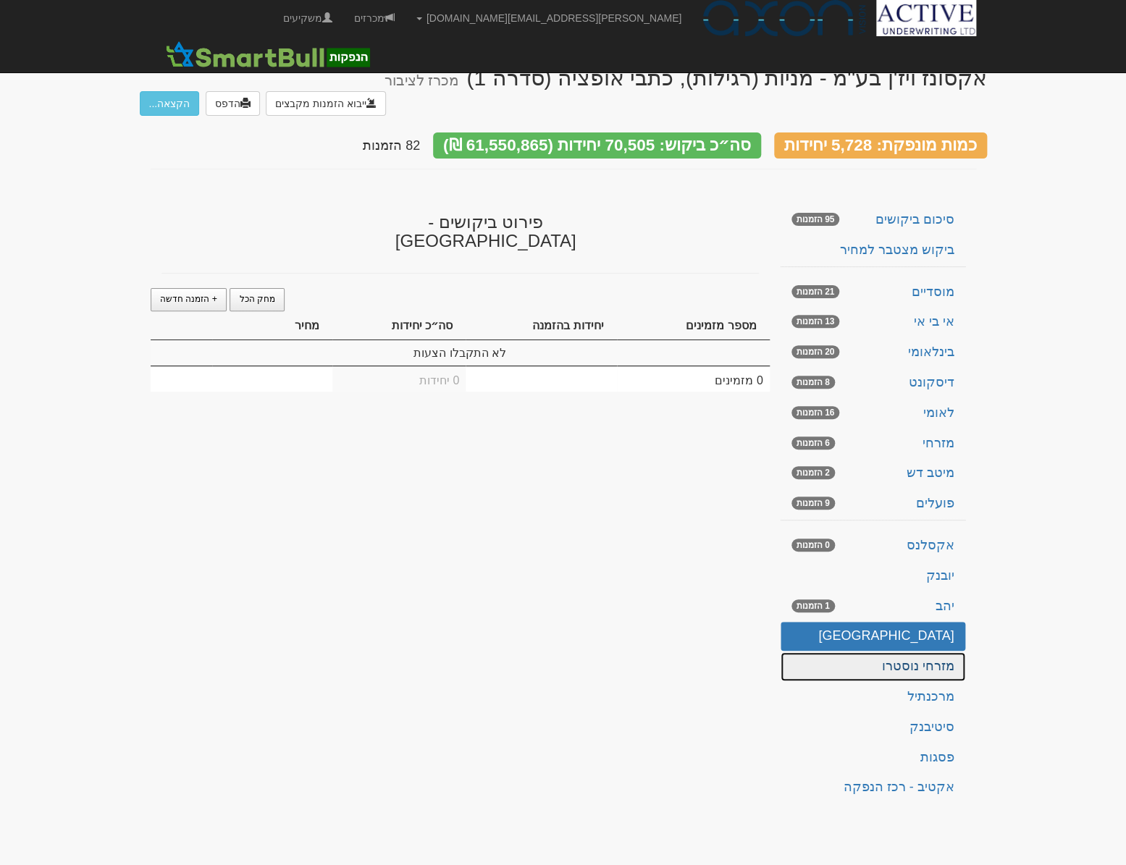
click at [904, 652] on link "מזרחי נוסטרו" at bounding box center [872, 666] width 185 height 29
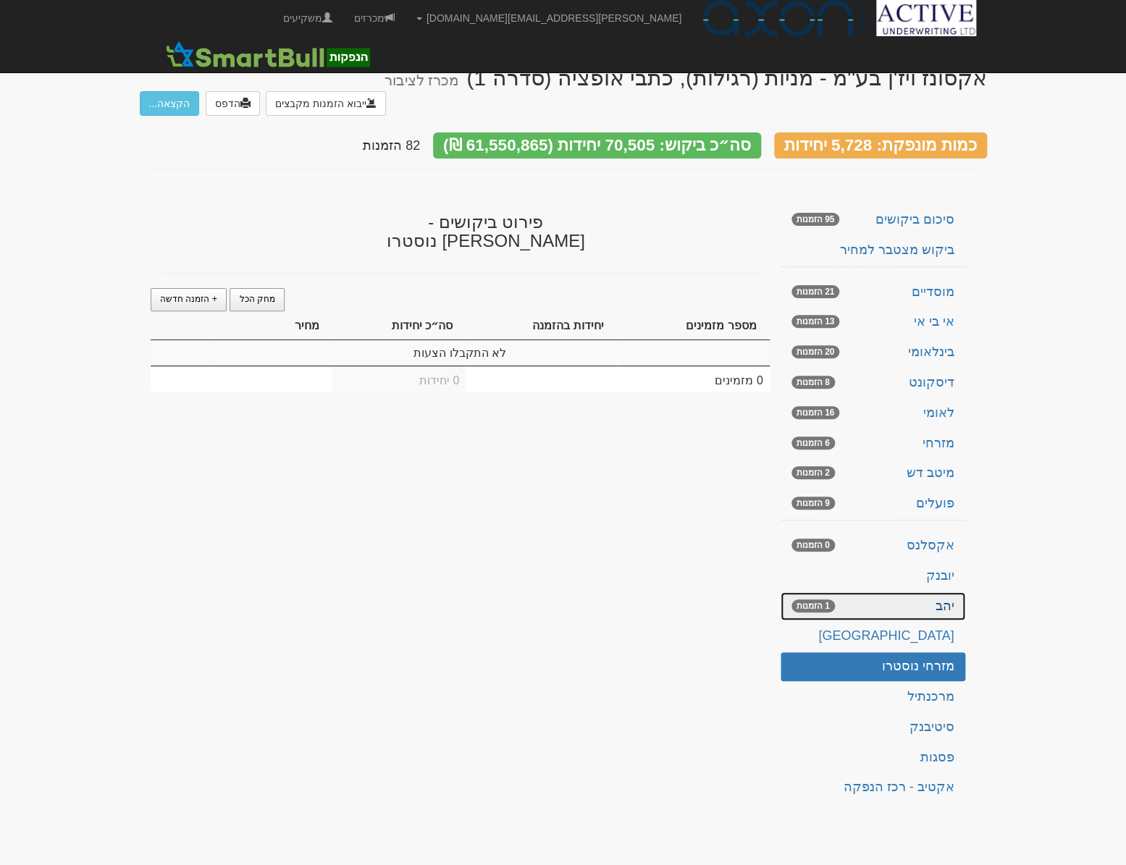
click at [905, 592] on link "יהב 1 הזמנות" at bounding box center [872, 606] width 185 height 29
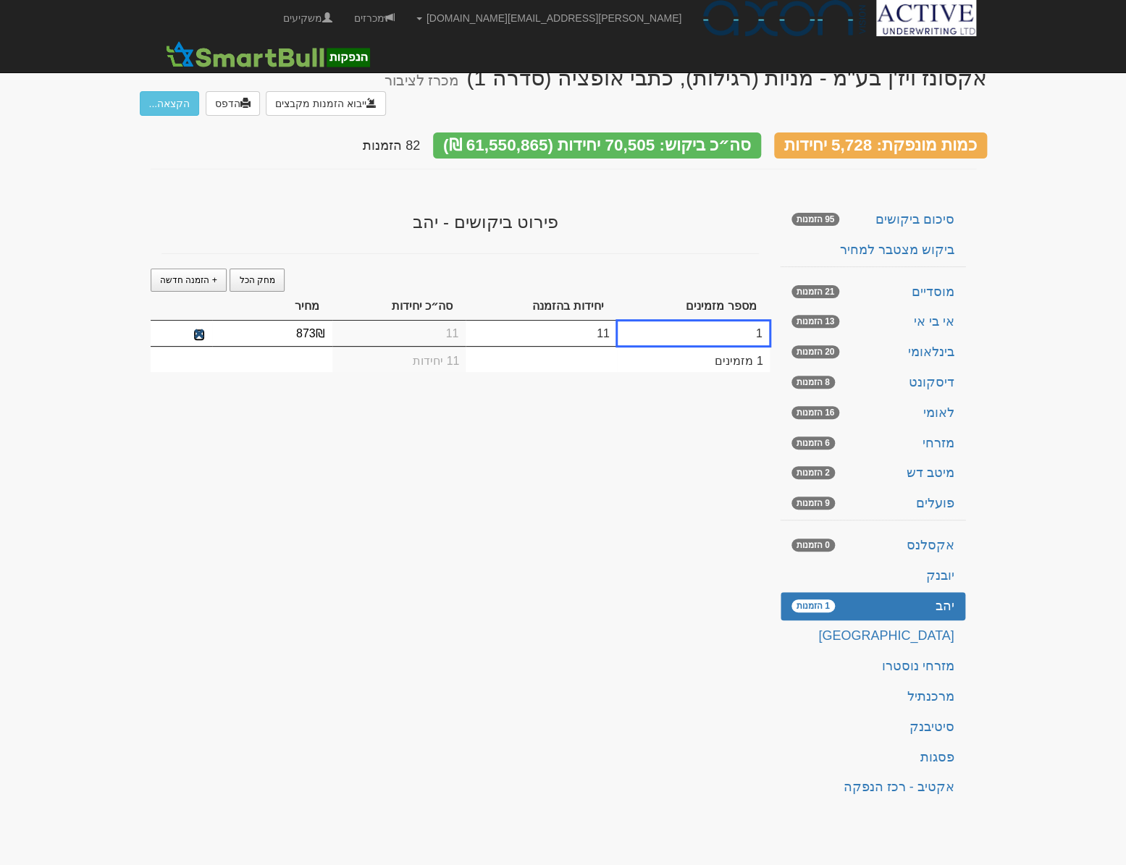
click at [200, 329] on span at bounding box center [199, 335] width 12 height 12
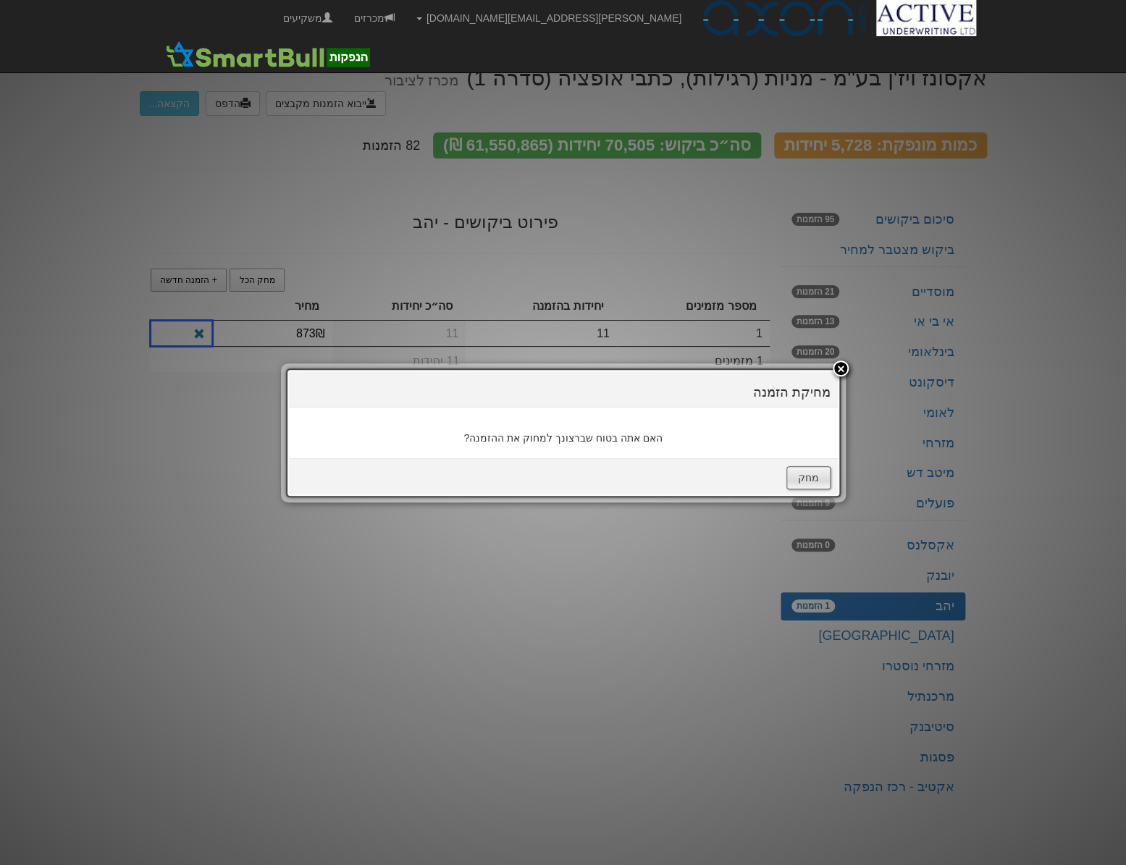
click at [801, 473] on button "מחק" at bounding box center [808, 477] width 44 height 23
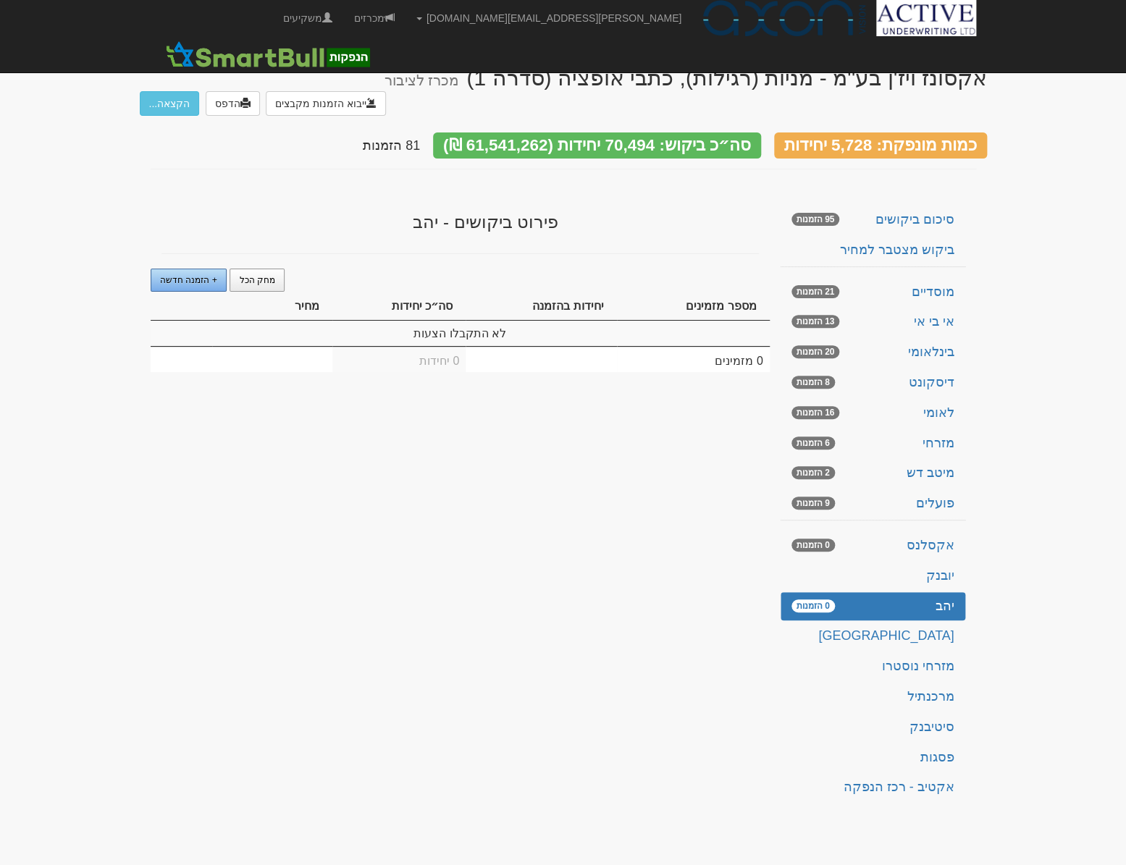
click at [171, 275] on span "+ הזמנה חדשה" at bounding box center [188, 280] width 57 height 10
click at [572, 321] on td "1" at bounding box center [540, 333] width 151 height 25
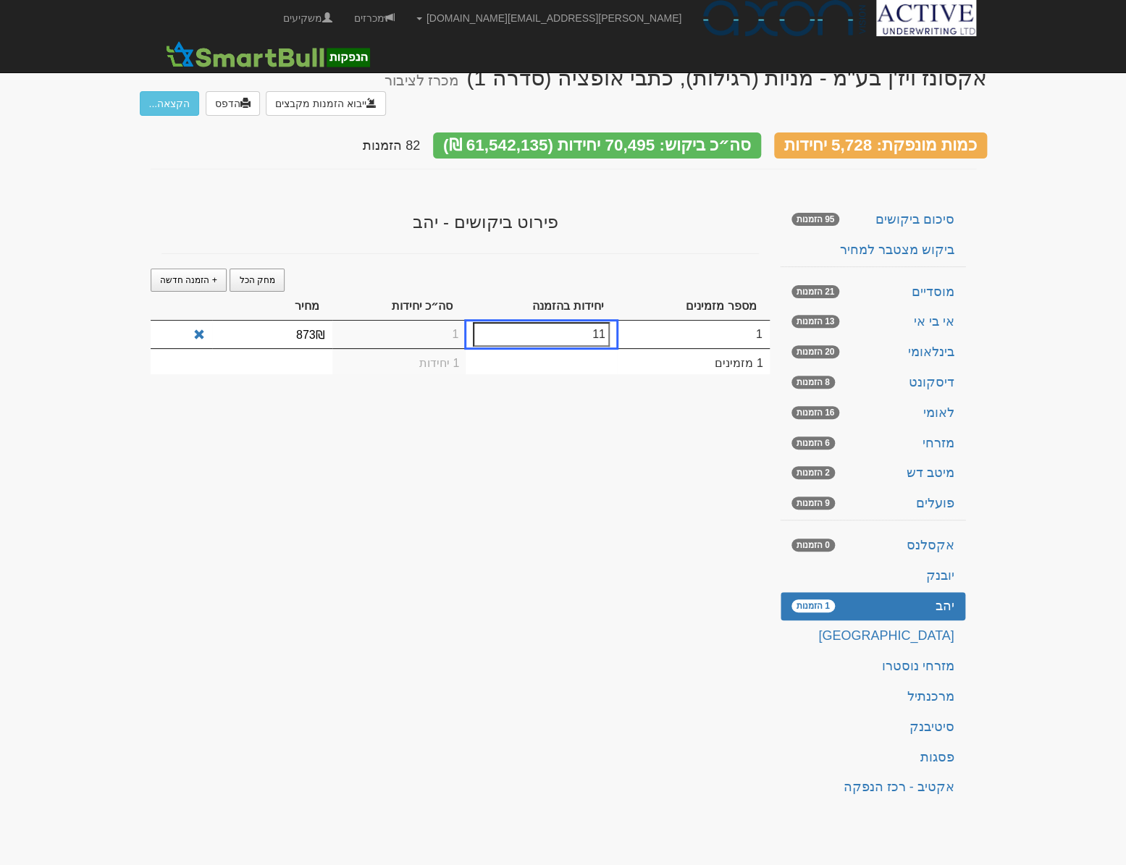
type input "11"
click at [441, 321] on td "1" at bounding box center [399, 335] width 134 height 28
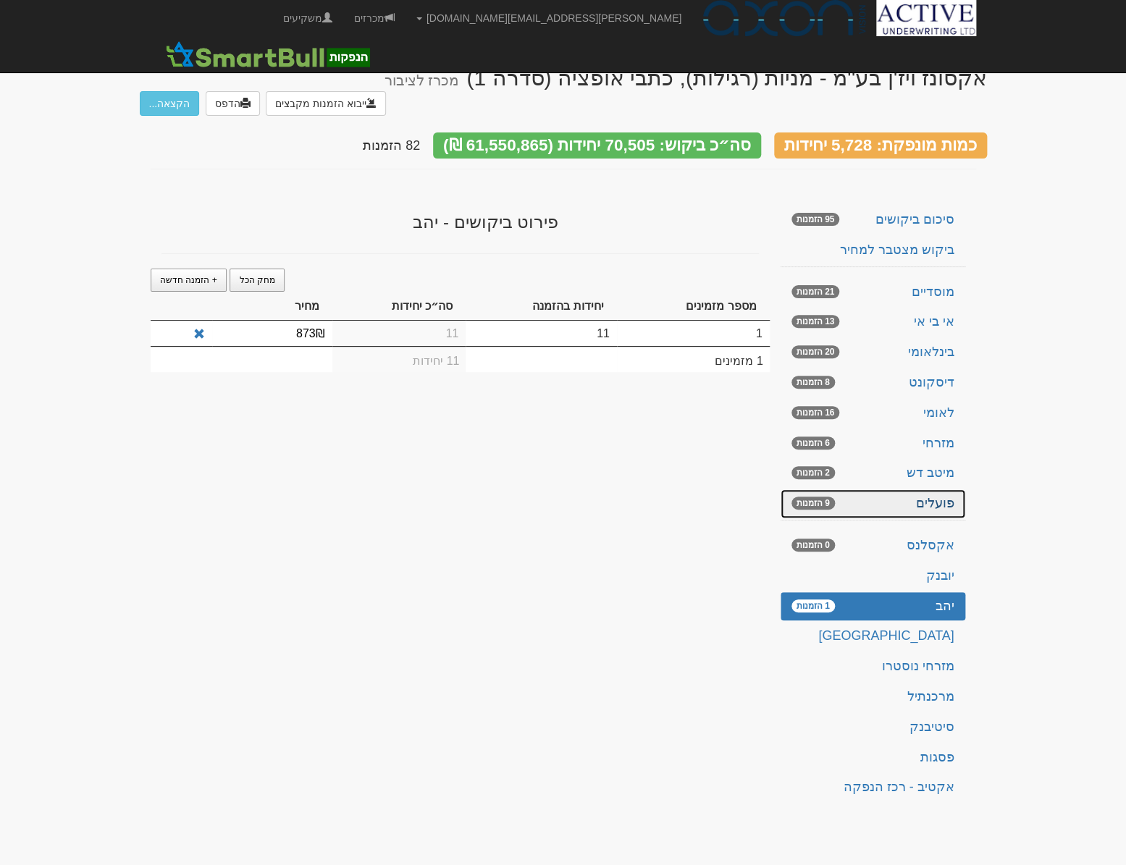
click at [892, 489] on link "פועלים 9 הזמנות" at bounding box center [872, 503] width 185 height 29
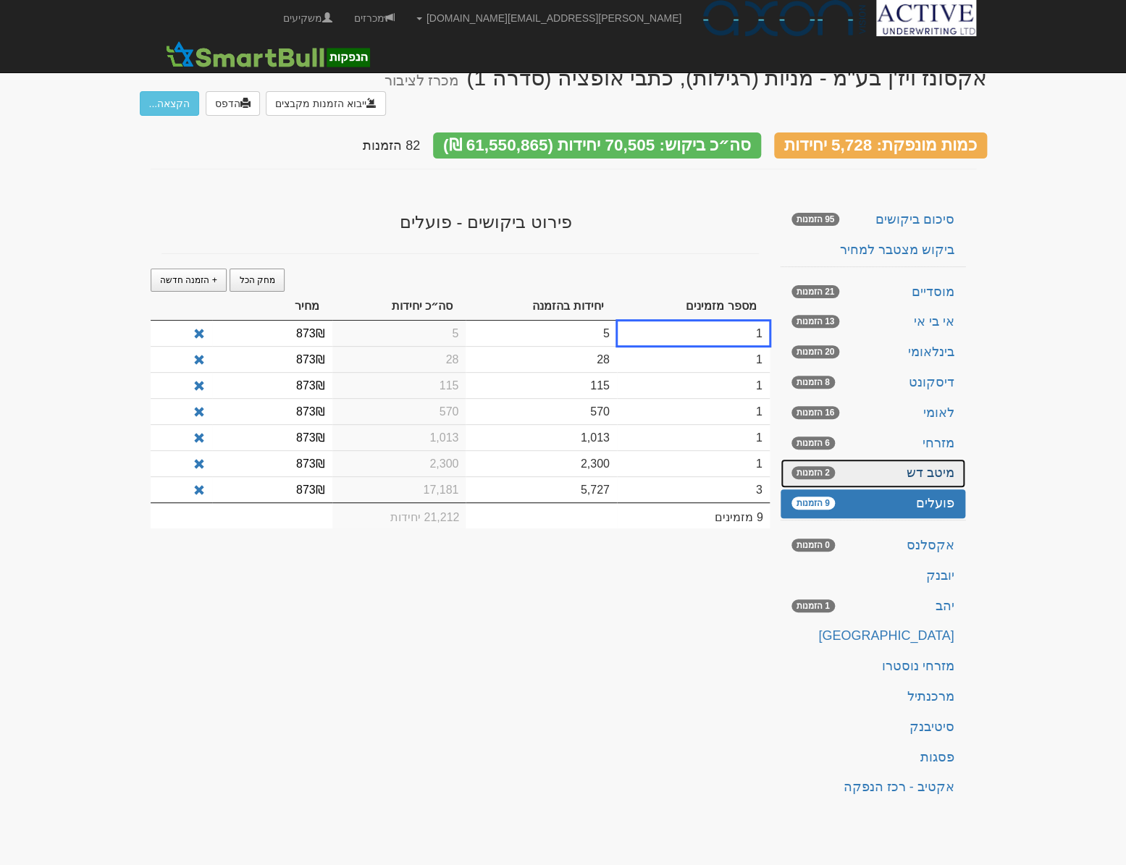
click at [818, 466] on span "2 הזמנות" at bounding box center [812, 472] width 43 height 13
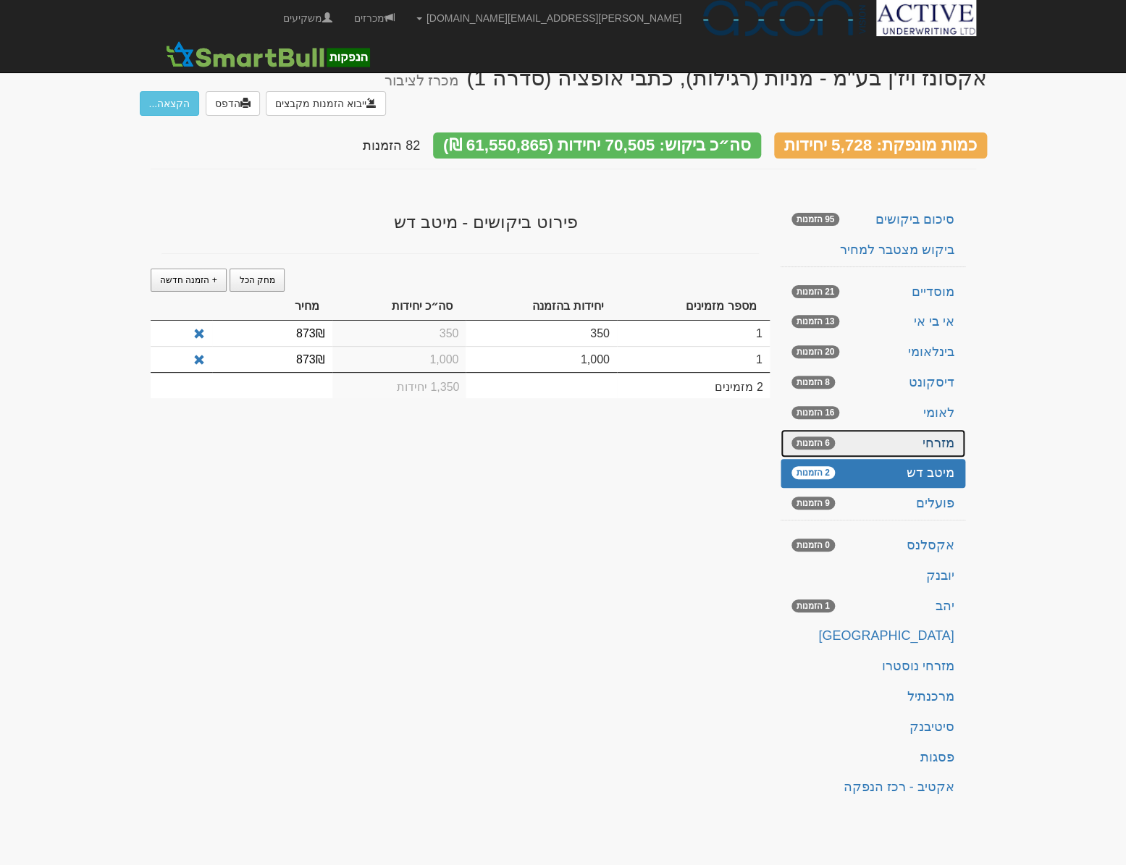
click at [824, 436] on span "6 הזמנות" at bounding box center [812, 442] width 43 height 13
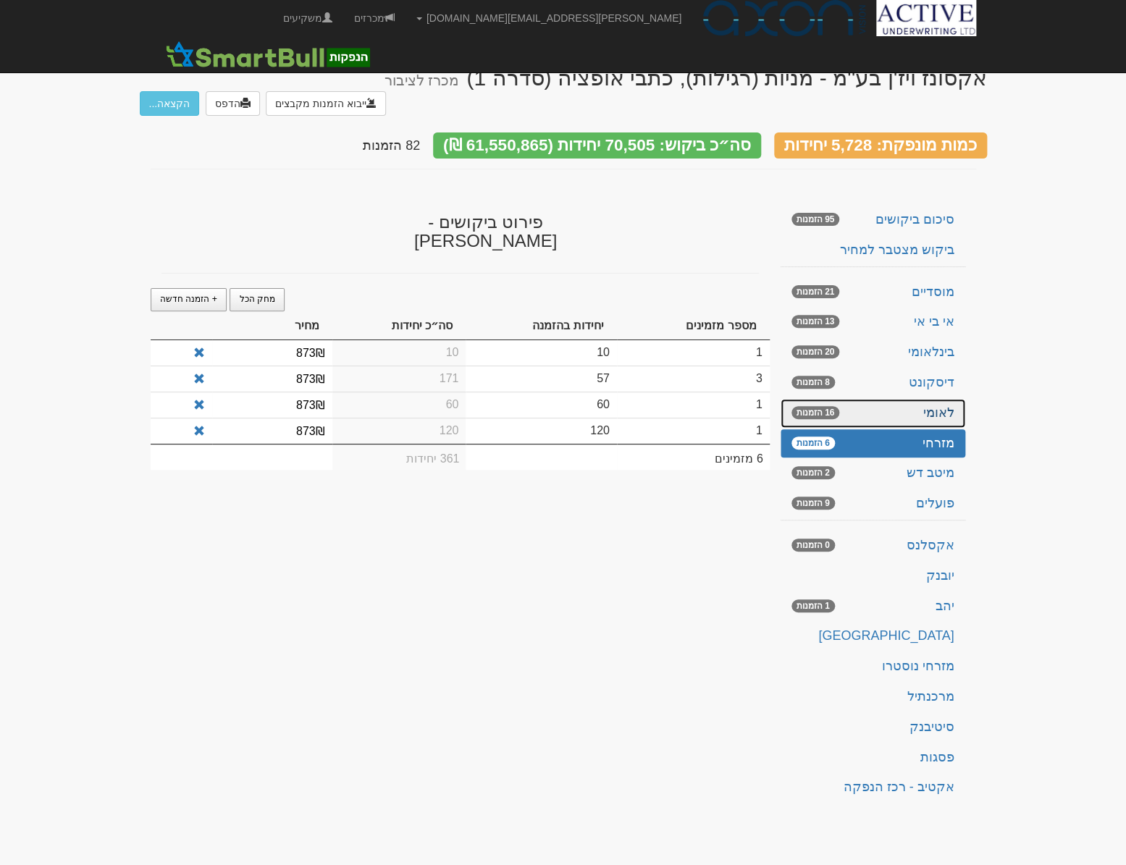
click at [831, 399] on link "לאומי 16 הזמנות" at bounding box center [872, 413] width 185 height 29
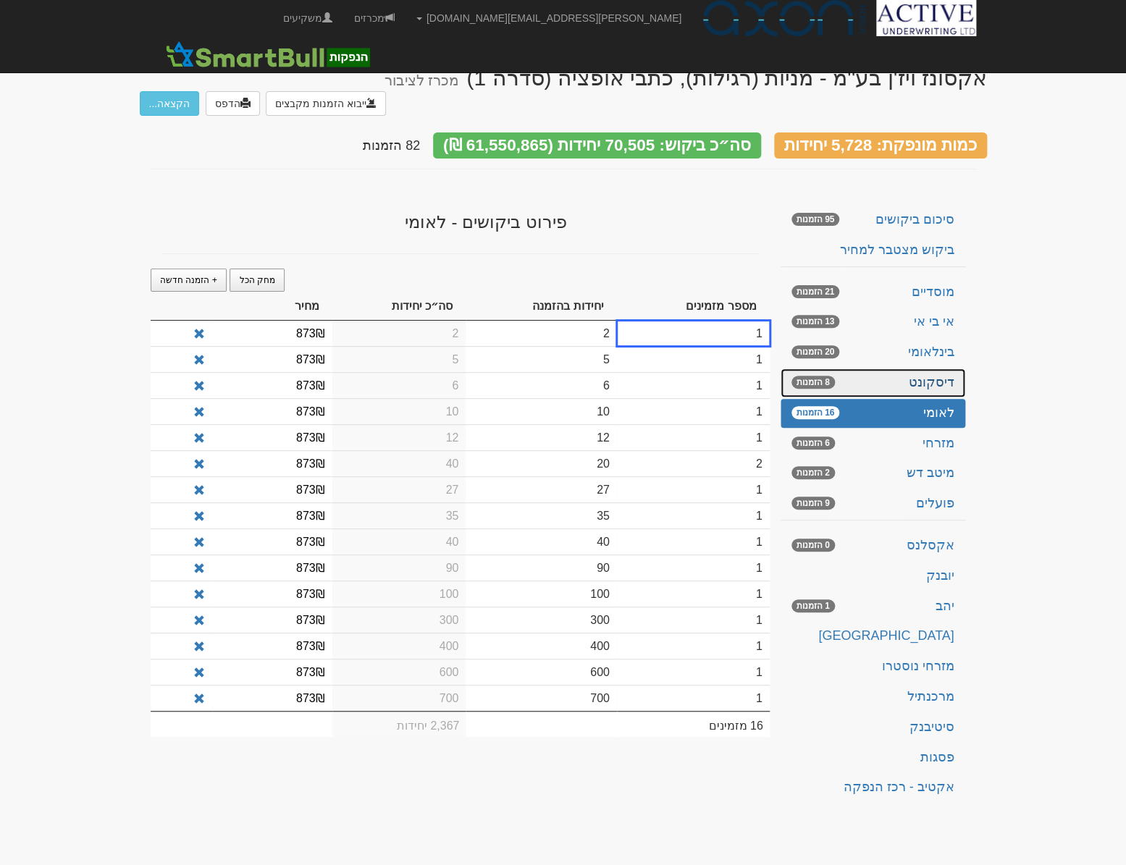
click at [822, 376] on span "8 הזמנות" at bounding box center [812, 382] width 43 height 13
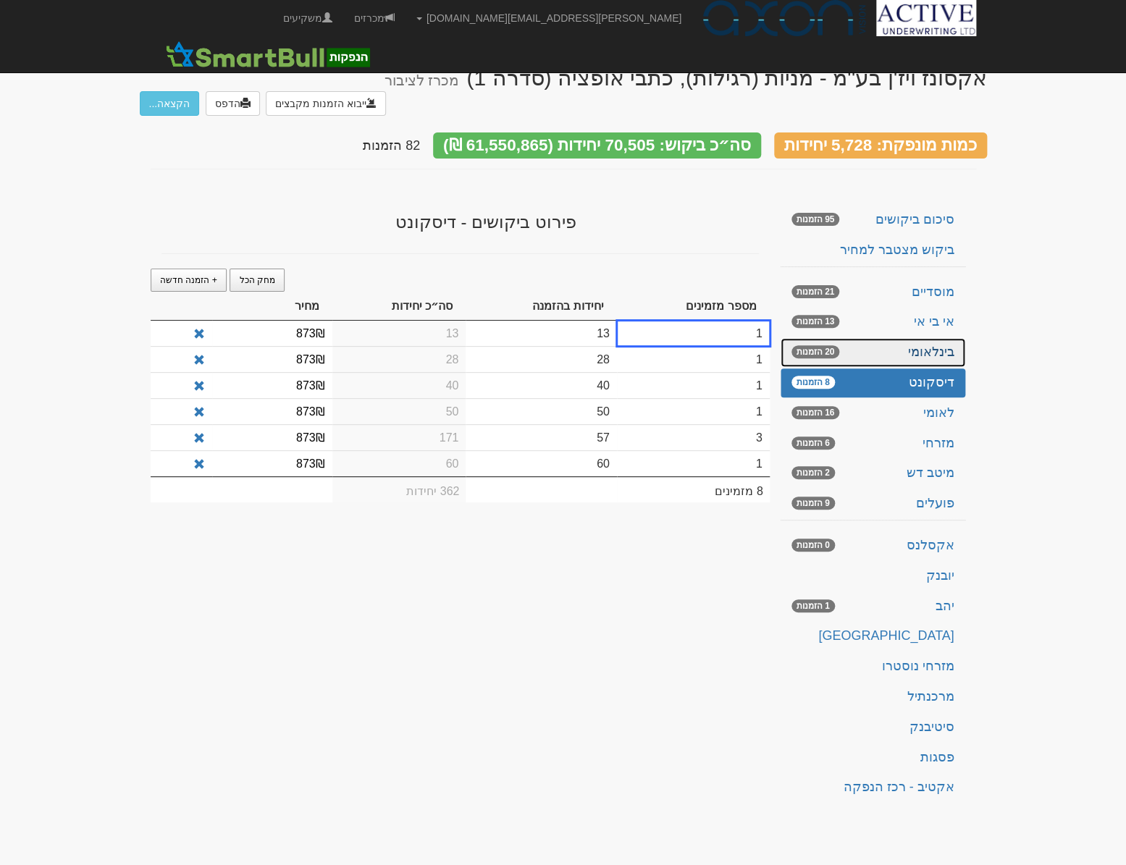
click at [813, 345] on span "20 הזמנות" at bounding box center [815, 351] width 48 height 13
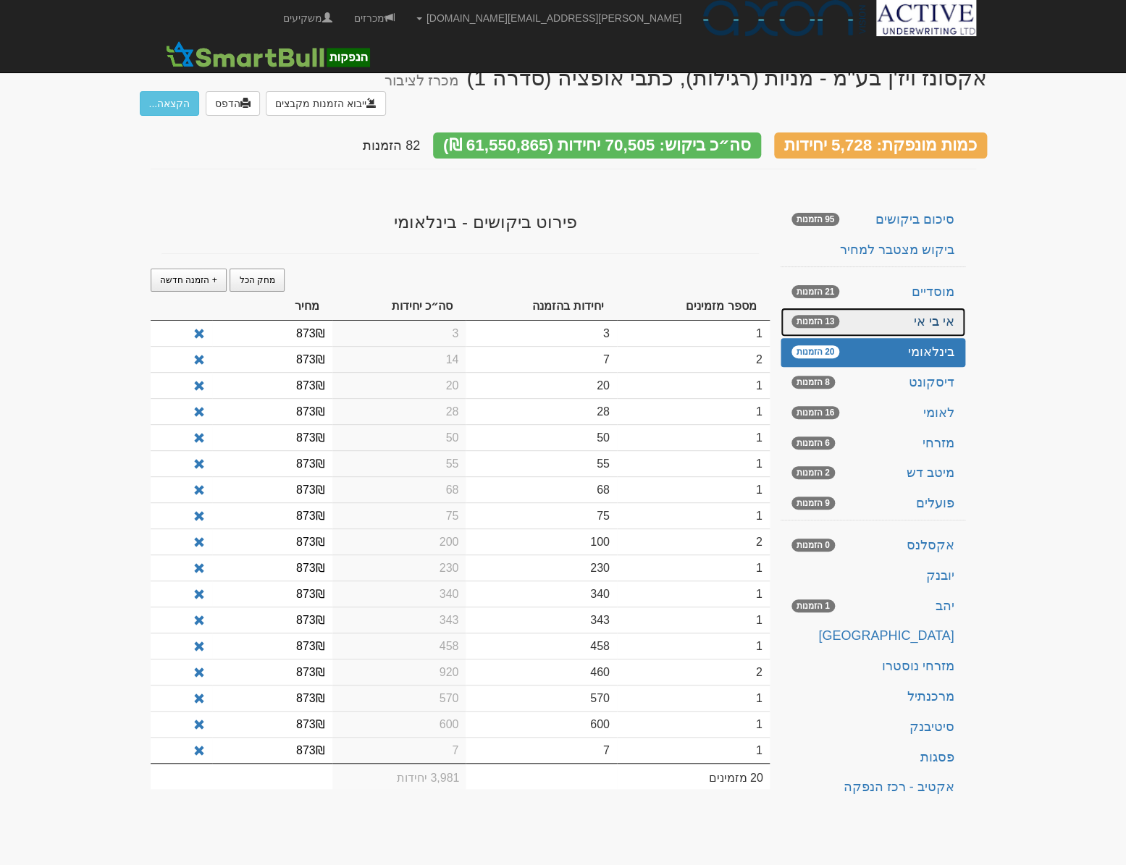
click at [796, 315] on span "13 הזמנות" at bounding box center [815, 321] width 48 height 13
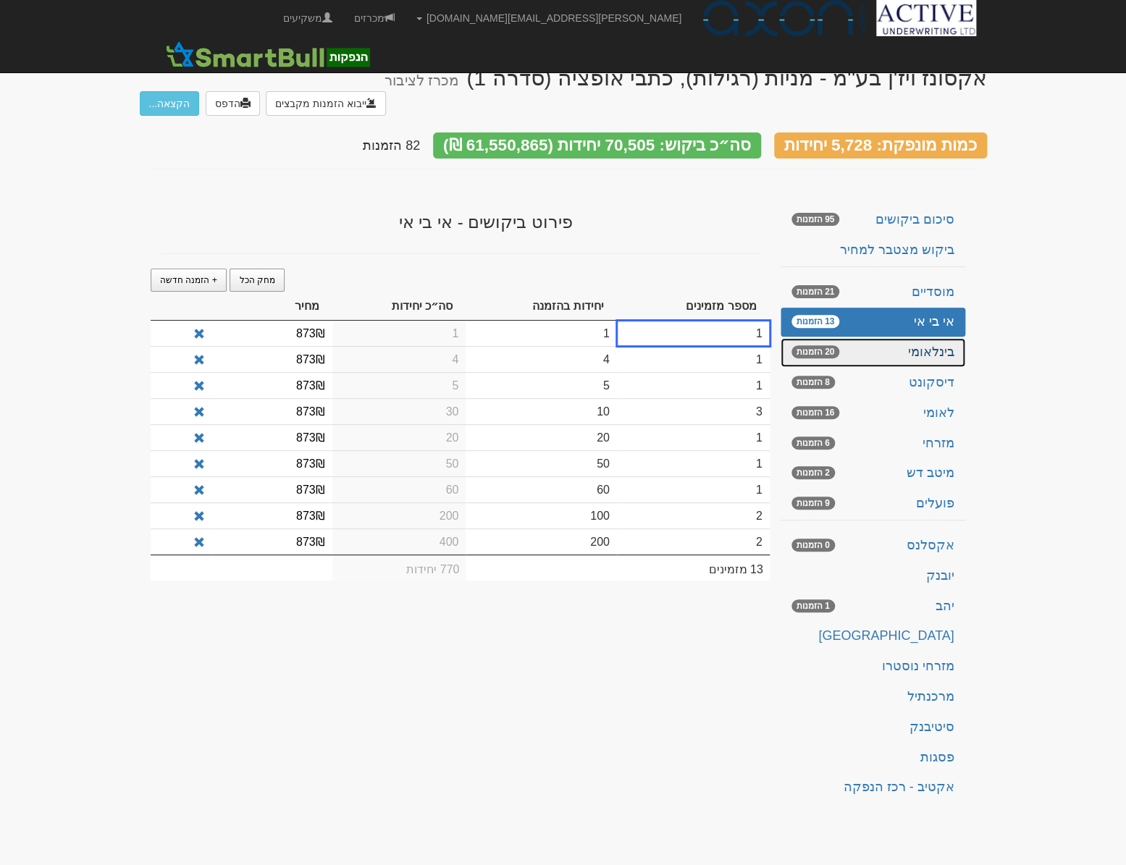
click at [876, 338] on link "בינלאומי 20 הזמנות" at bounding box center [872, 352] width 185 height 29
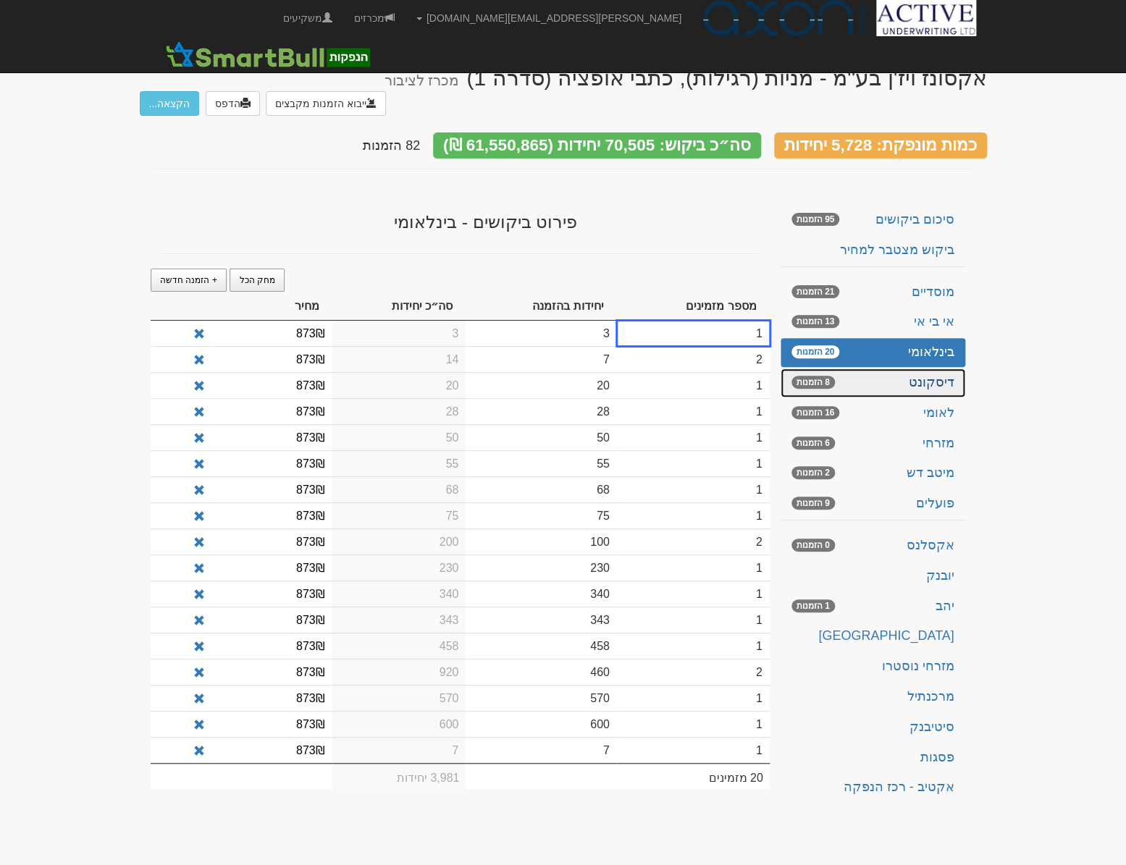
click at [903, 368] on link "דיסקונט 8 הזמנות" at bounding box center [872, 382] width 185 height 29
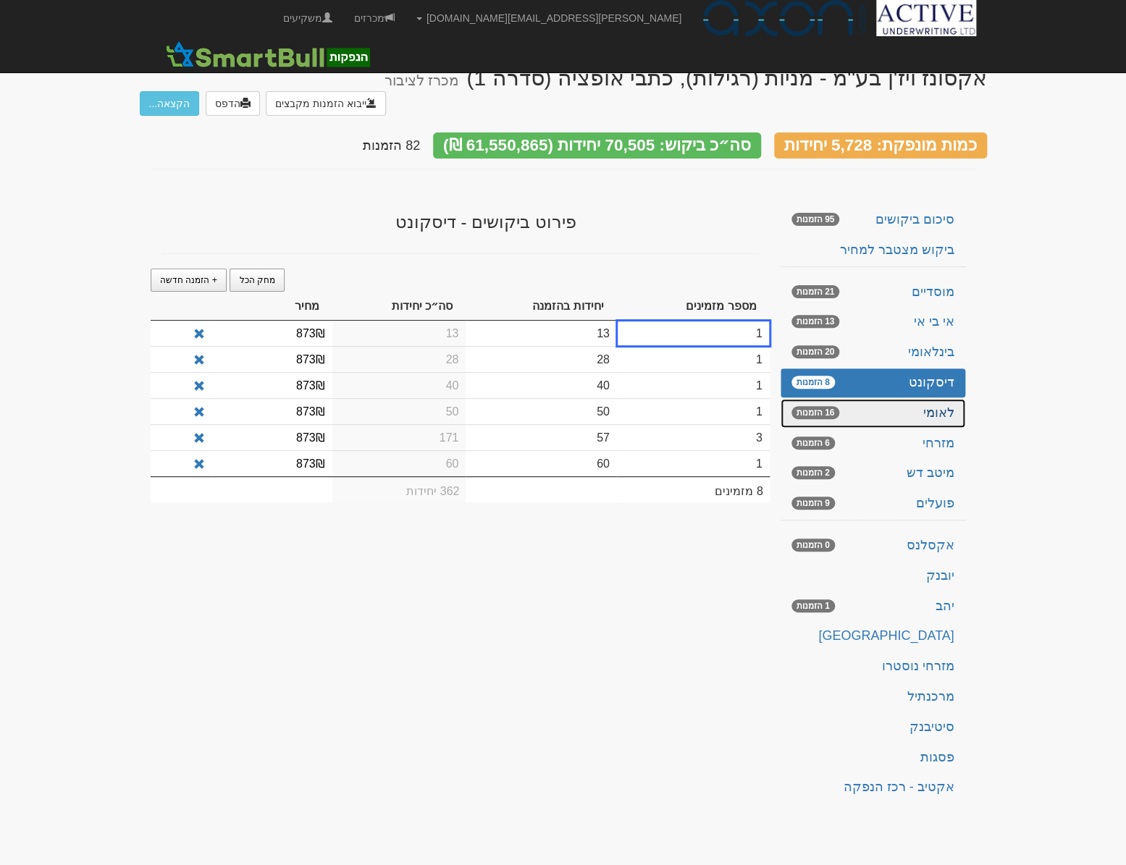
click at [934, 399] on link "לאומי 16 הזמנות" at bounding box center [872, 413] width 185 height 29
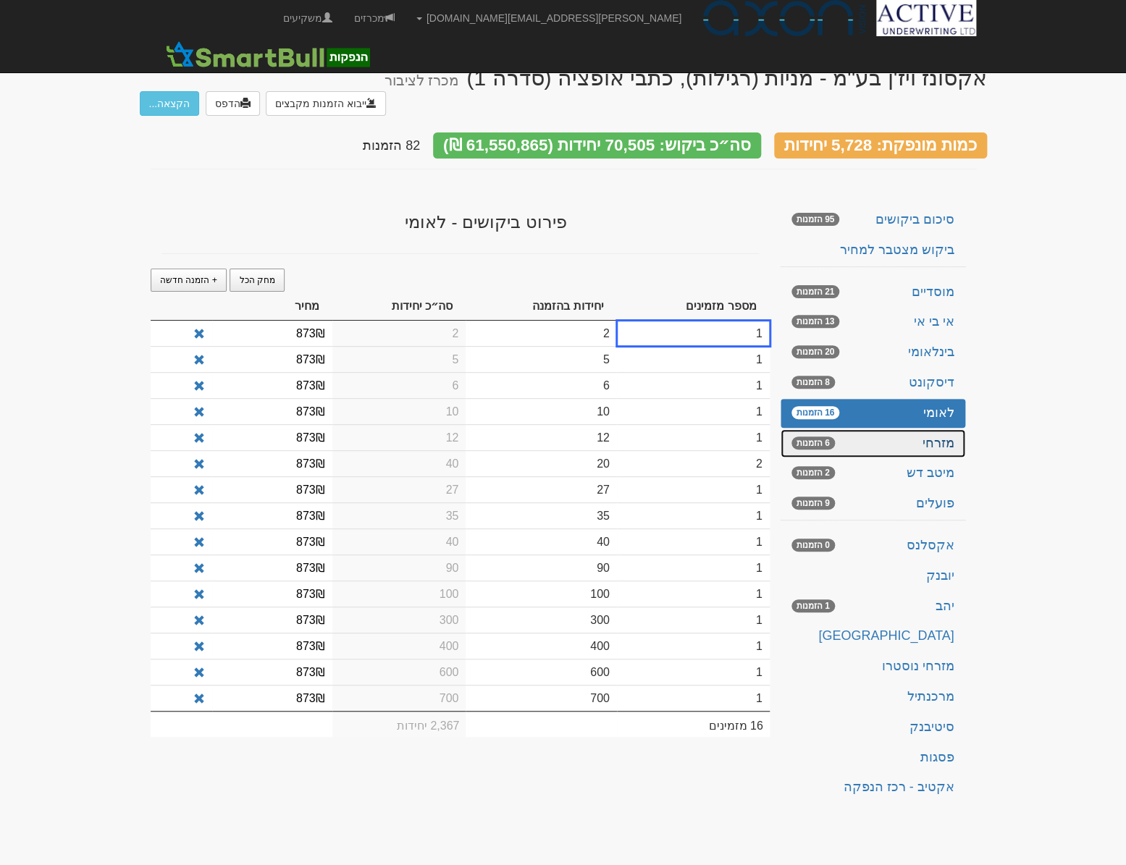
click at [932, 429] on link "מזרחי 6 הזמנות" at bounding box center [872, 443] width 185 height 29
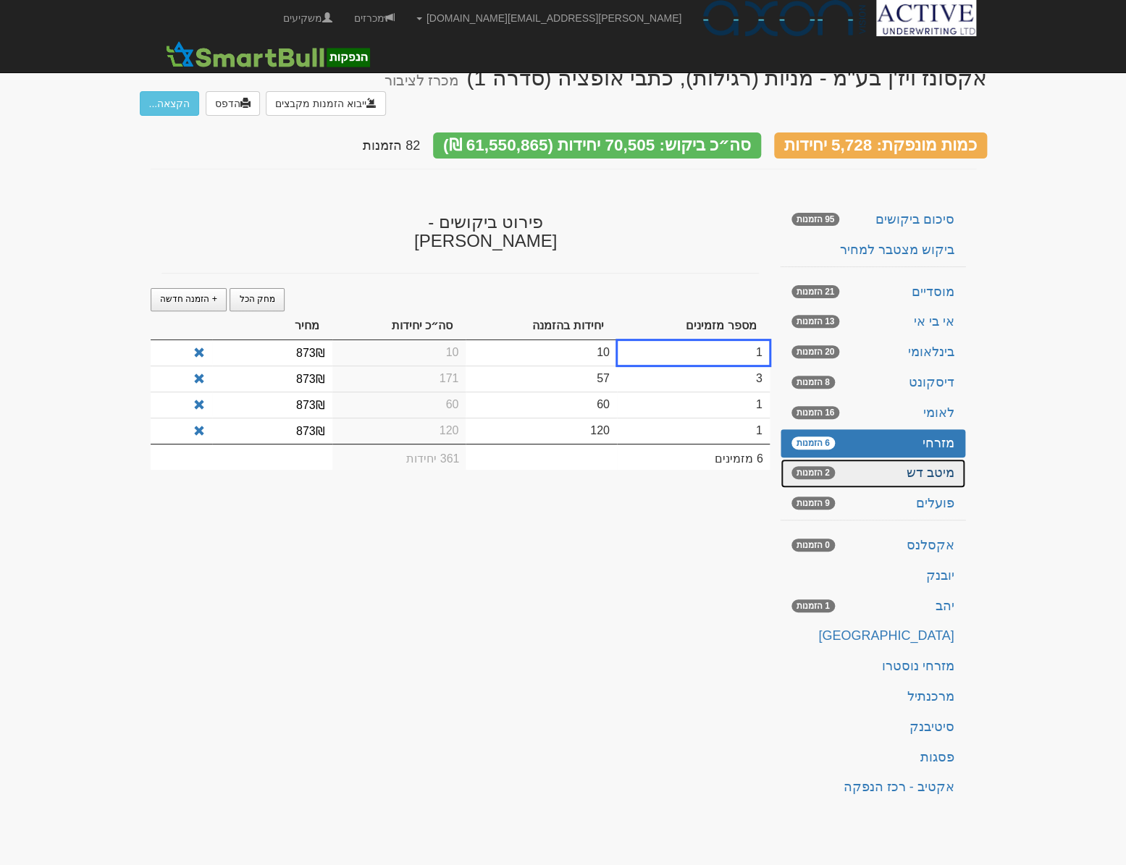
click at [913, 459] on link "מיטב דש 2 הזמנות" at bounding box center [872, 473] width 185 height 29
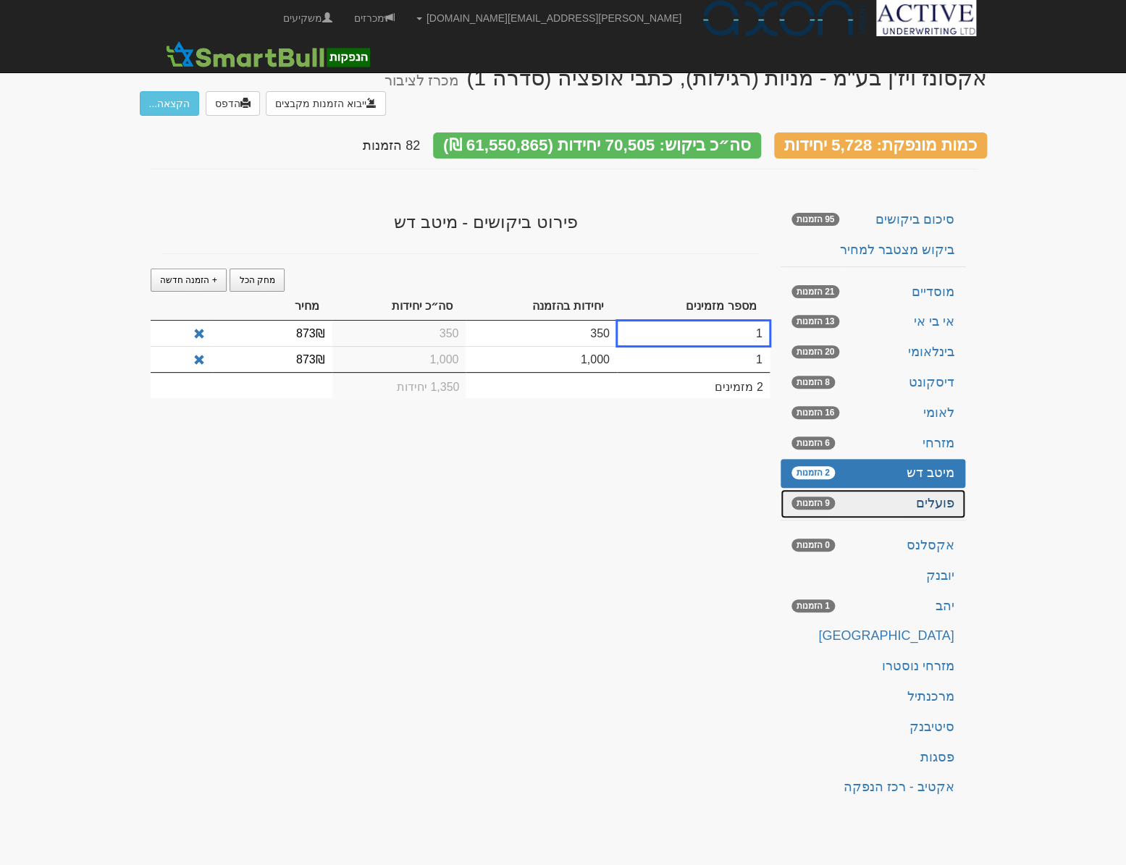
click at [922, 489] on link "פועלים 9 הזמנות" at bounding box center [872, 503] width 185 height 29
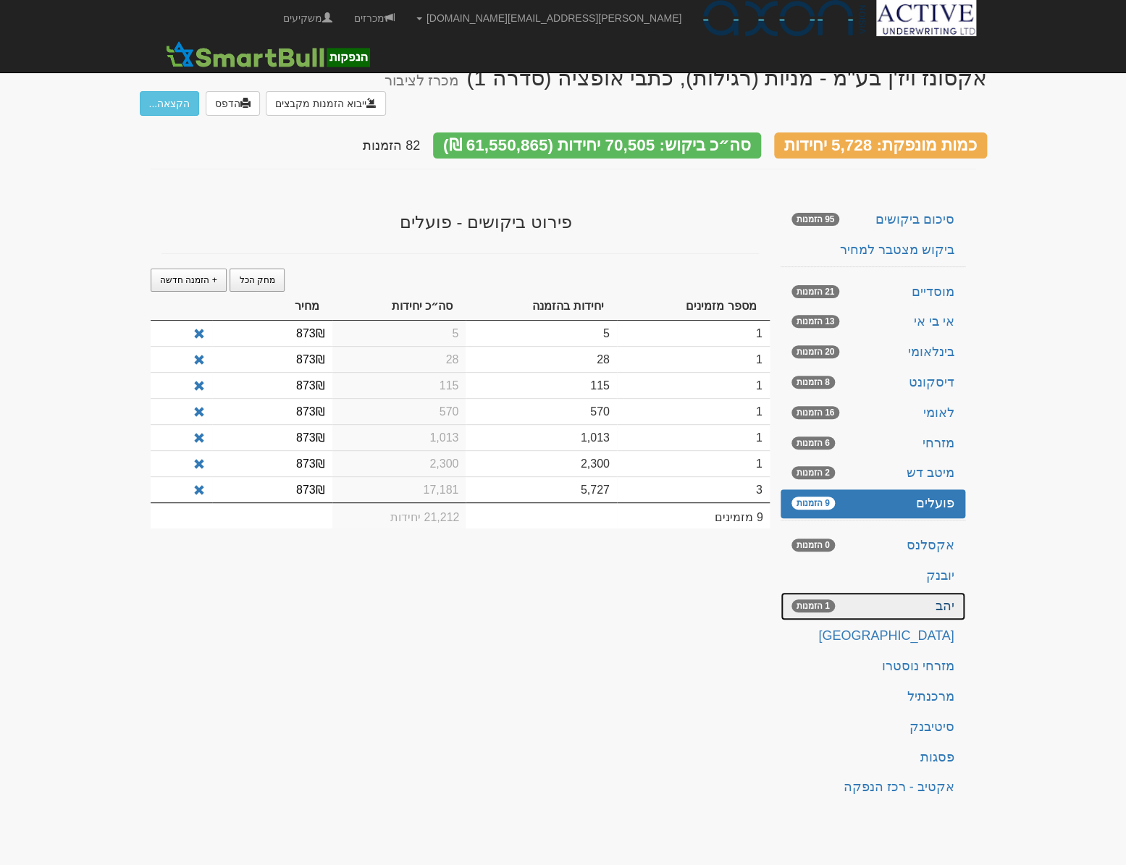
click at [862, 592] on link "יהב 1 הזמנות" at bounding box center [872, 606] width 185 height 29
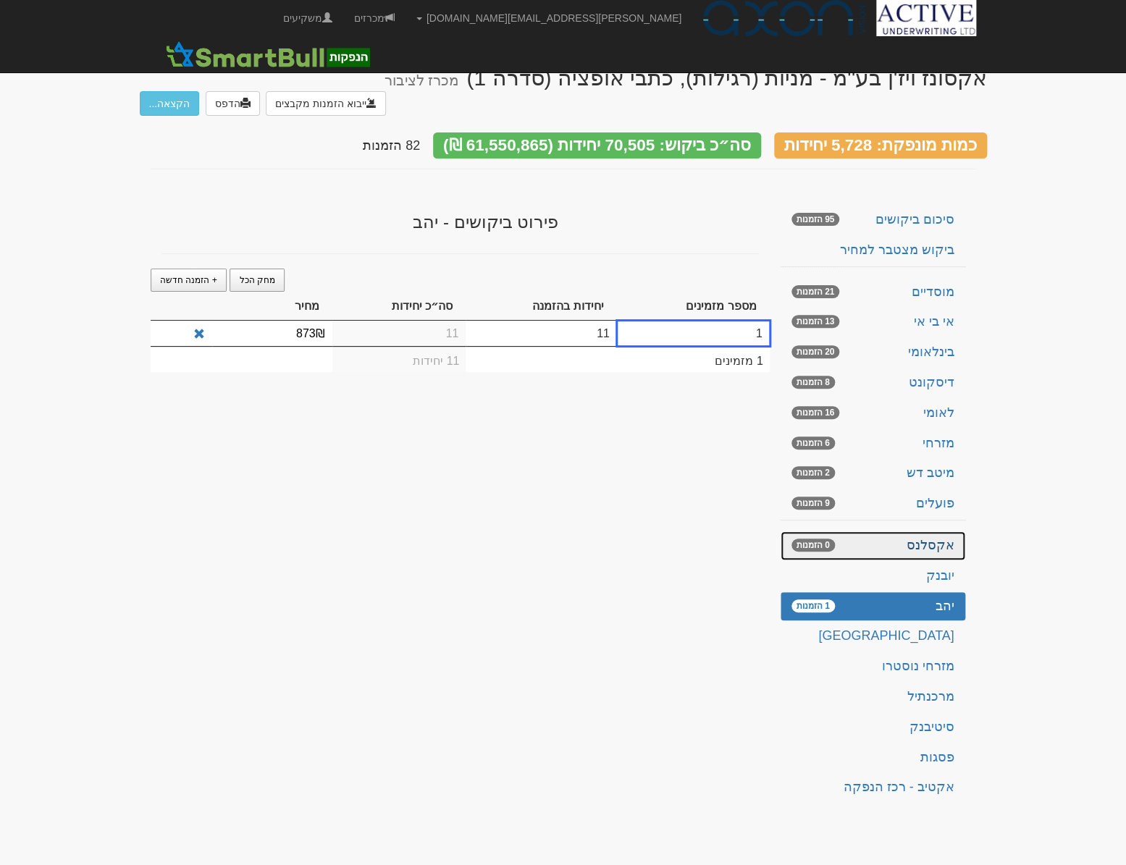
click at [929, 531] on link "אקסלנס 0 הזמנות" at bounding box center [872, 545] width 185 height 29
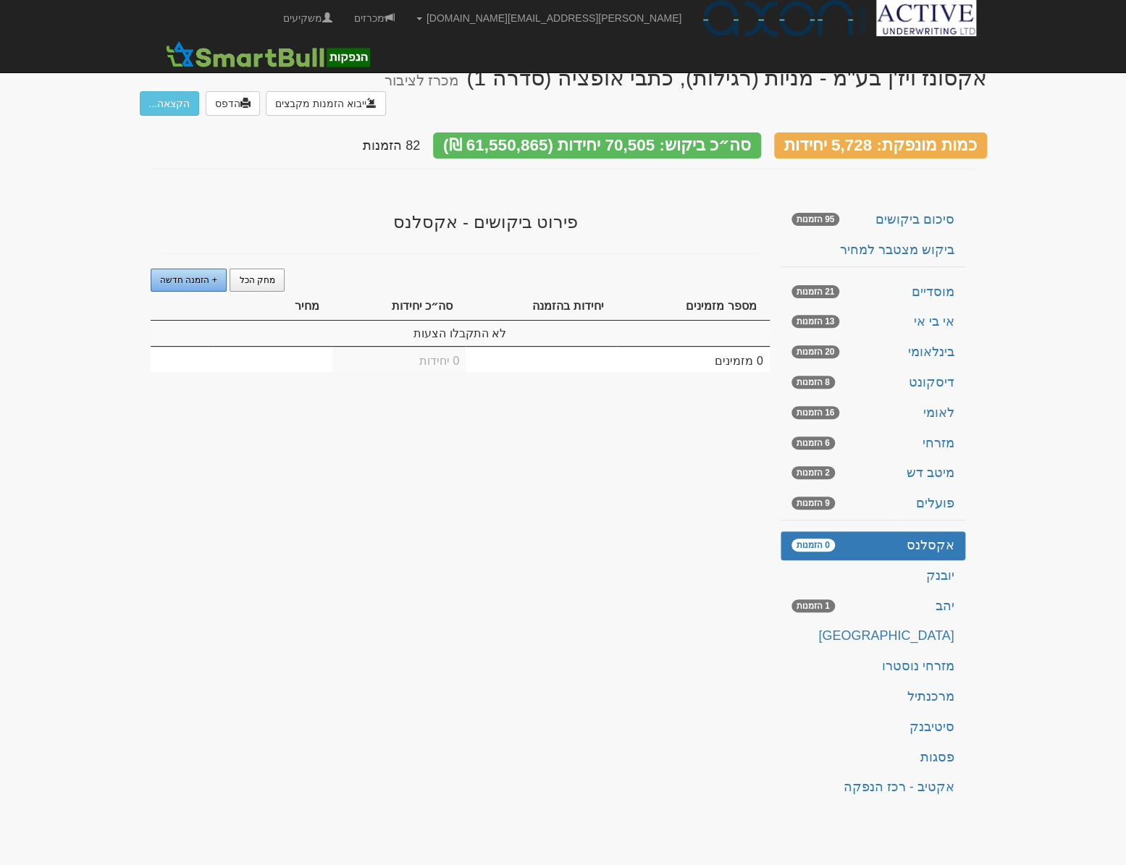
click at [191, 275] on span "+ הזמנה חדשה" at bounding box center [188, 280] width 57 height 10
click at [549, 321] on td "1" at bounding box center [540, 333] width 151 height 25
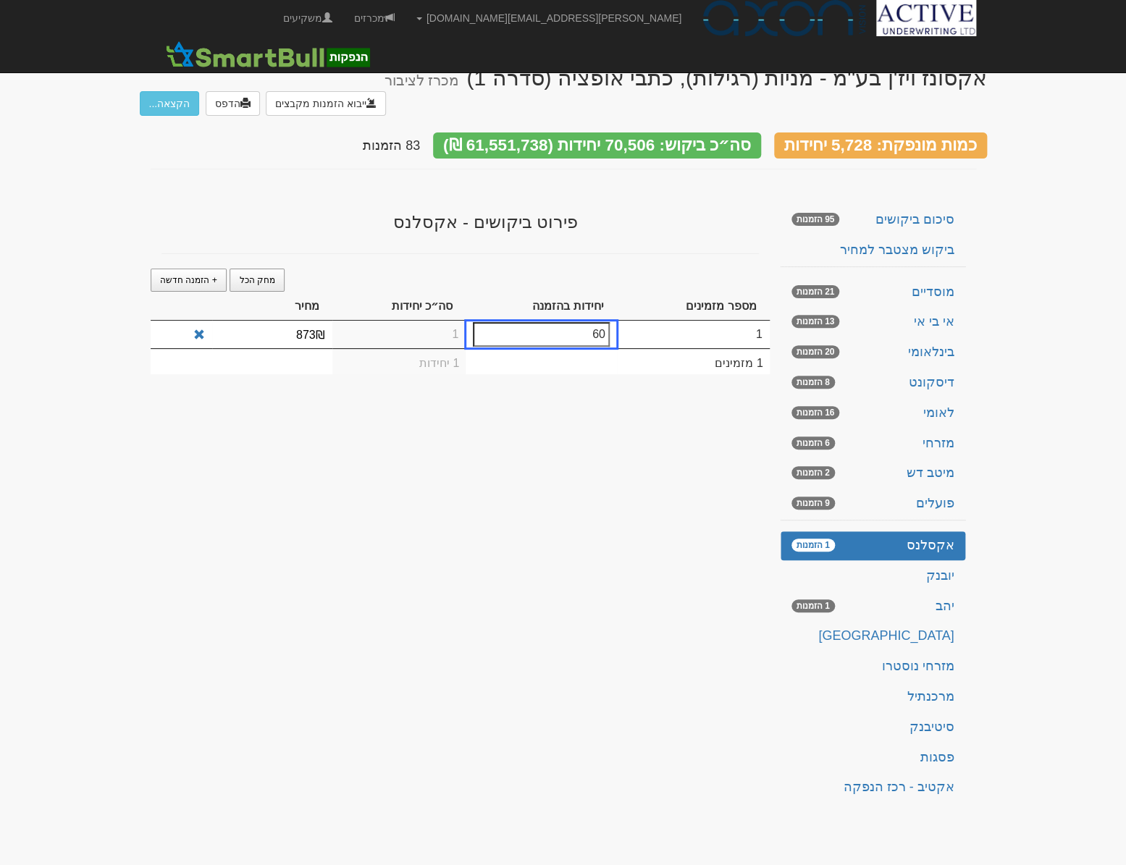
type input "60"
click at [368, 321] on td "1" at bounding box center [399, 335] width 134 height 28
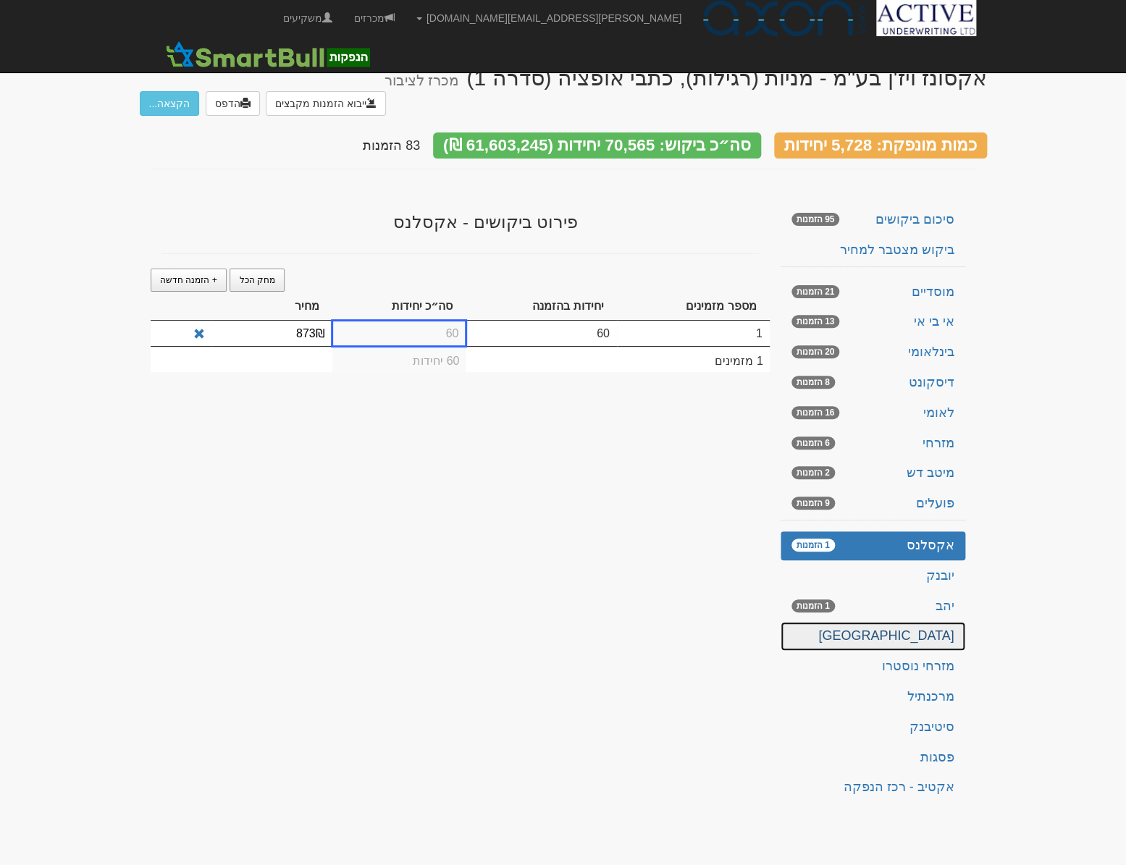
click at [819, 622] on link "ירושלים" at bounding box center [872, 636] width 185 height 29
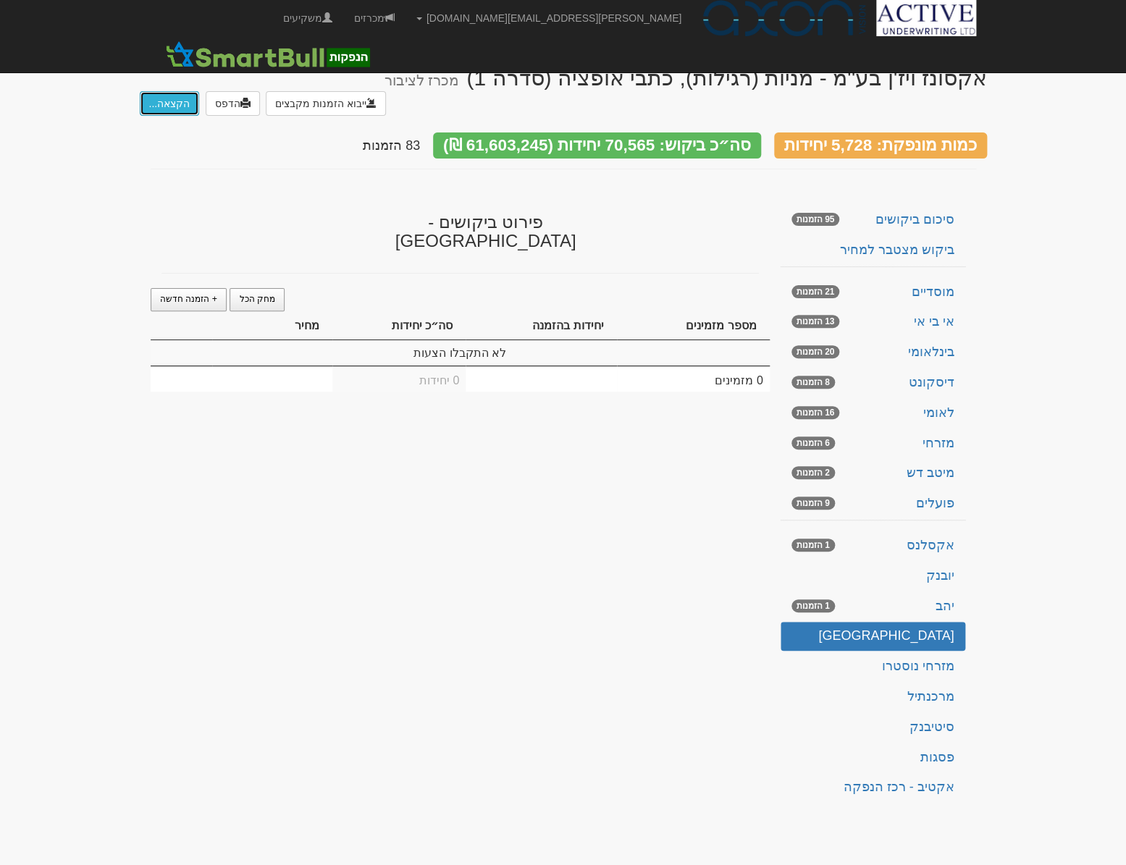
click at [180, 91] on button "הקצאה..." at bounding box center [170, 103] width 60 height 25
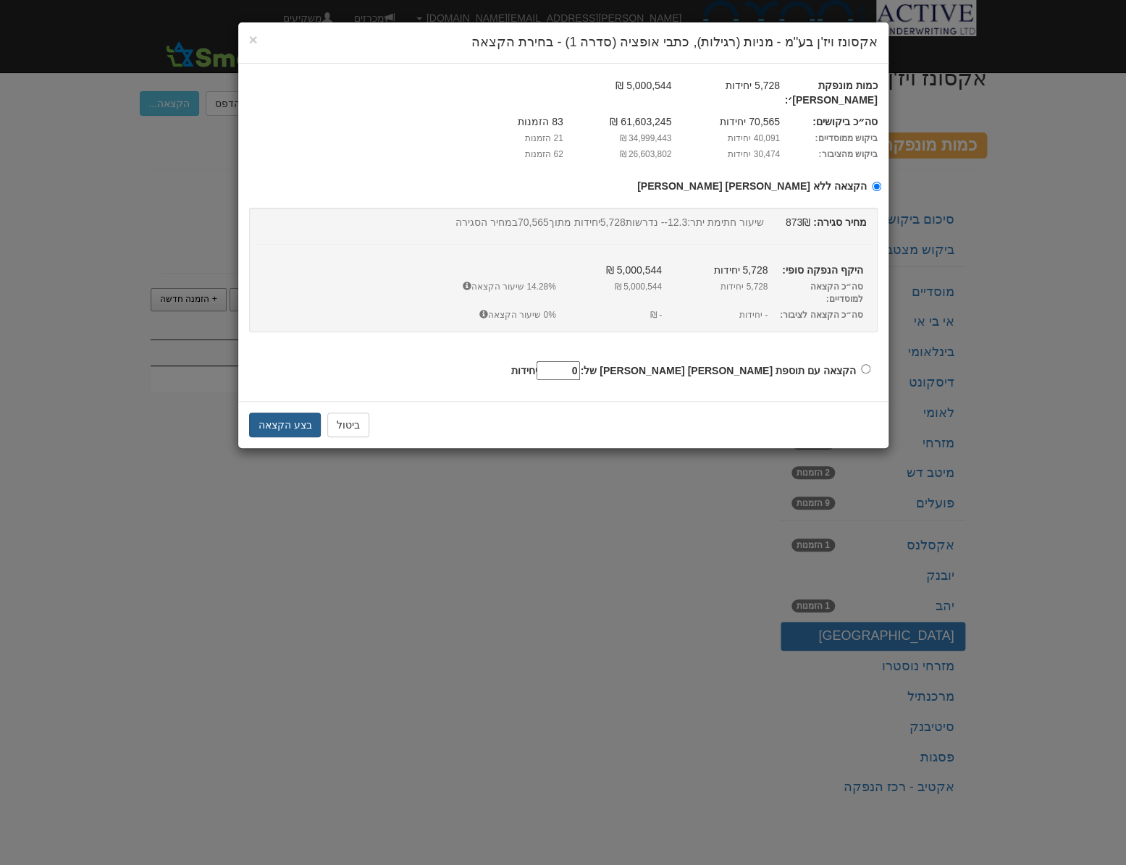
click at [290, 413] on button "בצע הקצאה" at bounding box center [285, 425] width 72 height 25
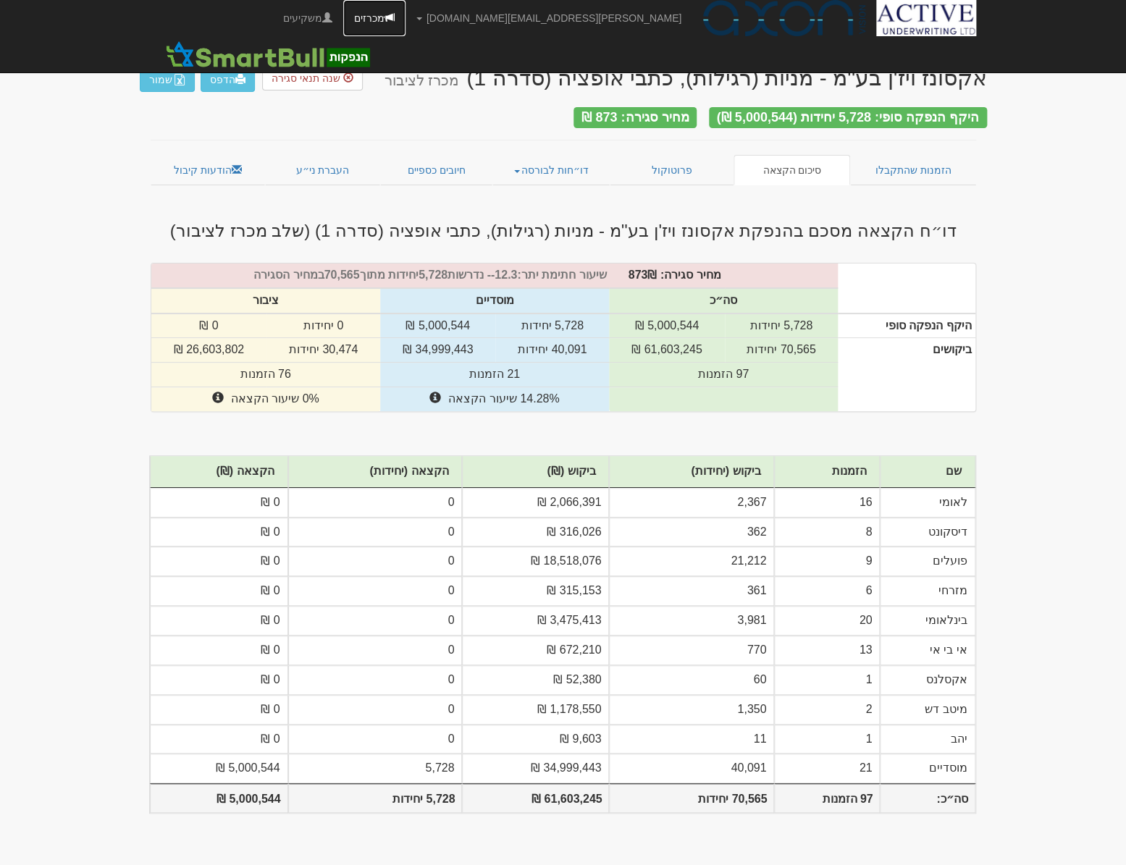
click at [405, 25] on link "מכרזים" at bounding box center [374, 18] width 62 height 36
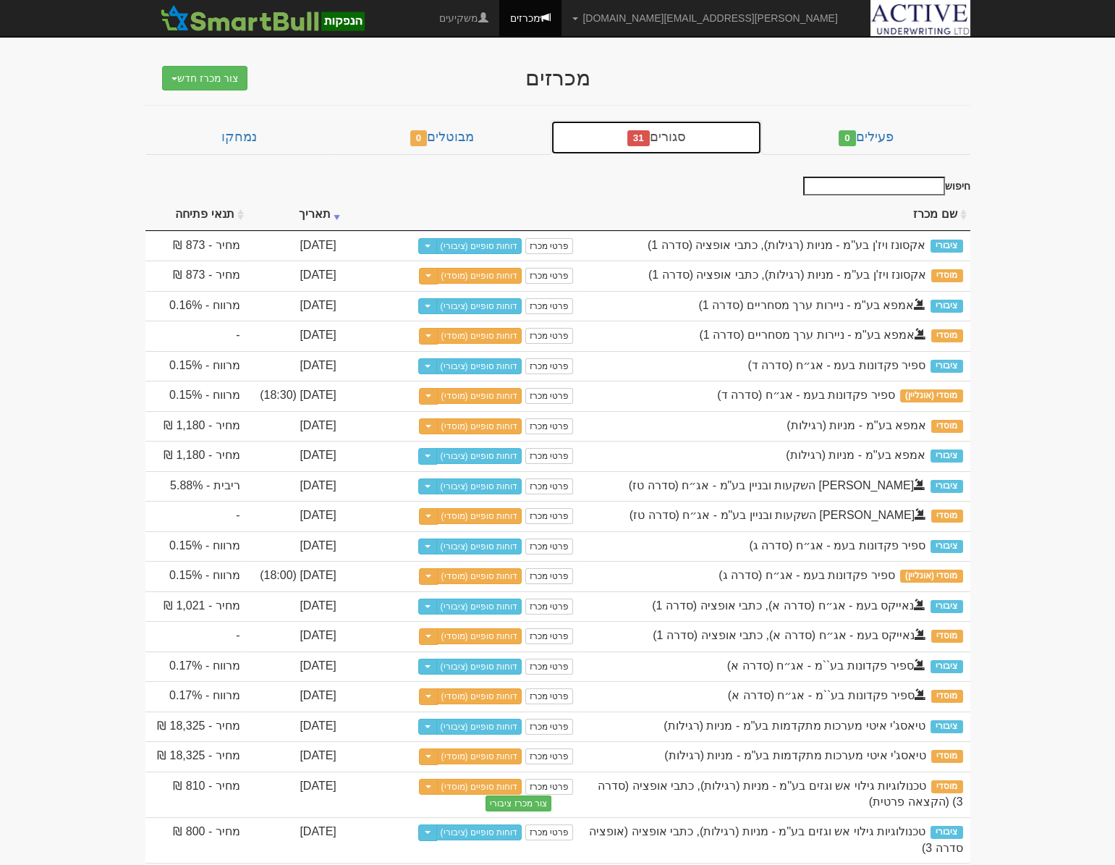
click at [650, 143] on span "31" at bounding box center [639, 138] width 22 height 16
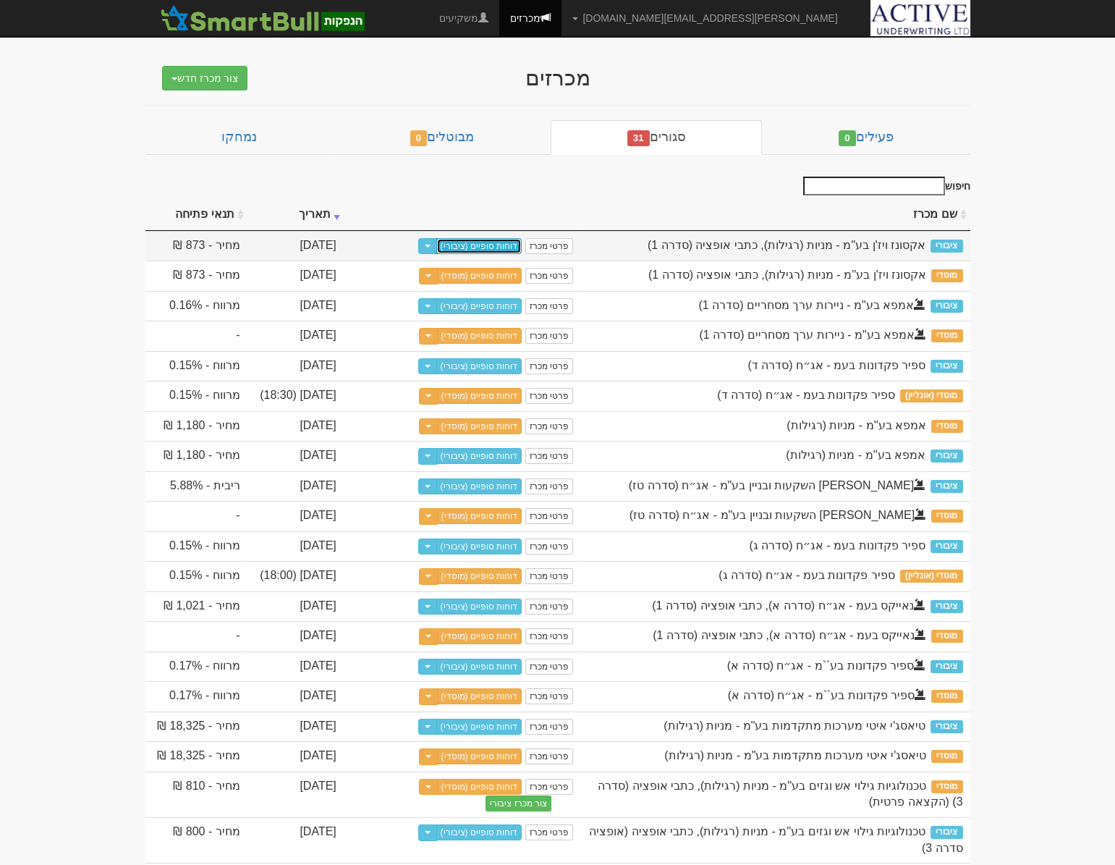
click at [493, 239] on link "דוחות סופיים (ציבורי)" at bounding box center [479, 246] width 86 height 16
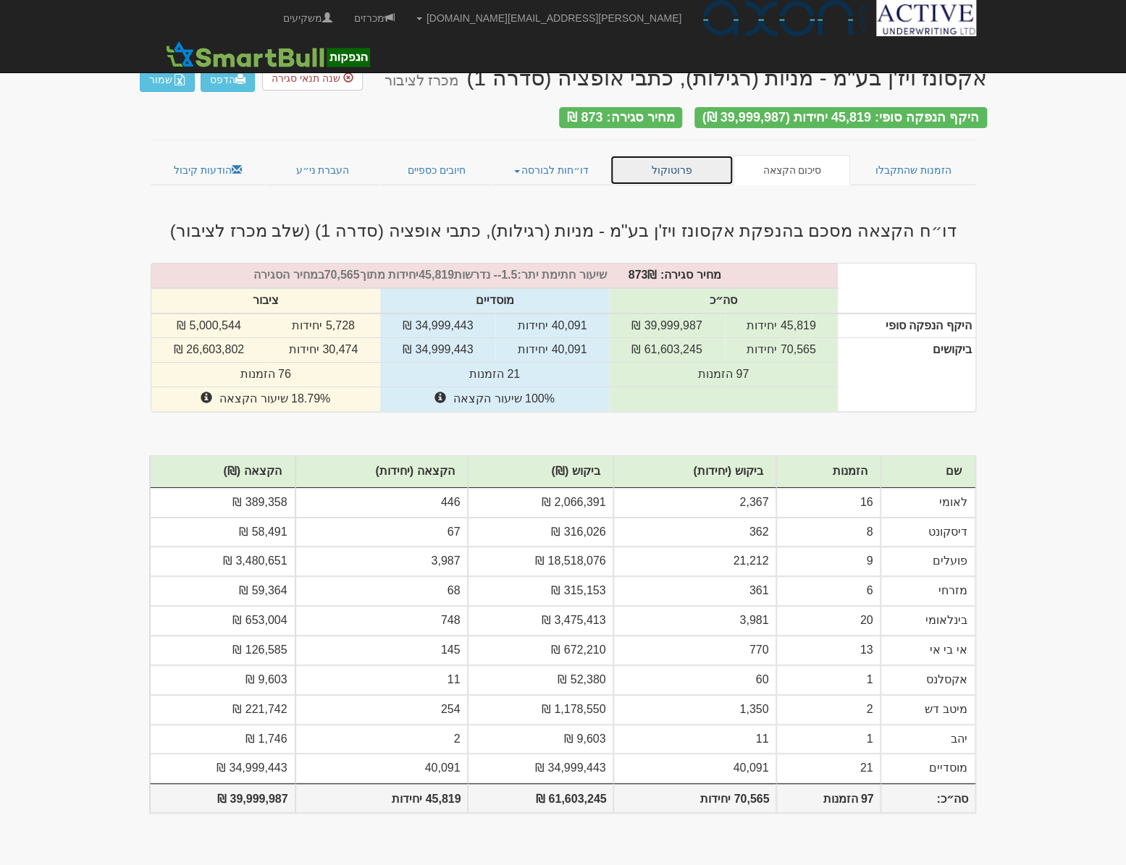
click at [651, 167] on link "פרוטוקול" at bounding box center [671, 170] width 125 height 30
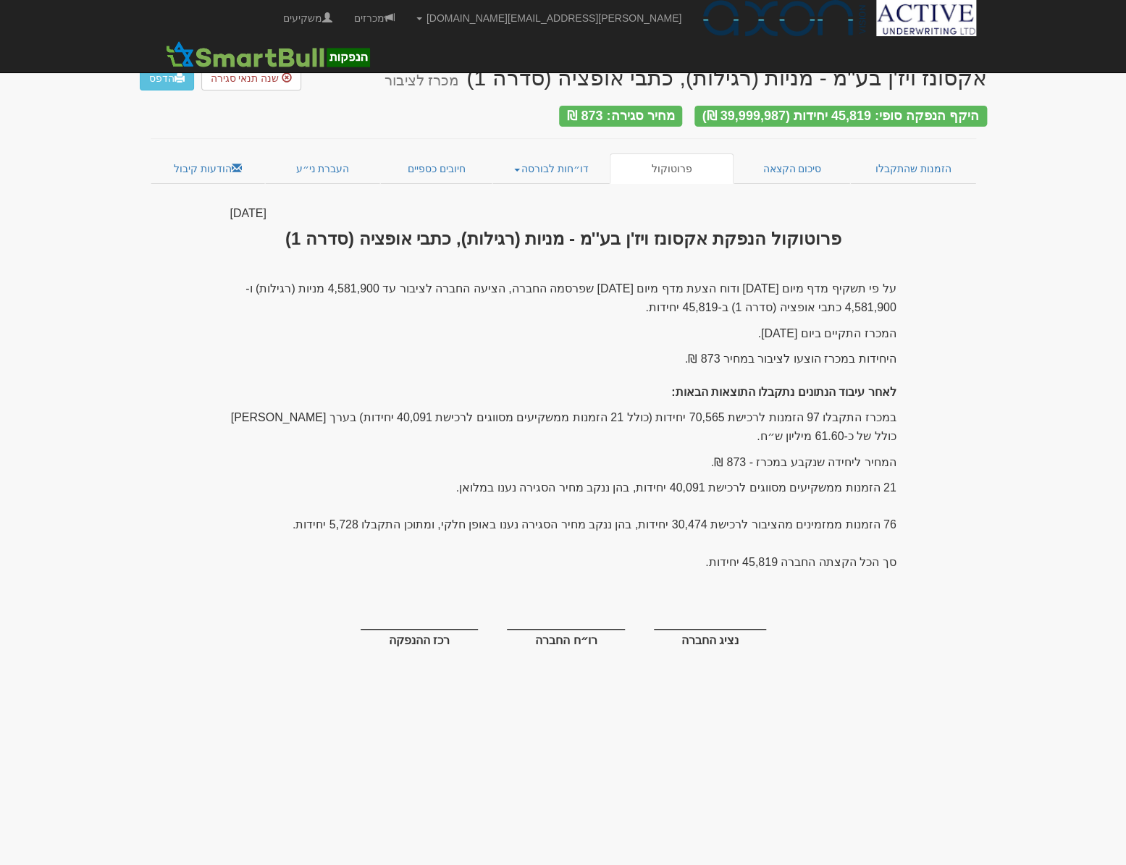
click at [818, 232] on h3 "פרוטוקול הנפקת אקסונז ויז'ן בע''מ - מניות (רגילות), כתבי אופציה (סדרה 1)" at bounding box center [563, 238] width 666 height 19
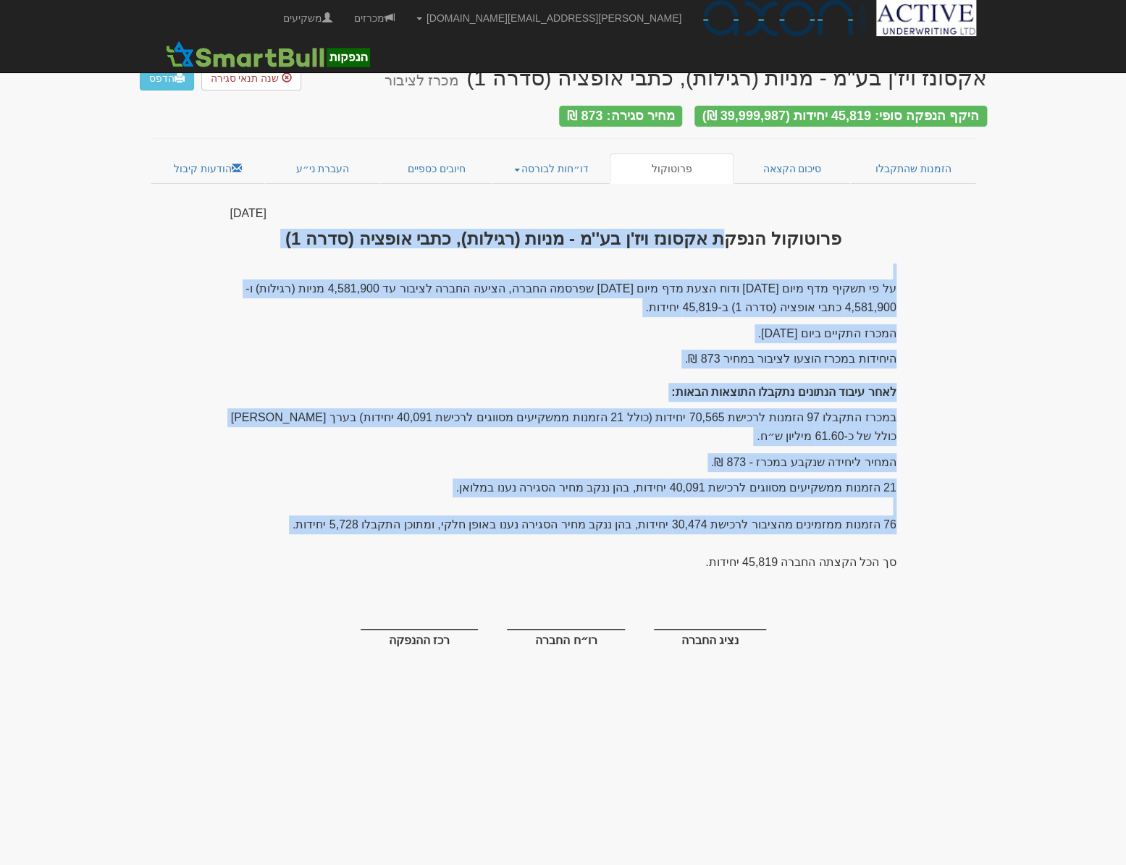
drag, startPoint x: 828, startPoint y: 228, endPoint x: 364, endPoint y: 541, distance: 559.5
click at [364, 541] on div "[DATE] פרוטוקול הנפקת אקסונז ויז'ן בע''מ - מניות (רגילות), כתבי אופציה (סדרה 1)…" at bounding box center [563, 450] width 688 height 489
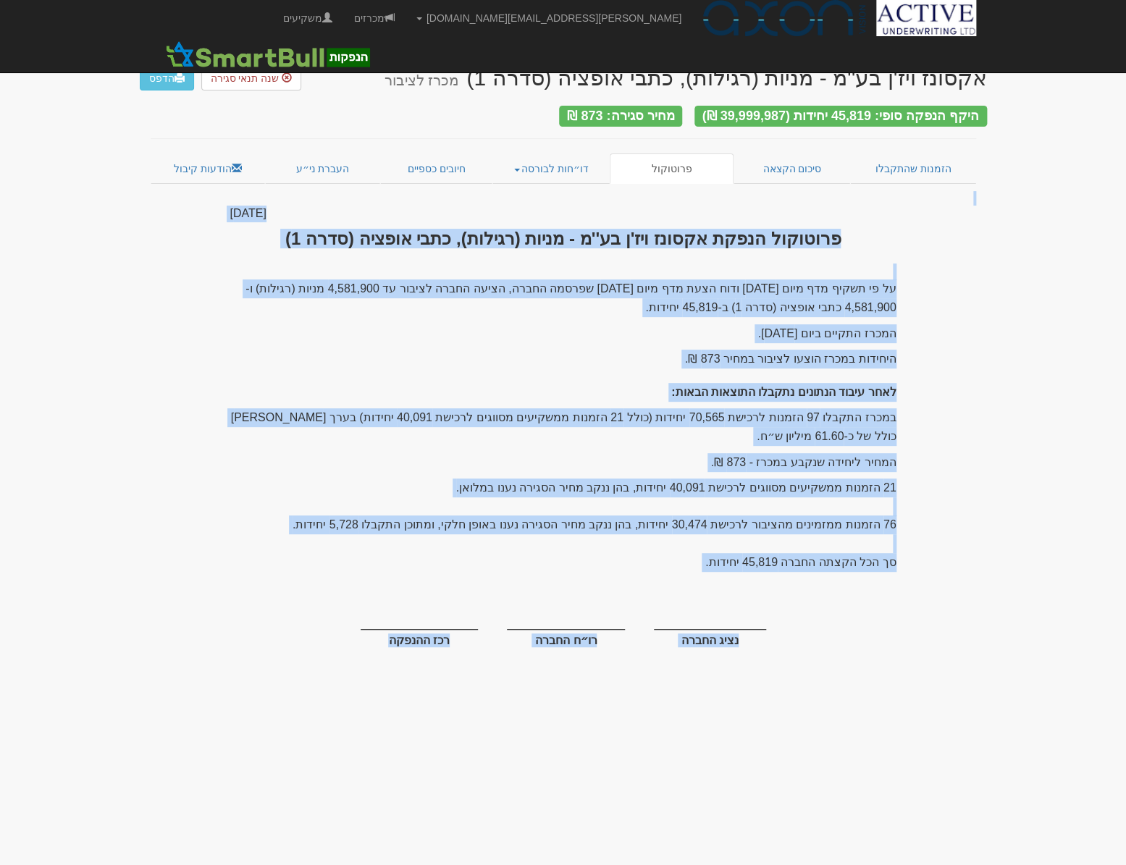
drag, startPoint x: 318, startPoint y: 190, endPoint x: 381, endPoint y: 638, distance: 452.5
click at [381, 638] on div "אקסונז ויז'ן בע''מ - מניות (רגילות), כתבי אופציה (סדרה 1) מכרז לציבור הדפס שנה …" at bounding box center [563, 372] width 847 height 643
copy div "× Close ייבוא מכרז מוסדי שייך את שם המשקיע למשקיע בשם: צור משקיע חדש בשם שמור ב…"
click at [552, 162] on link "דו״חות לבורסה" at bounding box center [550, 168] width 117 height 30
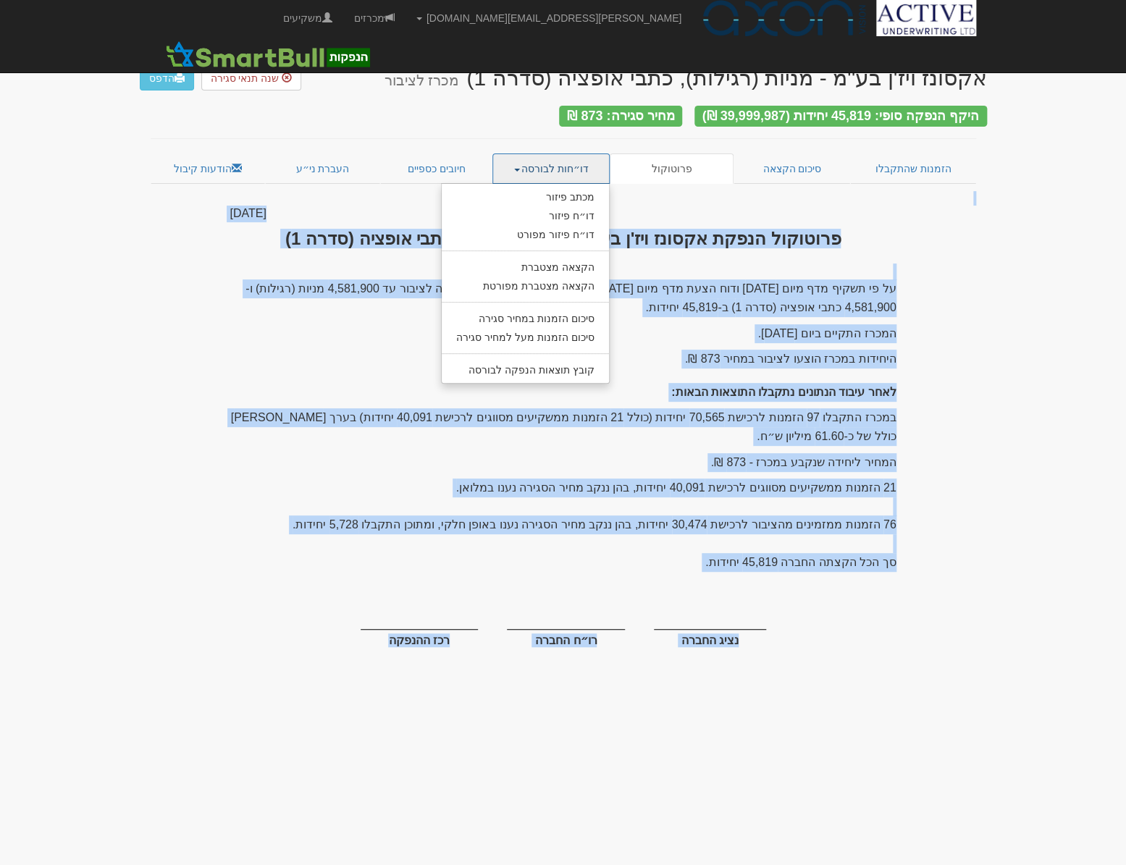
click at [567, 161] on link "דו״חות לבורסה" at bounding box center [550, 168] width 117 height 30
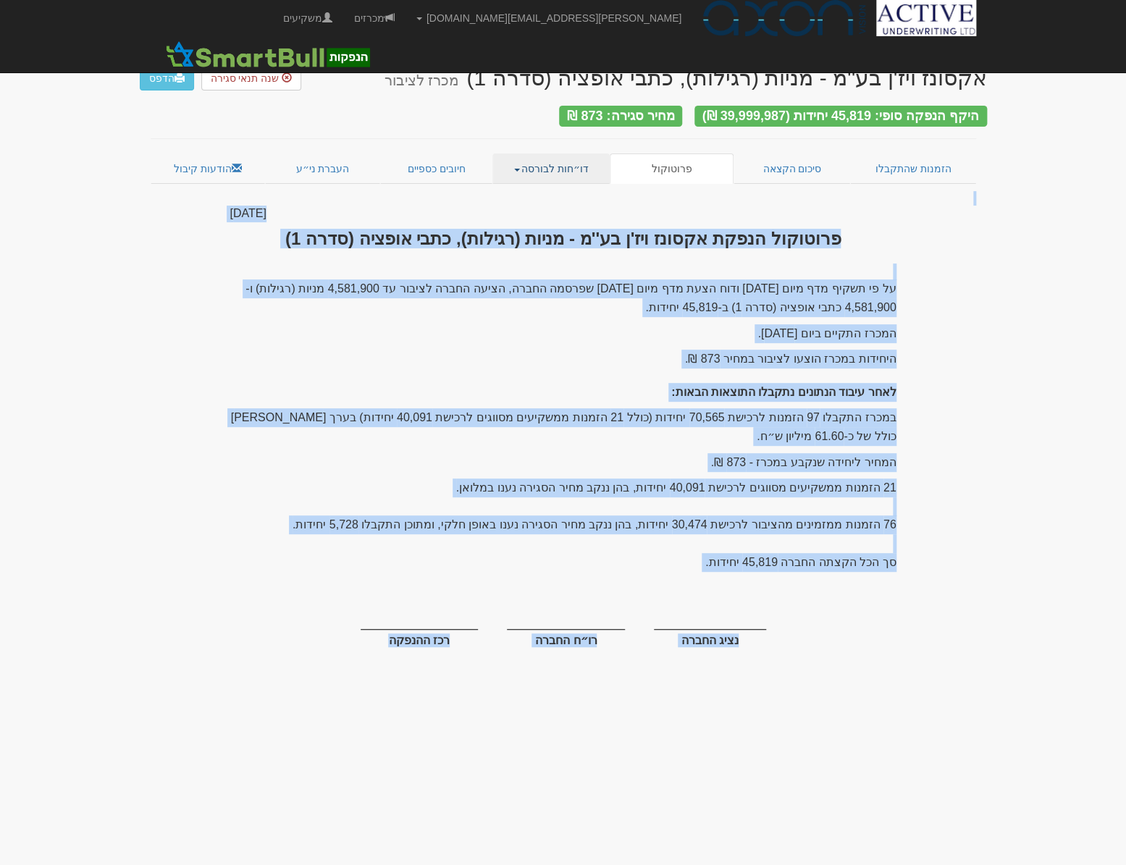
click at [567, 161] on link "דו״חות לבורסה" at bounding box center [550, 168] width 117 height 30
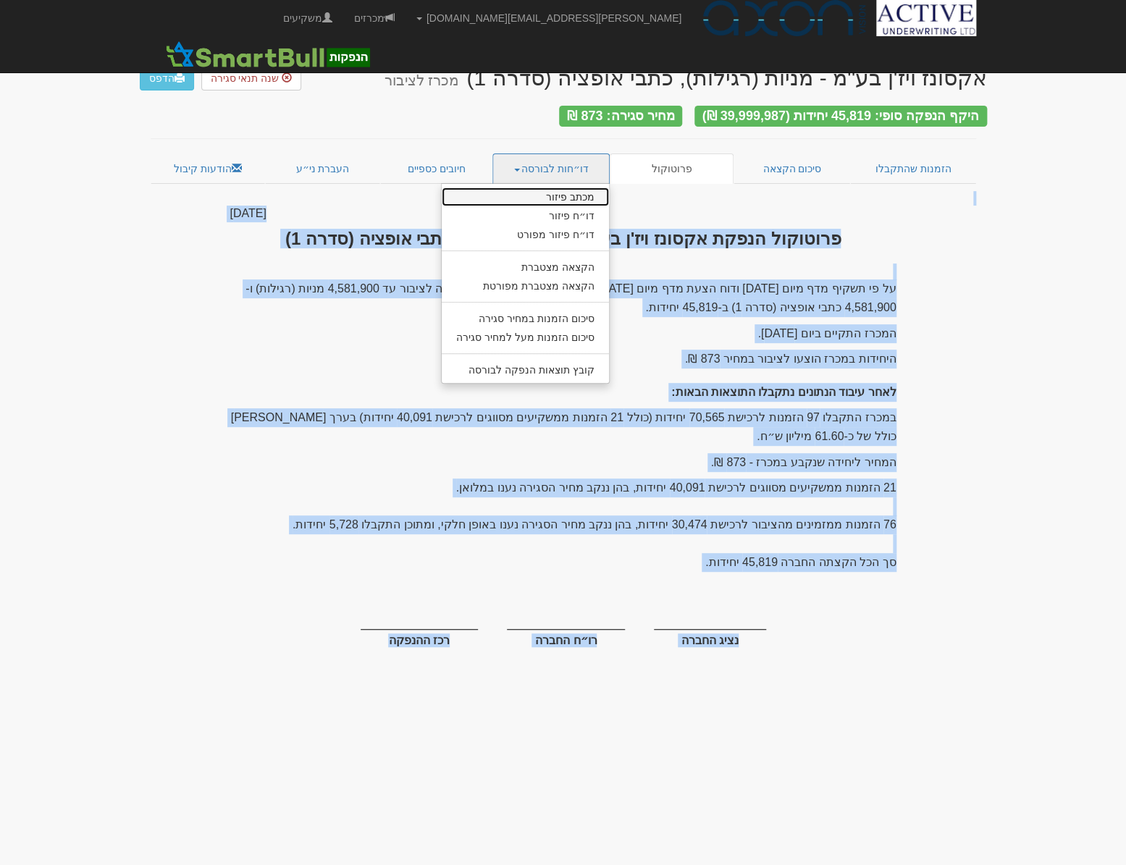
click at [576, 188] on link "מכתב פיזור" at bounding box center [525, 196] width 167 height 19
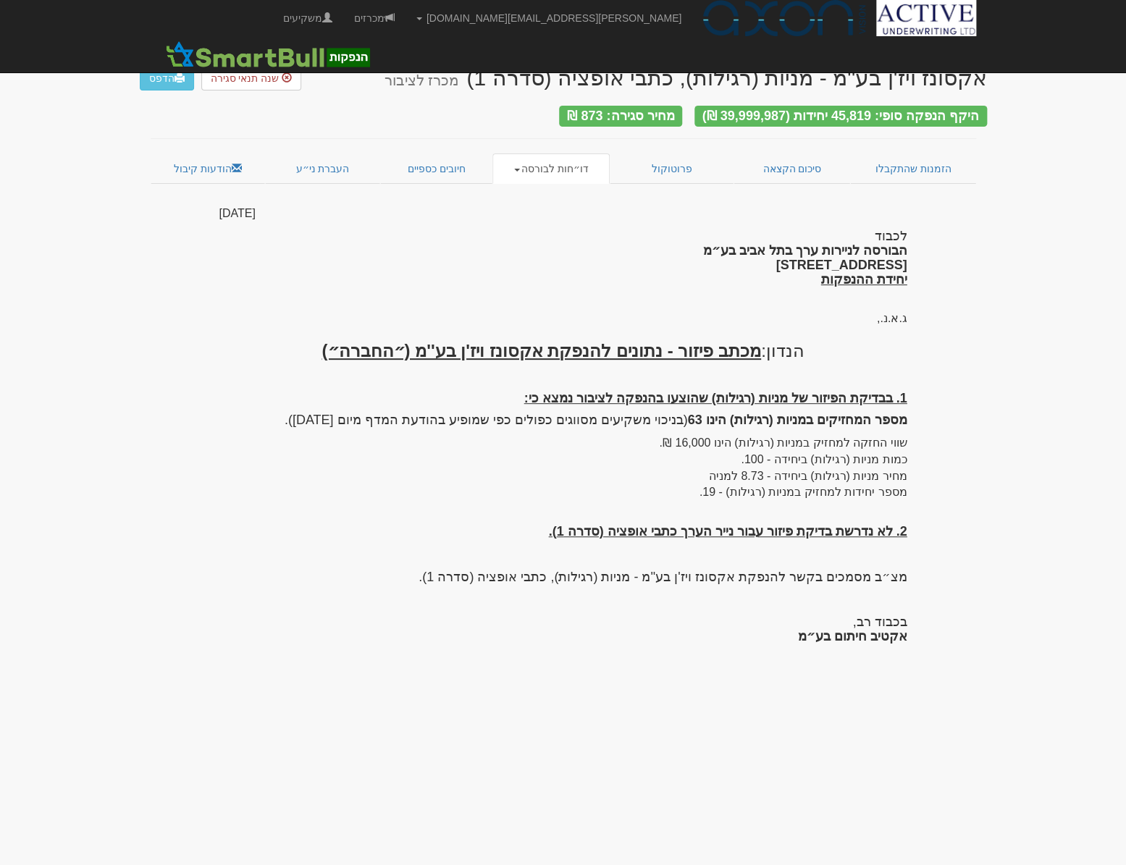
drag, startPoint x: 790, startPoint y: 282, endPoint x: 798, endPoint y: 292, distance: 12.3
click at [790, 282] on div "לכבוד הבורסה לניירות ערך בתל אביב בע״מ [STREET_ADDRESS] יחידת ההנפקות" at bounding box center [563, 258] width 688 height 72
drag, startPoint x: 907, startPoint y: 188, endPoint x: 414, endPoint y: 634, distance: 664.7
click at [414, 634] on div "אקסונז ויז'ן בע''מ - מניות (רגילות), כתבי אופציה (סדרה 1) מכרז לציבור הדפס שנה …" at bounding box center [563, 351] width 847 height 600
copy div "× Lorem ipsum dolo sitam cons ad el seddoe tempor inc: utl etdol mag ali enim a…"
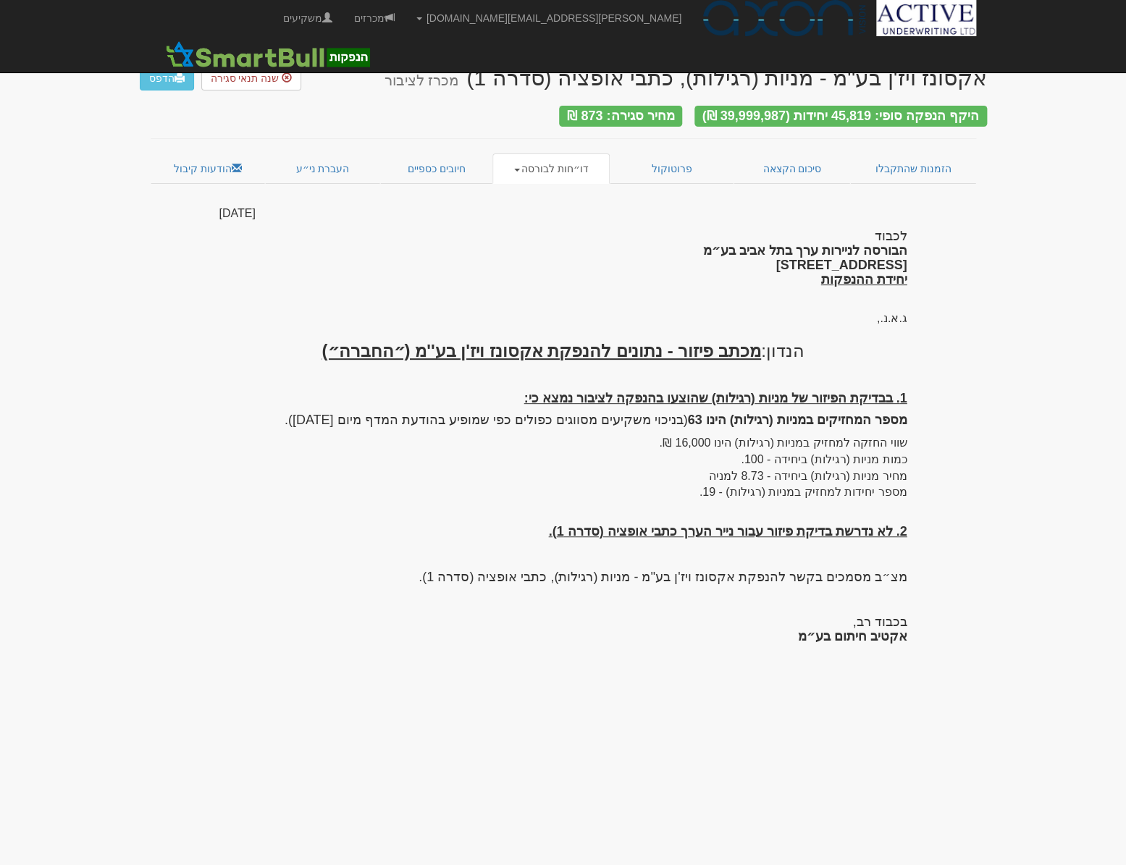
drag, startPoint x: 1073, startPoint y: 413, endPoint x: 835, endPoint y: 326, distance: 253.5
click at [1073, 413] on body "[PERSON_NAME][EMAIL_ADDRESS][DOMAIN_NAME] הגדרות חשבונות הנפקה תבניות הודעות קי…" at bounding box center [563, 432] width 1126 height 865
click at [515, 168] on link "דו״חות לבורסה" at bounding box center [550, 168] width 117 height 30
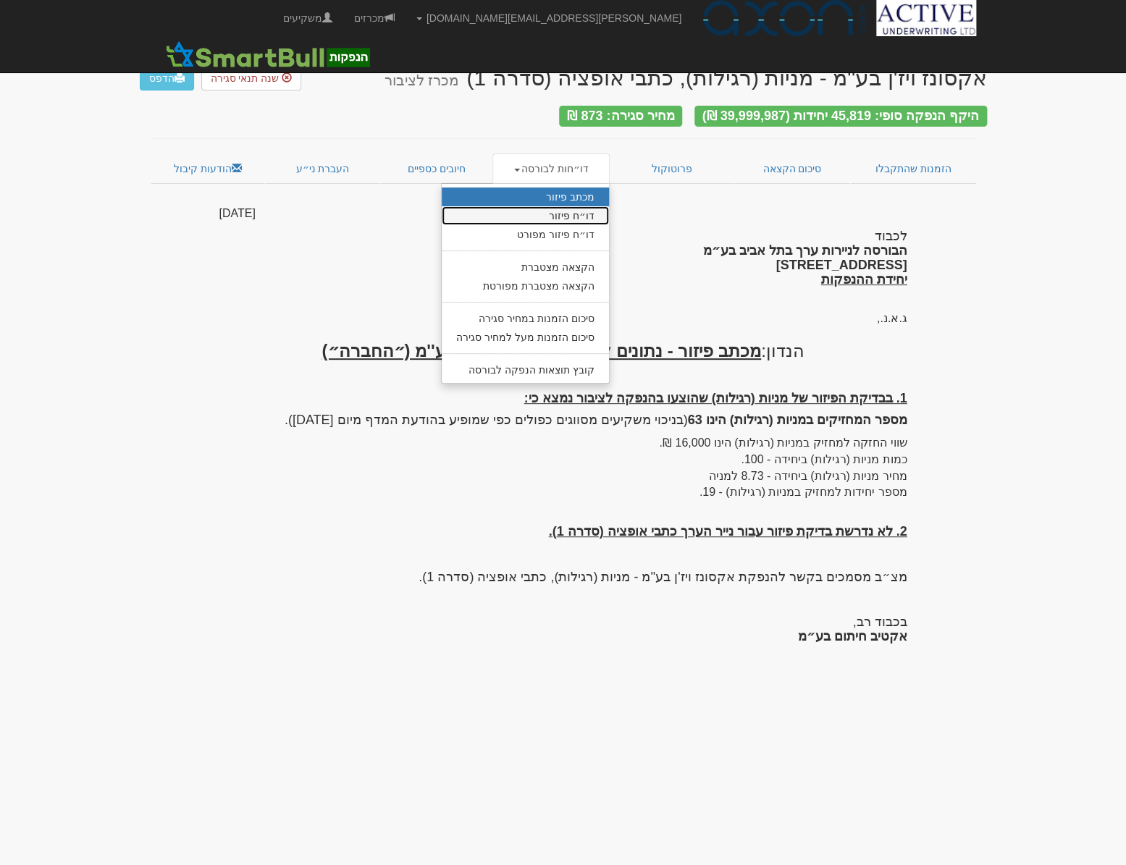
click at [543, 211] on link "דו״ח פיזור" at bounding box center [525, 215] width 167 height 19
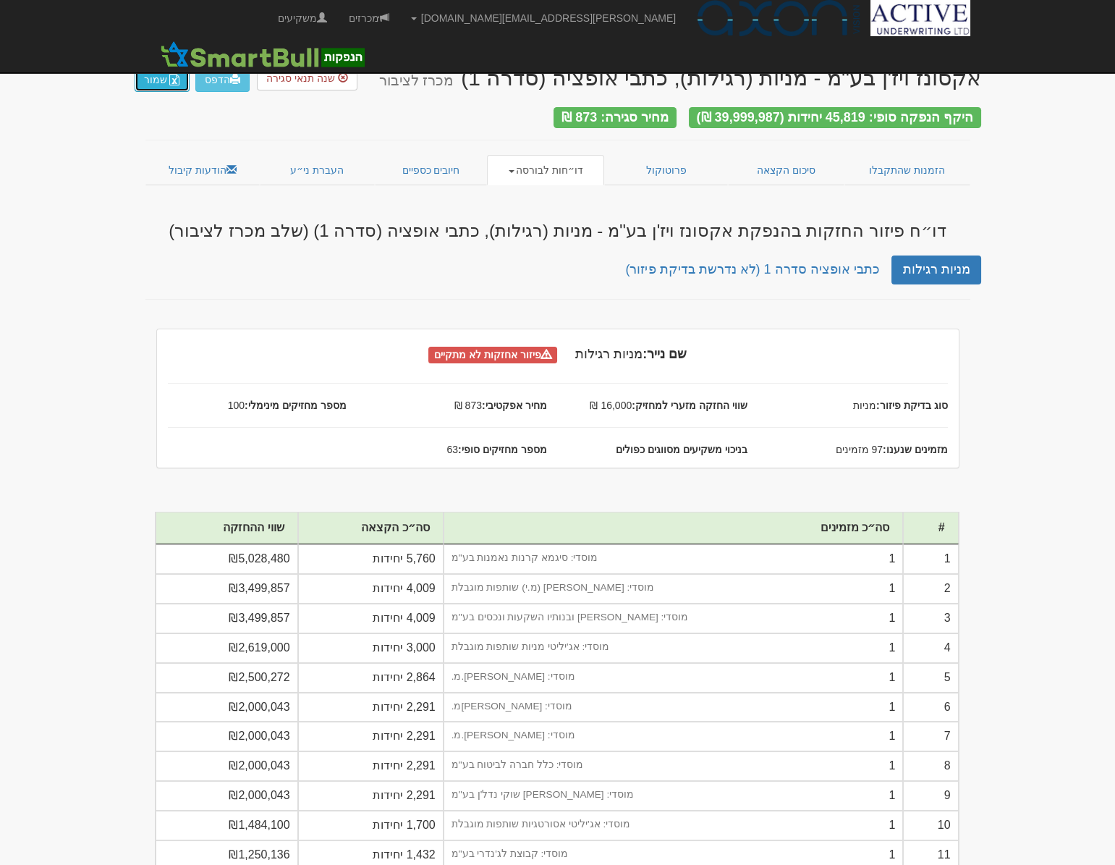
click at [145, 83] on button "שמור" at bounding box center [162, 79] width 55 height 25
click at [537, 162] on link "דו״חות לבורסה" at bounding box center [545, 170] width 117 height 30
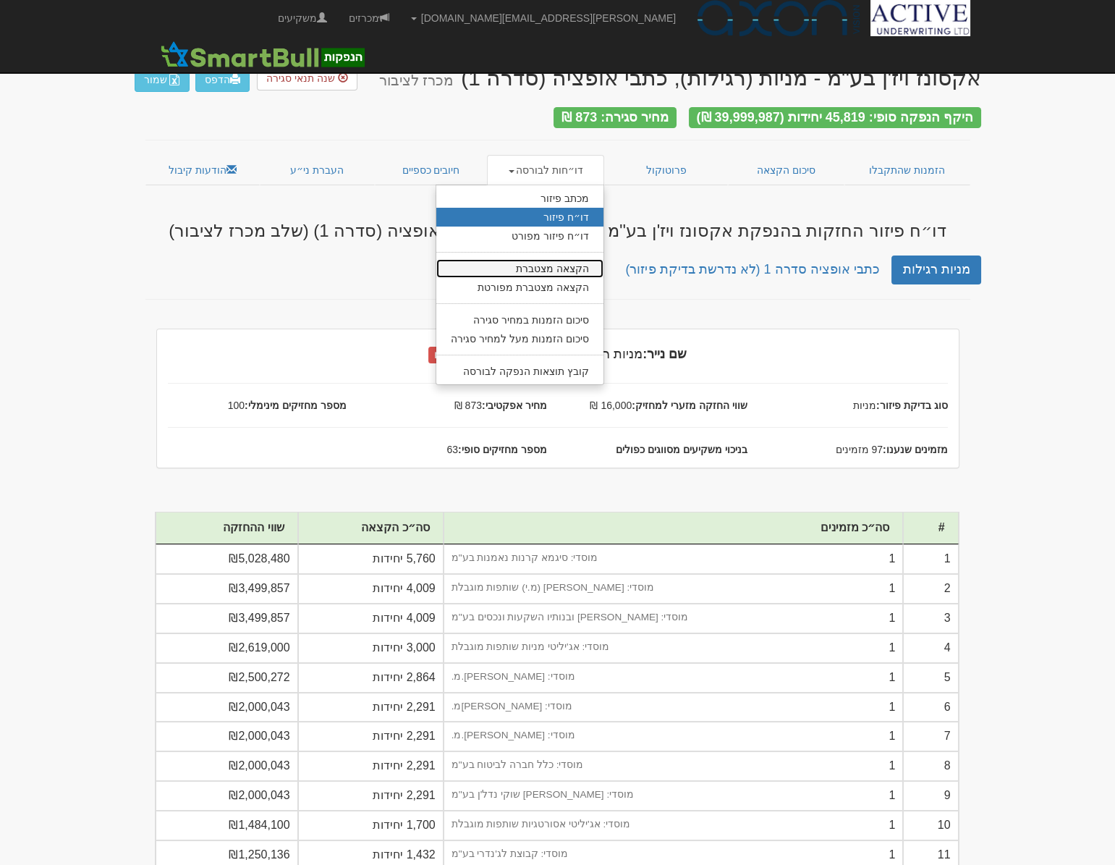
click at [579, 265] on link "הקצאה מצטברת" at bounding box center [519, 268] width 167 height 19
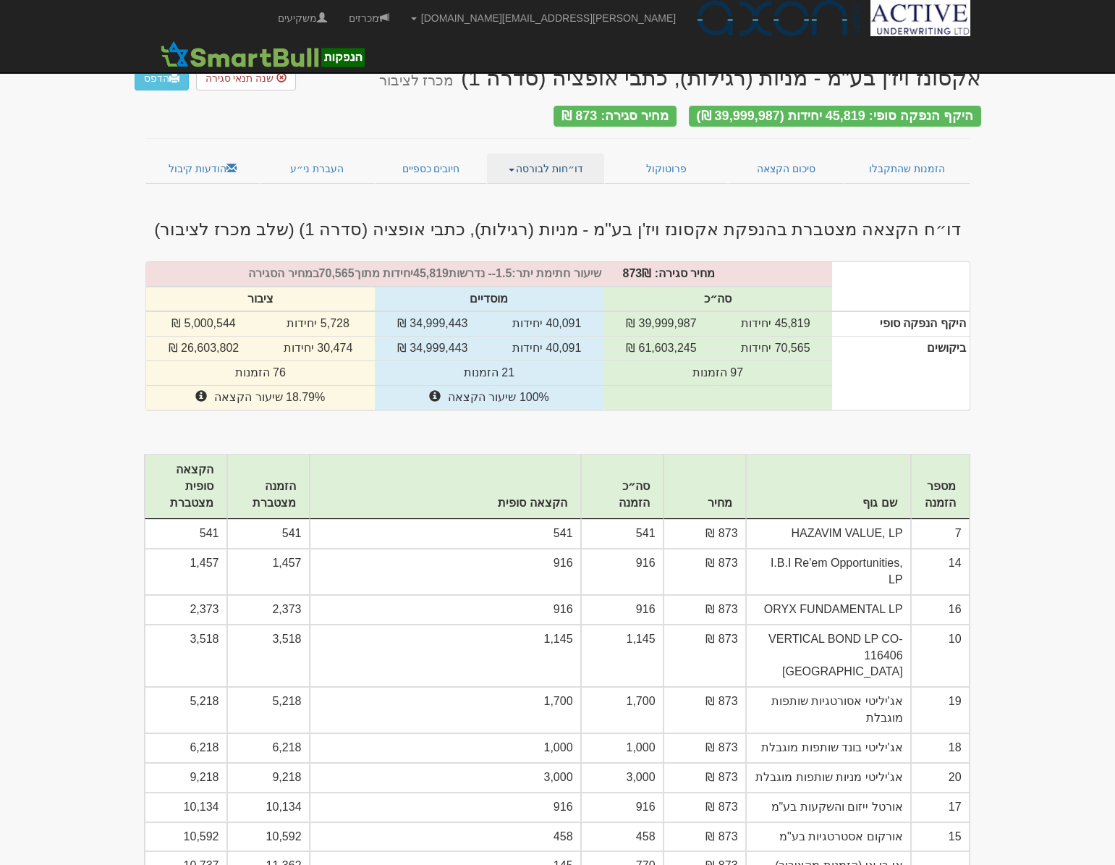
click at [561, 161] on link "דו״חות לבורסה" at bounding box center [545, 168] width 117 height 30
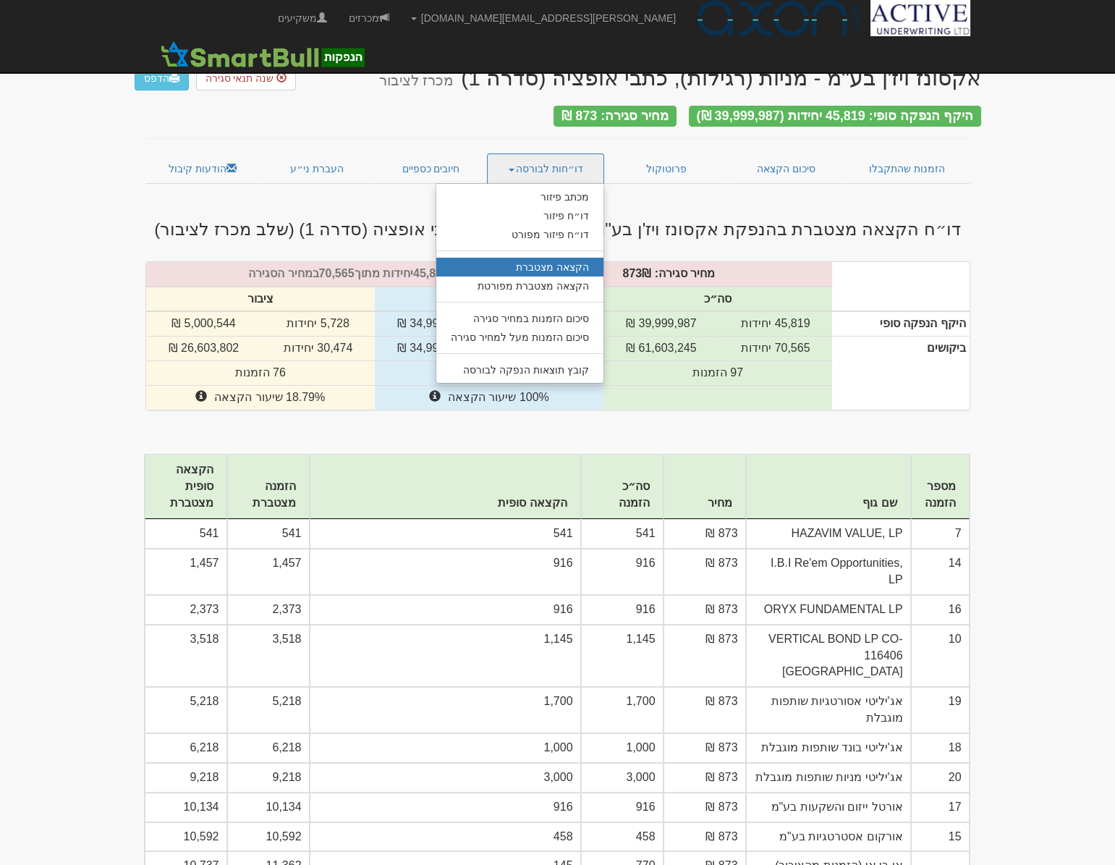
click at [553, 259] on link "הקצאה מצטברת" at bounding box center [519, 267] width 167 height 19
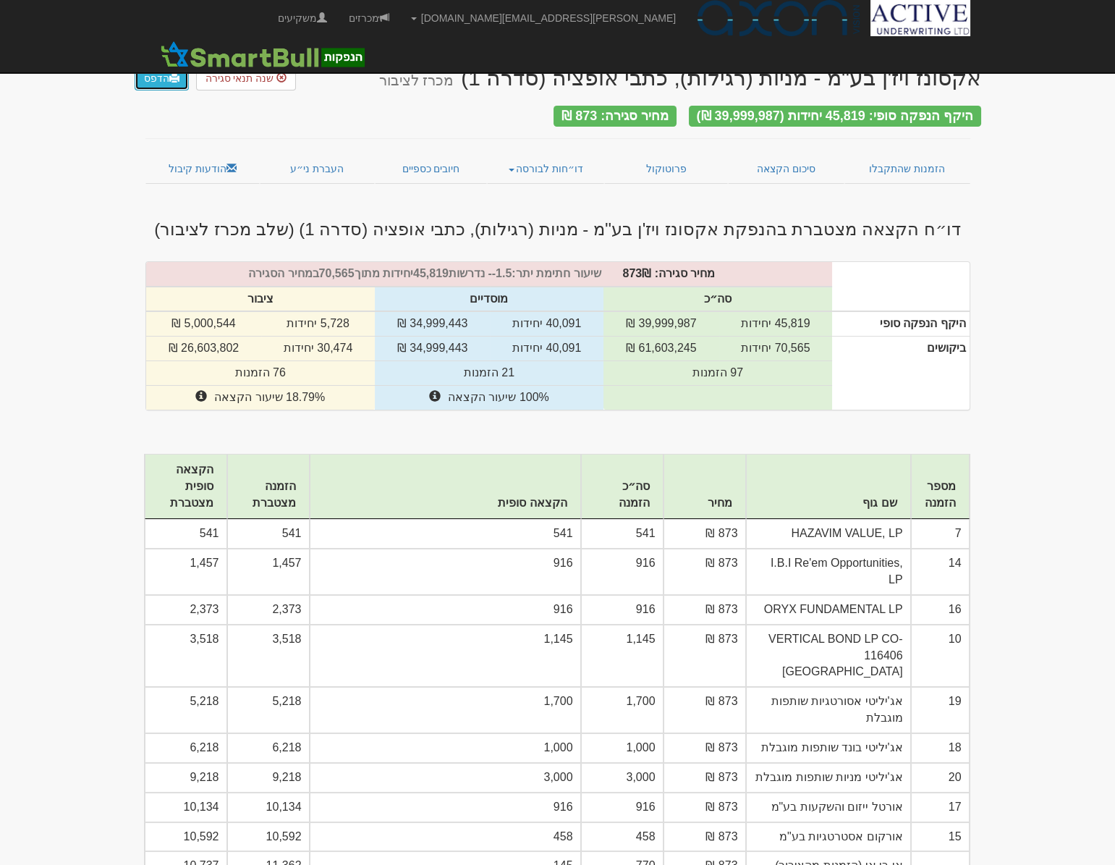
click at [153, 79] on link "הדפס" at bounding box center [162, 78] width 54 height 25
click at [169, 72] on span at bounding box center [174, 77] width 10 height 10
click at [528, 165] on link "דו״חות לבורסה" at bounding box center [545, 168] width 117 height 30
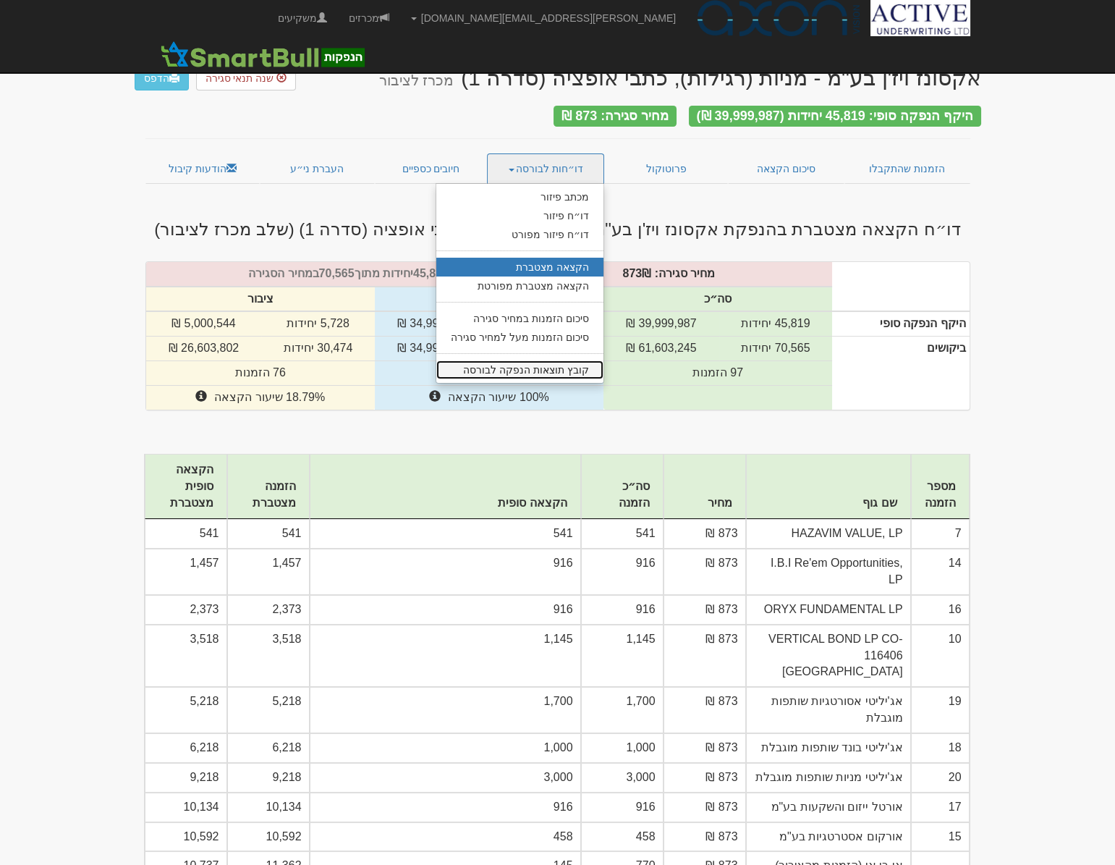
click at [512, 362] on link "קובץ תוצאות הנפקה לבורסה" at bounding box center [519, 369] width 167 height 19
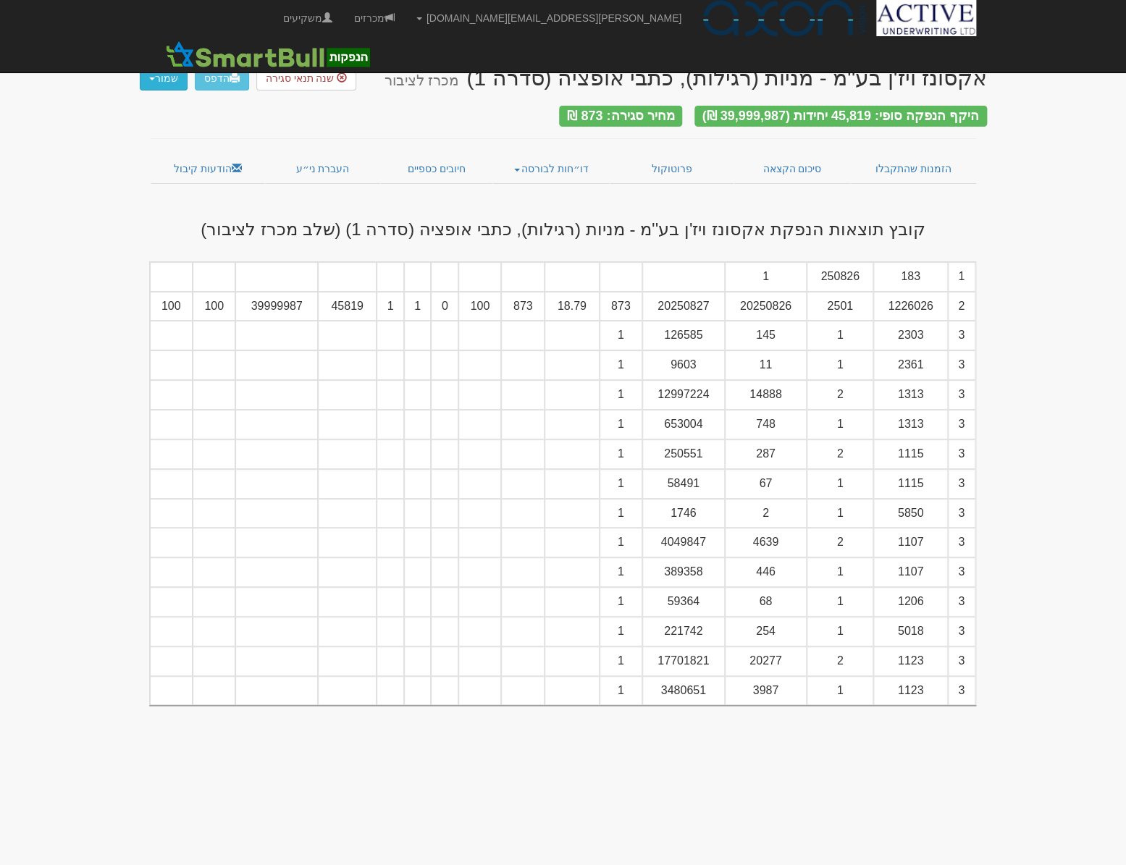
click at [145, 79] on button "שמור" at bounding box center [164, 78] width 48 height 25
click at [150, 138] on link "קובץ tase" at bounding box center [129, 138] width 114 height 19
click at [166, 71] on button "שמור" at bounding box center [164, 78] width 48 height 25
click at [157, 132] on link "קובץ tase" at bounding box center [129, 138] width 114 height 19
click at [39, 272] on body "[PERSON_NAME][EMAIL_ADDRESS][DOMAIN_NAME] הגדרות חשבונות הנפקה תבניות הודעות קי…" at bounding box center [563, 432] width 1126 height 865
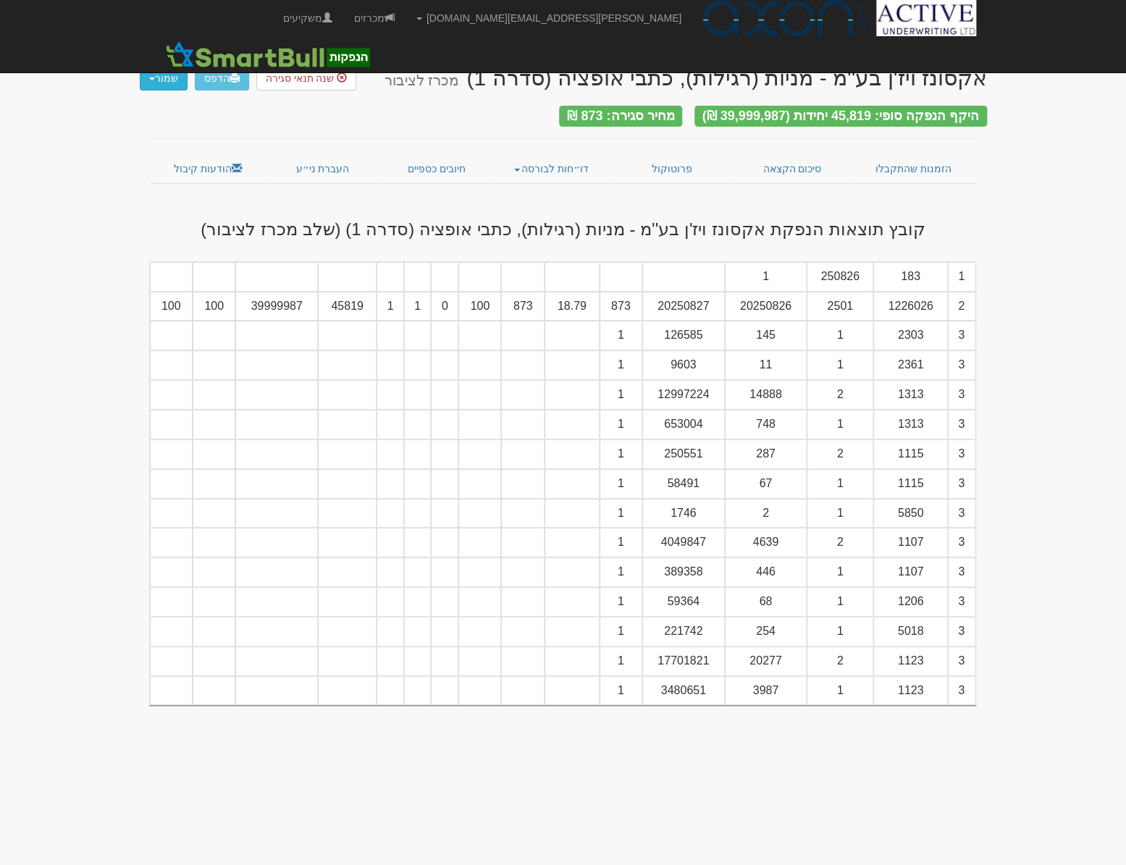
click at [172, 85] on button "שמור" at bounding box center [164, 78] width 48 height 25
click at [163, 151] on link "קובץ csv" at bounding box center [129, 157] width 114 height 19
drag, startPoint x: 1113, startPoint y: 426, endPoint x: 1020, endPoint y: 398, distance: 96.9
click at [1113, 426] on body "neil@activeu.co.il הגדרות חשבונות הנפקה תבניות הודעות קיבול" at bounding box center [563, 432] width 1126 height 865
click at [807, 160] on link "סיכום הקצאה" at bounding box center [791, 168] width 117 height 30
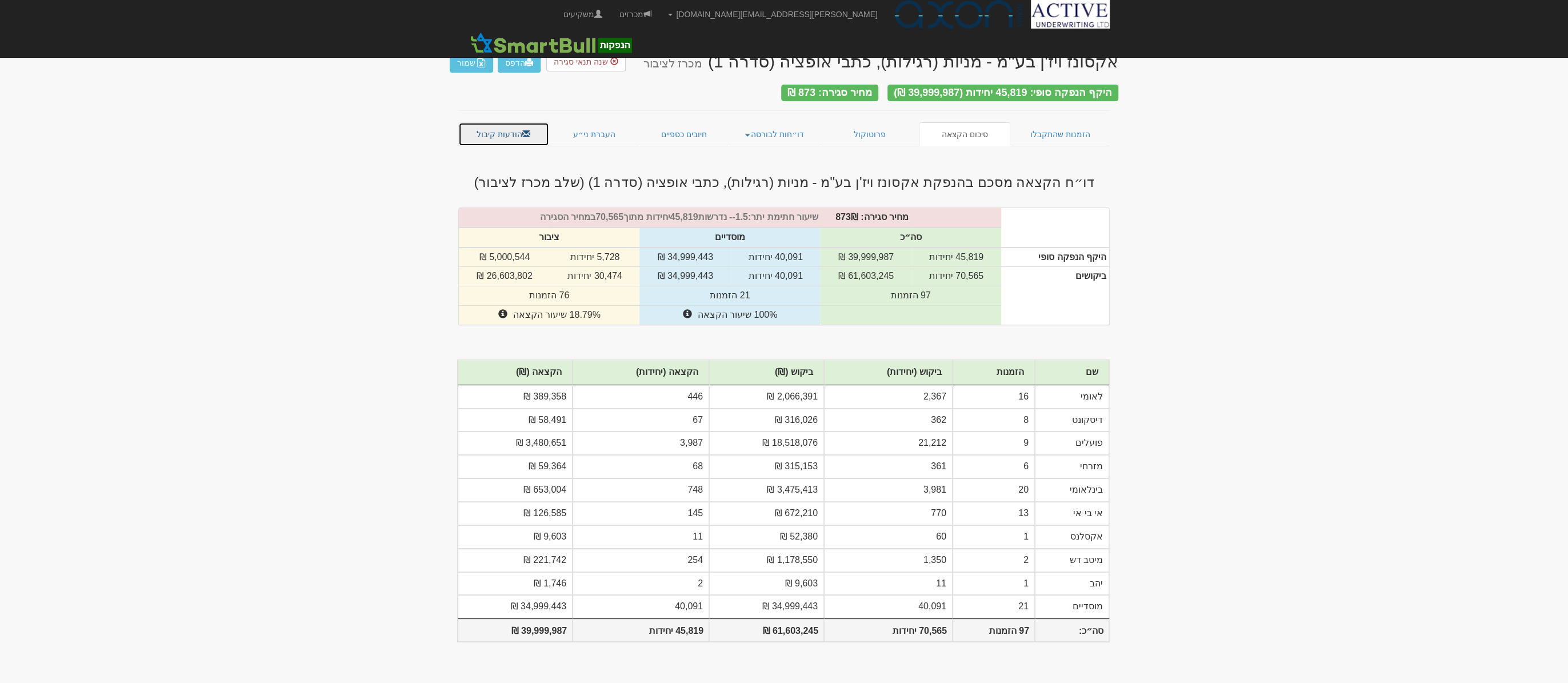
click at [512, 123] on link "הודעות קיבול" at bounding box center [504, 134] width 91 height 24
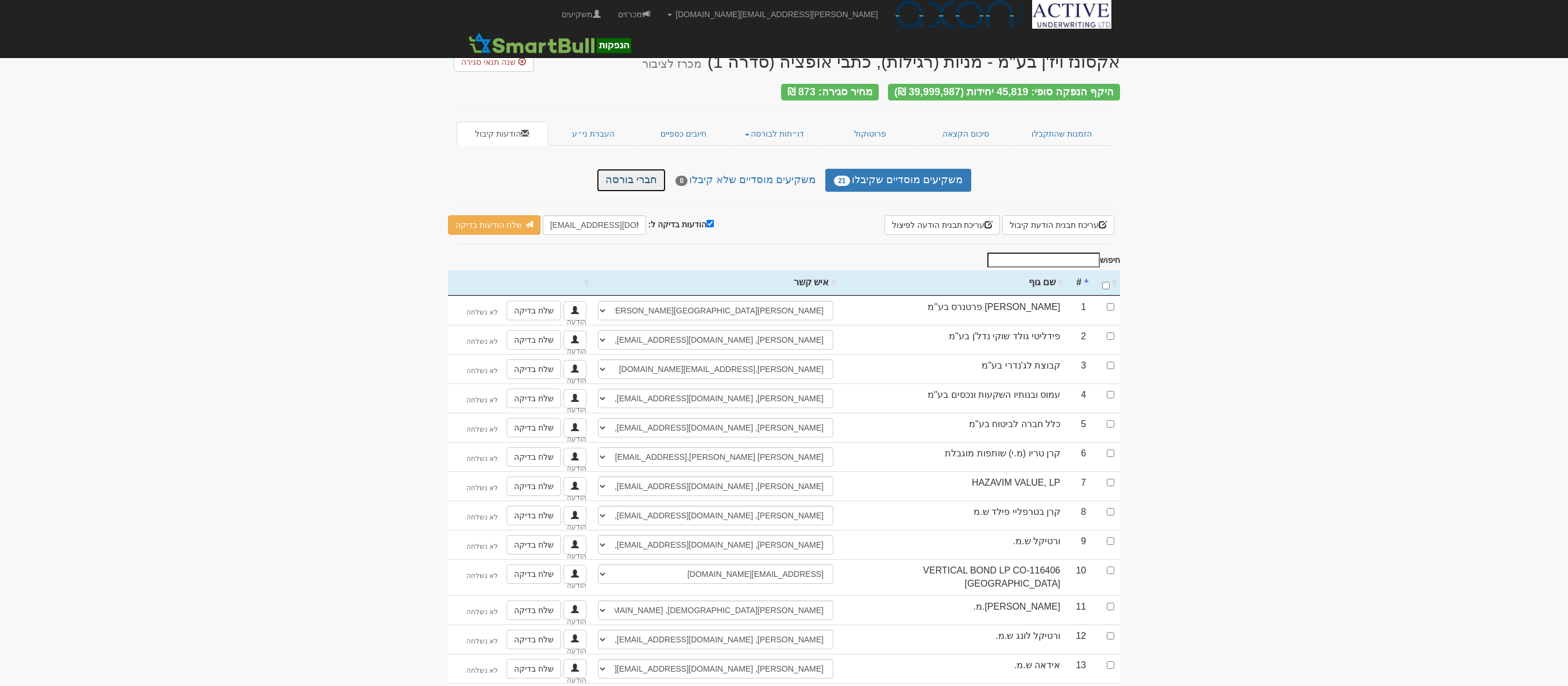
click at [640, 174] on link "חברי בורסה" at bounding box center [631, 180] width 69 height 23
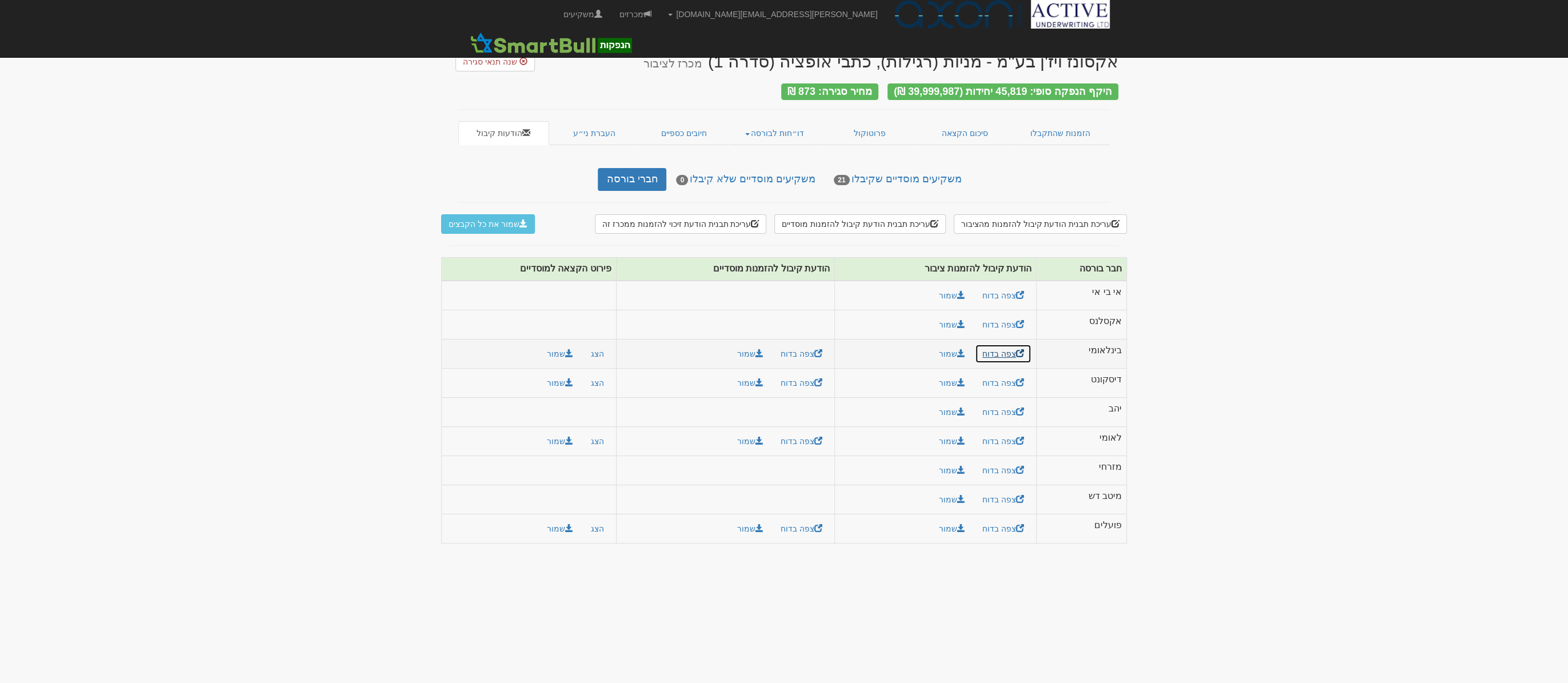
click at [1016, 349] on span at bounding box center [1020, 353] width 8 height 8
click at [801, 344] on link "צפה בדוח" at bounding box center [801, 354] width 57 height 20
click at [491, 129] on link "הודעות קיבול" at bounding box center [504, 133] width 91 height 24
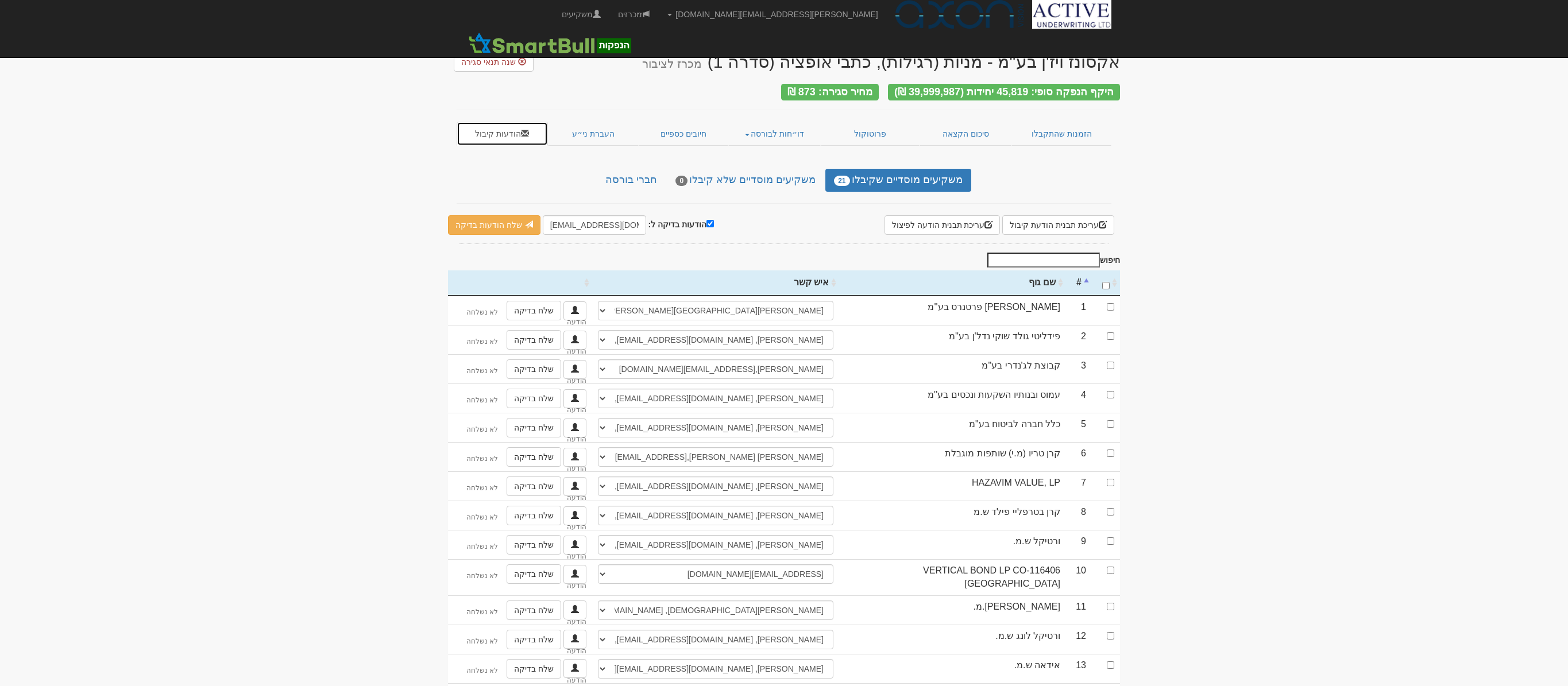
click at [512, 124] on link "הודעות קיבול" at bounding box center [502, 133] width 91 height 24
click at [505, 128] on link "הודעות קיבול" at bounding box center [502, 133] width 91 height 24
click at [634, 171] on link "חברי בורסה" at bounding box center [631, 180] width 69 height 23
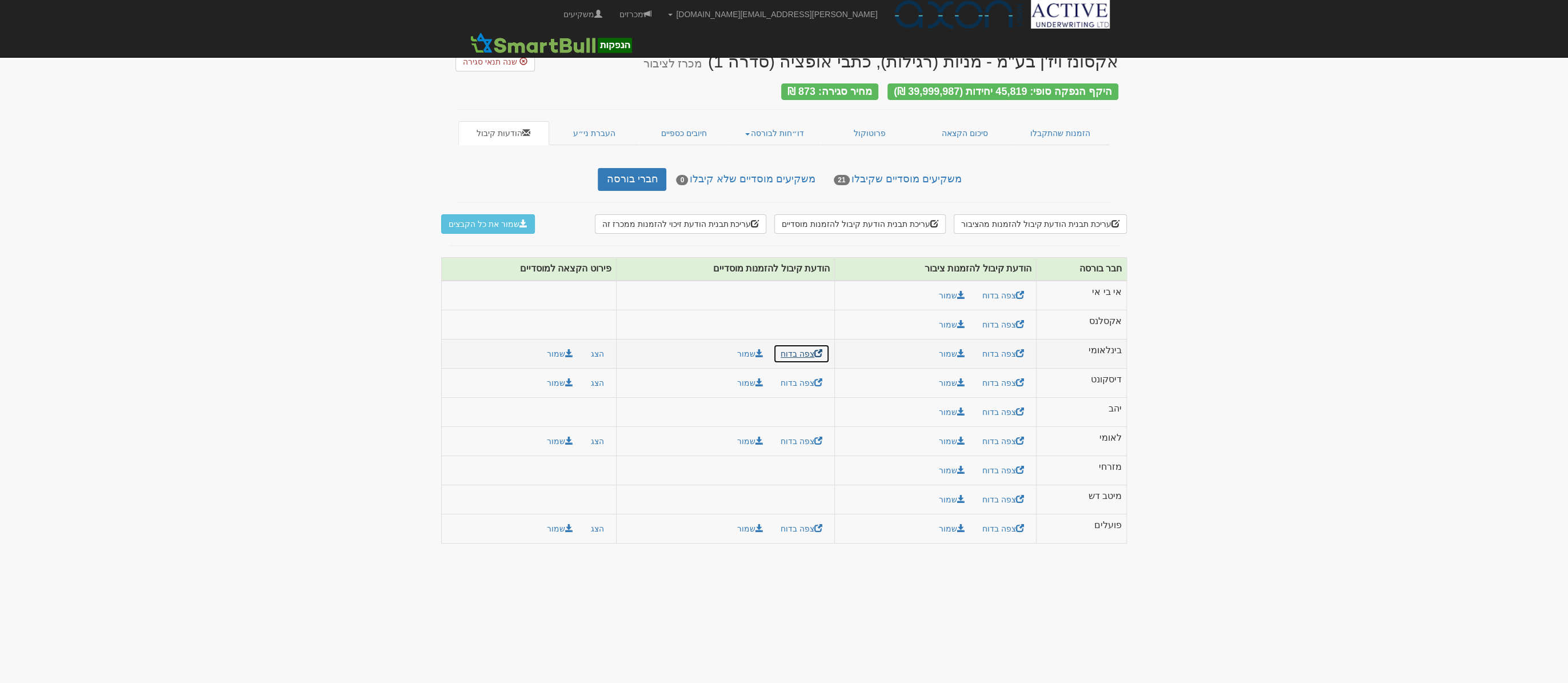
click at [802, 348] on link "צפה בדוח" at bounding box center [801, 354] width 57 height 20
click at [951, 287] on link "שמור" at bounding box center [952, 295] width 41 height 20
click at [951, 317] on link "שמור" at bounding box center [952, 325] width 41 height 20
click at [646, 563] on body "[PERSON_NAME][EMAIL_ADDRESS][DOMAIN_NAME] הגדרות חשבונות הנפקה תבניות הודעות קי…" at bounding box center [784, 341] width 1568 height 683
click at [949, 345] on link "שמור" at bounding box center [952, 354] width 41 height 20
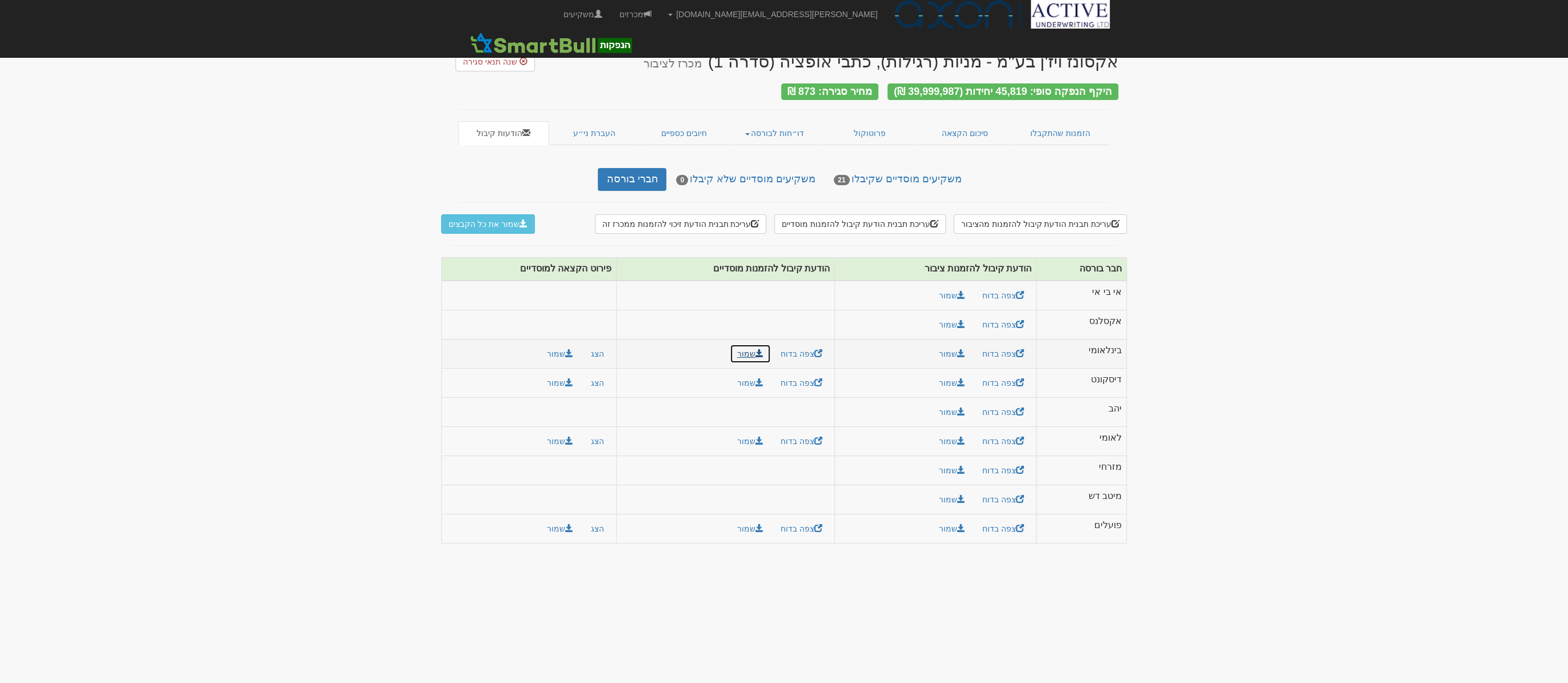
click at [746, 347] on link "שמור" at bounding box center [750, 354] width 41 height 20
click at [557, 348] on button "שמור" at bounding box center [560, 354] width 41 height 20
click at [850, 572] on body "[PERSON_NAME][EMAIL_ADDRESS][DOMAIN_NAME] הגדרות חשבונות הנפקה תבניות הודעות קי…" at bounding box center [784, 341] width 1568 height 683
click at [949, 377] on link "שמור" at bounding box center [952, 383] width 41 height 20
click at [748, 377] on link "שמור" at bounding box center [750, 383] width 41 height 20
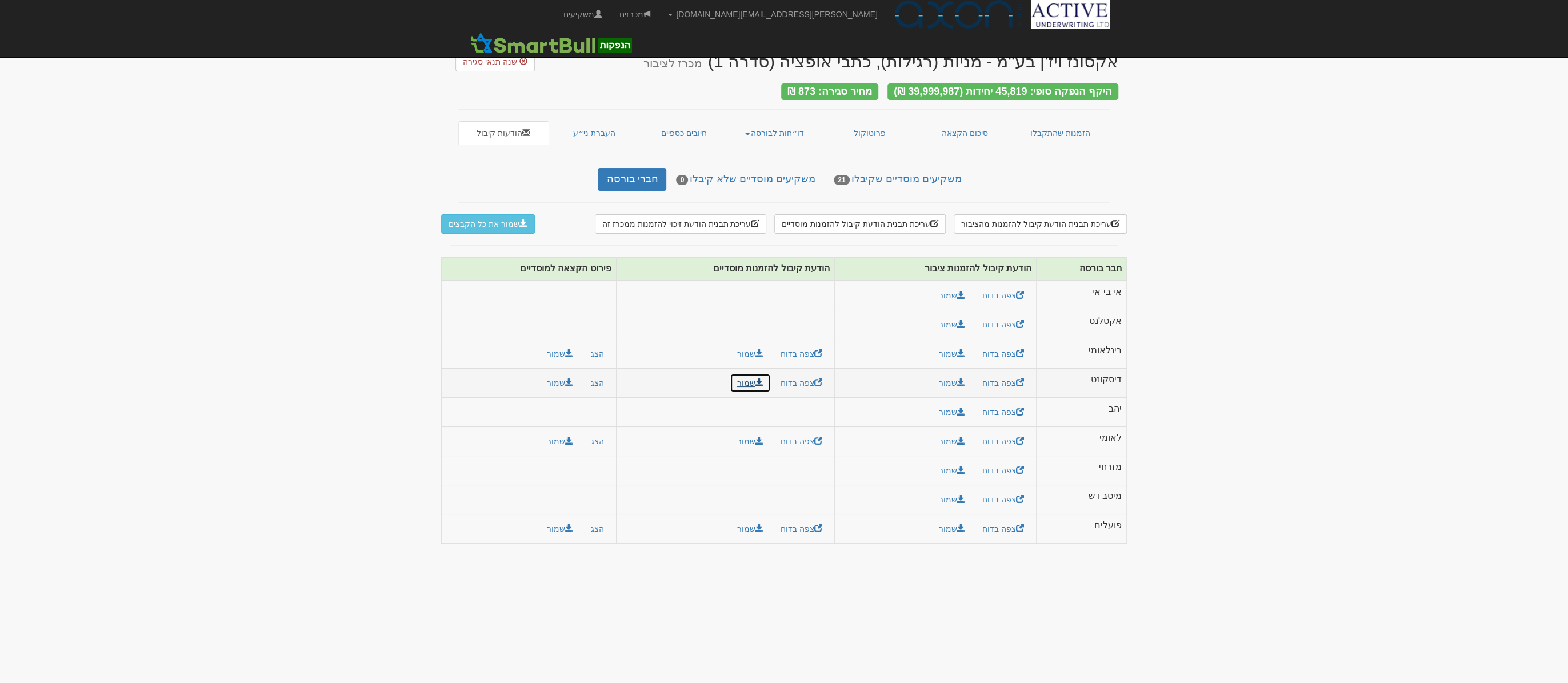
click at [747, 378] on link "שמור" at bounding box center [750, 383] width 41 height 20
click at [559, 381] on button "שמור" at bounding box center [560, 383] width 41 height 20
click at [828, 407] on td at bounding box center [725, 412] width 219 height 29
click at [957, 407] on span at bounding box center [961, 411] width 8 height 8
click at [800, 571] on body "[PERSON_NAME][EMAIL_ADDRESS][DOMAIN_NAME] הגדרות חשבונות הנפקה תבניות הודעות קי…" at bounding box center [784, 341] width 1568 height 683
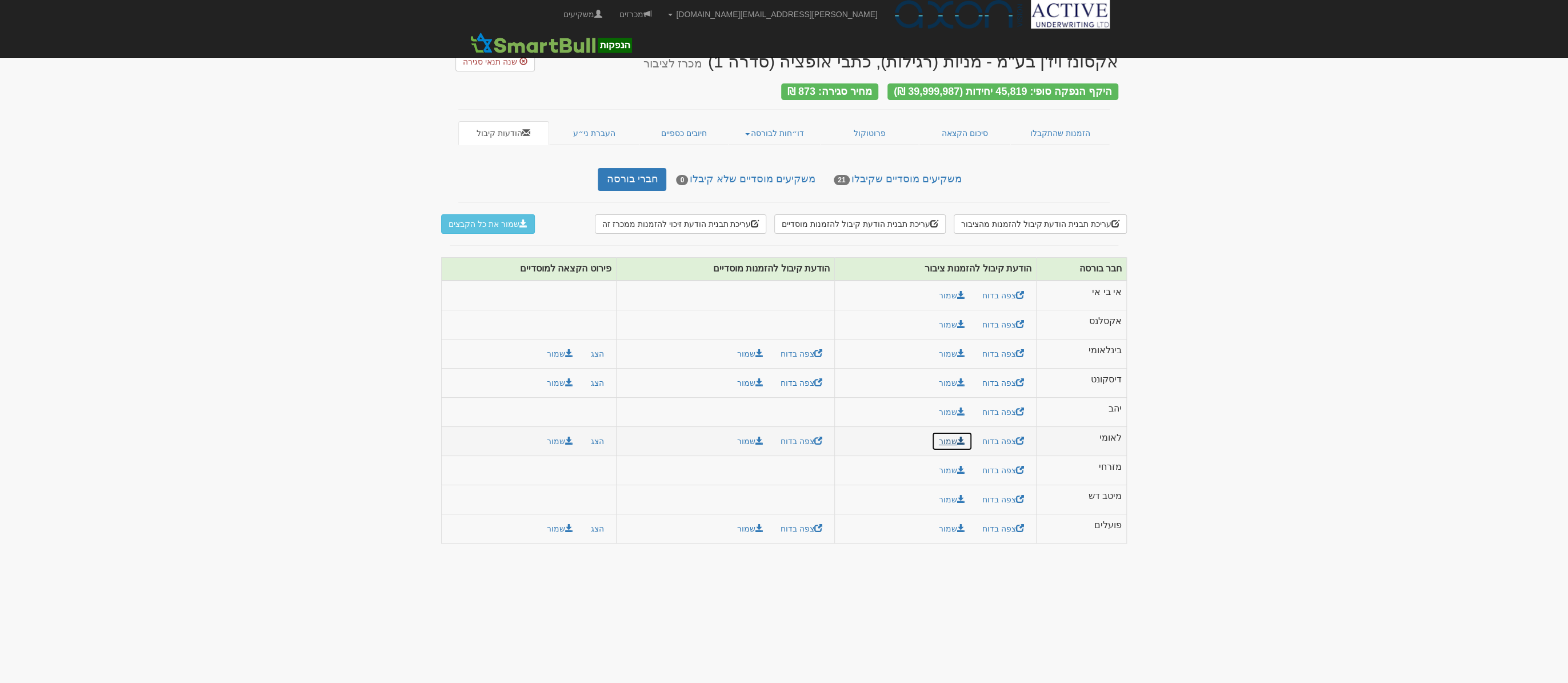
click at [950, 436] on link "שמור" at bounding box center [952, 441] width 41 height 20
click at [745, 433] on link "שמור" at bounding box center [750, 441] width 41 height 20
click at [562, 436] on button "שמור" at bounding box center [560, 441] width 41 height 20
click at [647, 468] on td at bounding box center [725, 471] width 219 height 29
click at [952, 460] on link "שמור" at bounding box center [952, 470] width 41 height 20
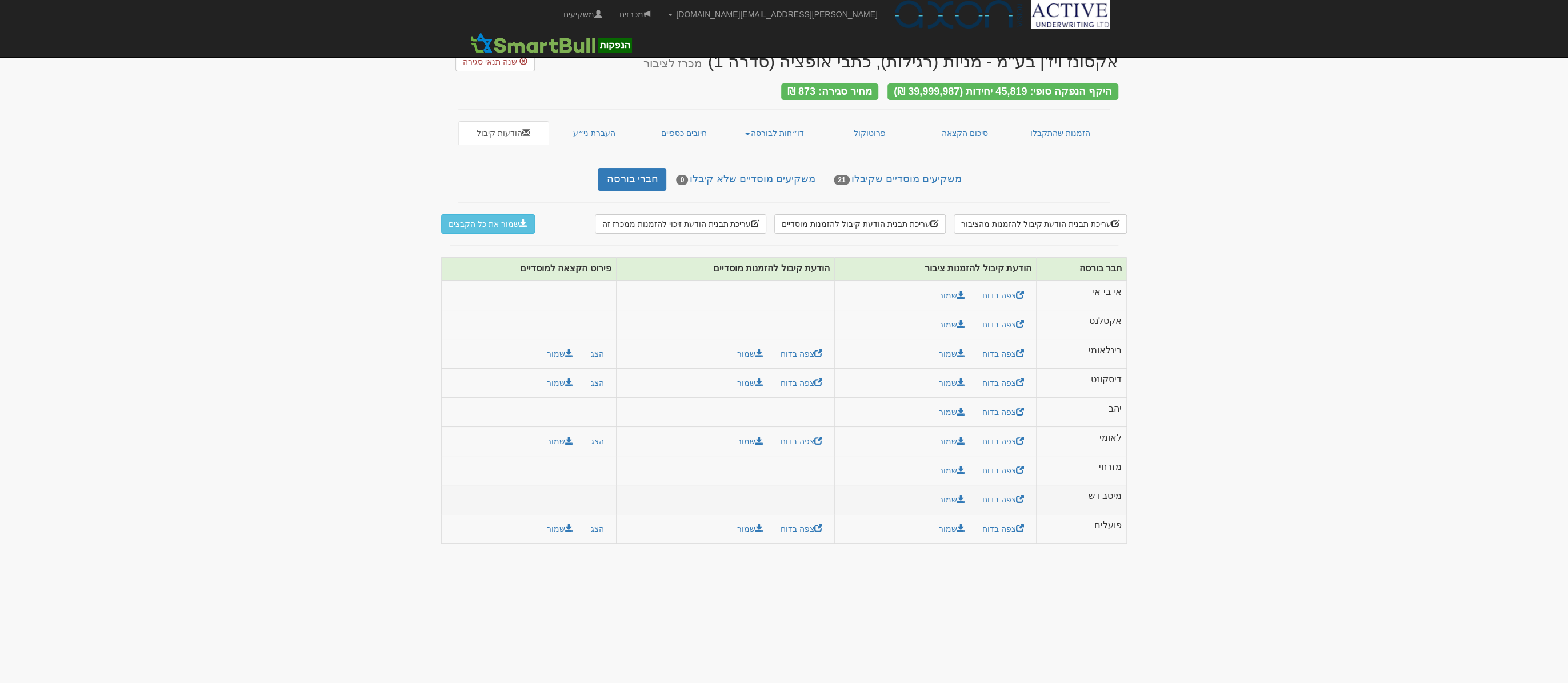
click at [760, 486] on td at bounding box center [725, 500] width 219 height 29
click at [949, 490] on link "שמור" at bounding box center [952, 499] width 41 height 20
click at [829, 617] on body "[PERSON_NAME][EMAIL_ADDRESS][DOMAIN_NAME] הגדרות חשבונות הנפקה תבניות הודעות קי…" at bounding box center [784, 341] width 1568 height 683
click at [949, 524] on link "שמור" at bounding box center [952, 528] width 41 height 20
click at [752, 519] on link "שמור" at bounding box center [750, 528] width 41 height 20
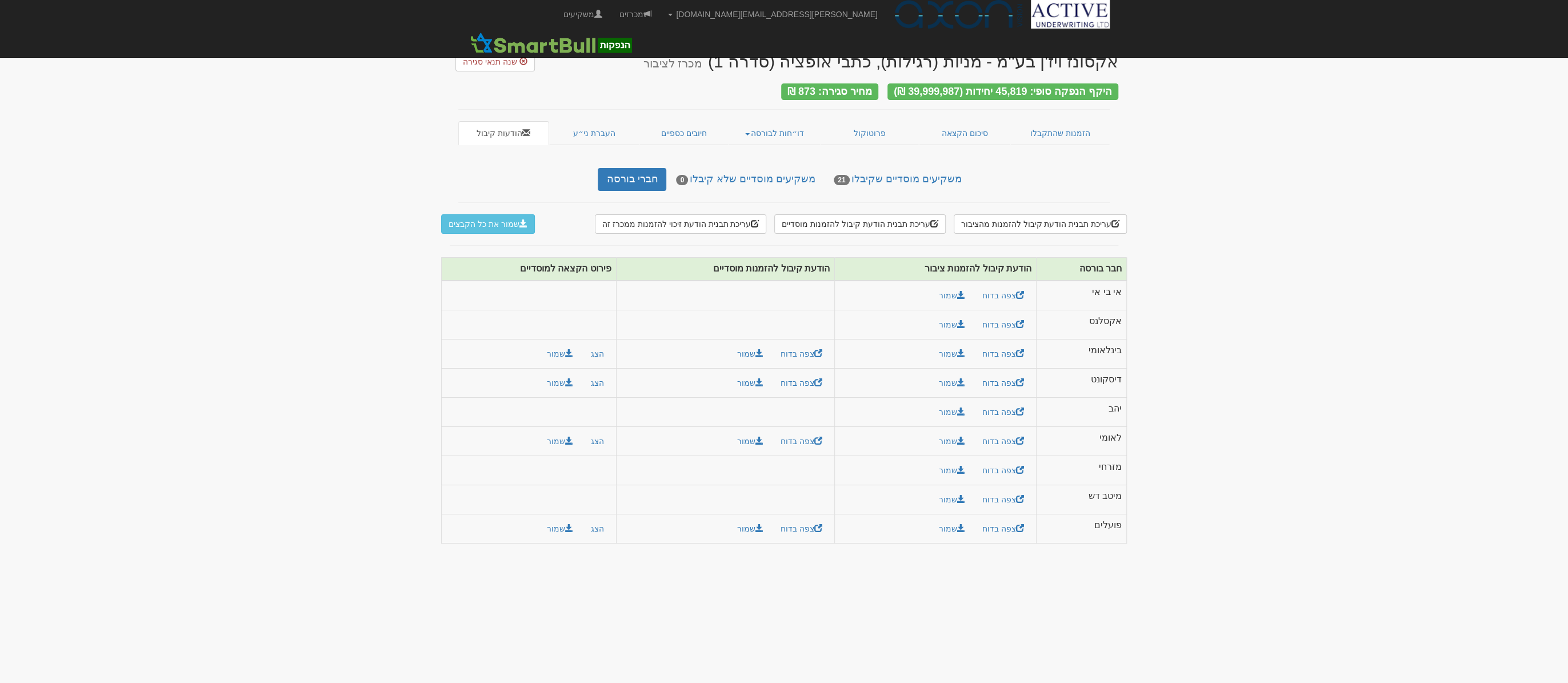
click at [838, 570] on body "[PERSON_NAME][EMAIL_ADDRESS][DOMAIN_NAME] הגדרות חשבונות הנפקה תבניות הודעות קי…" at bounding box center [784, 341] width 1568 height 683
click at [553, 519] on button "שמור" at bounding box center [560, 528] width 41 height 20
